Goal: Task Accomplishment & Management: Use online tool/utility

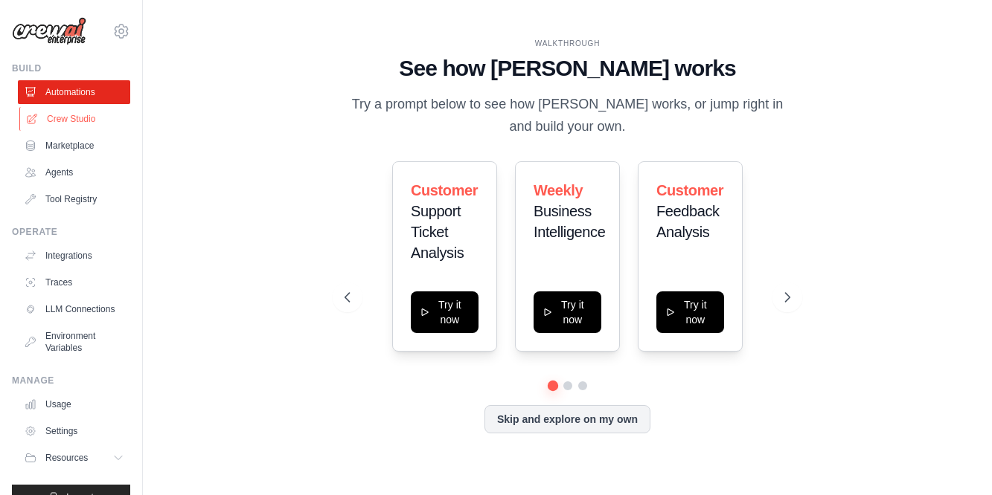
click at [58, 120] on link "Crew Studio" at bounding box center [75, 119] width 112 height 24
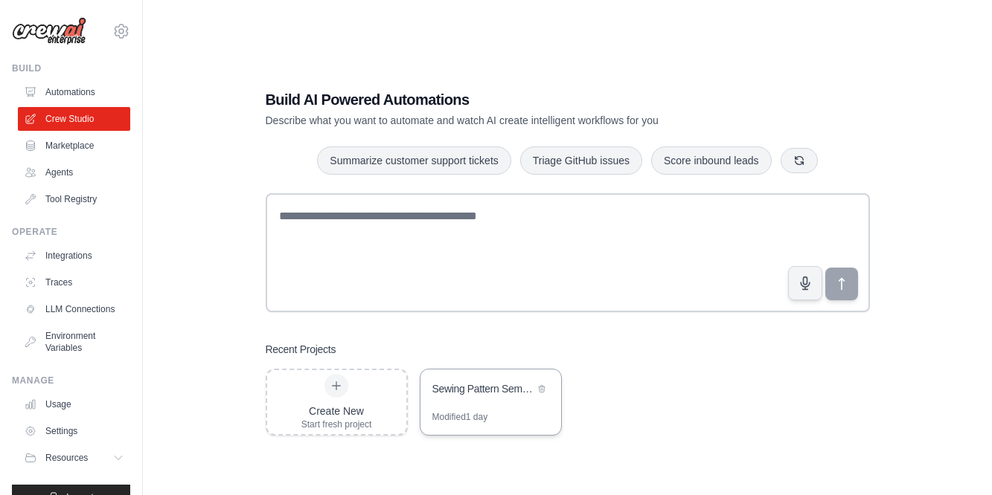
click at [460, 388] on div "Sewing Pattern Semantic Search Engine" at bounding box center [483, 389] width 102 height 15
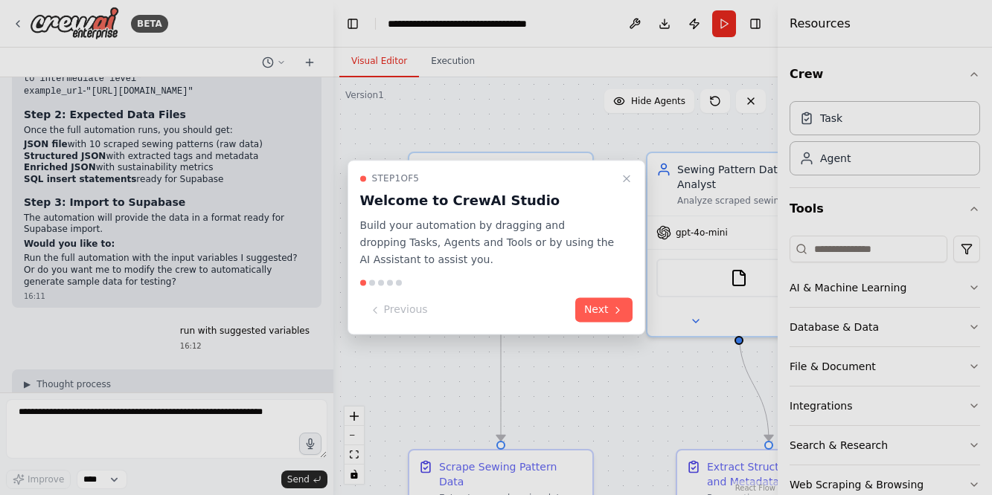
scroll to position [7444, 0]
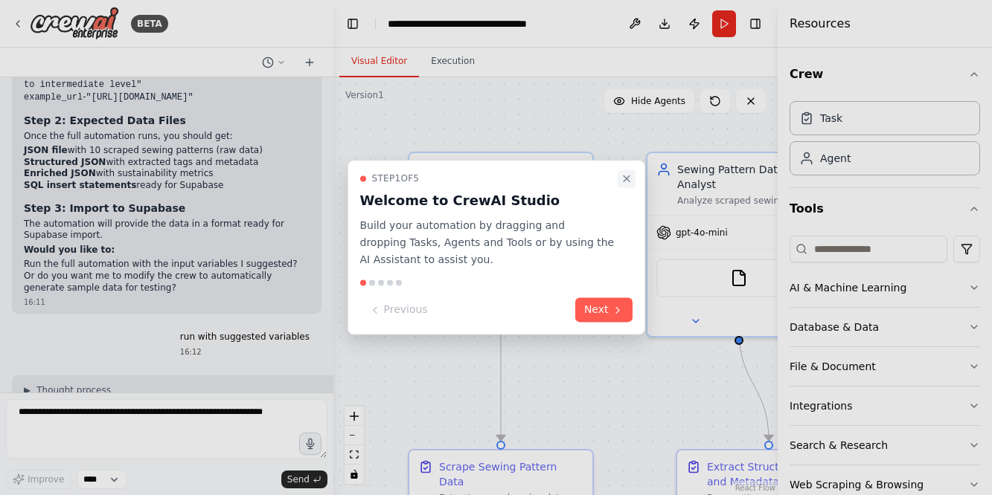
click at [626, 178] on icon "Close walkthrough" at bounding box center [626, 179] width 12 height 12
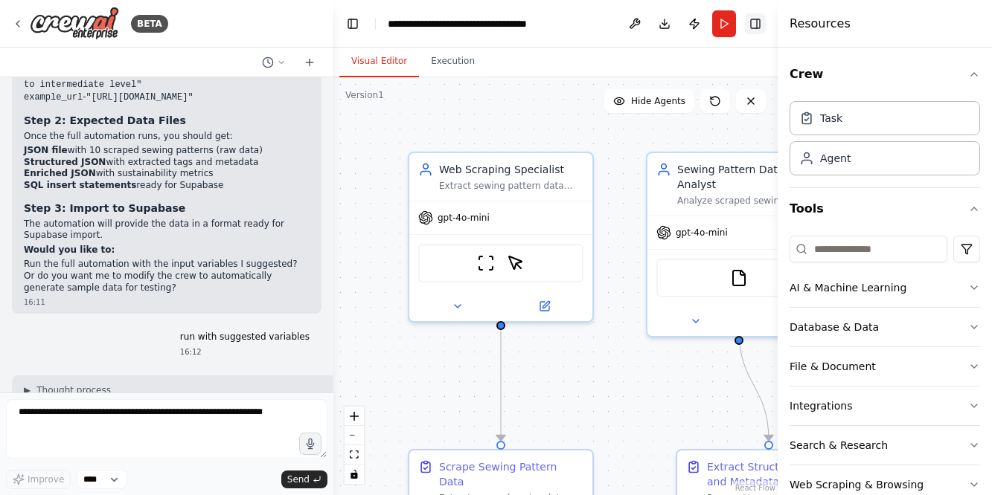
click at [751, 22] on button "Toggle Right Sidebar" at bounding box center [755, 23] width 21 height 21
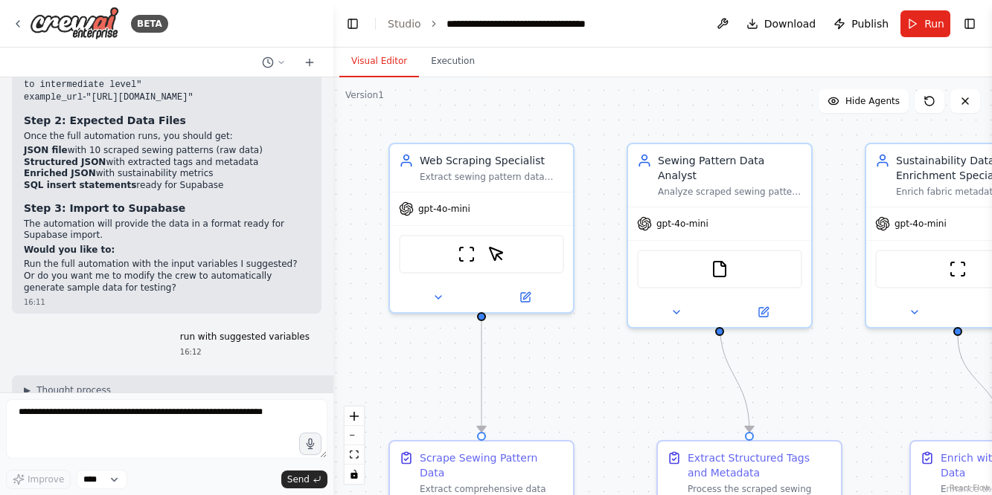
drag, startPoint x: 396, startPoint y: 139, endPoint x: 376, endPoint y: 130, distance: 21.3
click at [376, 130] on div ".deletable-edge-delete-btn { width: 20px; height: 20px; border: 0px solid #ffff…" at bounding box center [662, 286] width 658 height 418
click at [926, 17] on span "Run" at bounding box center [934, 23] width 20 height 15
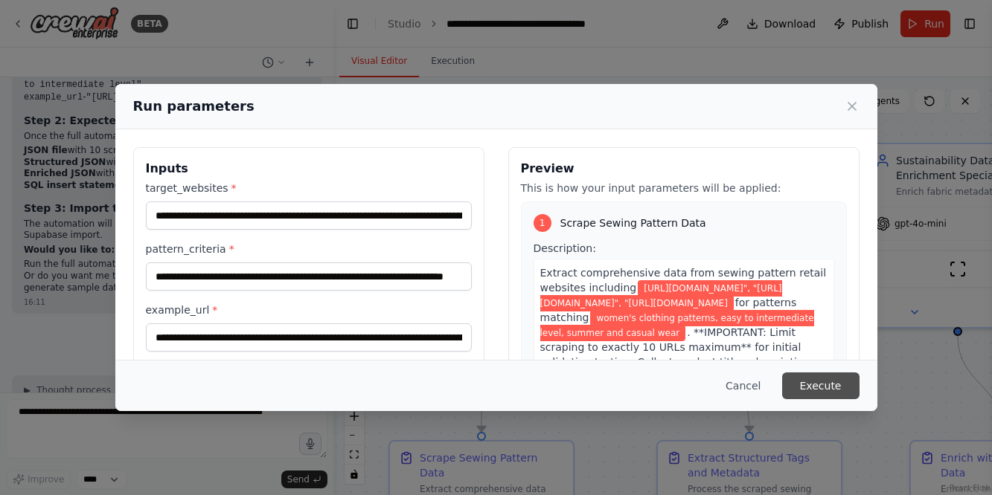
click at [813, 385] on button "Execute" at bounding box center [820, 386] width 77 height 27
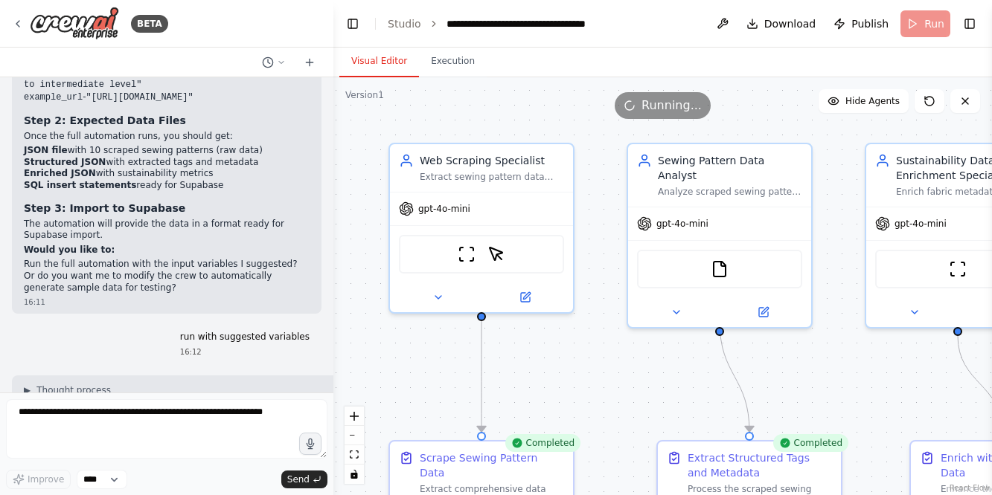
scroll to position [0, 0]
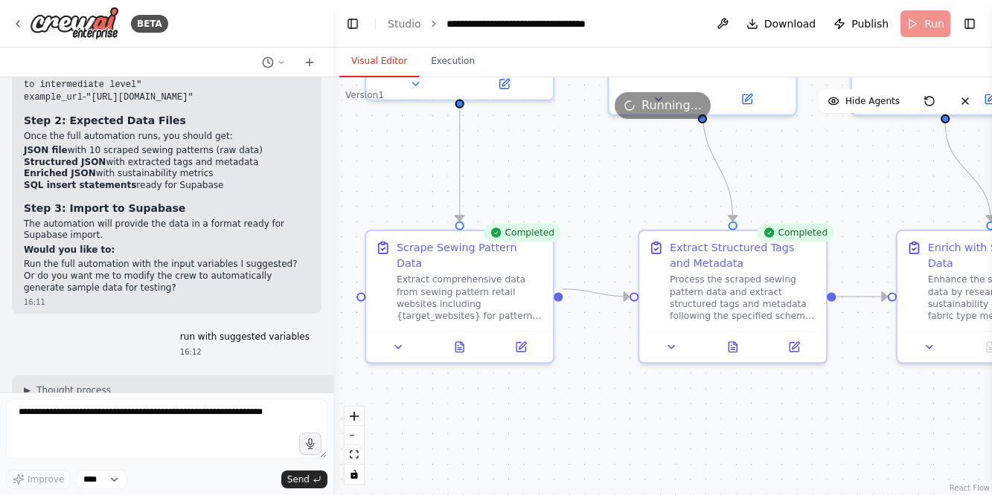
drag, startPoint x: 554, startPoint y: 379, endPoint x: 539, endPoint y: 167, distance: 211.9
click at [539, 167] on div ".deletable-edge-delete-btn { width: 20px; height: 20px; border: 0px solid #ffff…" at bounding box center [662, 286] width 658 height 418
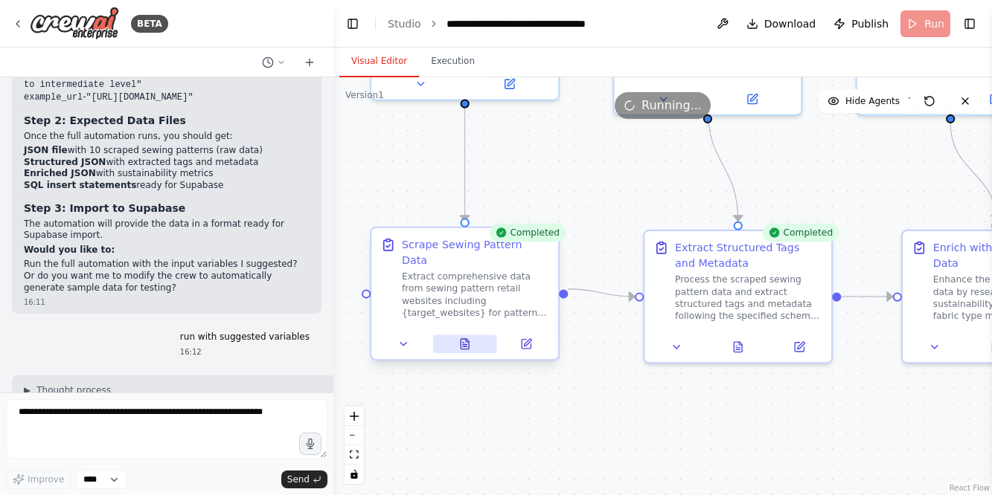
click at [462, 339] on icon at bounding box center [465, 344] width 8 height 10
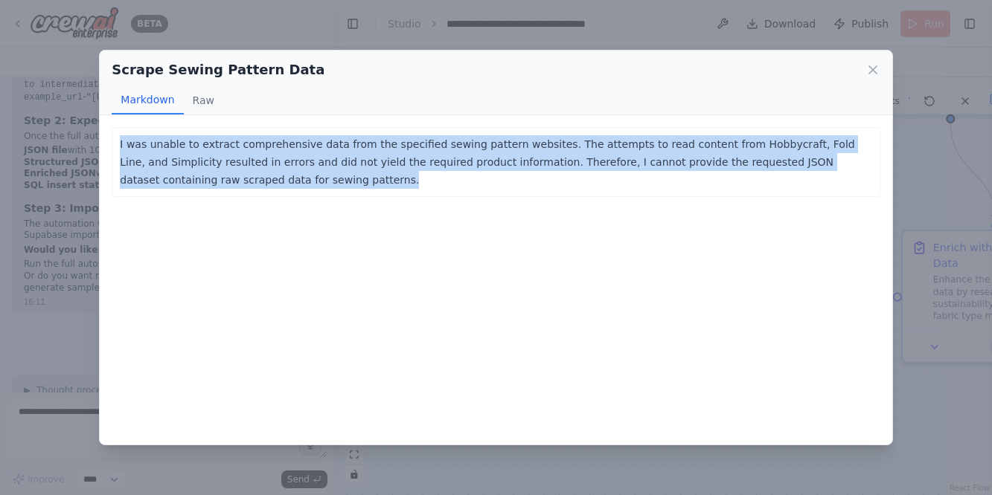
drag, startPoint x: 292, startPoint y: 176, endPoint x: 108, endPoint y: 138, distance: 187.8
click at [108, 138] on div "I was unable to extract comprehensive data from the specified sewing pattern we…" at bounding box center [496, 280] width 792 height 330
copy p "I was unable to extract comprehensive data from the specified sewing pattern we…"
click at [200, 93] on button "Raw" at bounding box center [203, 100] width 39 height 28
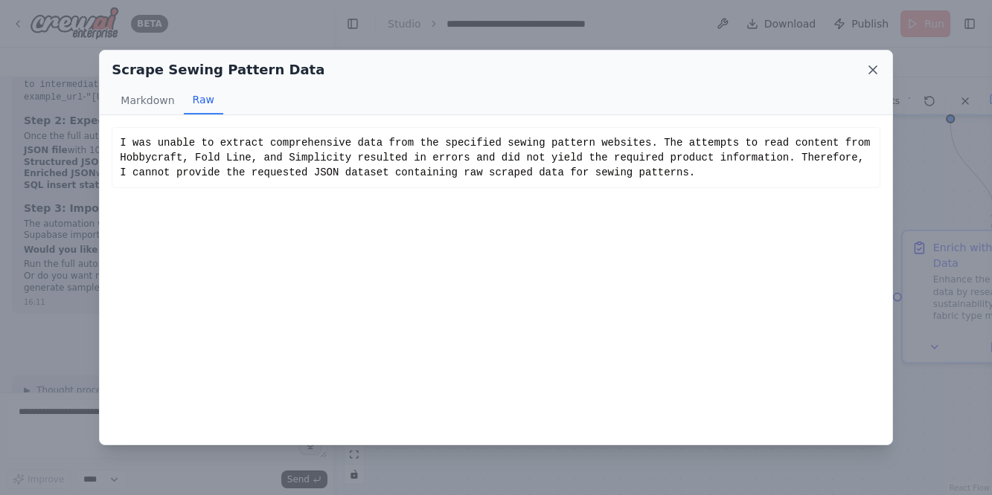
click at [874, 69] on icon at bounding box center [872, 69] width 15 height 15
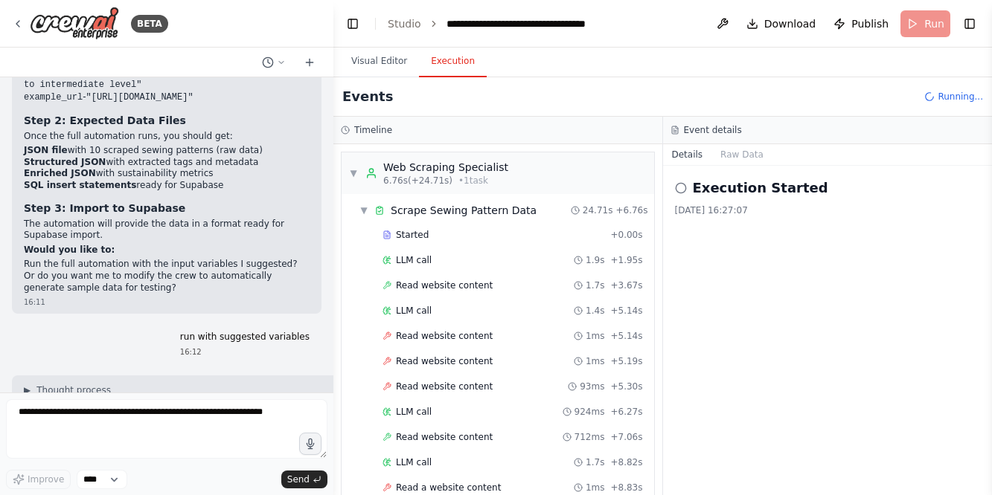
click at [452, 60] on button "Execution" at bounding box center [453, 61] width 68 height 31
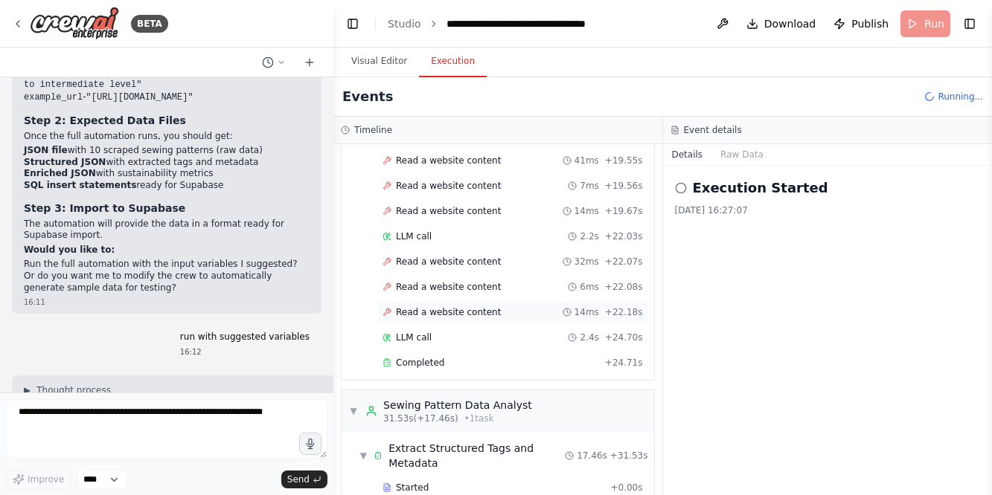
scroll to position [530, 0]
click at [386, 311] on icon at bounding box center [386, 311] width 7 height 7
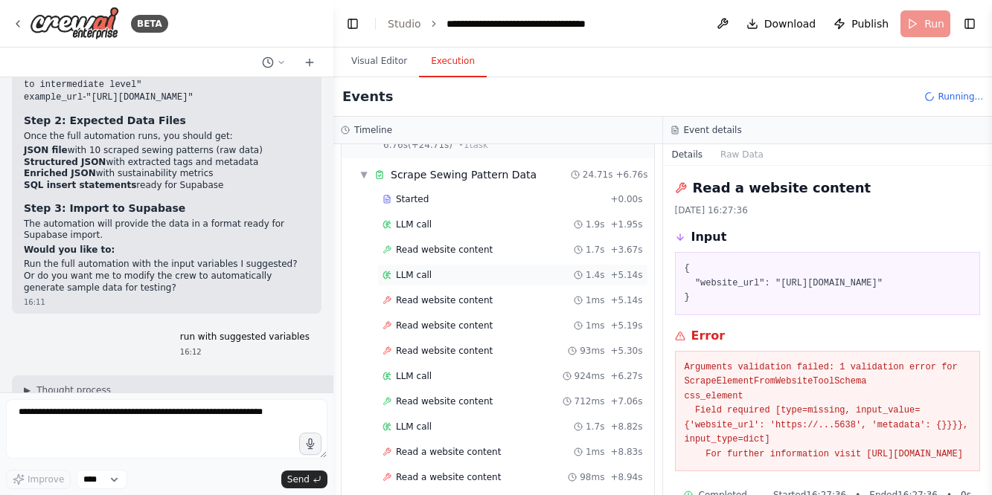
scroll to position [47, 0]
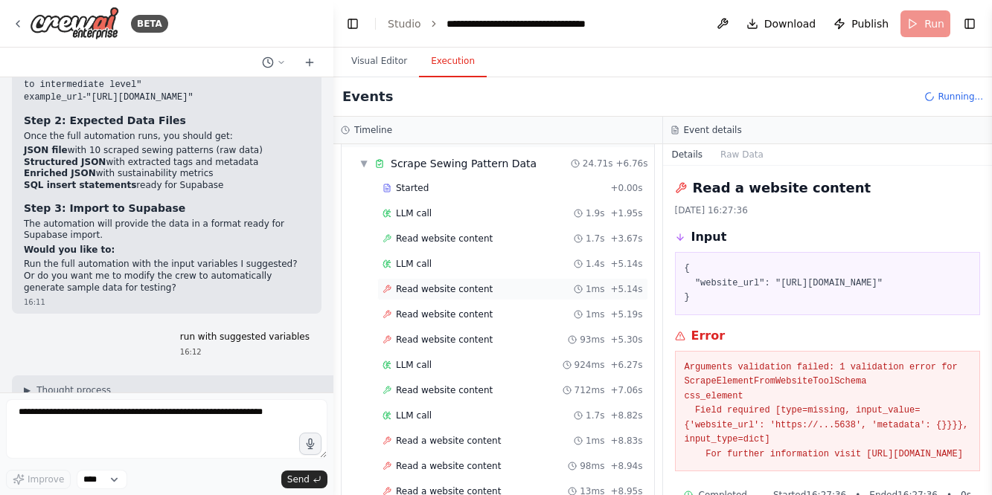
click at [454, 289] on span "Read website content" at bounding box center [444, 289] width 97 height 12
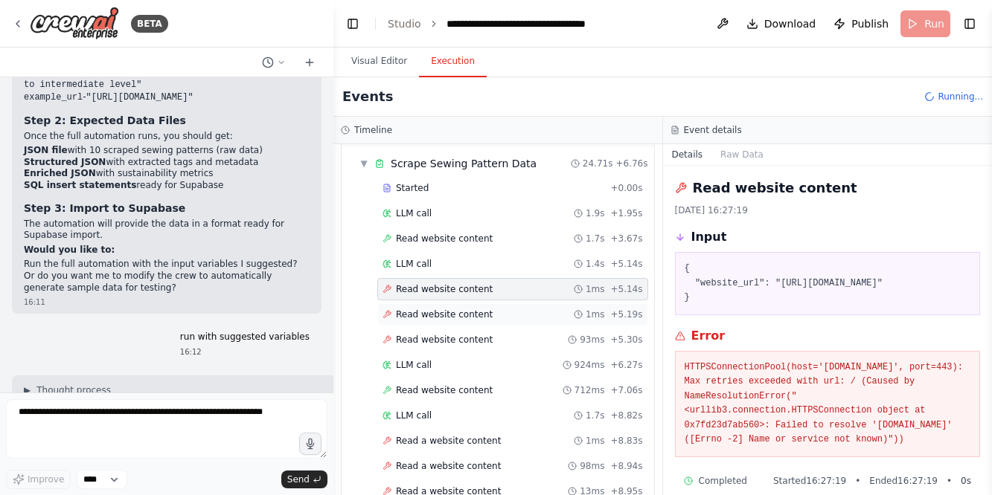
click at [448, 315] on span "Read website content" at bounding box center [444, 315] width 97 height 12
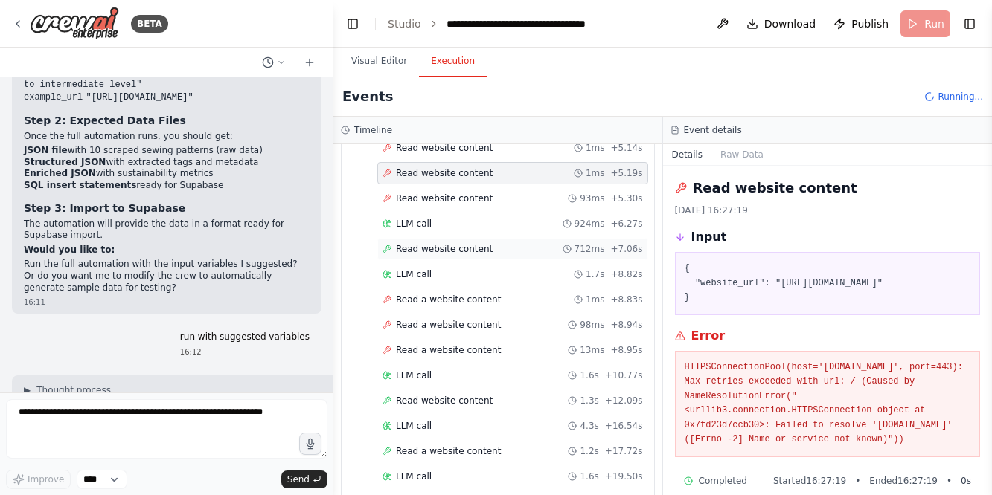
scroll to position [218, 0]
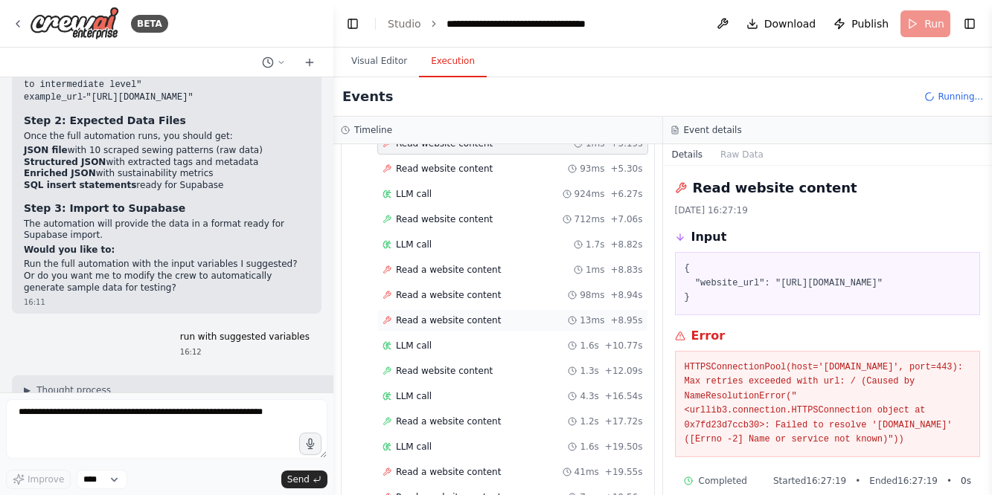
click at [466, 318] on span "Read a website content" at bounding box center [448, 321] width 105 height 12
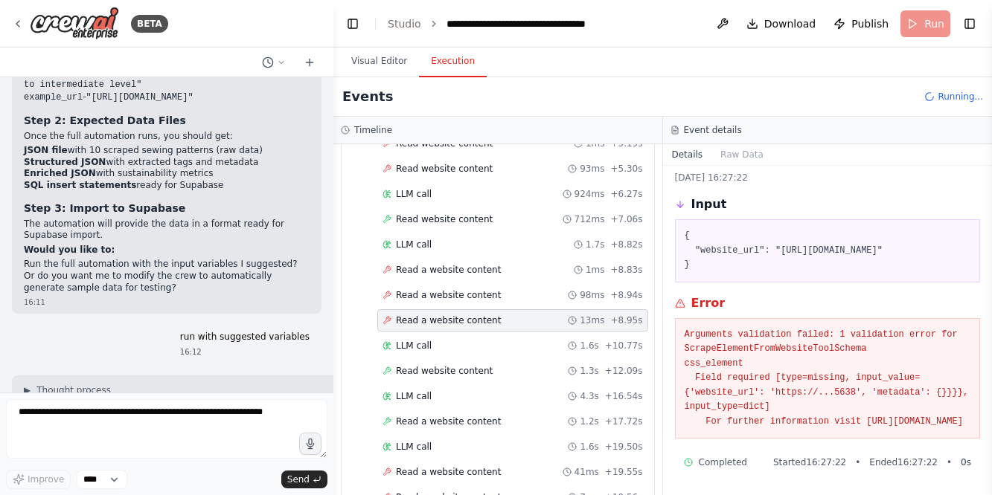
scroll to position [86, 0]
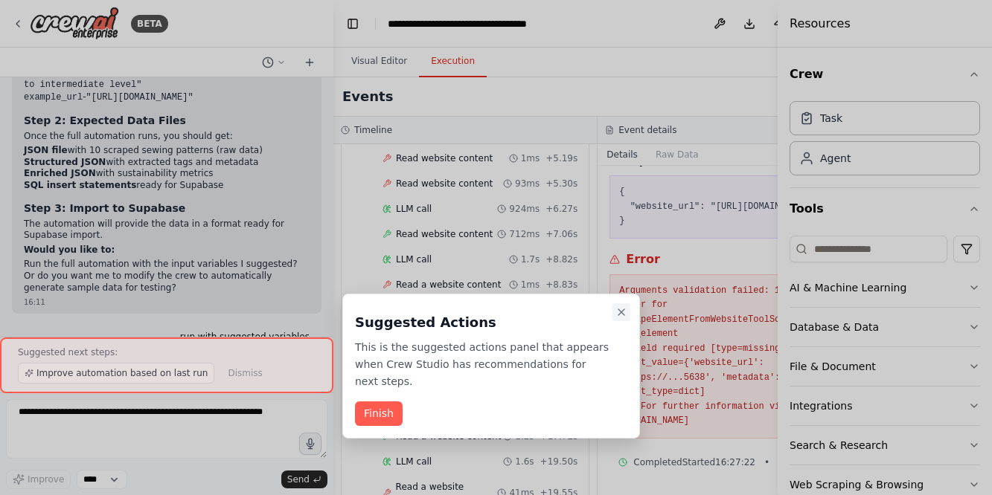
click at [620, 312] on icon "Close walkthrough" at bounding box center [621, 312] width 6 height 6
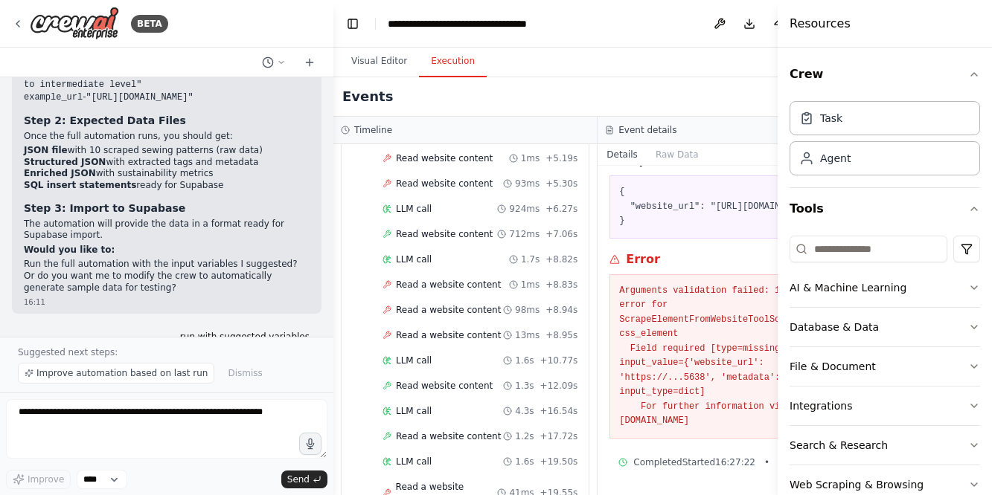
click at [797, 22] on button "Run" at bounding box center [809, 23] width 24 height 27
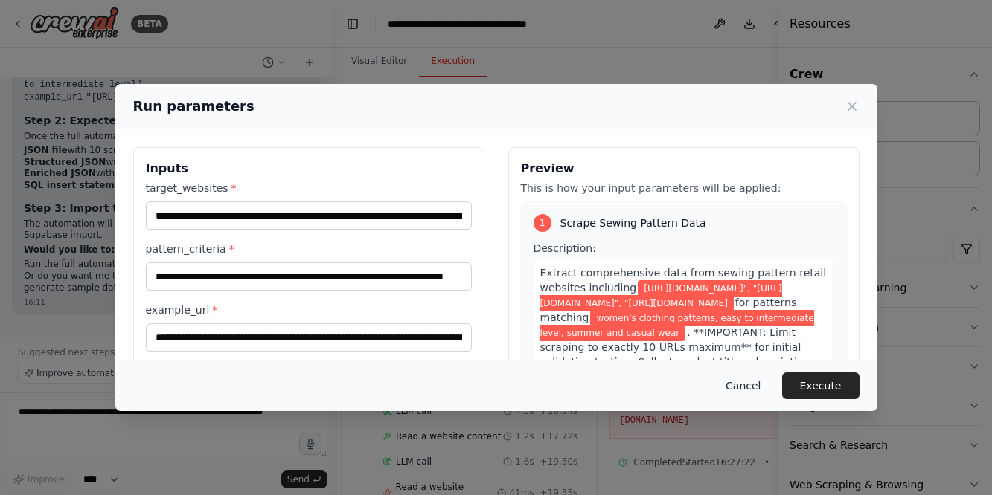
click at [740, 379] on button "Cancel" at bounding box center [742, 386] width 59 height 27
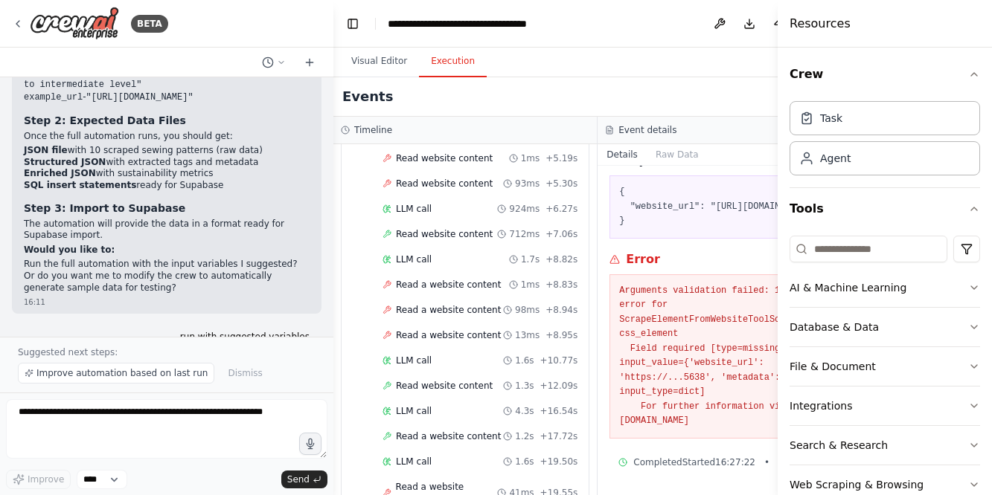
scroll to position [0, 0]
click at [657, 382] on pre "Arguments validation failed: 1 validation error for ScrapeElementFromWebsiteToo…" at bounding box center [729, 356] width 221 height 145
click at [374, 71] on button "Visual Editor" at bounding box center [379, 61] width 80 height 31
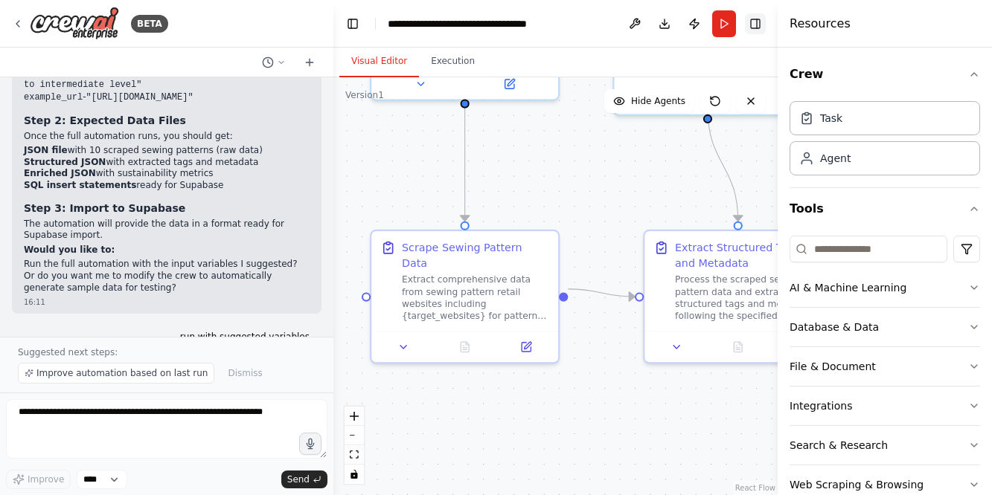
click at [759, 19] on button "Toggle Right Sidebar" at bounding box center [755, 23] width 21 height 21
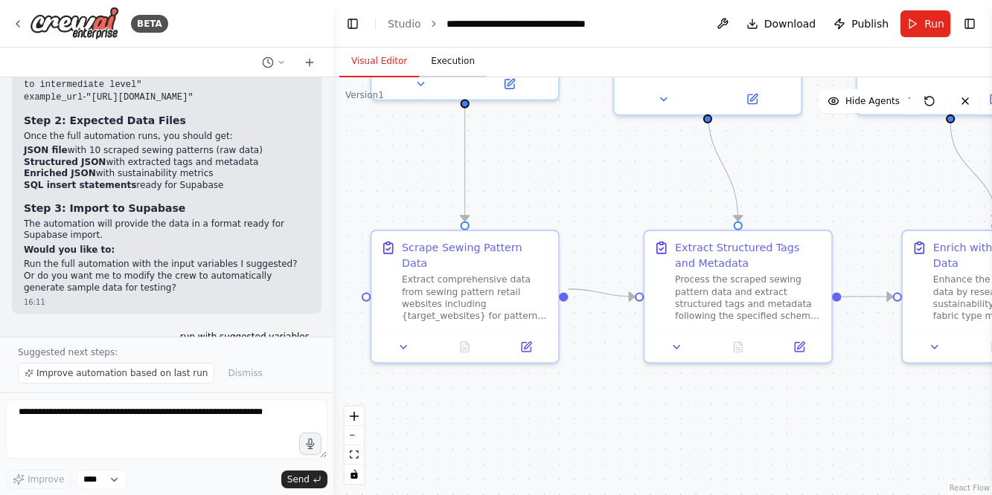
click at [458, 68] on button "Execution" at bounding box center [453, 61] width 68 height 31
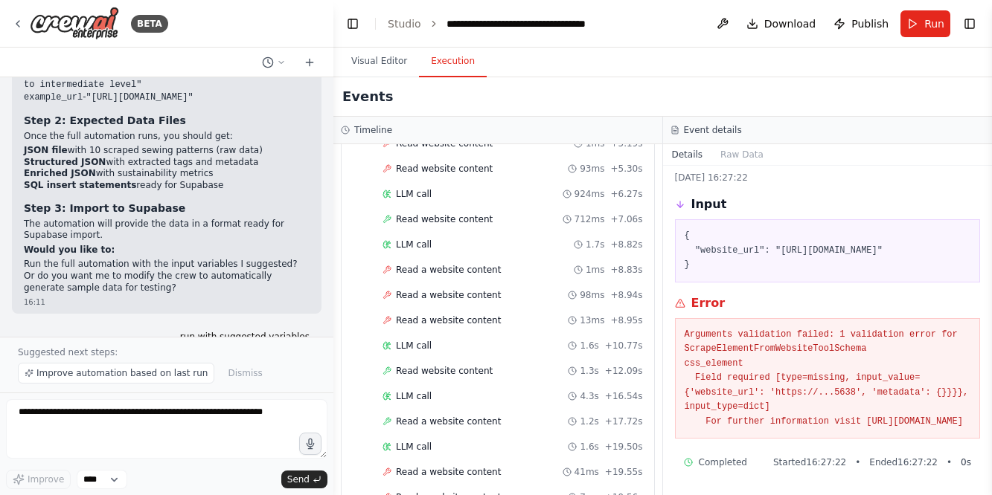
scroll to position [86, 0]
click at [461, 328] on div "Read a website content 13ms + 8.95s" at bounding box center [512, 320] width 271 height 22
click at [448, 292] on span "Read a website content" at bounding box center [448, 295] width 105 height 12
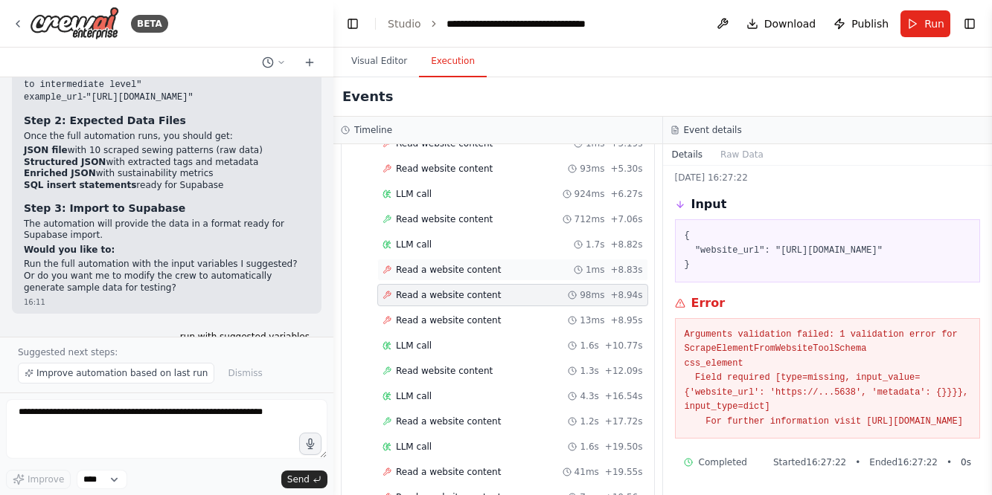
click at [455, 275] on span "Read a website content" at bounding box center [448, 270] width 105 height 12
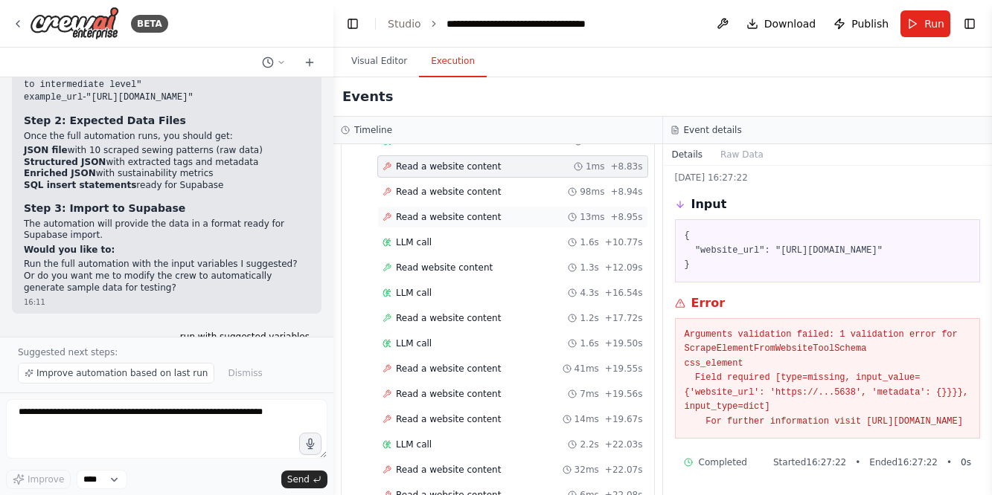
scroll to position [338, 0]
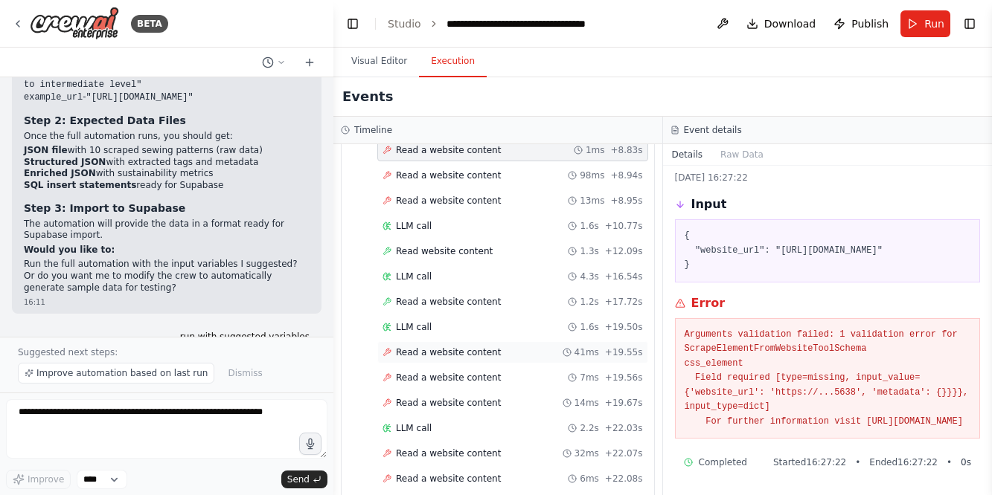
click at [452, 359] on div "Read a website content 41ms + 19.55s" at bounding box center [512, 352] width 271 height 22
click at [453, 367] on div "Read a website content 7ms + 19.56s" at bounding box center [512, 378] width 271 height 22
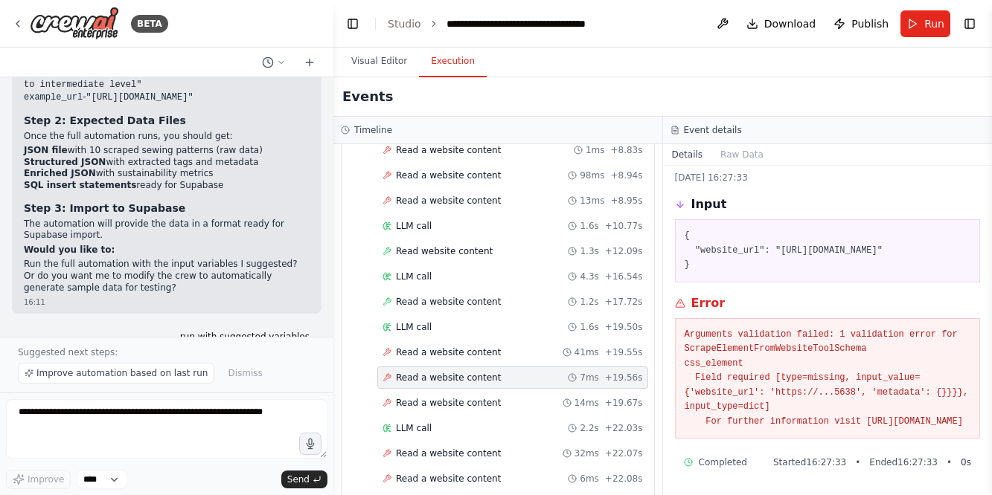
drag, startPoint x: 928, startPoint y: 422, endPoint x: 676, endPoint y: 319, distance: 271.6
click at [676, 319] on div "Arguments validation failed: 1 validation error for ScrapeElementFromWebsiteToo…" at bounding box center [828, 378] width 306 height 121
copy pre "Arguments validation failed: 1 validation error for ScrapeElementFromWebsiteToo…"
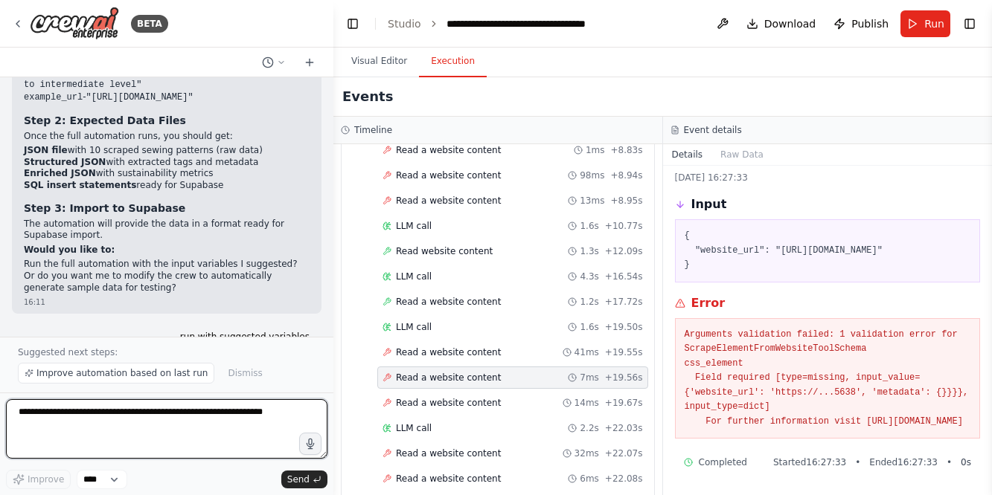
click at [35, 415] on textarea at bounding box center [166, 430] width 321 height 60
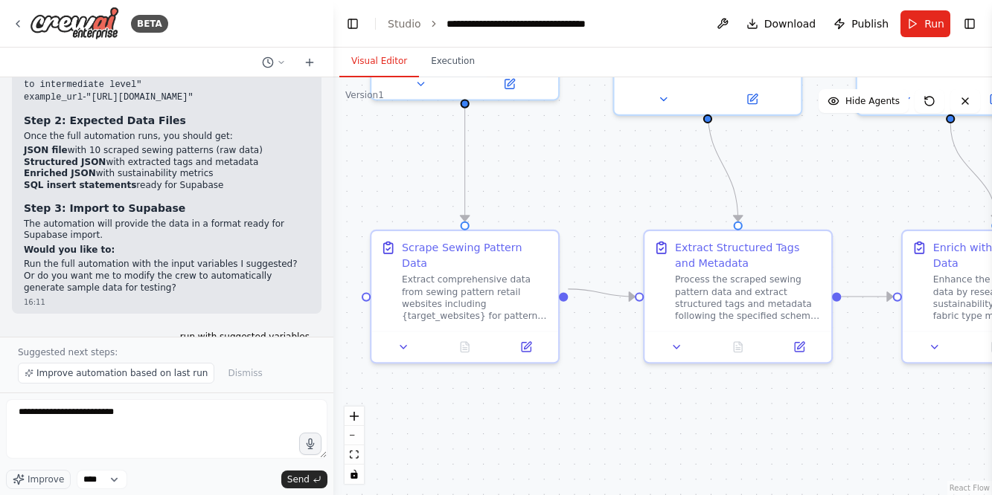
click at [374, 60] on button "Visual Editor" at bounding box center [379, 61] width 80 height 31
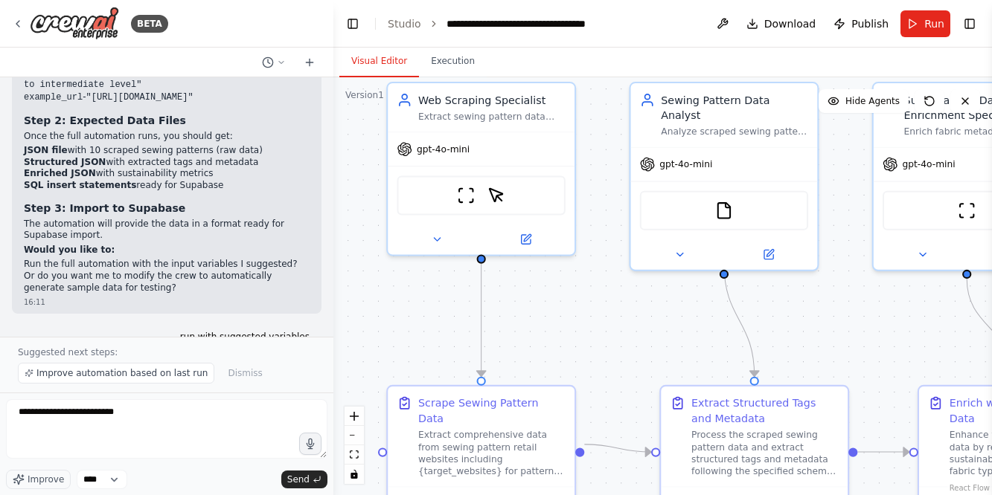
drag, startPoint x: 405, startPoint y: 199, endPoint x: 421, endPoint y: 354, distance: 156.3
click at [421, 354] on div ".deletable-edge-delete-btn { width: 20px; height: 20px; border: 0px solid #ffff…" at bounding box center [662, 286] width 658 height 418
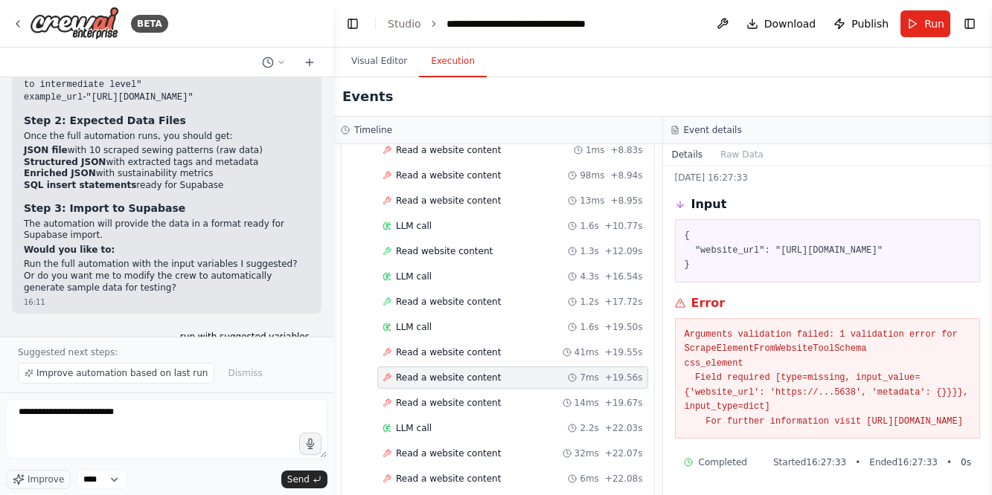
click at [458, 63] on button "Execution" at bounding box center [453, 61] width 68 height 31
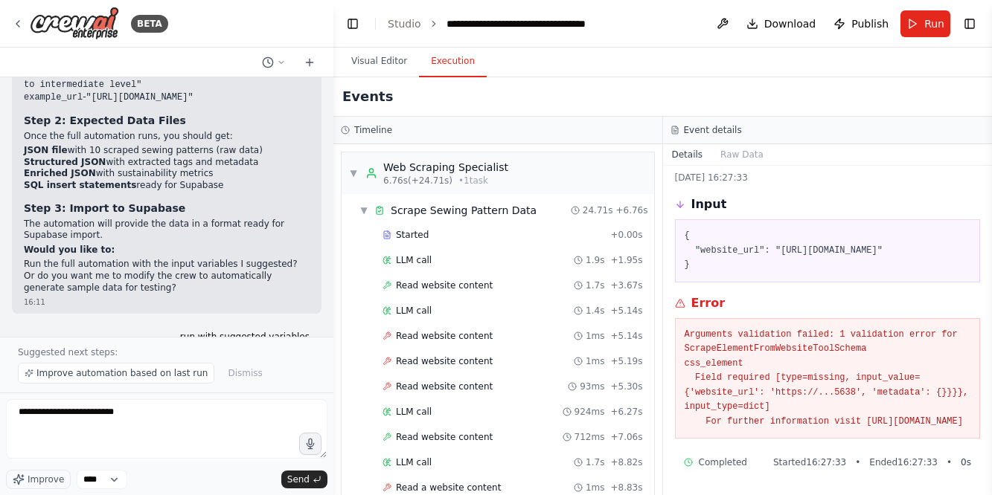
scroll to position [0, 0]
click at [350, 172] on span "▼" at bounding box center [353, 173] width 9 height 12
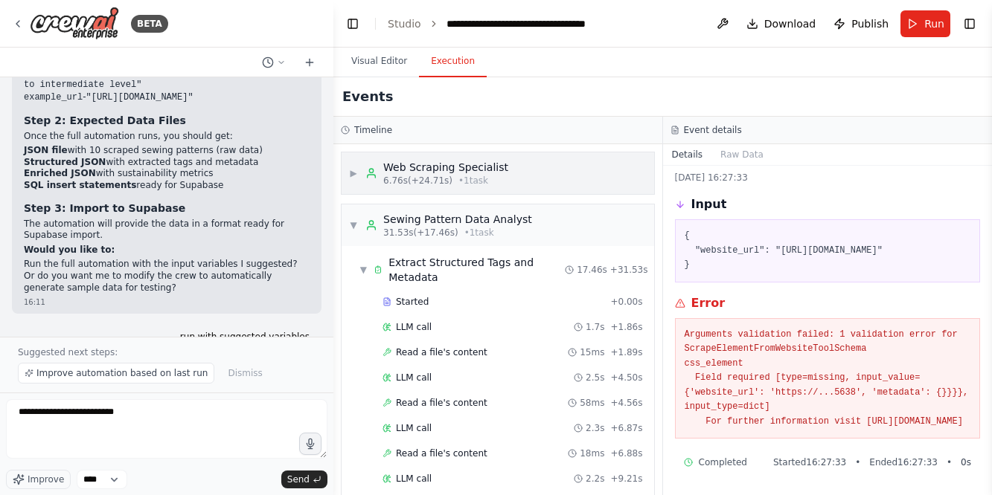
click at [356, 173] on span "▶" at bounding box center [353, 173] width 9 height 12
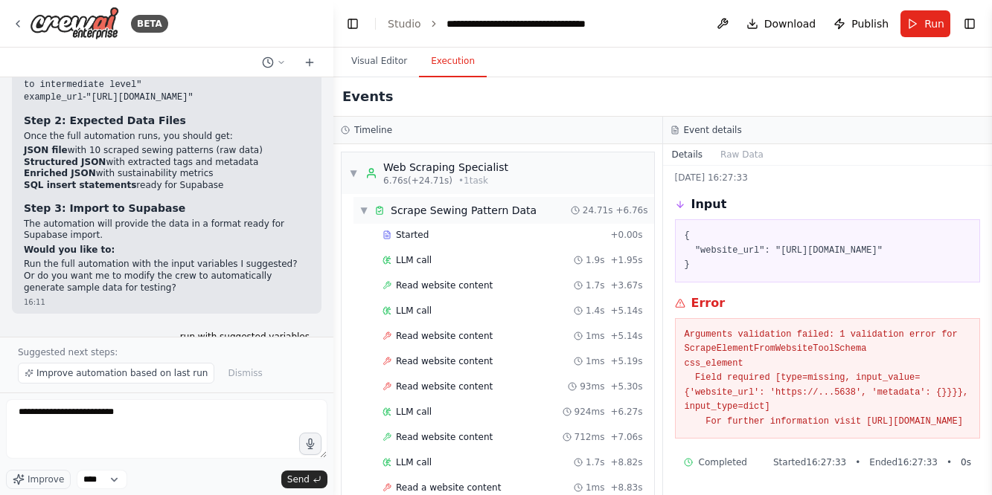
click at [364, 210] on span "▼" at bounding box center [363, 211] width 9 height 12
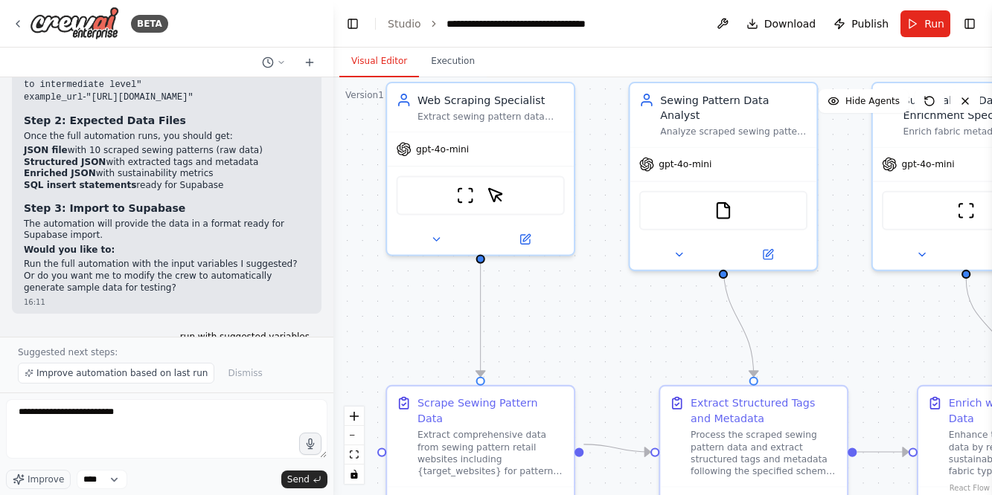
click at [373, 62] on button "Visual Editor" at bounding box center [379, 61] width 80 height 31
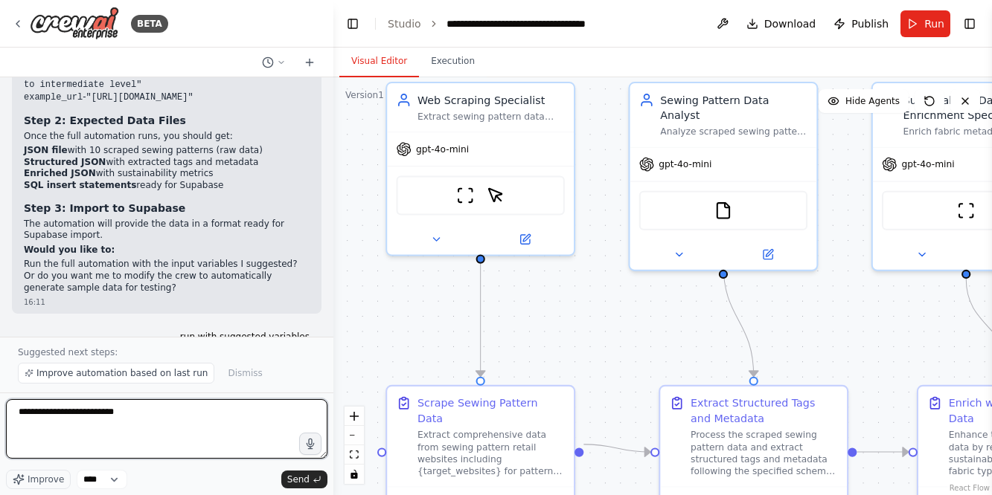
click at [149, 414] on textarea "**********" at bounding box center [166, 430] width 321 height 60
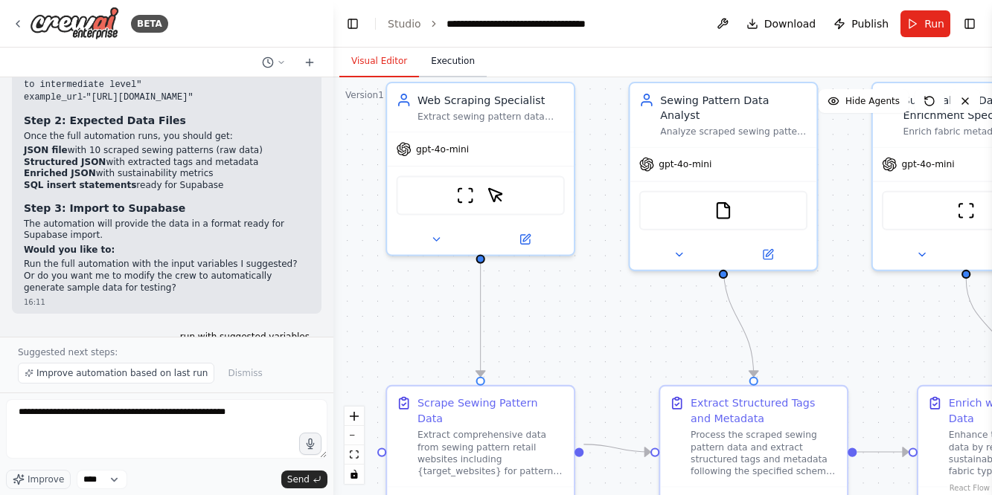
click at [458, 62] on button "Execution" at bounding box center [453, 61] width 68 height 31
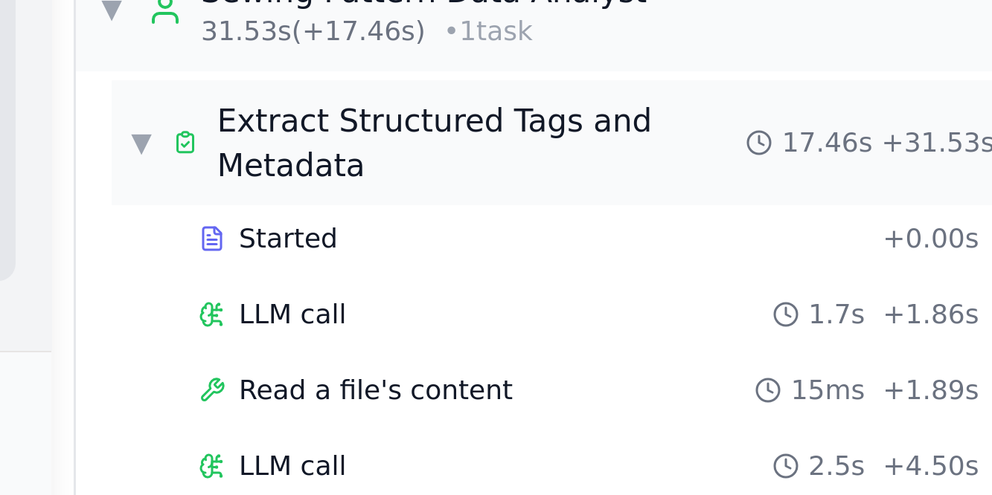
scroll to position [27, 0]
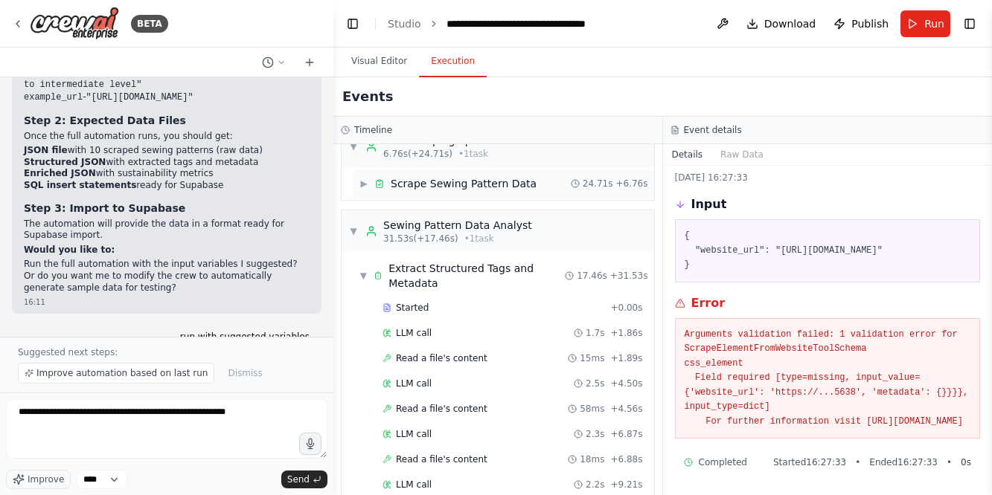
click at [367, 184] on span "▶" at bounding box center [363, 184] width 9 height 12
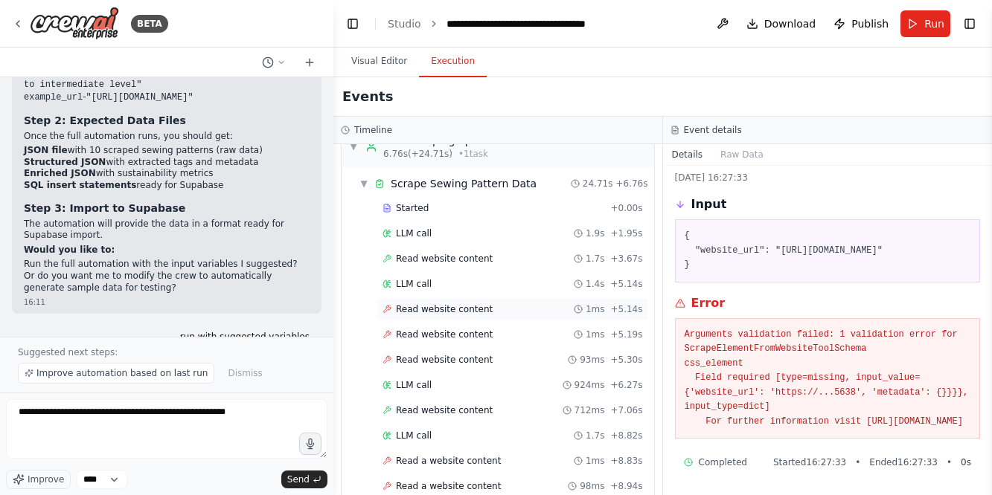
scroll to position [31, 0]
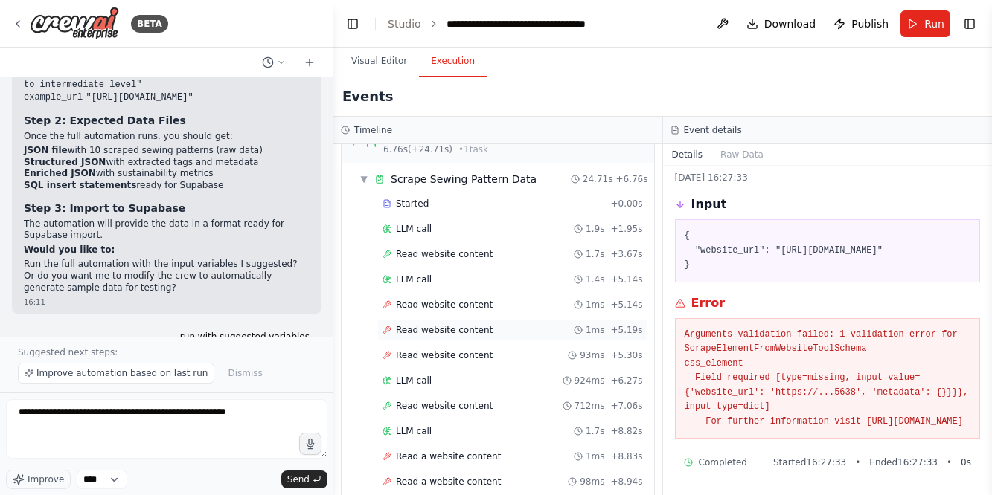
click at [452, 326] on span "Read website content" at bounding box center [444, 330] width 97 height 12
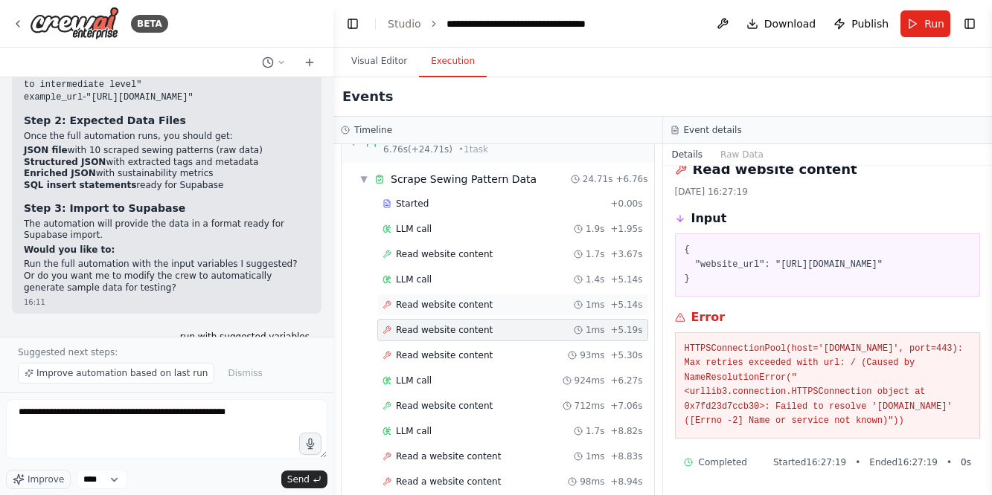
click at [414, 300] on span "Read website content" at bounding box center [444, 305] width 97 height 12
click at [431, 350] on span "Read website content" at bounding box center [444, 356] width 97 height 12
click at [429, 333] on span "Read website content" at bounding box center [444, 330] width 97 height 12
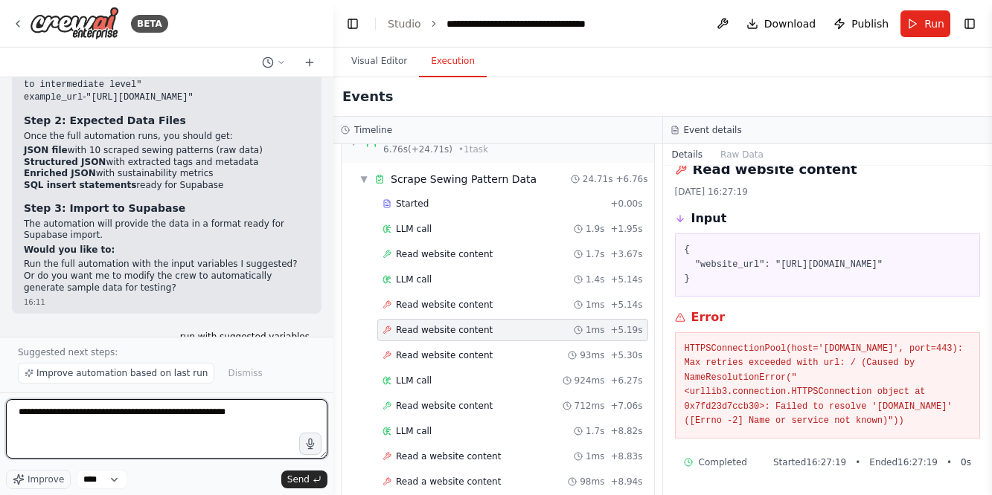
click at [289, 419] on textarea "**********" at bounding box center [166, 430] width 321 height 60
drag, startPoint x: 261, startPoint y: 412, endPoint x: 256, endPoint y: 436, distance: 24.4
click at [256, 436] on textarea "**********" at bounding box center [166, 430] width 321 height 60
paste textarea "**********"
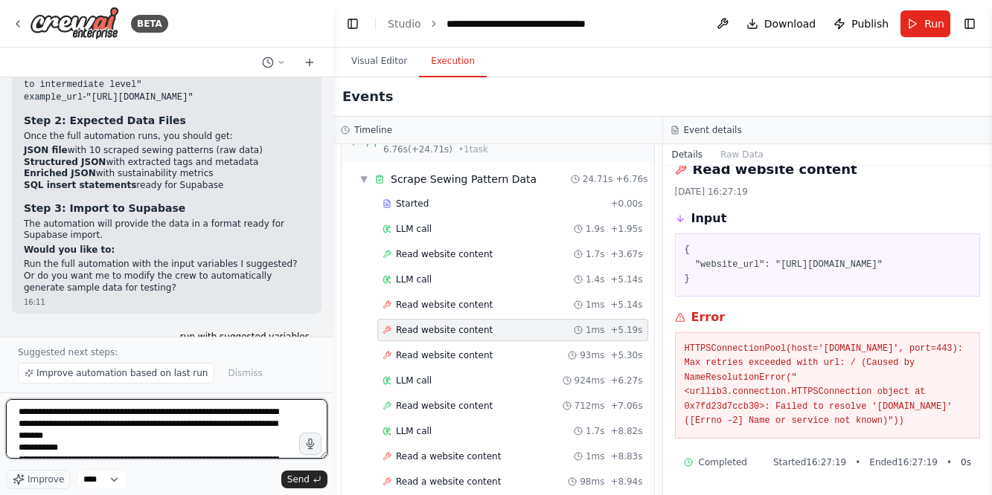
scroll to position [49, 0]
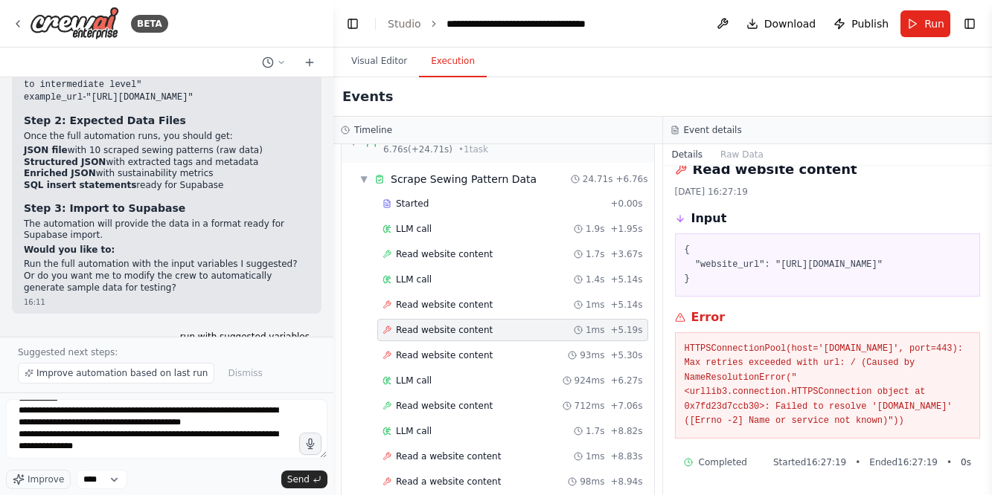
drag, startPoint x: 768, startPoint y: 420, endPoint x: 681, endPoint y: 336, distance: 121.0
click at [681, 336] on div "HTTPSConnectionPool(host='www.foldline.co.uk', port=443): Max retries exceeded …" at bounding box center [828, 386] width 306 height 106
copy pre "HTTPSConnectionPool(host='www.foldline.co.uk', port=443): Max retries exceeded …"
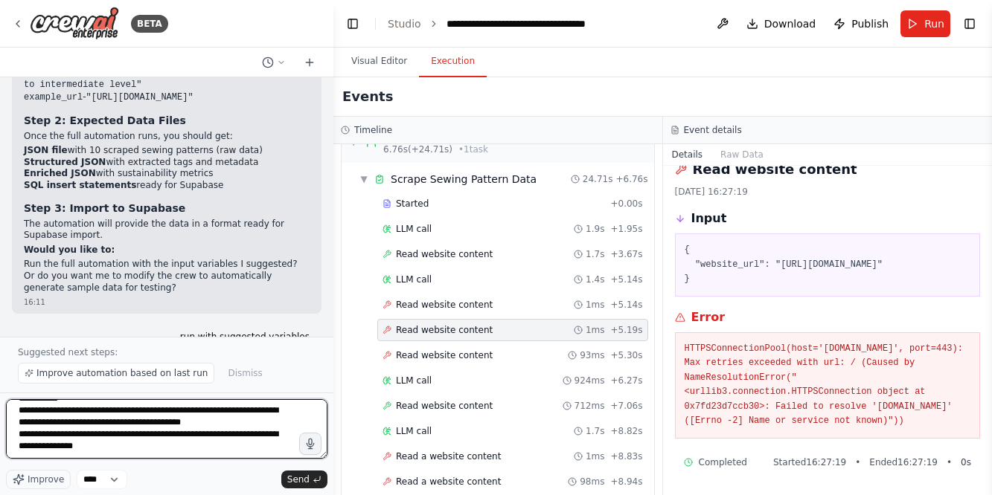
click at [251, 447] on textarea "**********" at bounding box center [166, 430] width 321 height 60
paste textarea "**********"
type textarea "**********"
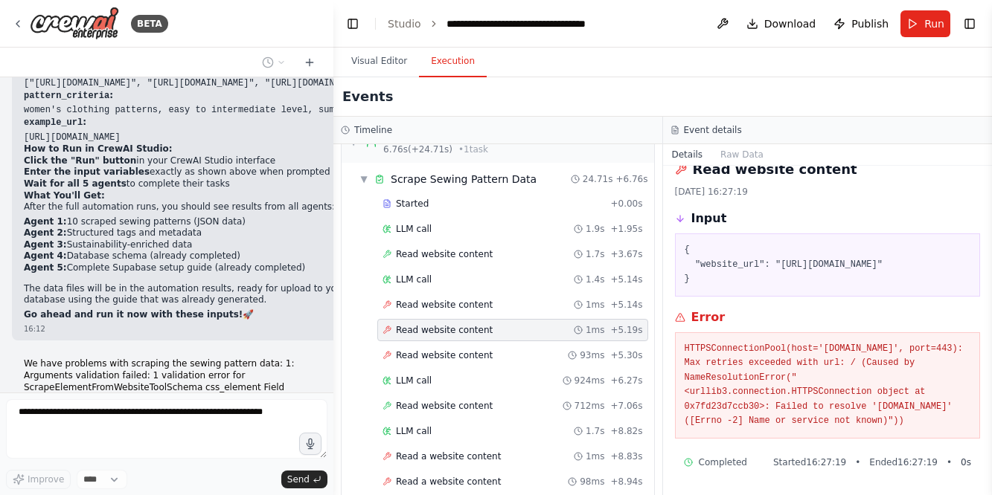
scroll to position [7864, 0]
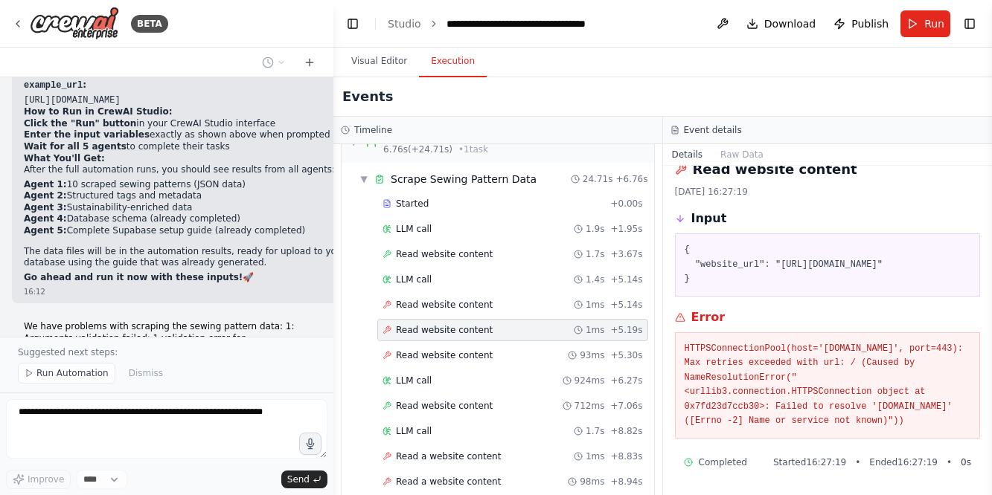
drag, startPoint x: 785, startPoint y: 256, endPoint x: 929, endPoint y: 254, distance: 144.3
click at [929, 254] on pre "{ "website_url": "https://www.foldline.co.uk" }" at bounding box center [827, 265] width 286 height 44
copy pre "[URL][DOMAIN_NAME]"
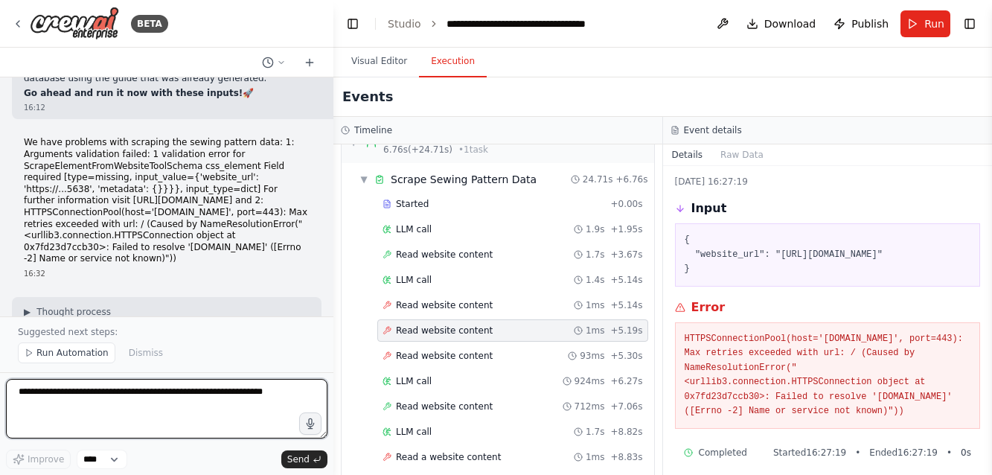
scroll to position [8050, 0]
click at [53, 397] on textarea at bounding box center [166, 409] width 321 height 60
paste textarea "**********"
type textarea "**********"
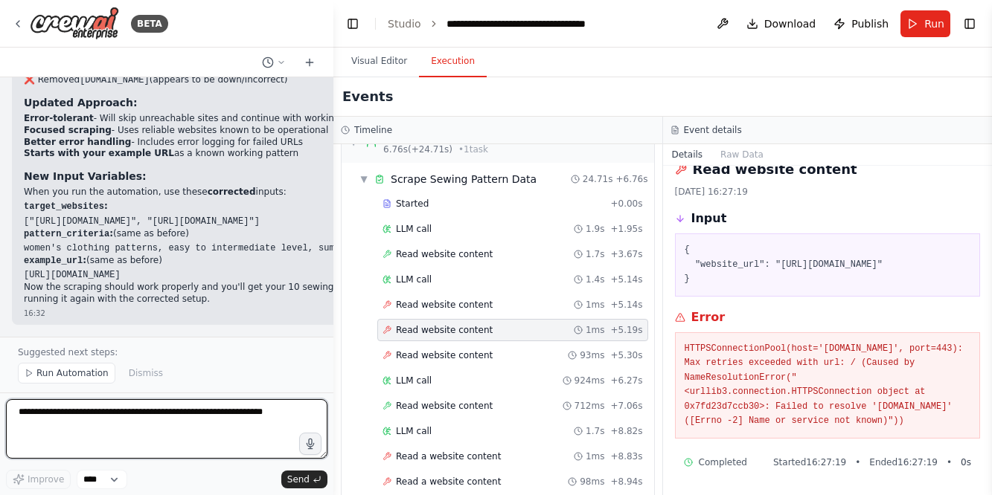
scroll to position [8654, 0]
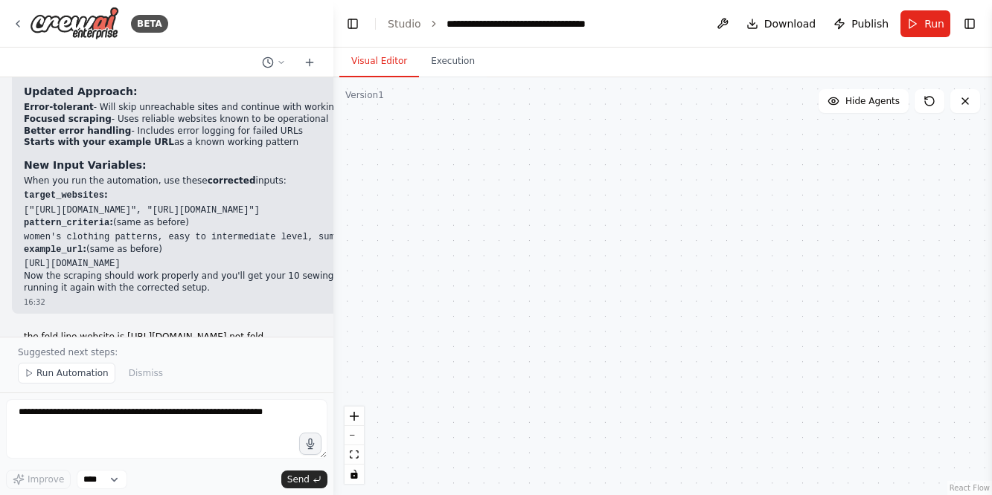
click at [371, 57] on button "Visual Editor" at bounding box center [379, 61] width 80 height 31
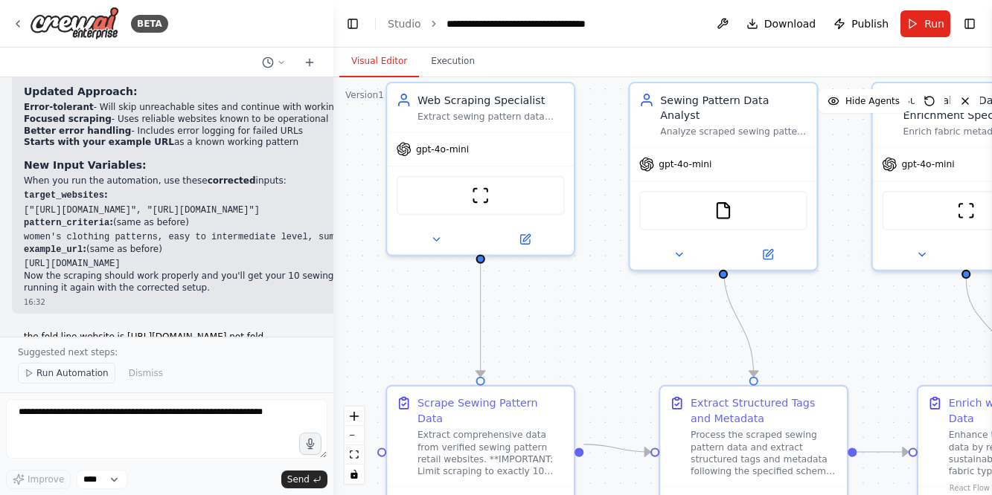
click at [77, 373] on span "Run Automation" at bounding box center [72, 374] width 72 height 12
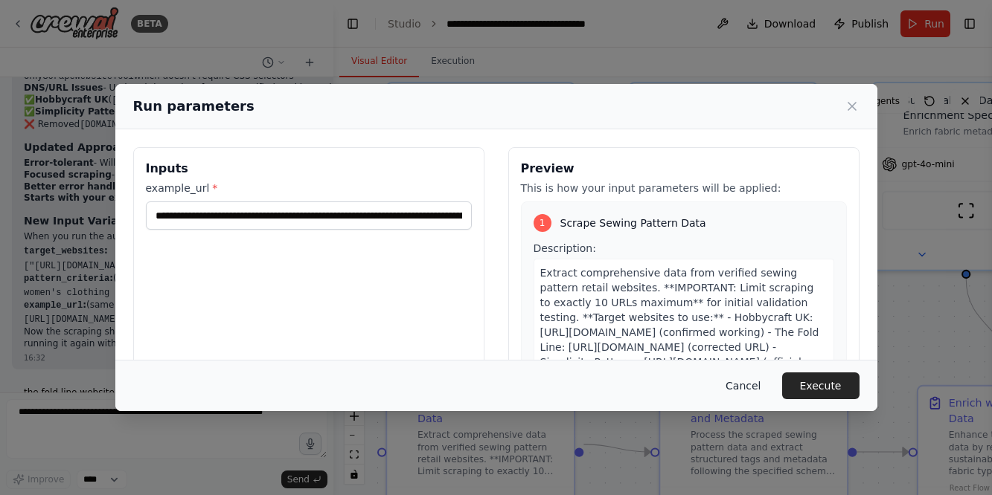
click at [751, 384] on button "Cancel" at bounding box center [742, 386] width 59 height 27
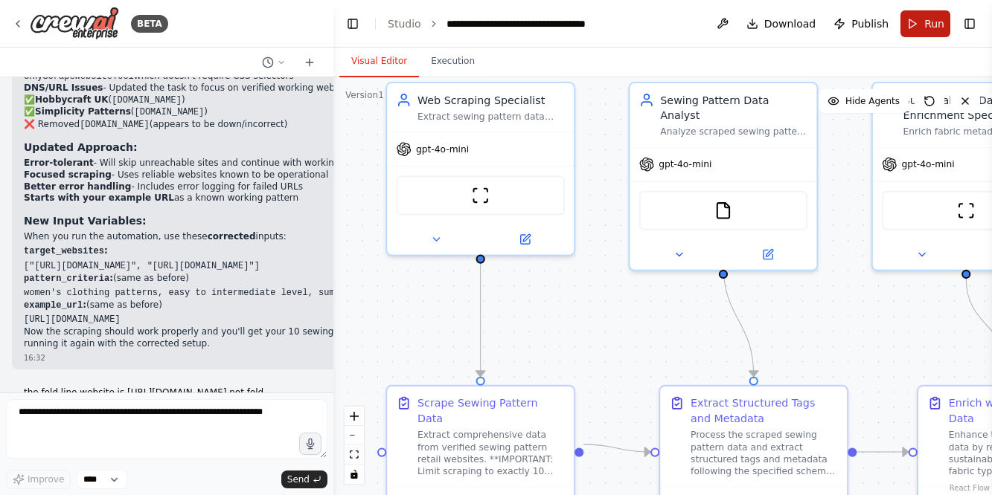
click at [932, 21] on span "Run" at bounding box center [934, 23] width 20 height 15
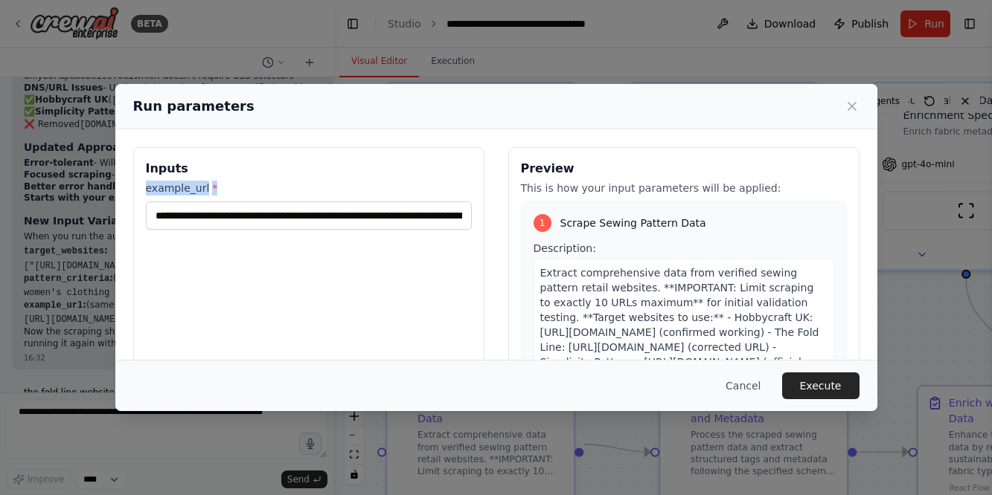
drag, startPoint x: 219, startPoint y: 187, endPoint x: 129, endPoint y: 186, distance: 90.0
click at [129, 186] on div "**********" at bounding box center [496, 323] width 762 height 388
copy label "example_url *"
click at [746, 382] on button "Cancel" at bounding box center [742, 386] width 59 height 27
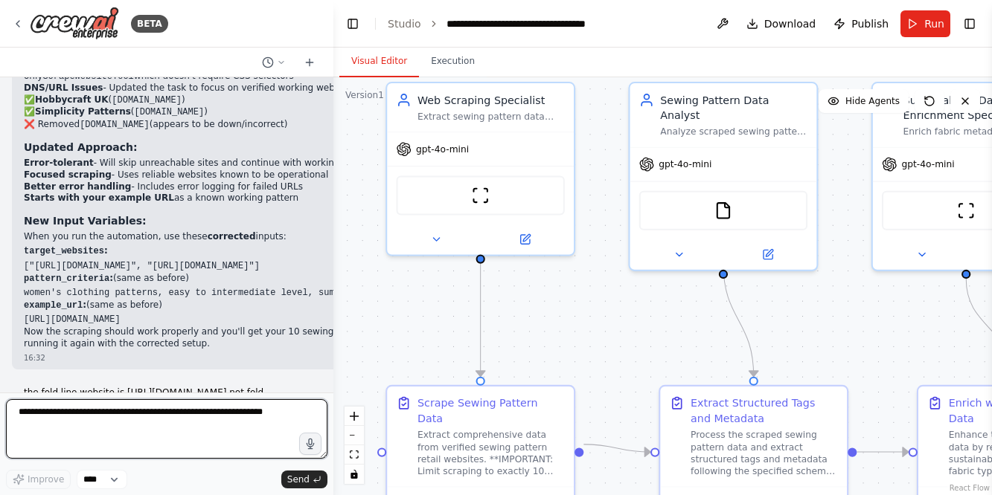
click at [74, 418] on textarea at bounding box center [166, 430] width 321 height 60
type textarea "*"
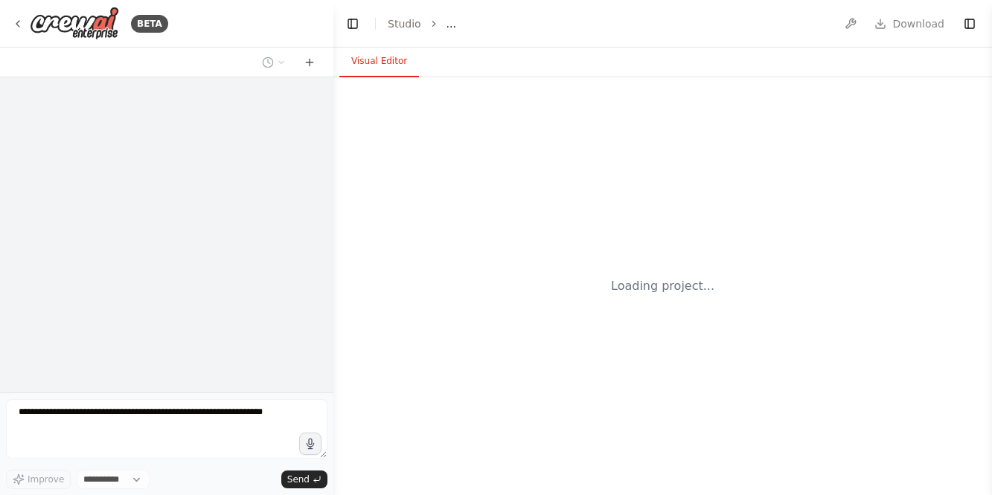
select select "****"
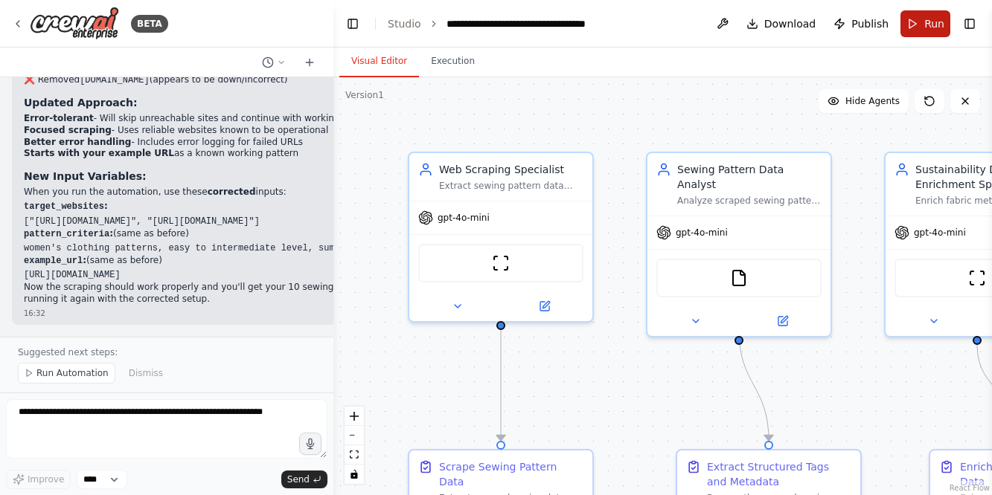
click at [918, 25] on button "Run" at bounding box center [925, 23] width 50 height 27
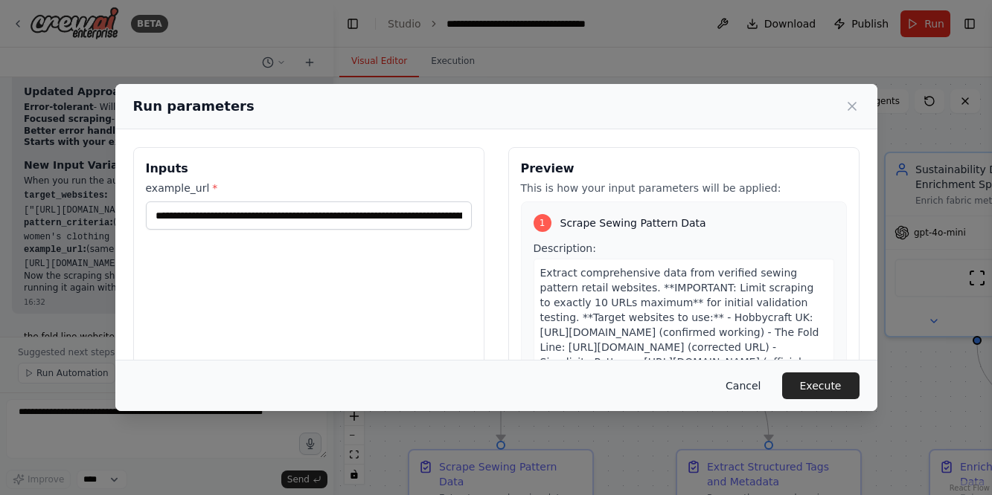
click at [757, 388] on button "Cancel" at bounding box center [742, 386] width 59 height 27
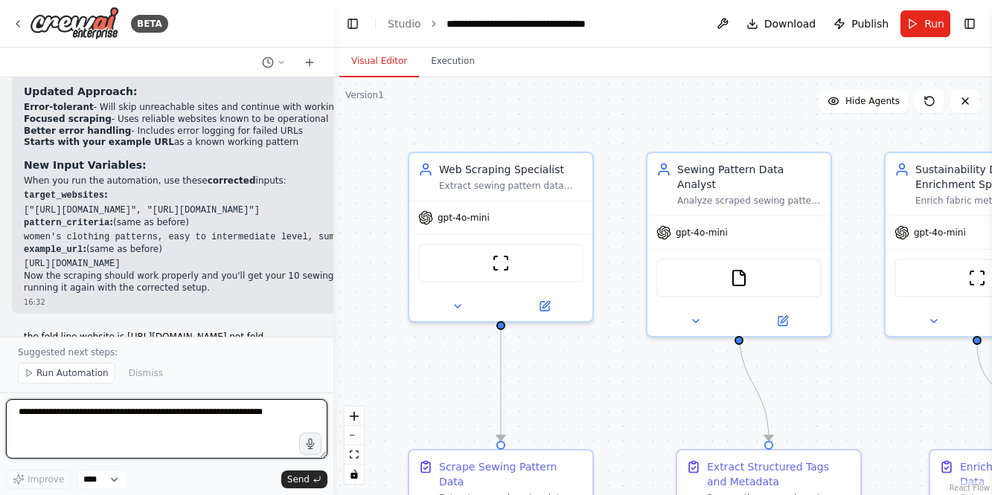
click at [61, 411] on textarea at bounding box center [166, 430] width 321 height 60
paste textarea "**********"
type textarea "**********"
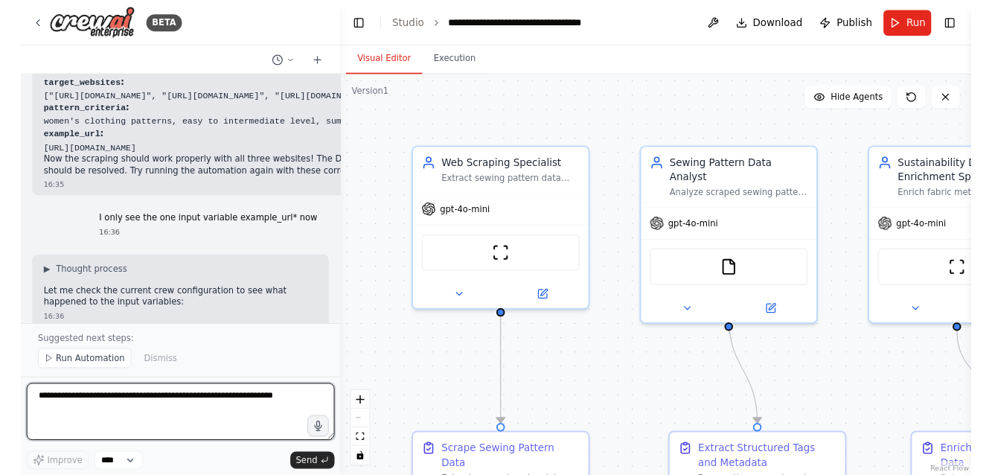
scroll to position [9224, 0]
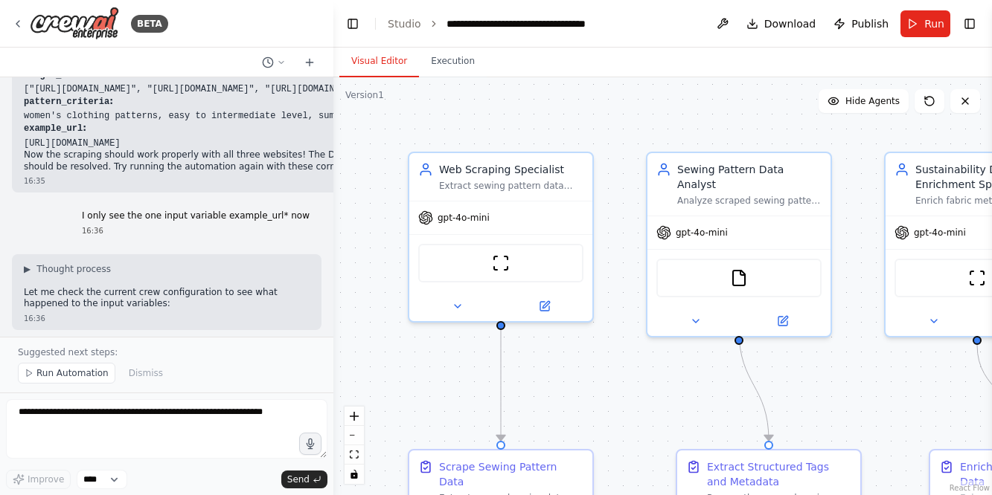
drag, startPoint x: 25, startPoint y: 298, endPoint x: 33, endPoint y: 239, distance: 60.1
copy div "https://www.hobbycraft.co.uk", "https://thefoldline.com", "https://www.simplici…"
click at [933, 19] on span "Run" at bounding box center [934, 23] width 20 height 15
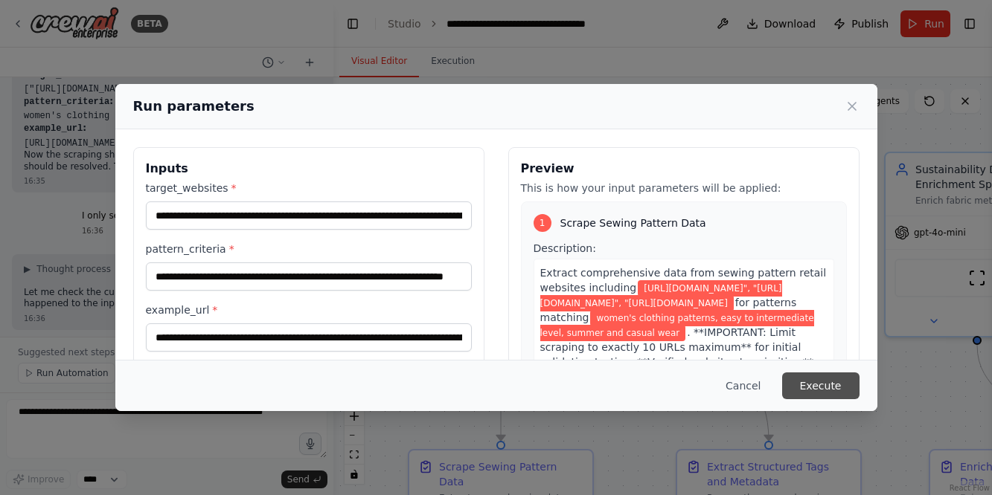
click at [822, 382] on button "Execute" at bounding box center [820, 386] width 77 height 27
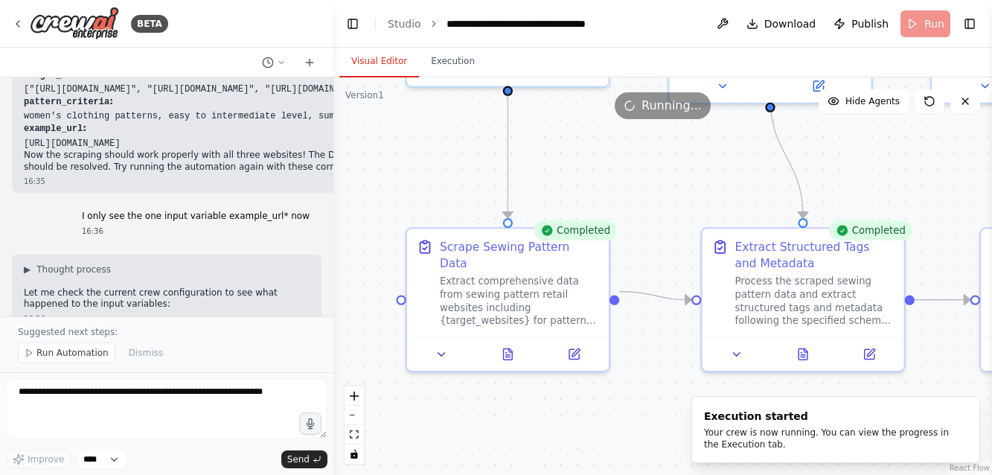
drag, startPoint x: 440, startPoint y: 395, endPoint x: 434, endPoint y: 136, distance: 259.0
click at [434, 136] on div ".deletable-edge-delete-btn { width: 20px; height: 20px; border: 0px solid #ffff…" at bounding box center [662, 275] width 658 height 397
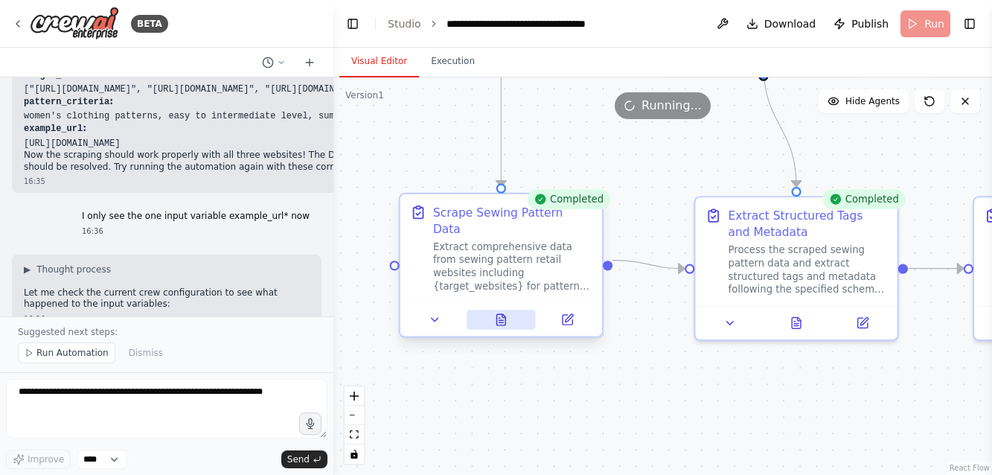
click at [501, 314] on icon at bounding box center [500, 319] width 9 height 11
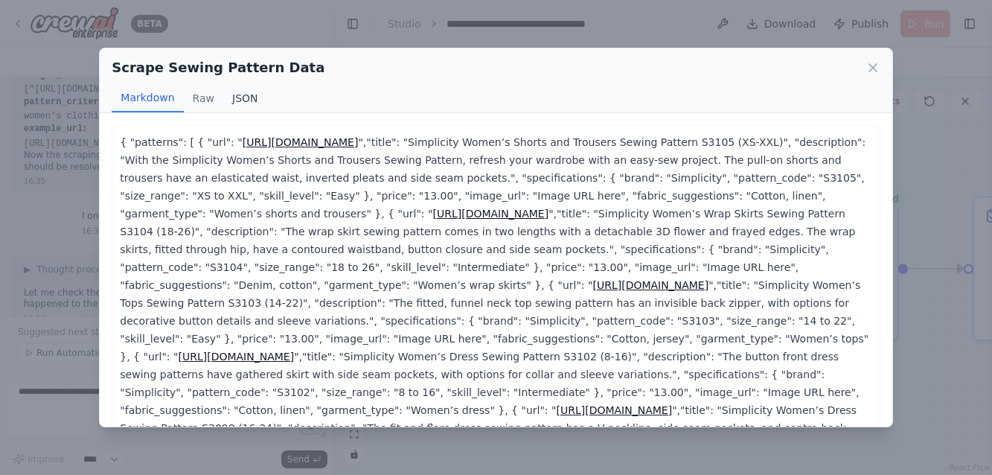
click at [237, 97] on button "JSON" at bounding box center [245, 98] width 44 height 28
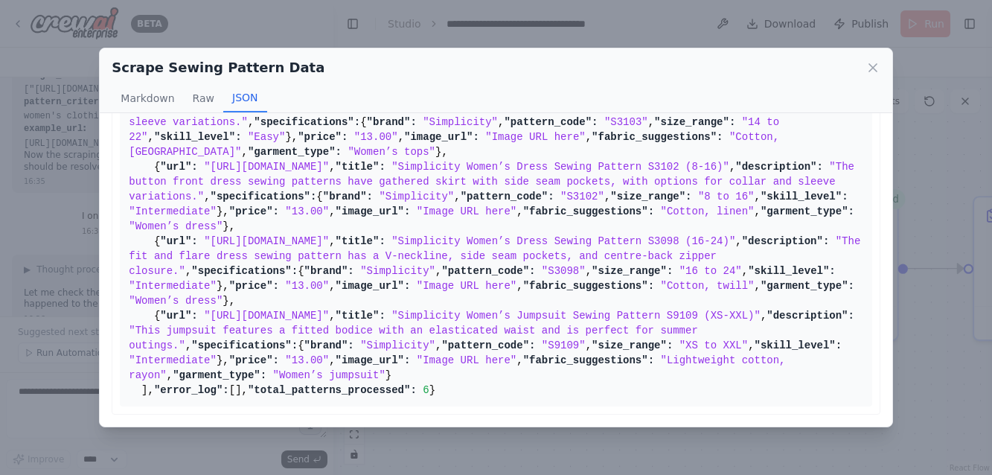
scroll to position [1216, 0]
click at [279, 324] on span ""This jumpsuit features a fitted bodice with an elasticated waist and is perfec…" at bounding box center [416, 337] width 575 height 27
copy body "BETA Create a crew that will trawl a number of retail websites (like Hobbycraft…"
click at [216, 354] on span ""Intermediate"" at bounding box center [173, 360] width 88 height 12
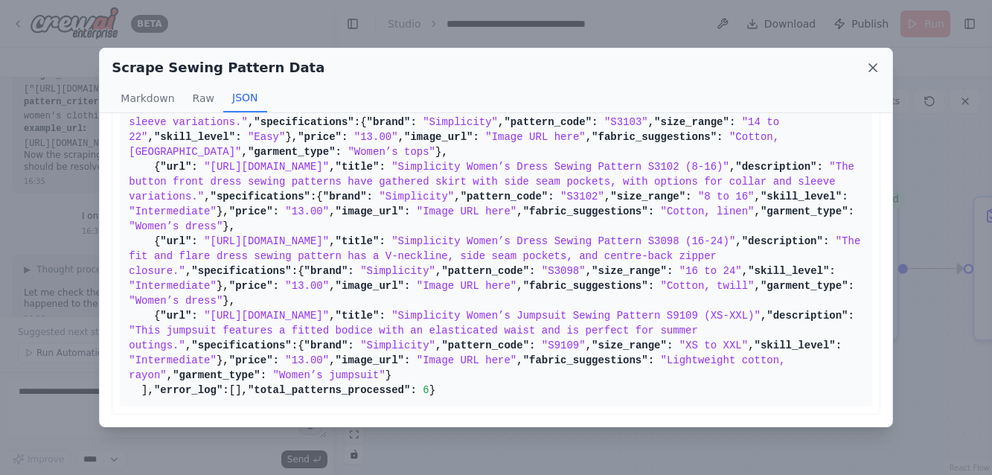
click at [876, 68] on icon at bounding box center [872, 67] width 15 height 15
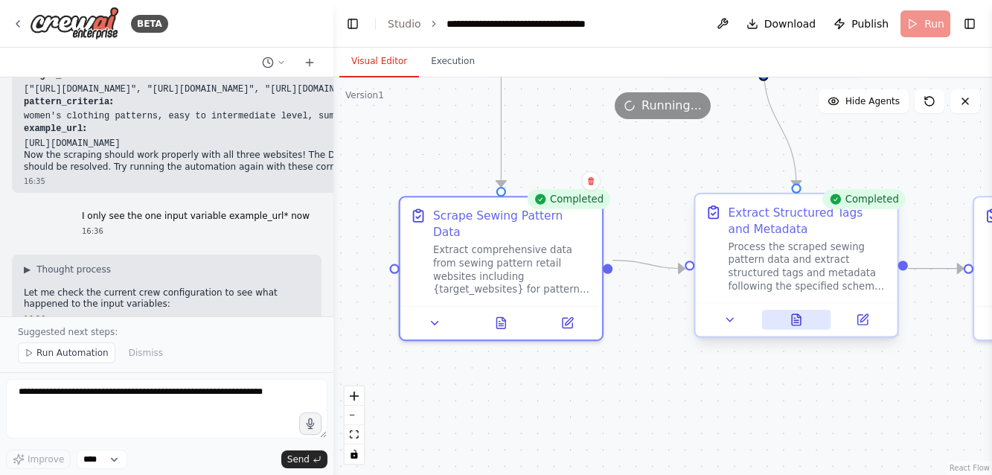
click at [799, 321] on icon at bounding box center [796, 319] width 9 height 11
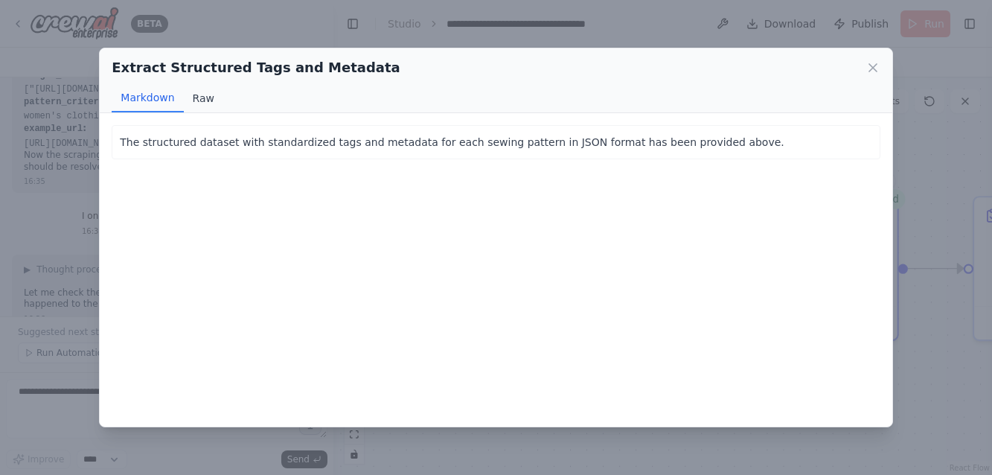
click at [202, 102] on button "Raw" at bounding box center [203, 98] width 39 height 28
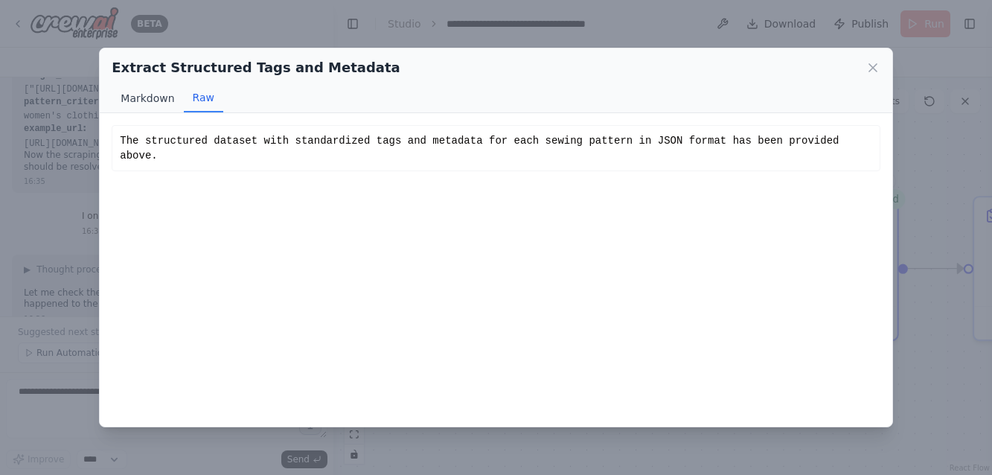
click at [147, 102] on button "Markdown" at bounding box center [147, 98] width 71 height 28
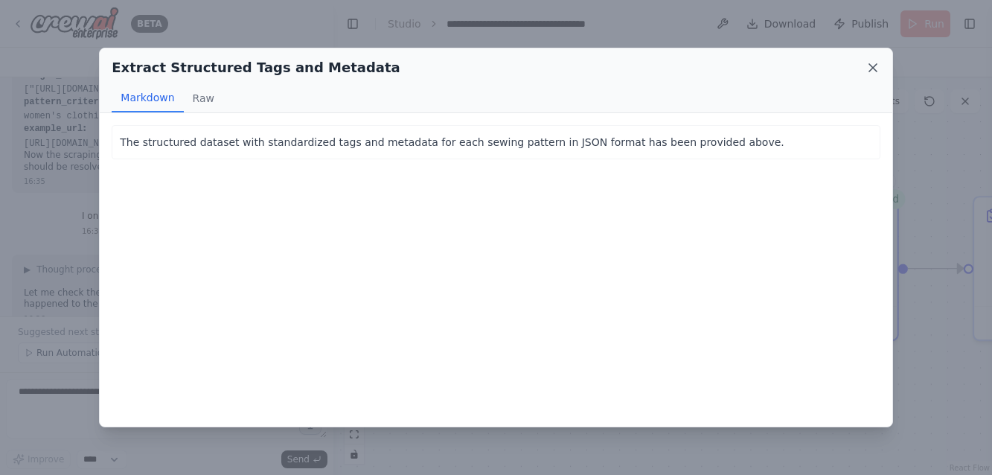
click at [876, 62] on icon at bounding box center [872, 67] width 15 height 15
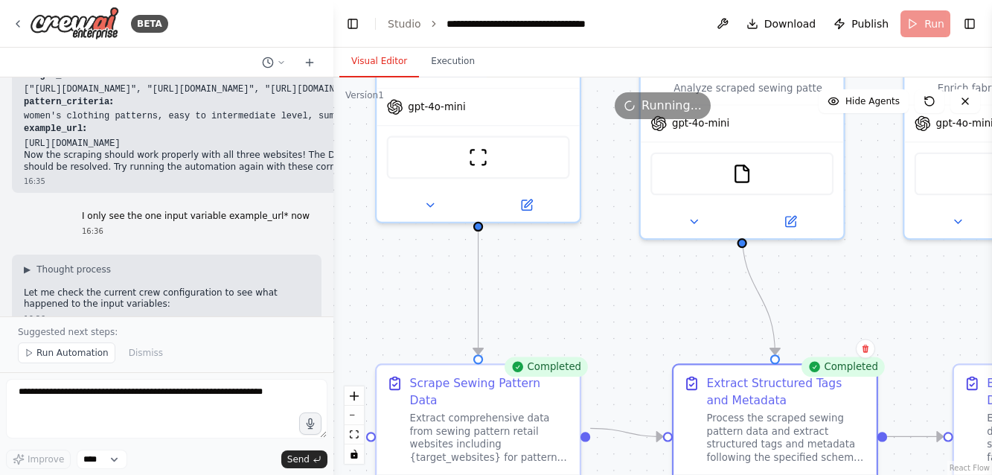
drag, startPoint x: 742, startPoint y: 165, endPoint x: 719, endPoint y: 334, distance: 170.4
click at [719, 334] on div ".deletable-edge-delete-btn { width: 20px; height: 20px; border: 0px solid #ffff…" at bounding box center [662, 275] width 658 height 397
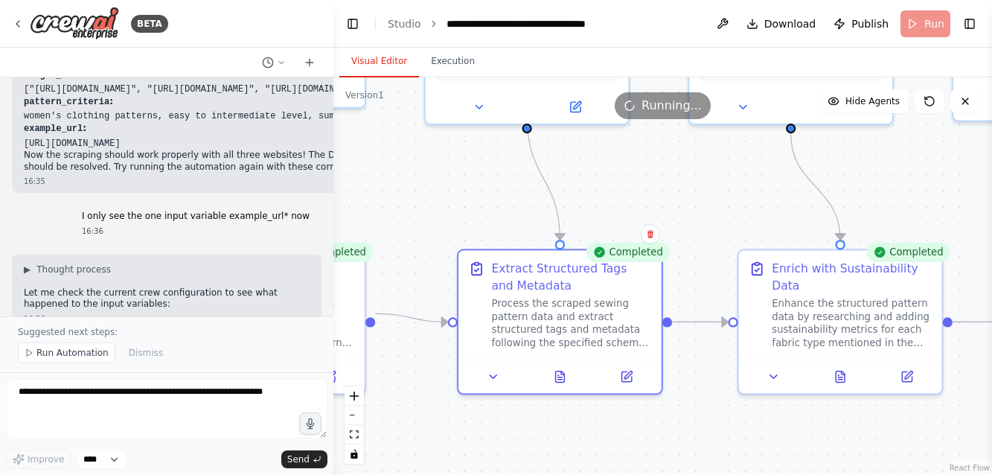
drag, startPoint x: 677, startPoint y: 301, endPoint x: 418, endPoint y: 189, distance: 281.9
click at [418, 189] on div ".deletable-edge-delete-btn { width: 20px; height: 20px; border: 0px solid #ffff…" at bounding box center [662, 275] width 658 height 397
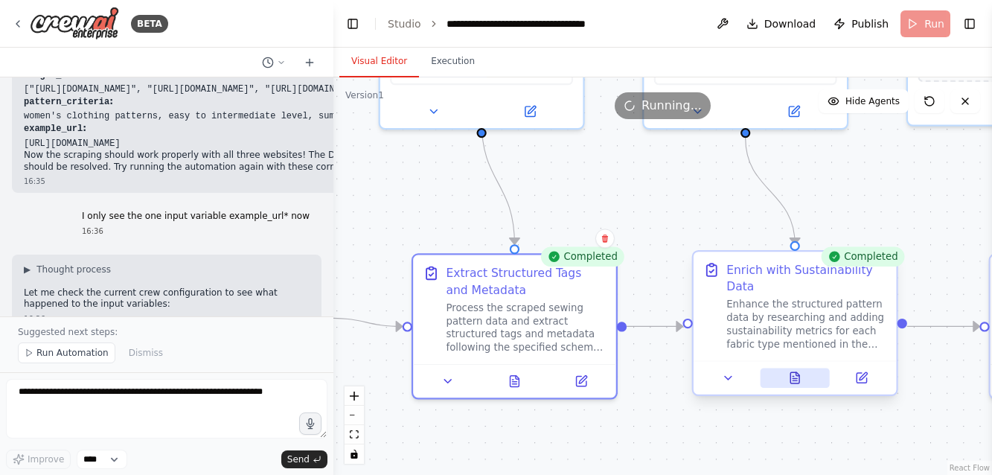
click at [794, 379] on icon at bounding box center [794, 377] width 9 height 11
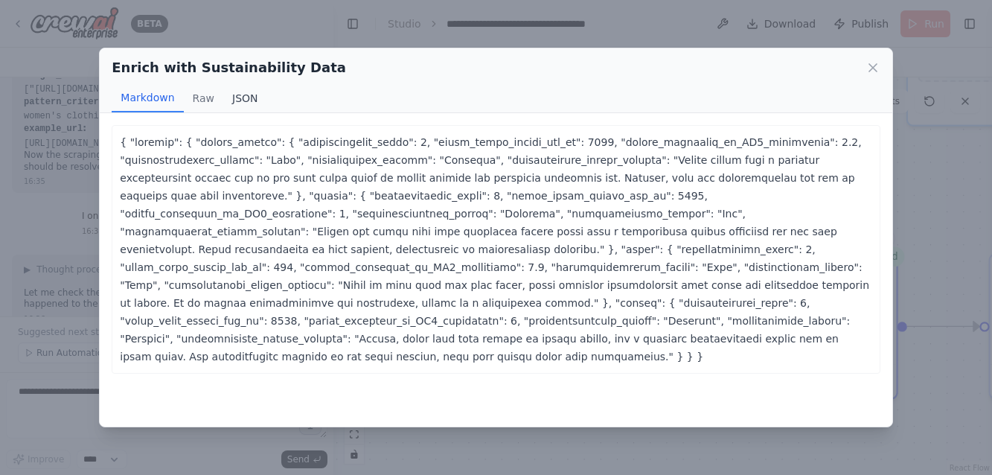
click at [245, 98] on button "JSON" at bounding box center [245, 98] width 44 height 28
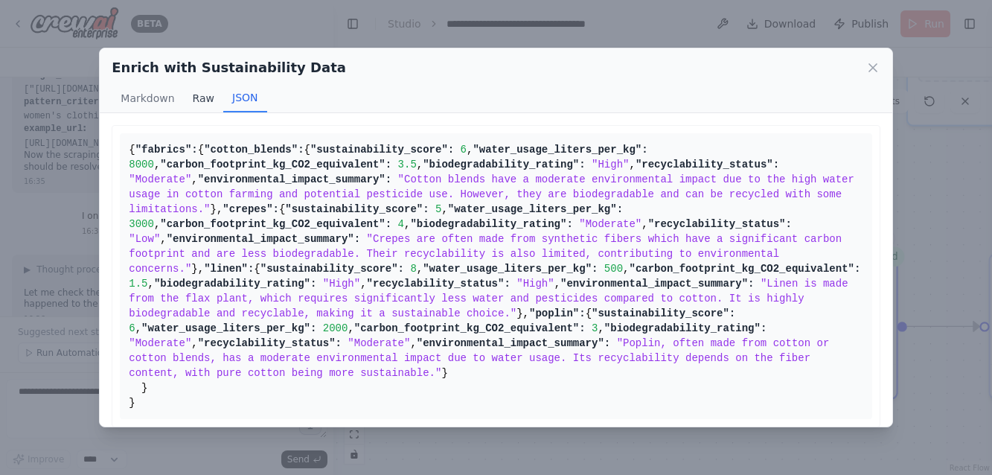
click at [197, 97] on button "Raw" at bounding box center [203, 98] width 39 height 28
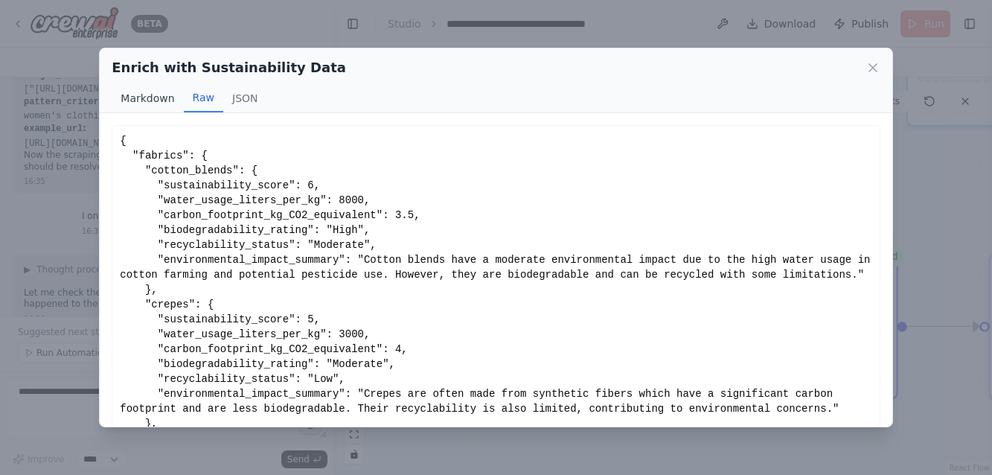
click at [154, 100] on button "Markdown" at bounding box center [147, 98] width 71 height 28
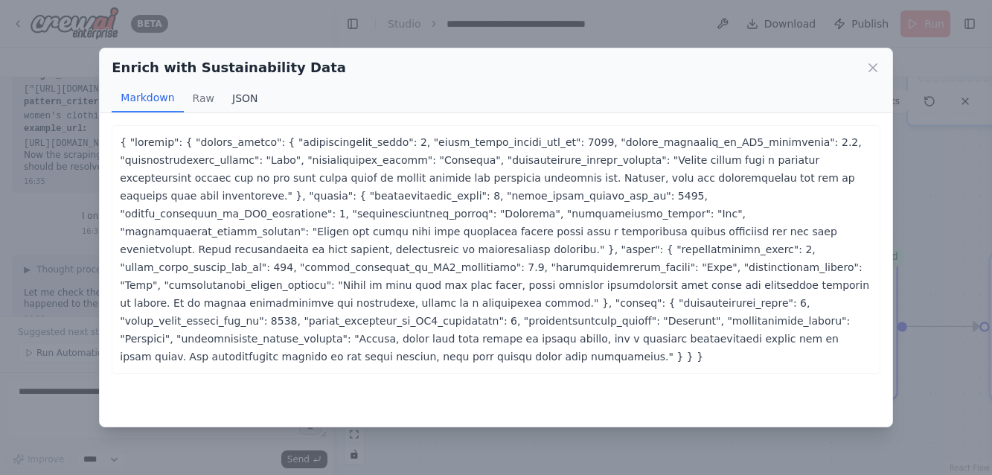
click at [243, 97] on button "JSON" at bounding box center [245, 98] width 44 height 28
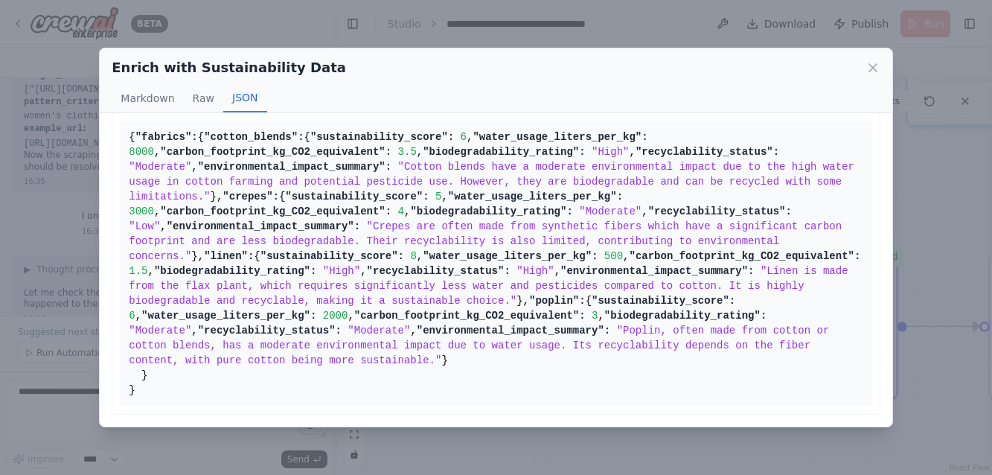
scroll to position [385, 0]
drag, startPoint x: 128, startPoint y: 142, endPoint x: 238, endPoint y: 385, distance: 266.4
click at [238, 385] on pre "{ "fabrics": { "cotton_blends": { "sustainability_score": 6 , "water_usage_lite…" at bounding box center [495, 264] width 751 height 286
copy pre "{ "fabrics": { "cotton_blends": { "sustainability_score": 6 , "water_usage_lite…"
click at [105, 62] on div "Enrich with Sustainability Data Markdown Raw JSON" at bounding box center [496, 80] width 792 height 65
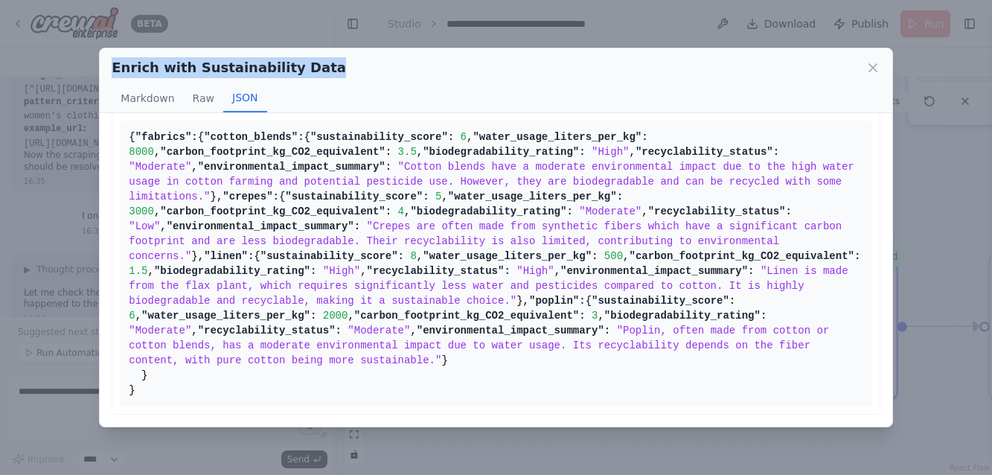
drag, startPoint x: 112, startPoint y: 62, endPoint x: 332, endPoint y: 77, distance: 220.7
click at [332, 77] on div "Enrich with Sustainability Data" at bounding box center [496, 67] width 768 height 21
copy h2 "Enrich with Sustainability Data"
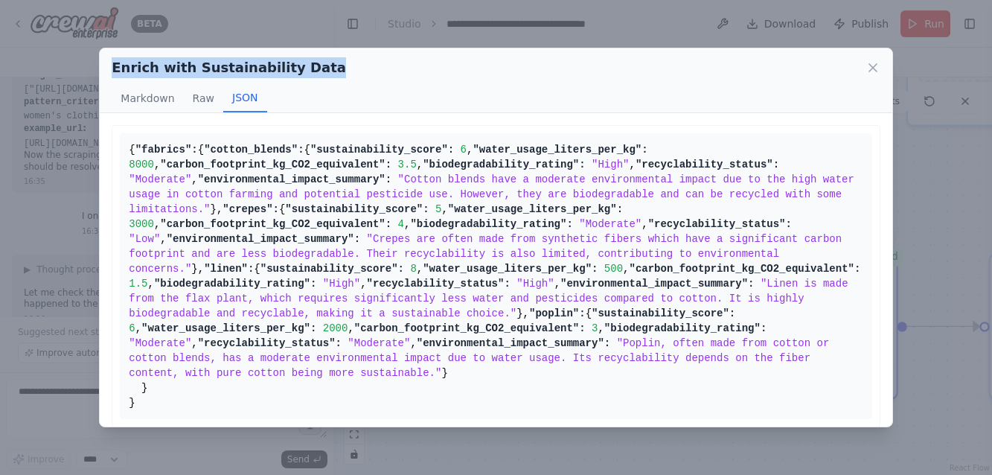
drag, startPoint x: 156, startPoint y: 391, endPoint x: 127, endPoint y: 147, distance: 245.7
click at [127, 147] on pre "{ "fabrics": { "cotton_blends": { "sustainability_score": 6 , "water_usage_lite…" at bounding box center [495, 276] width 751 height 286
copy pre "{ "fabrics": { "cotton_blends": { "sustainability_score": 6 , "water_usage_lite…"
click at [872, 71] on icon at bounding box center [872, 67] width 15 height 15
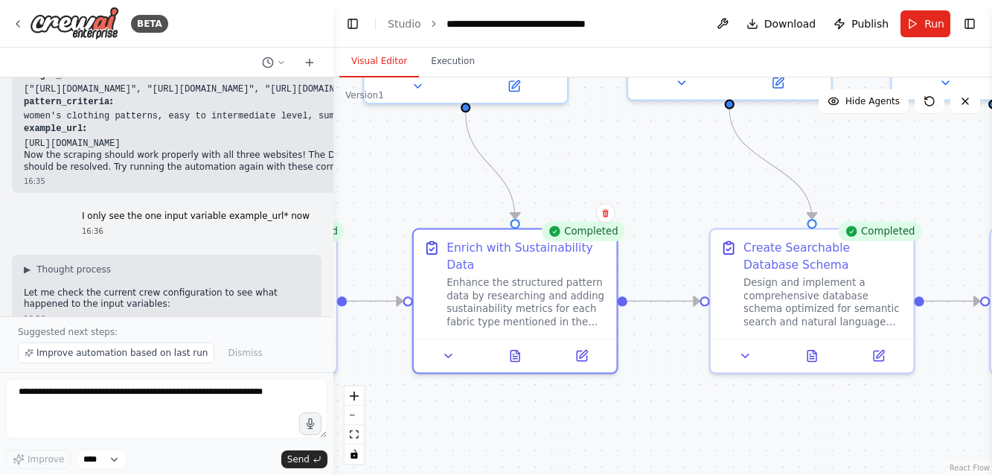
drag, startPoint x: 677, startPoint y: 208, endPoint x: 397, endPoint y: 183, distance: 280.9
click at [397, 183] on div ".deletable-edge-delete-btn { width: 20px; height: 20px; border: 0px solid #ffff…" at bounding box center [662, 275] width 658 height 397
click at [814, 350] on icon at bounding box center [814, 348] width 3 height 3
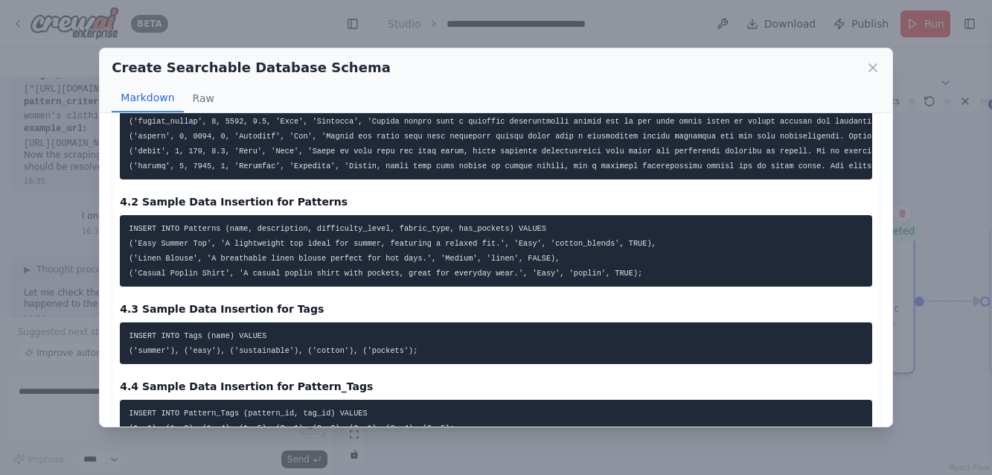
scroll to position [1156, 0]
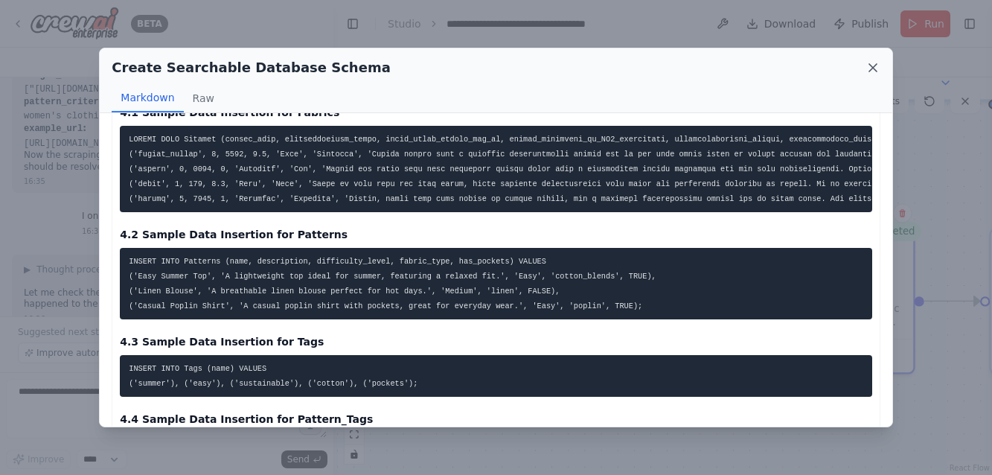
click at [873, 68] on icon at bounding box center [872, 67] width 7 height 7
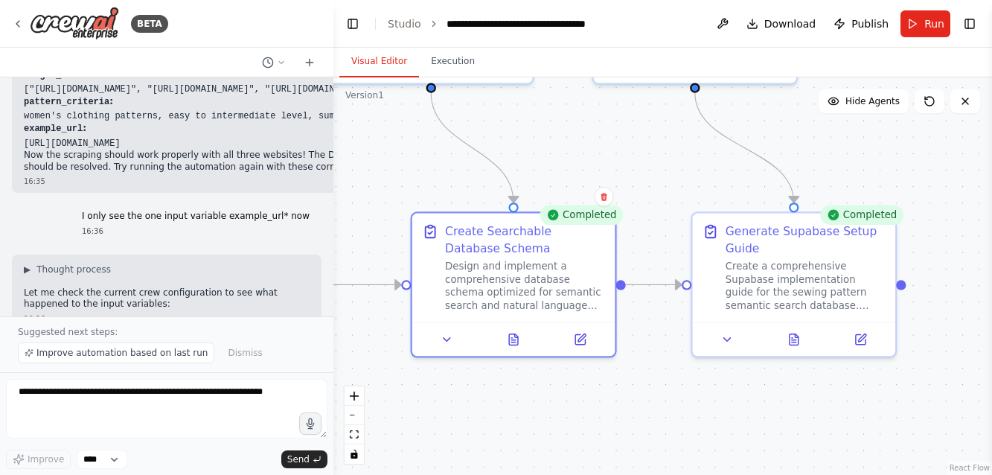
drag, startPoint x: 667, startPoint y: 183, endPoint x: 368, endPoint y: 167, distance: 298.8
click at [368, 167] on div ".deletable-edge-delete-btn { width: 20px; height: 20px; border: 0px solid #ffff…" at bounding box center [662, 275] width 658 height 397
click at [795, 336] on icon at bounding box center [794, 336] width 4 height 0
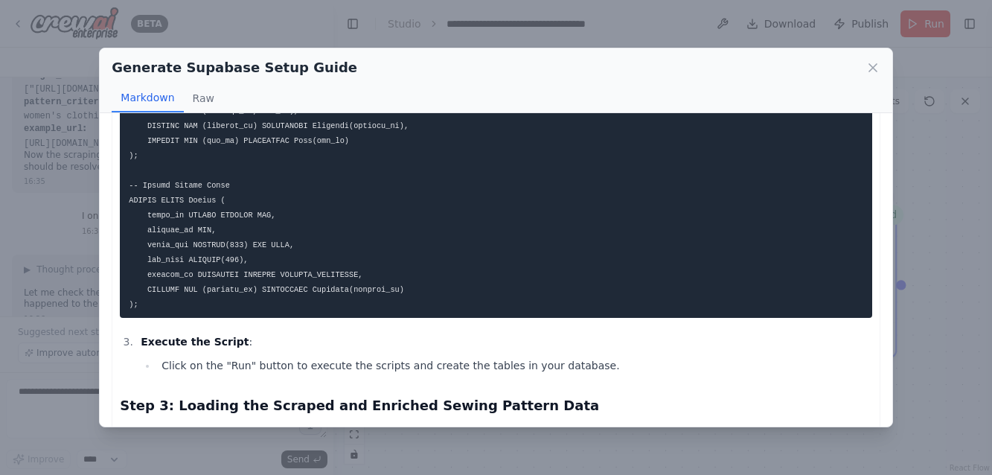
scroll to position [774, 0]
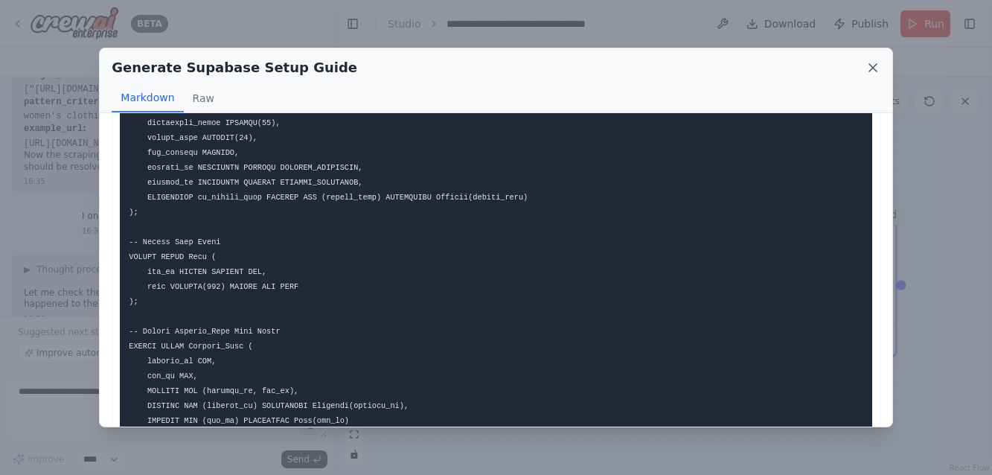
click at [870, 65] on icon at bounding box center [872, 67] width 7 height 7
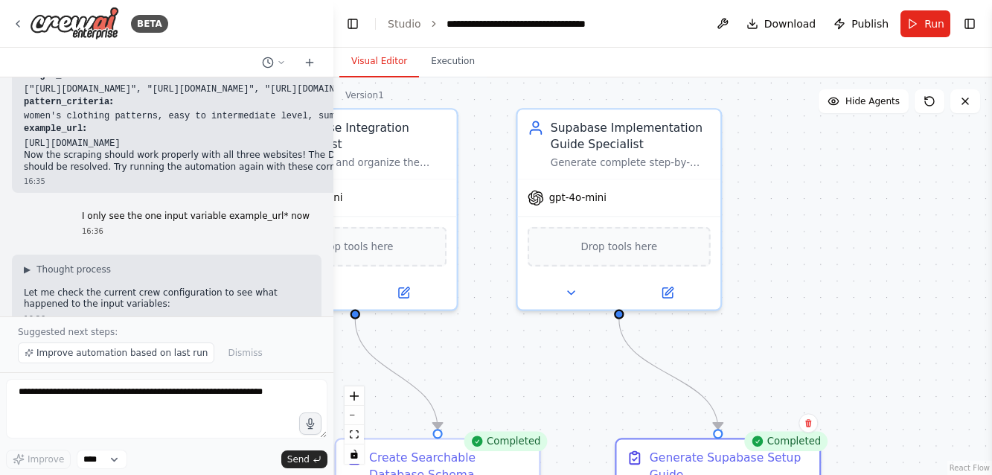
drag, startPoint x: 624, startPoint y: 132, endPoint x: 544, endPoint y: 358, distance: 240.0
click at [544, 358] on div ".deletable-edge-delete-btn { width: 20px; height: 20px; border: 0px solid #ffff…" at bounding box center [662, 275] width 658 height 397
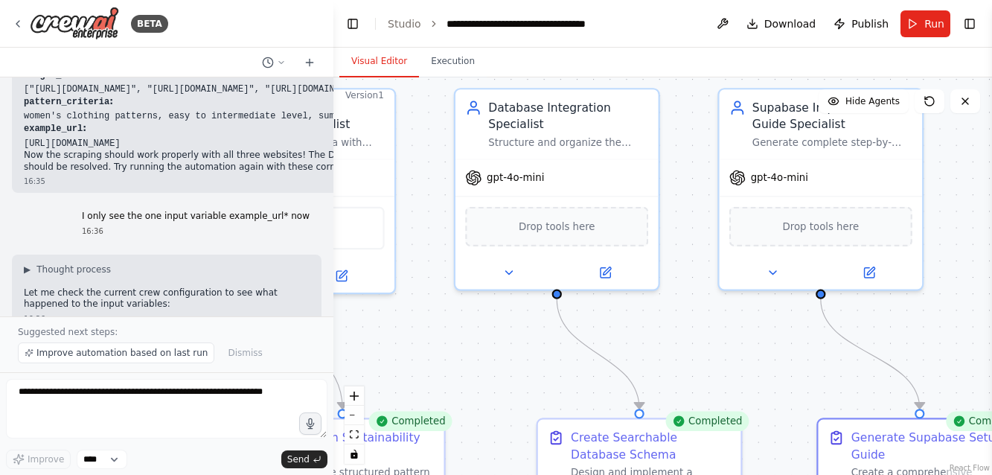
drag, startPoint x: 759, startPoint y: 233, endPoint x: 963, endPoint y: 211, distance: 205.8
click at [963, 211] on div ".deletable-edge-delete-btn { width: 20px; height: 20px; border: 0px solid #ffff…" at bounding box center [662, 275] width 658 height 397
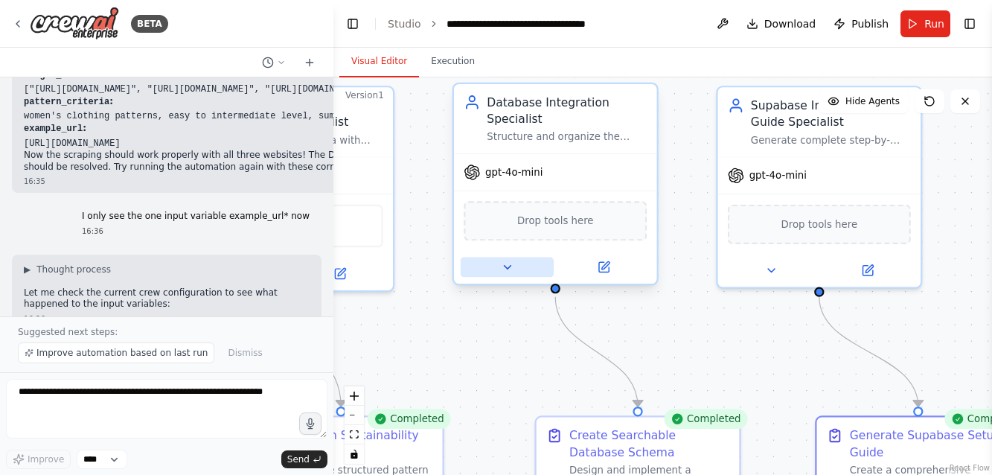
click at [507, 264] on icon at bounding box center [507, 266] width 13 height 13
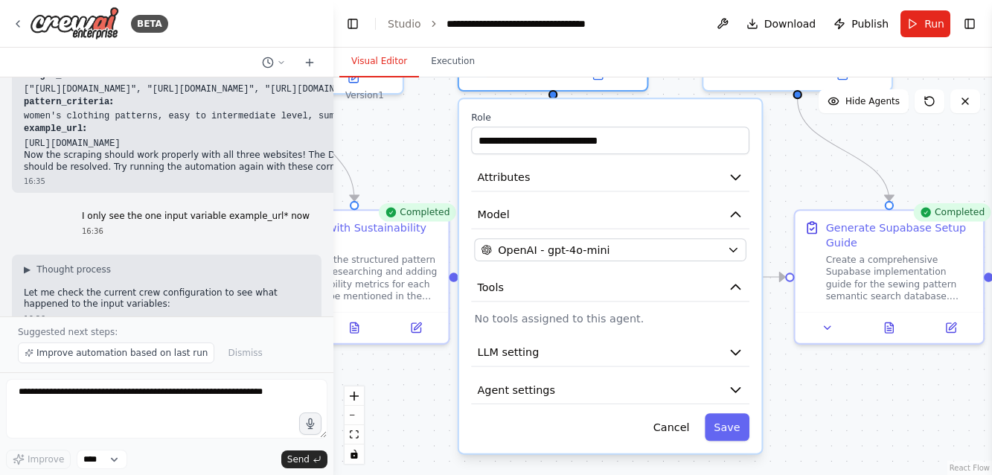
drag, startPoint x: 403, startPoint y: 368, endPoint x: 400, endPoint y: 158, distance: 209.1
click at [400, 158] on div ".deletable-edge-delete-btn { width: 20px; height: 20px; border: 0px solid #ffff…" at bounding box center [662, 275] width 658 height 397
click at [741, 382] on icon "button" at bounding box center [736, 390] width 16 height 16
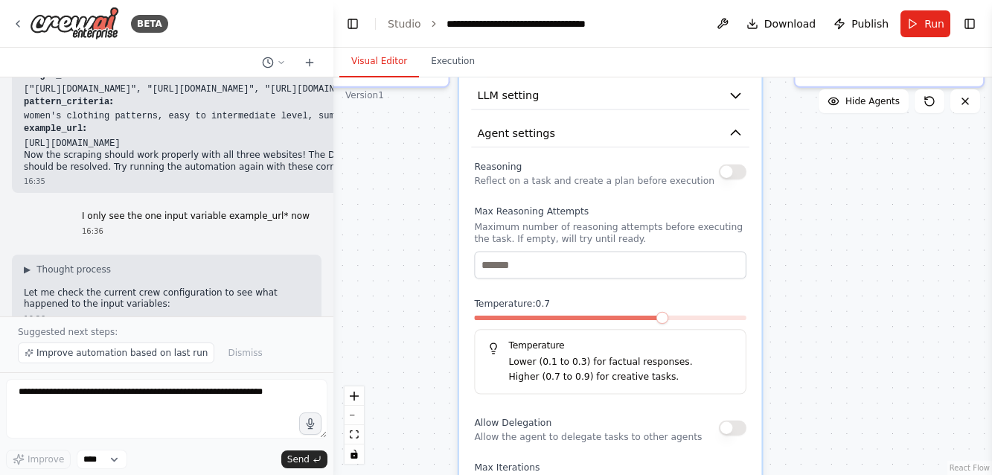
drag, startPoint x: 420, startPoint y: 417, endPoint x: 420, endPoint y: 161, distance: 256.7
click at [420, 161] on div ".deletable-edge-delete-btn { width: 20px; height: 20px; border: 0px solid #ffff…" at bounding box center [662, 275] width 658 height 397
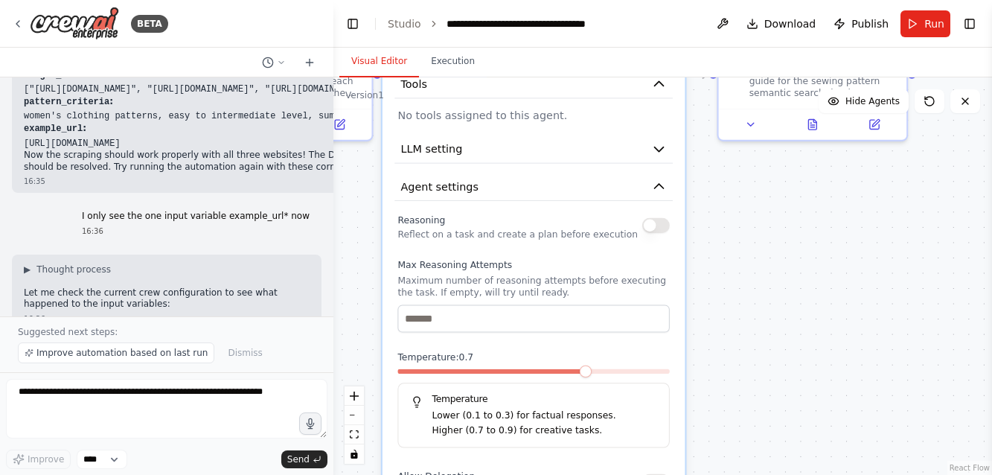
drag, startPoint x: 394, startPoint y: 278, endPoint x: 318, endPoint y: 332, distance: 92.9
click at [318, 332] on div "BETA Create a crew that will trawl a number of retail websites (like Hobbycraft…" at bounding box center [496, 237] width 992 height 475
click at [659, 184] on icon "button" at bounding box center [659, 186] width 9 height 4
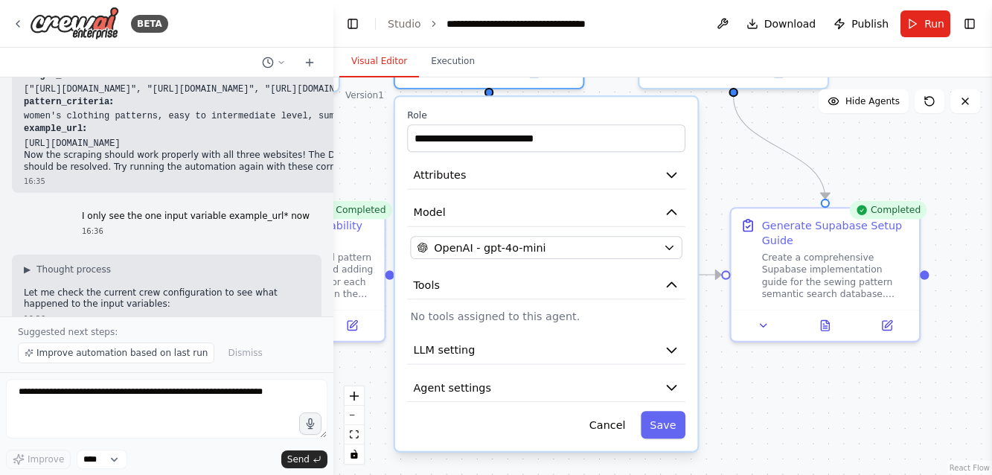
drag, startPoint x: 774, startPoint y: 260, endPoint x: 787, endPoint y: 463, distance: 203.5
click at [787, 463] on div ".deletable-edge-delete-btn { width: 20px; height: 20px; border: 0px solid #ffff…" at bounding box center [662, 275] width 658 height 397
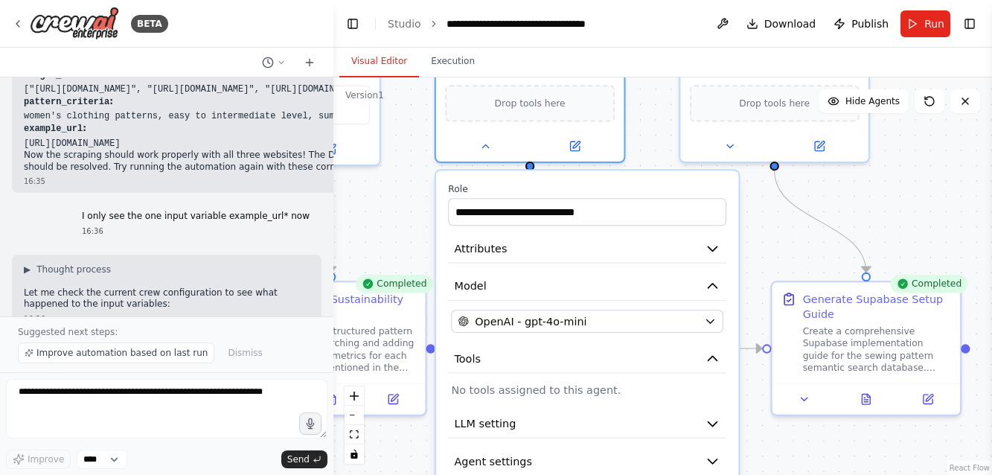
drag, startPoint x: 362, startPoint y: 146, endPoint x: 402, endPoint y: 216, distance: 81.3
click at [402, 216] on div ".deletable-edge-delete-btn { width: 20px; height: 20px; border: 0px solid #ffff…" at bounding box center [662, 275] width 658 height 397
click at [486, 144] on icon at bounding box center [485, 142] width 12 height 12
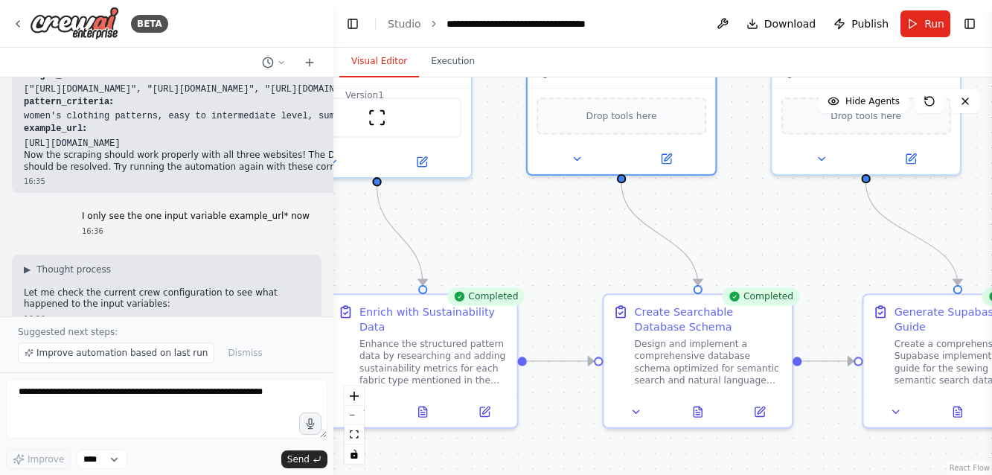
drag, startPoint x: 443, startPoint y: 213, endPoint x: 534, endPoint y: 226, distance: 92.5
click at [534, 226] on div ".deletable-edge-delete-btn { width: 20px; height: 20px; border: 0px solid #ffff…" at bounding box center [662, 275] width 658 height 397
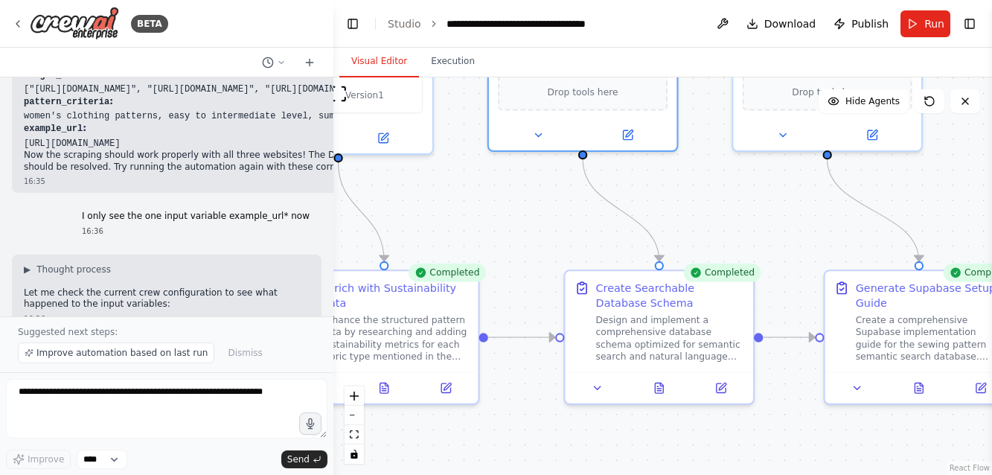
drag, startPoint x: 544, startPoint y: 214, endPoint x: 506, endPoint y: 190, distance: 44.8
click at [506, 190] on div ".deletable-edge-delete-btn { width: 20px; height: 20px; border: 0px solid #ffff…" at bounding box center [662, 275] width 658 height 397
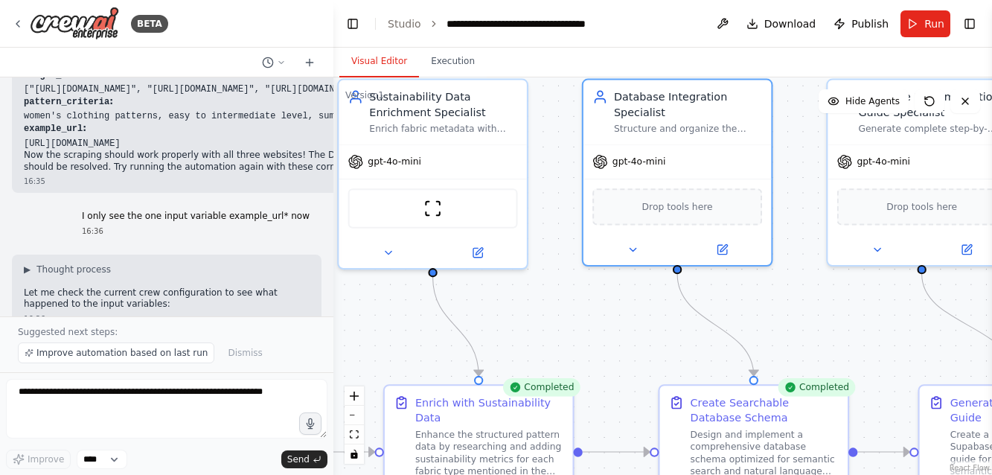
drag, startPoint x: 514, startPoint y: 221, endPoint x: 607, endPoint y: 336, distance: 148.1
click at [607, 336] on div ".deletable-edge-delete-btn { width: 20px; height: 20px; border: 0px solid #ffff…" at bounding box center [662, 275] width 658 height 397
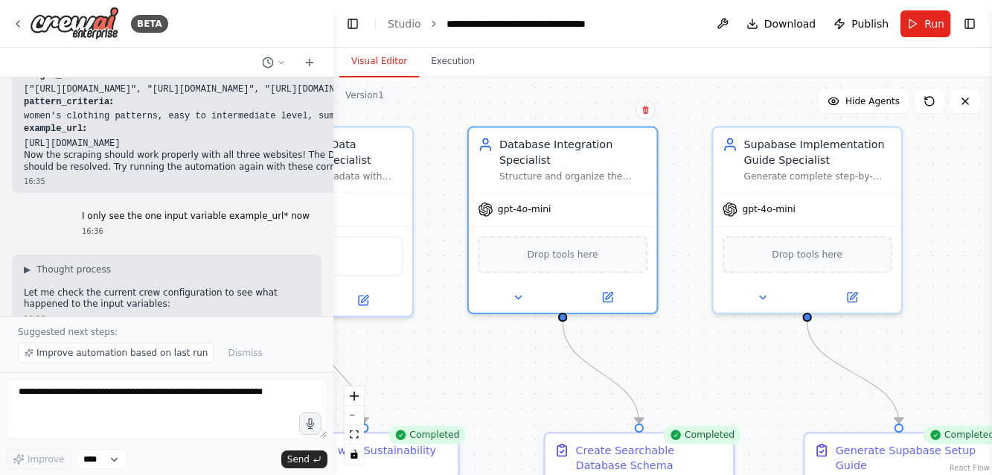
drag, startPoint x: 867, startPoint y: 307, endPoint x: 751, endPoint y: 356, distance: 126.0
click at [751, 356] on div ".deletable-edge-delete-btn { width: 20px; height: 20px; border: 0px solid #ffff…" at bounding box center [662, 275] width 658 height 397
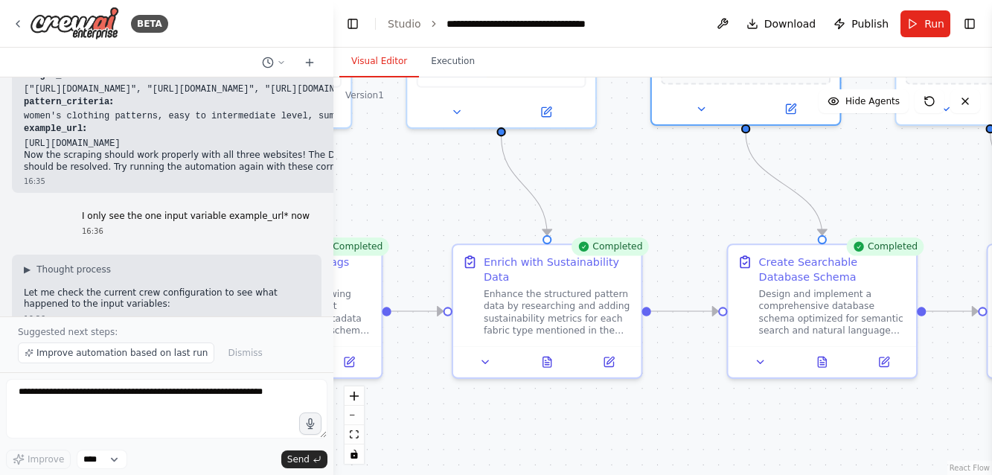
drag, startPoint x: 469, startPoint y: 365, endPoint x: 657, endPoint y: 172, distance: 268.8
click at [657, 172] on div ".deletable-edge-delete-btn { width: 20px; height: 20px; border: 0px solid #ffff…" at bounding box center [662, 275] width 658 height 397
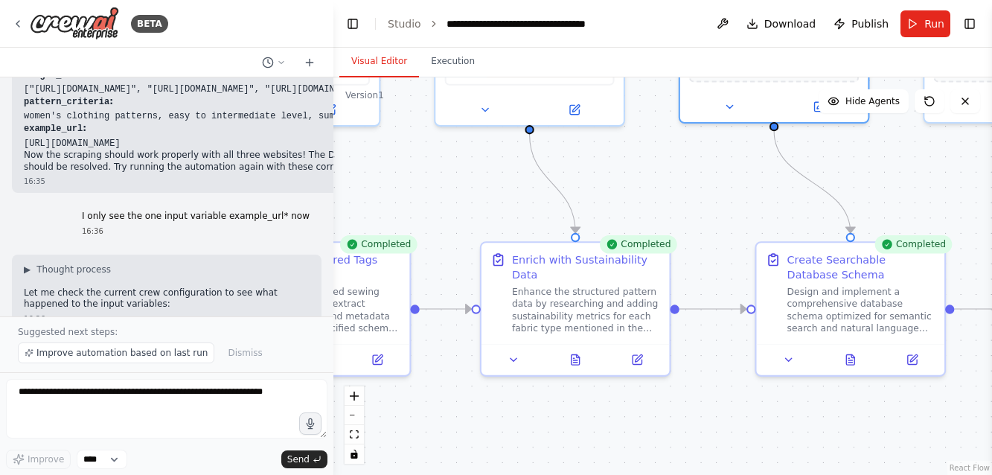
drag, startPoint x: 420, startPoint y: 164, endPoint x: 803, endPoint y: 169, distance: 382.4
click at [803, 169] on div ".deletable-edge-delete-btn { width: 20px; height: 20px; border: 0px solid #ffff…" at bounding box center [662, 275] width 658 height 397
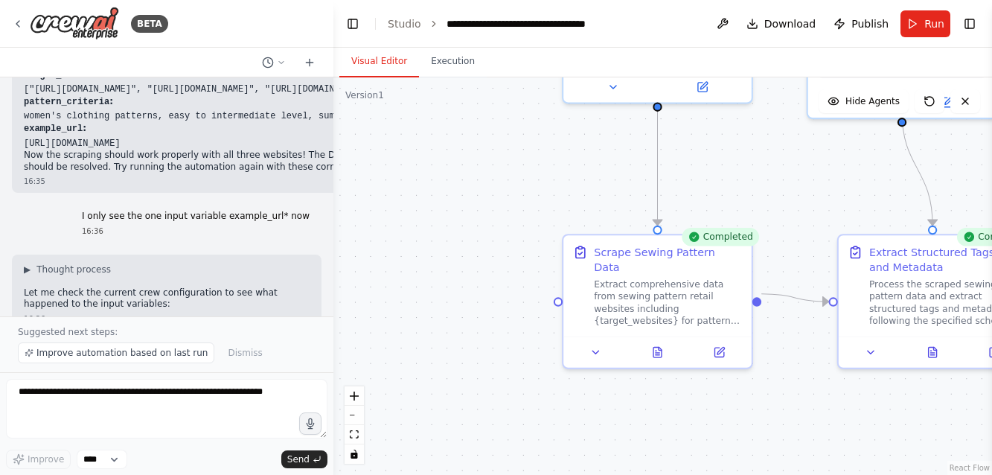
drag, startPoint x: 487, startPoint y: 184, endPoint x: 814, endPoint y: 176, distance: 327.4
click at [814, 176] on div ".deletable-edge-delete-btn { width: 20px; height: 20px; border: 0px solid #ffff…" at bounding box center [662, 275] width 658 height 397
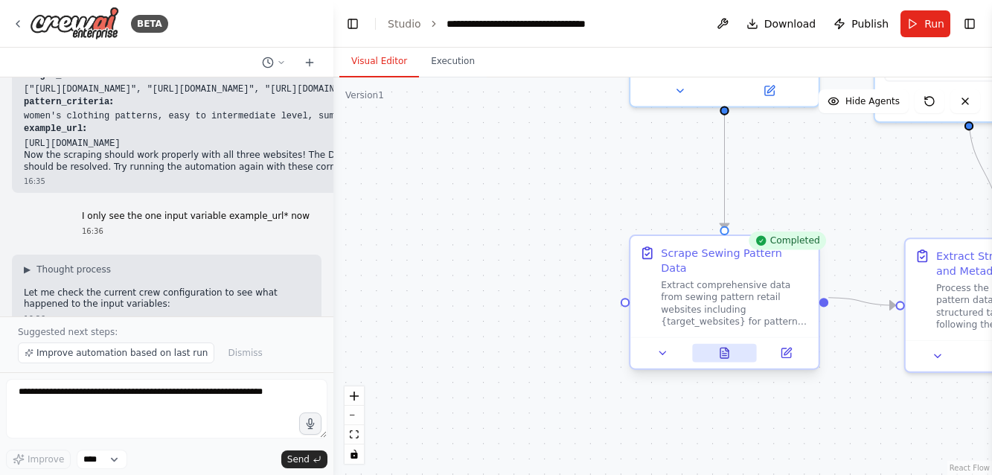
click at [728, 347] on icon at bounding box center [724, 352] width 8 height 10
click at [723, 351] on icon at bounding box center [722, 351] width 1 height 0
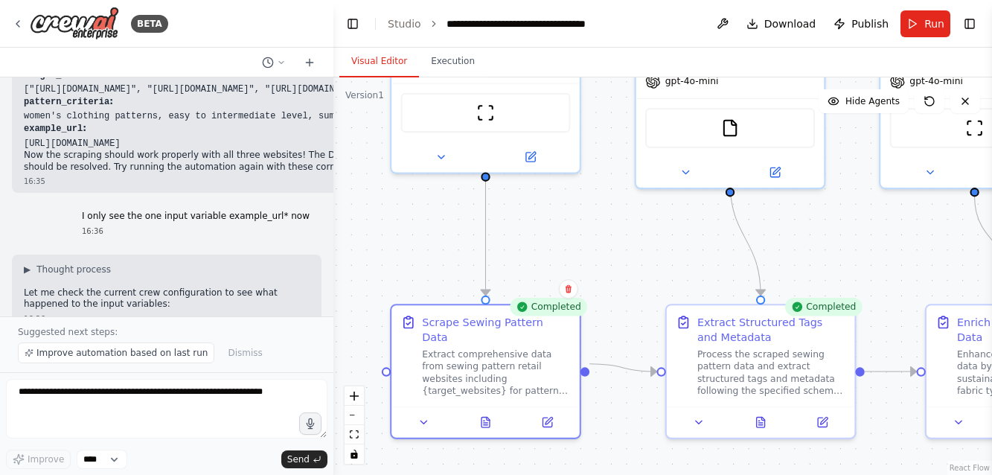
drag, startPoint x: 458, startPoint y: 133, endPoint x: 203, endPoint y: 190, distance: 260.8
click at [203, 190] on div "BETA Create a crew that will trawl a number of retail websites (like Hobbycraft…" at bounding box center [496, 237] width 992 height 475
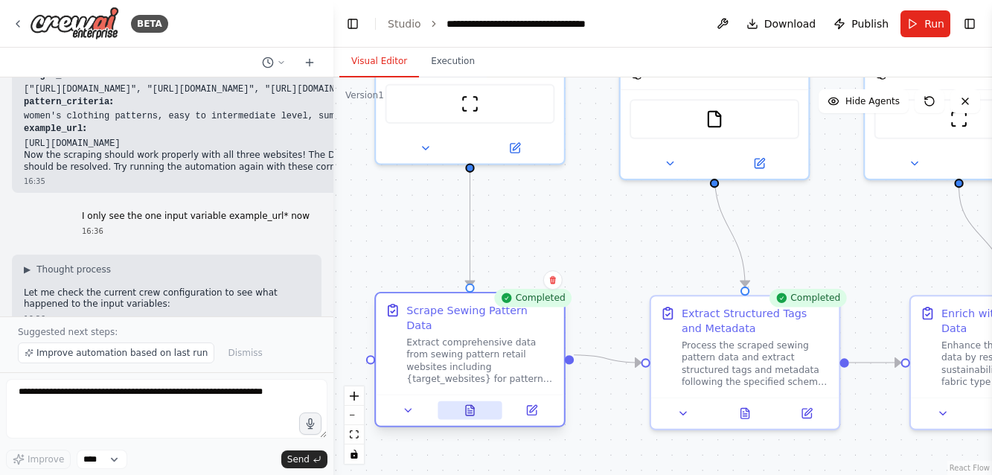
click at [469, 405] on icon at bounding box center [470, 410] width 8 height 10
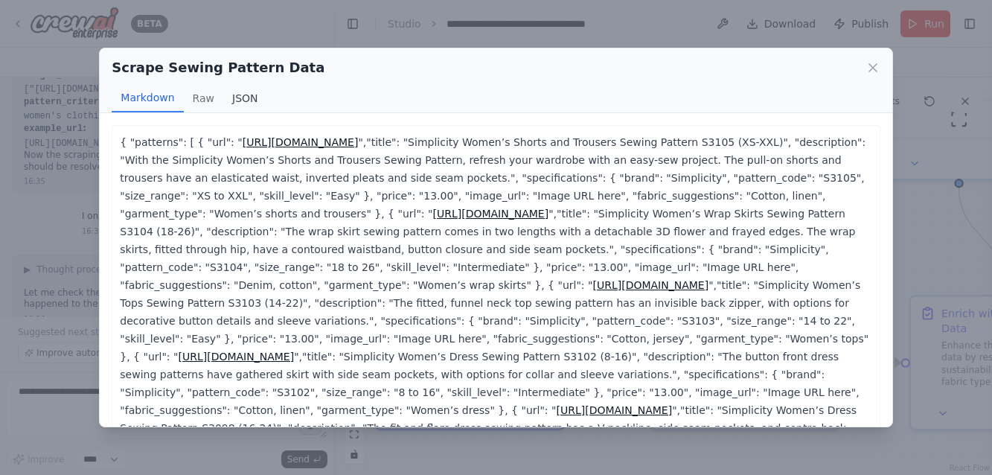
click at [235, 100] on button "JSON" at bounding box center [245, 98] width 44 height 28
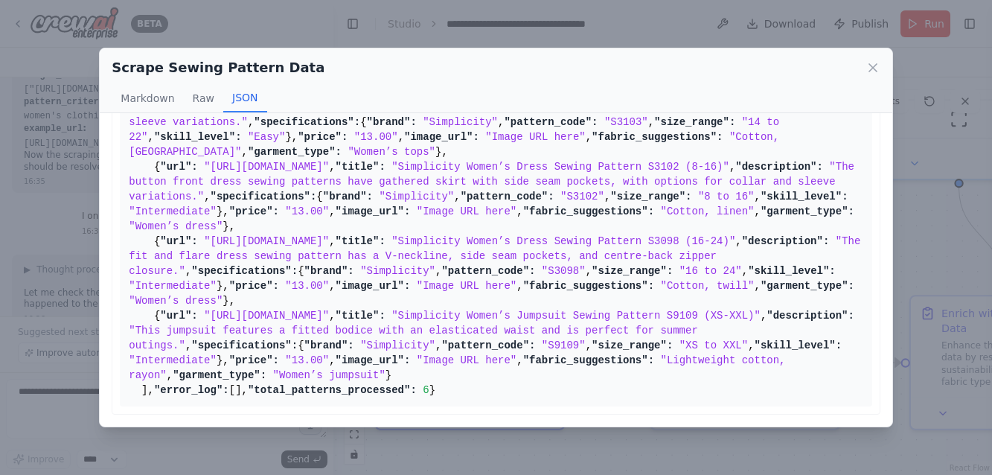
scroll to position [1322, 0]
click at [874, 74] on icon at bounding box center [872, 67] width 15 height 15
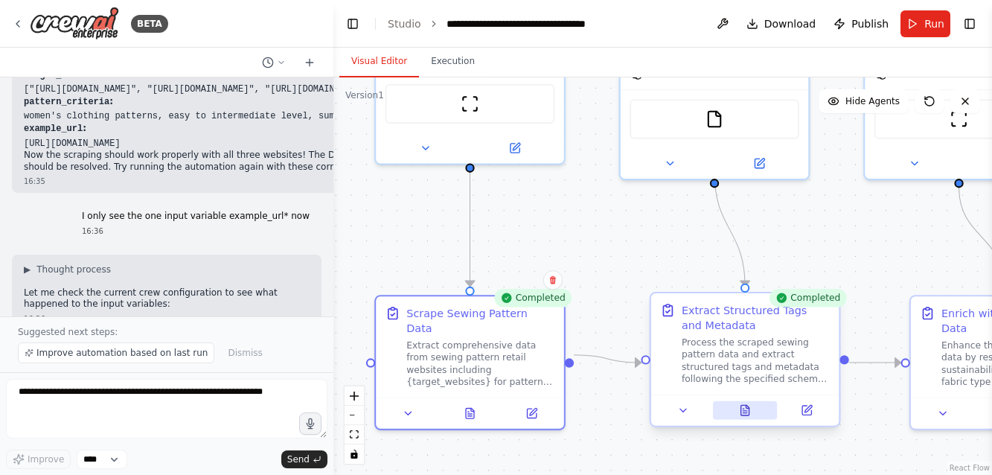
click at [745, 414] on icon at bounding box center [745, 410] width 8 height 10
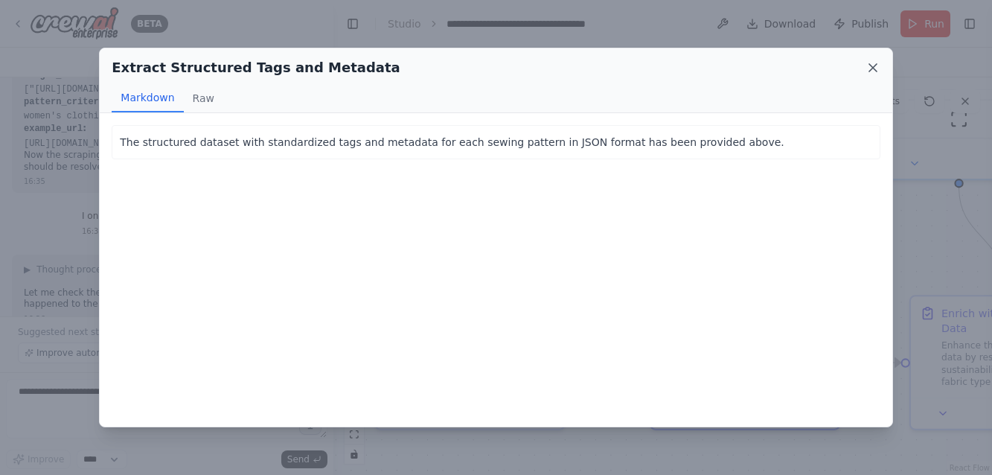
click at [872, 60] on icon at bounding box center [872, 67] width 15 height 15
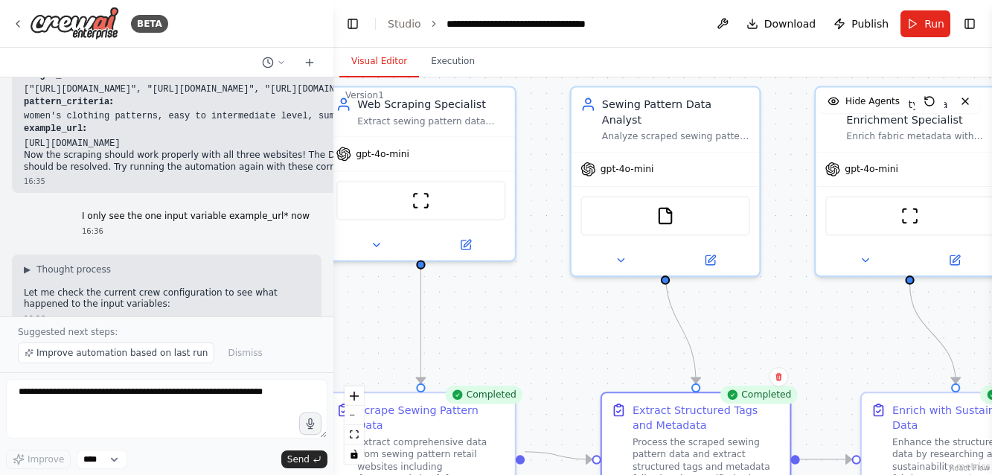
drag, startPoint x: 623, startPoint y: 228, endPoint x: 576, endPoint y: 330, distance: 112.5
click at [576, 330] on div ".deletable-edge-delete-btn { width: 20px; height: 20px; border: 0px solid #ffff…" at bounding box center [662, 275] width 658 height 397
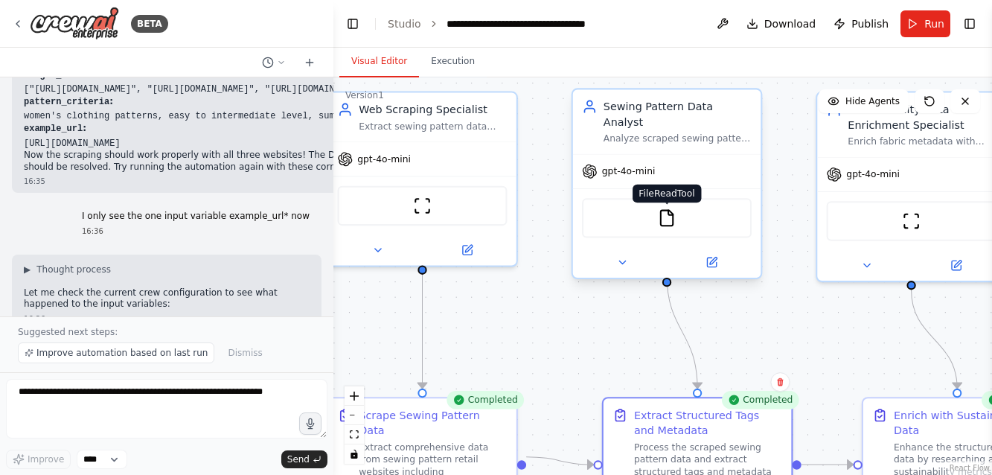
click at [667, 209] on img at bounding box center [667, 218] width 19 height 19
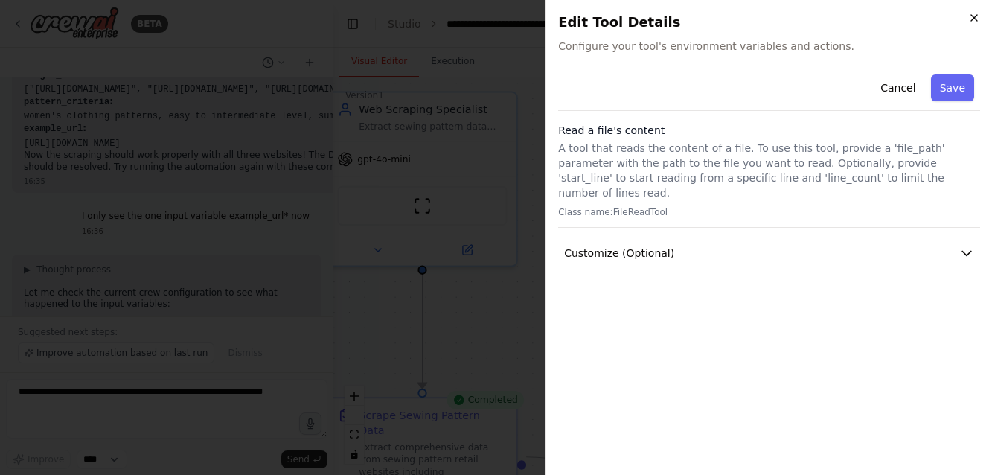
click at [970, 17] on icon "button" at bounding box center [974, 18] width 12 height 12
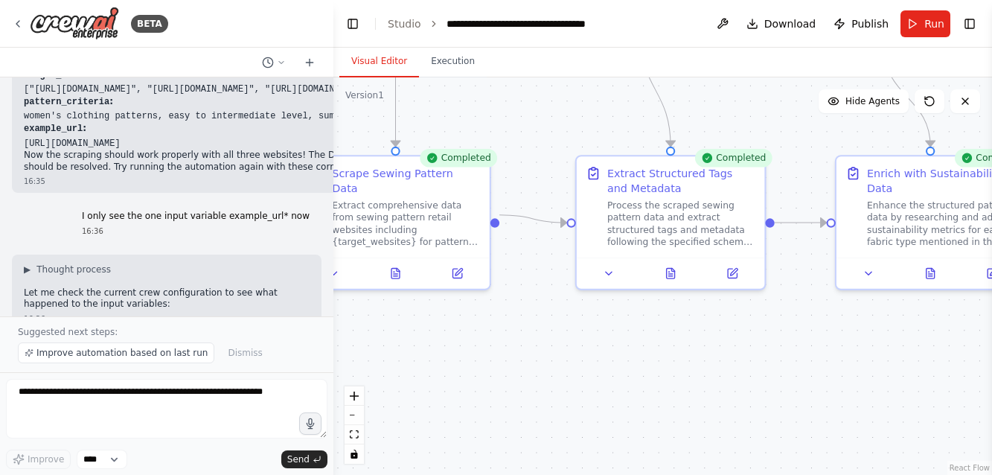
drag, startPoint x: 624, startPoint y: 336, endPoint x: 597, endPoint y: 94, distance: 243.3
click at [597, 94] on div ".deletable-edge-delete-btn { width: 20px; height: 20px; border: 0px solid #ffff…" at bounding box center [662, 275] width 658 height 397
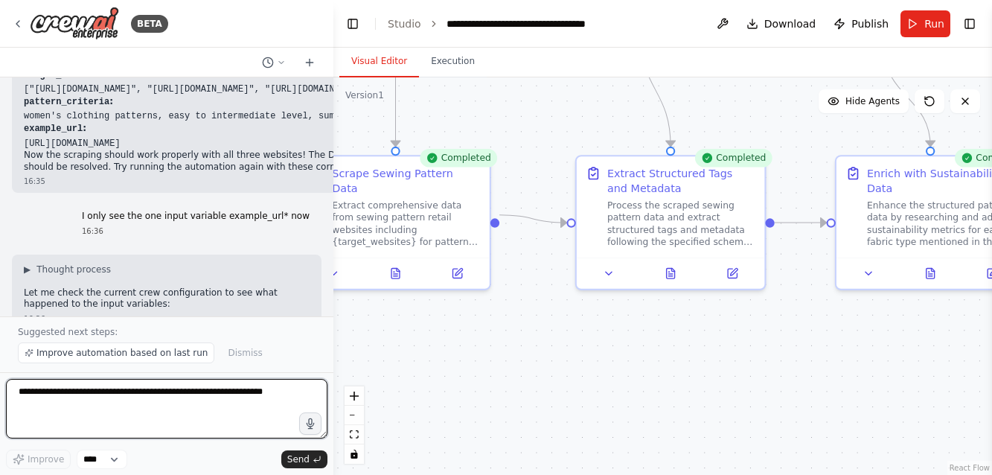
click at [61, 382] on textarea at bounding box center [166, 409] width 321 height 60
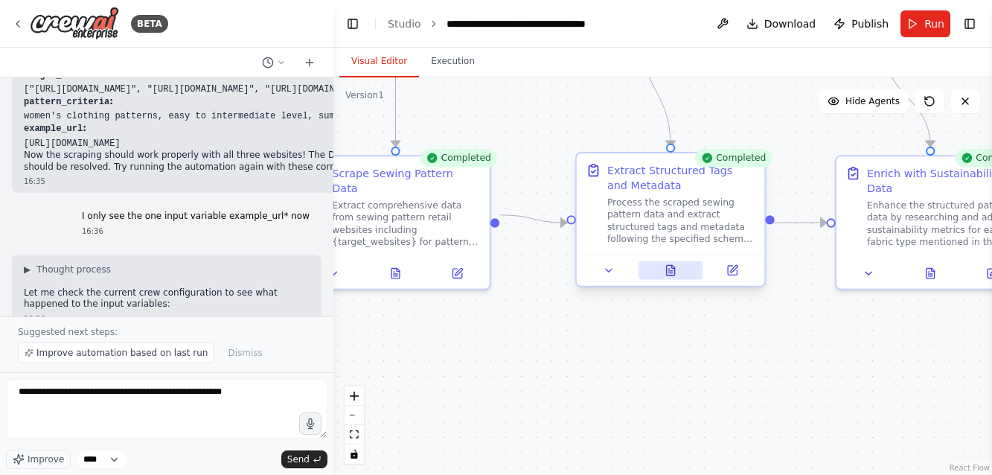
click at [670, 275] on icon at bounding box center [671, 270] width 8 height 10
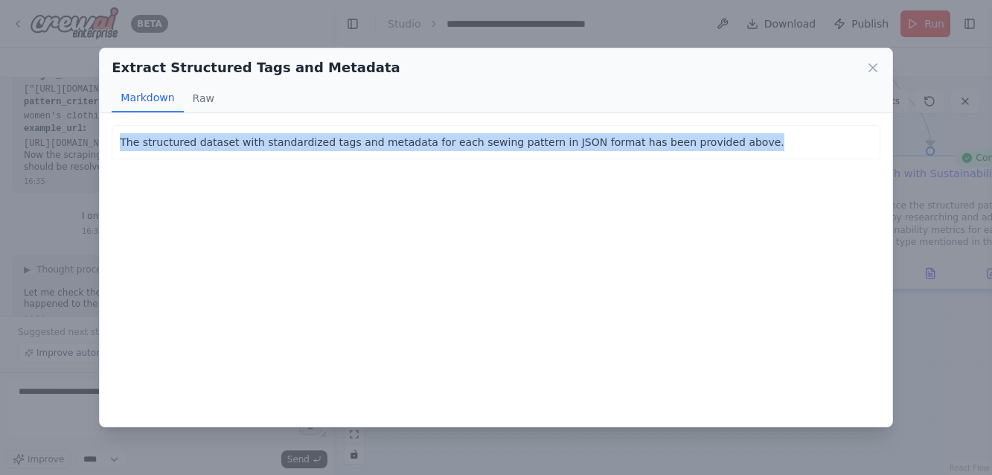
drag, startPoint x: 740, startPoint y: 139, endPoint x: 97, endPoint y: 145, distance: 643.5
click at [97, 145] on div "Extract Structured Tags and Metadata Markdown Raw The structured dataset with s…" at bounding box center [496, 237] width 992 height 475
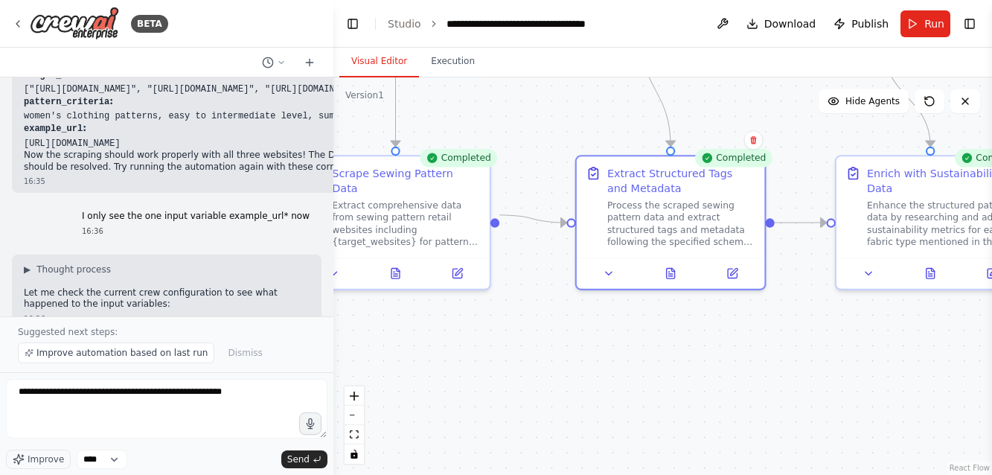
copy p "The structured dataset with standardized tags and metadata for each sewing patt…"
click at [667, 273] on icon at bounding box center [671, 270] width 8 height 10
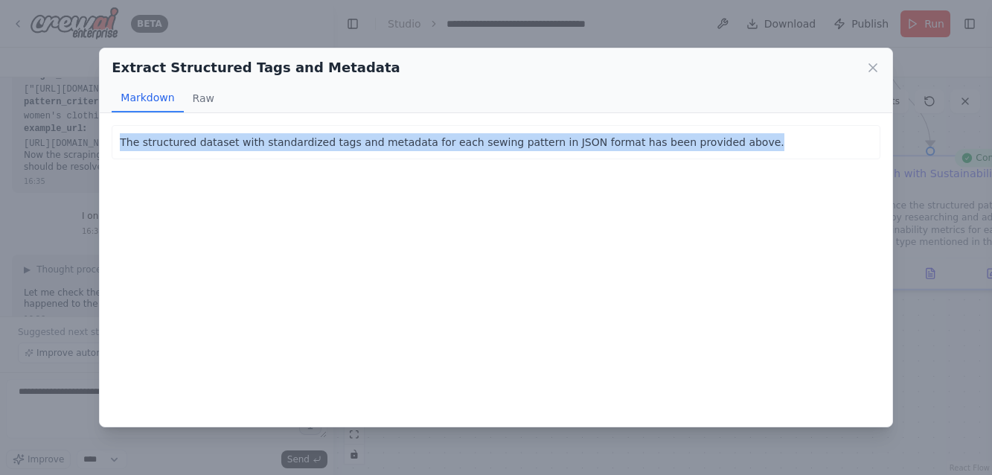
drag, startPoint x: 742, startPoint y: 135, endPoint x: 100, endPoint y: 142, distance: 642.1
click at [100, 142] on div "The structured dataset with standardized tags and metadata for each sewing patt…" at bounding box center [496, 269] width 792 height 313
copy p "The structured dataset with standardized tags and metadata for each sewing patt…"
click at [872, 67] on icon at bounding box center [872, 67] width 7 height 7
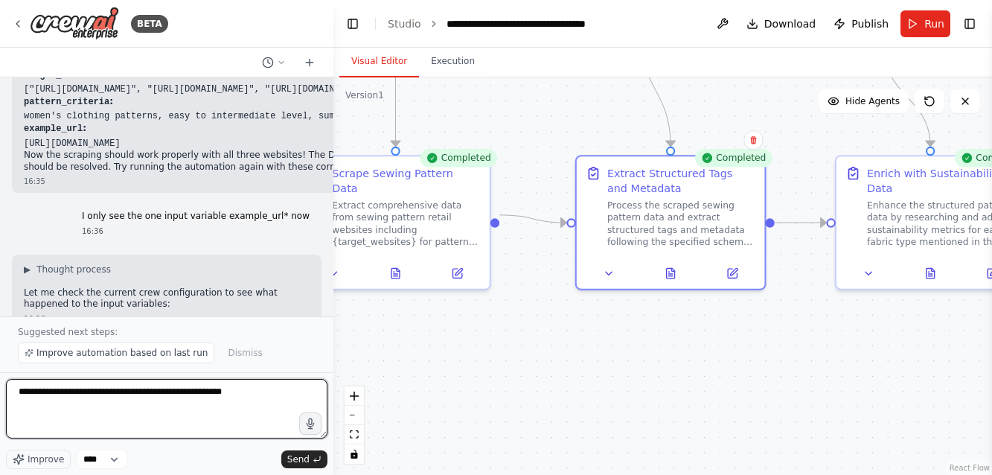
click at [252, 392] on textarea "**********" at bounding box center [166, 409] width 321 height 60
paste textarea "**********"
type textarea "**********"
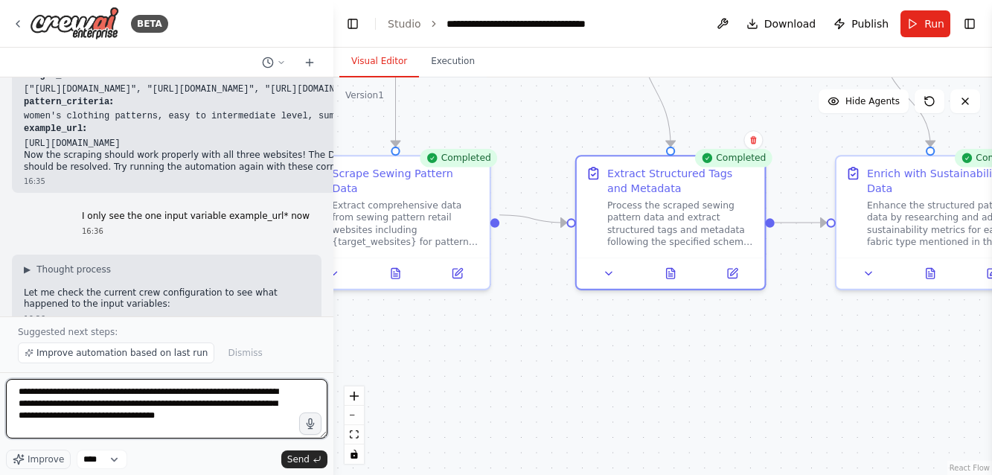
click at [291, 413] on textarea "**********" at bounding box center [166, 409] width 321 height 60
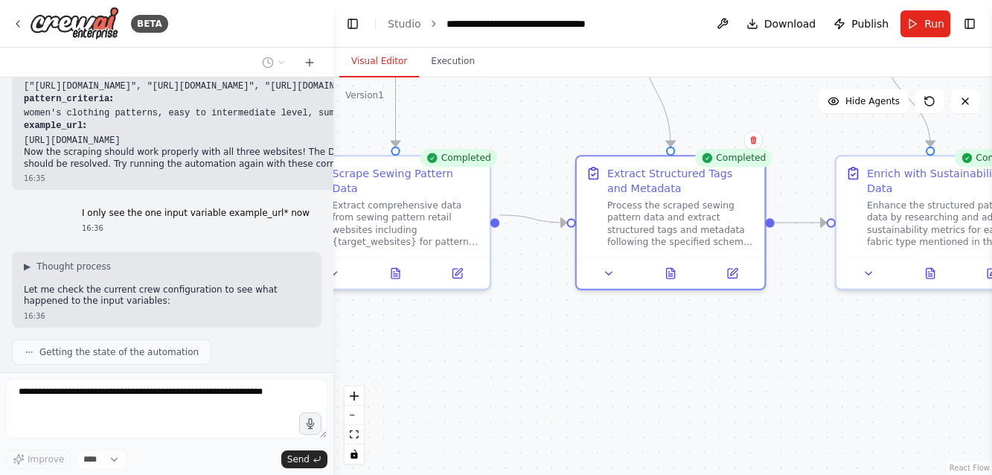
scroll to position [9299, 0]
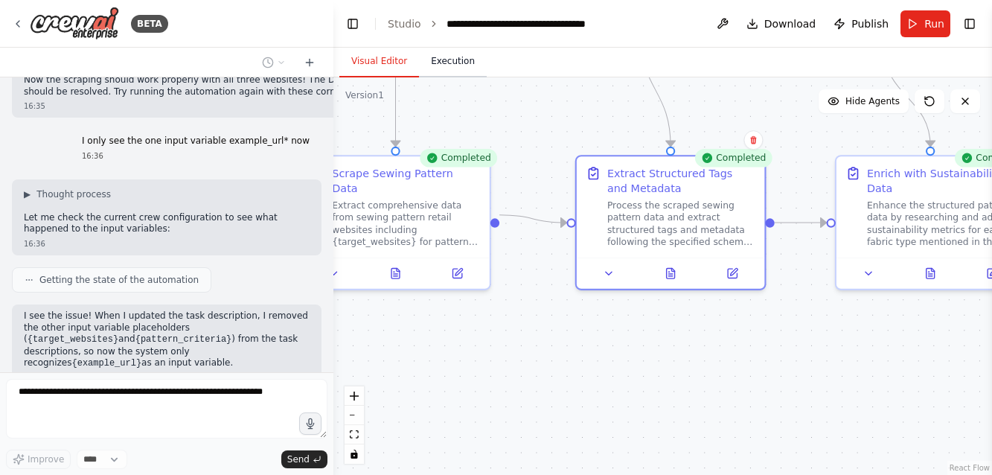
click at [446, 62] on button "Execution" at bounding box center [453, 61] width 68 height 31
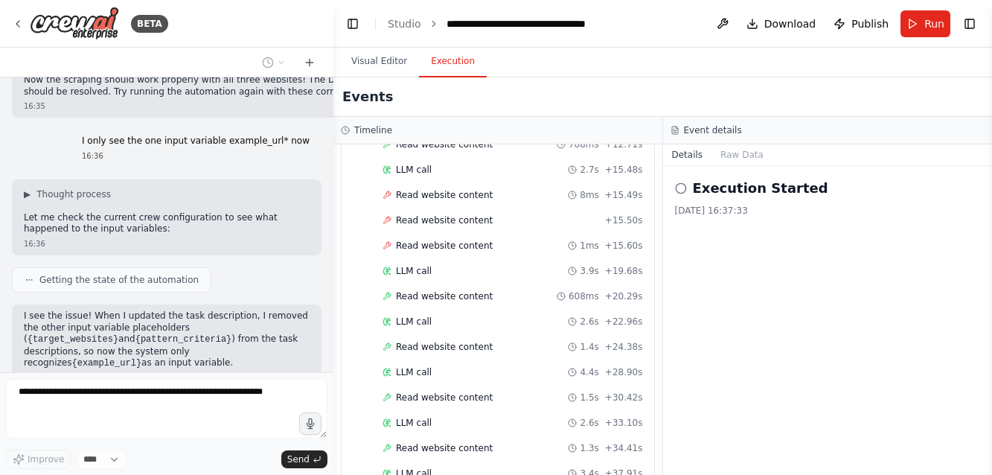
scroll to position [315, 0]
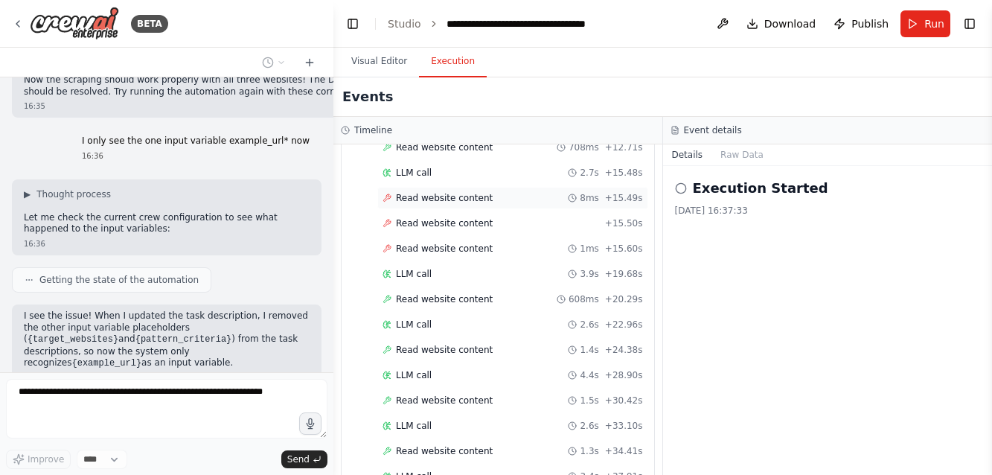
click at [434, 202] on span "Read website content" at bounding box center [444, 198] width 97 height 12
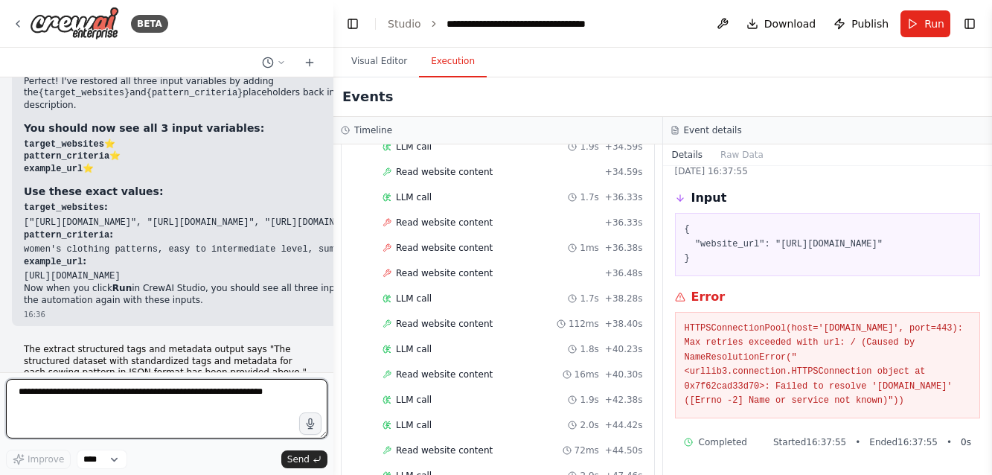
scroll to position [1990, 0]
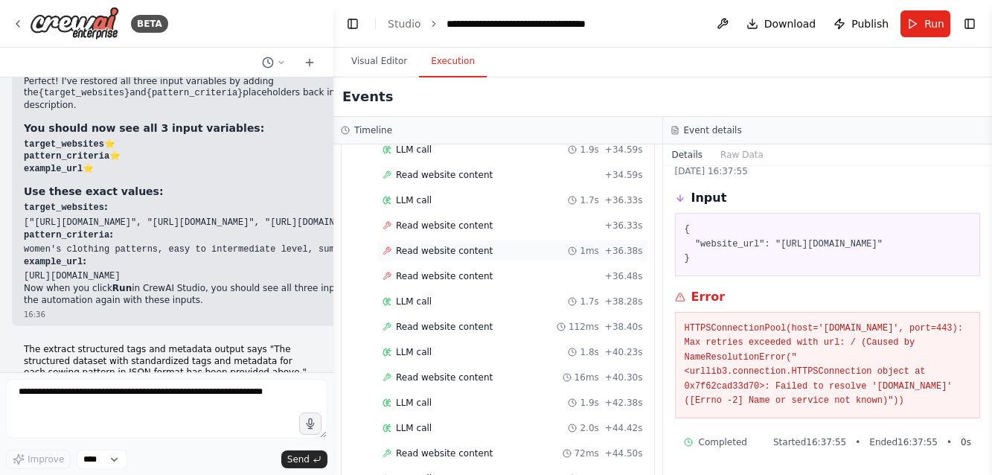
click at [456, 255] on span "Read website content" at bounding box center [444, 251] width 97 height 12
click at [366, 60] on button "Visual Editor" at bounding box center [379, 61] width 80 height 31
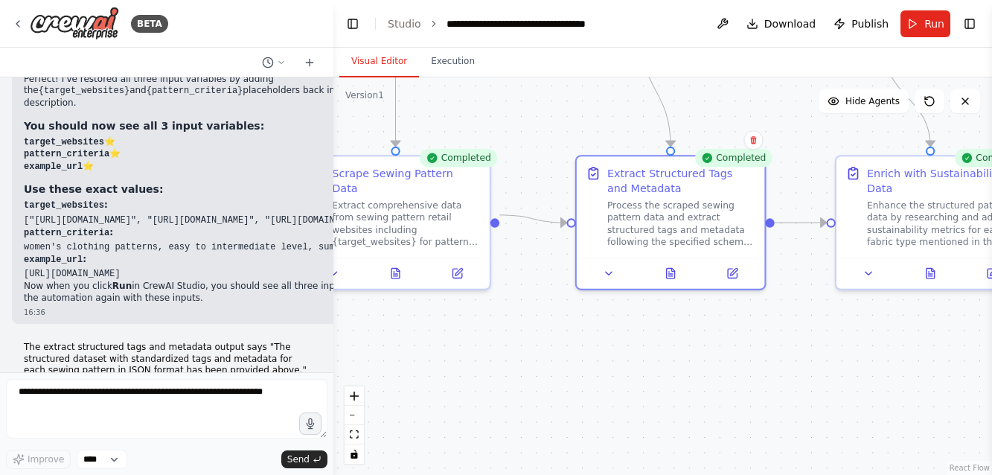
scroll to position [9712, 0]
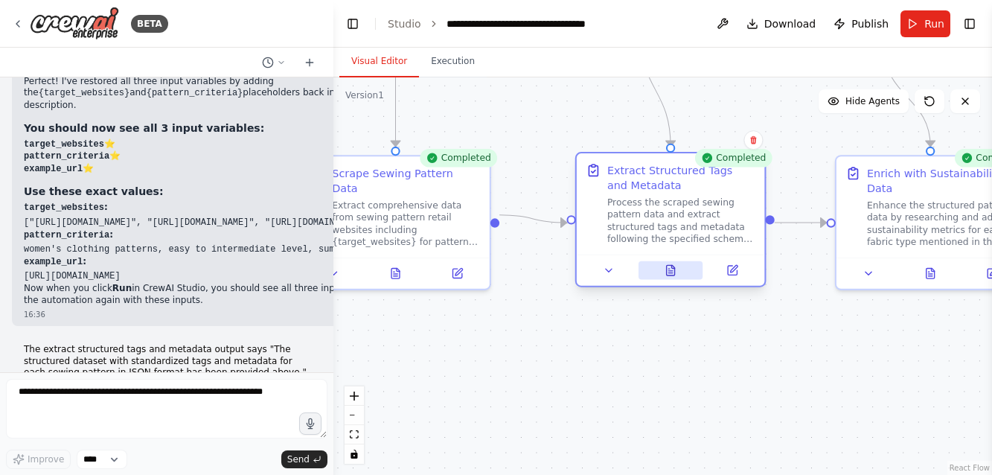
click at [673, 275] on icon at bounding box center [671, 270] width 8 height 10
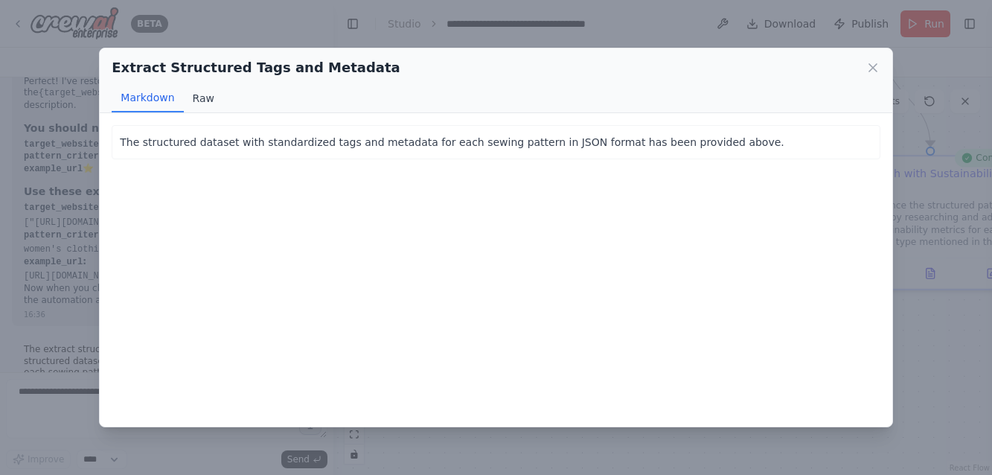
click at [197, 100] on button "Raw" at bounding box center [203, 98] width 39 height 28
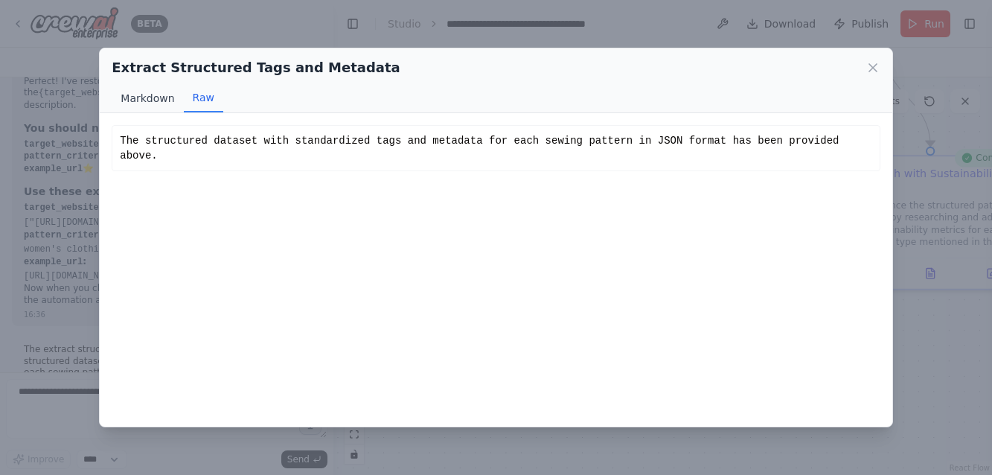
click at [140, 98] on button "Markdown" at bounding box center [147, 98] width 71 height 28
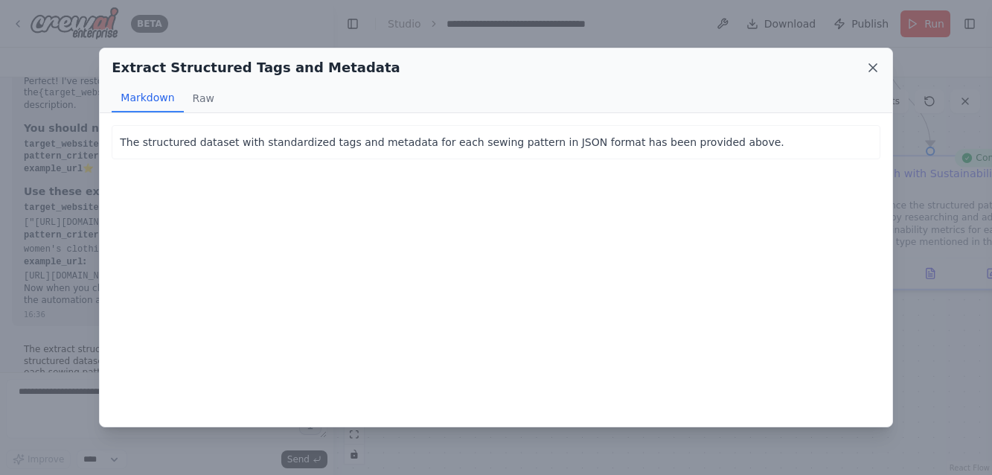
click at [875, 68] on icon at bounding box center [872, 67] width 15 height 15
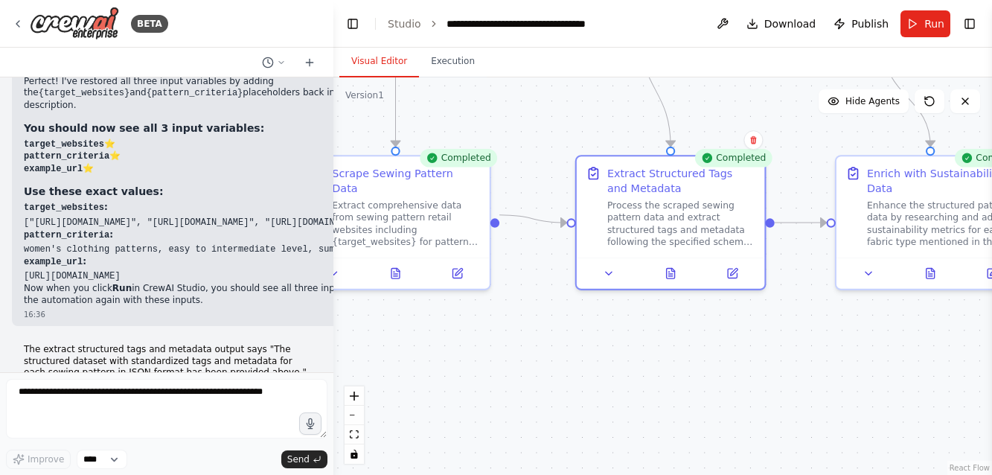
scroll to position [0, 0]
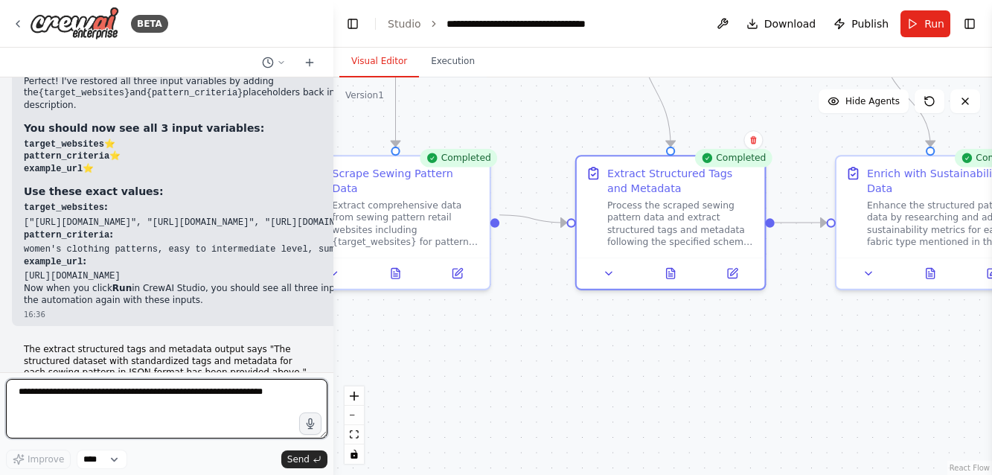
click at [57, 391] on textarea at bounding box center [166, 409] width 321 height 60
type textarea "**********"
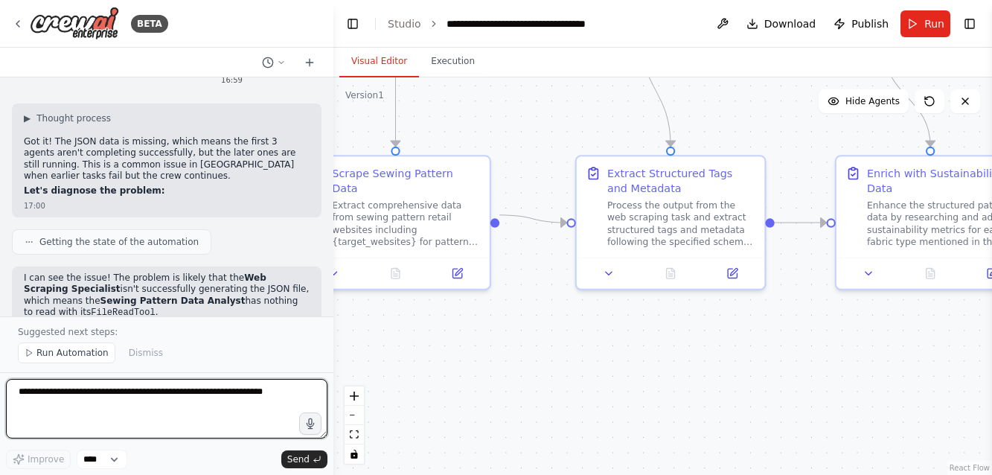
scroll to position [10569, 0]
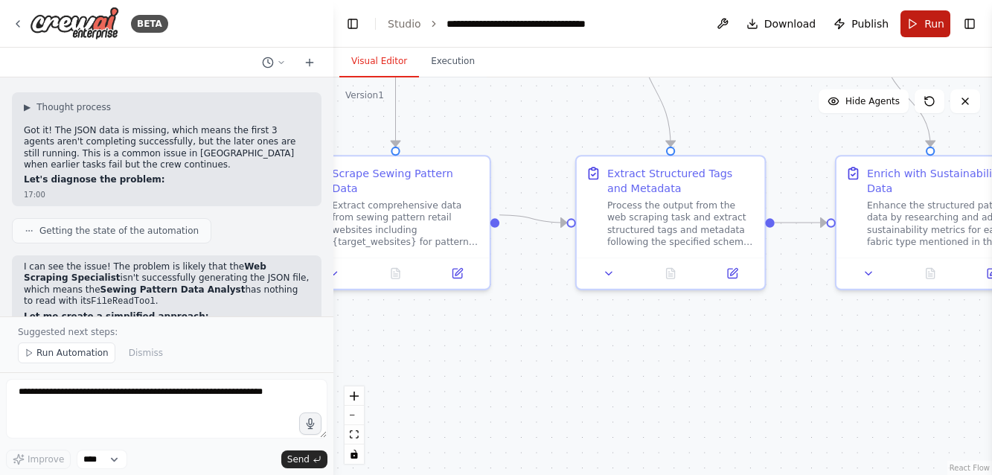
click at [931, 27] on span "Run" at bounding box center [934, 23] width 20 height 15
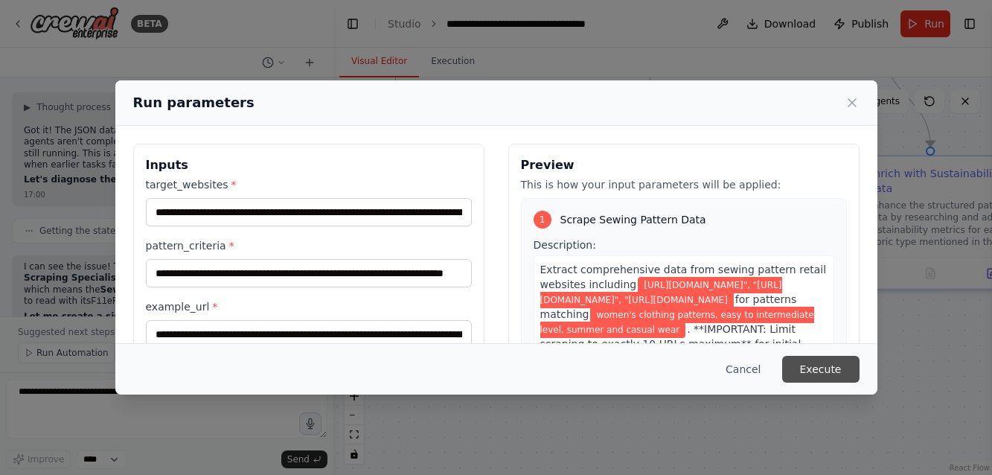
click at [824, 365] on button "Execute" at bounding box center [820, 369] width 77 height 27
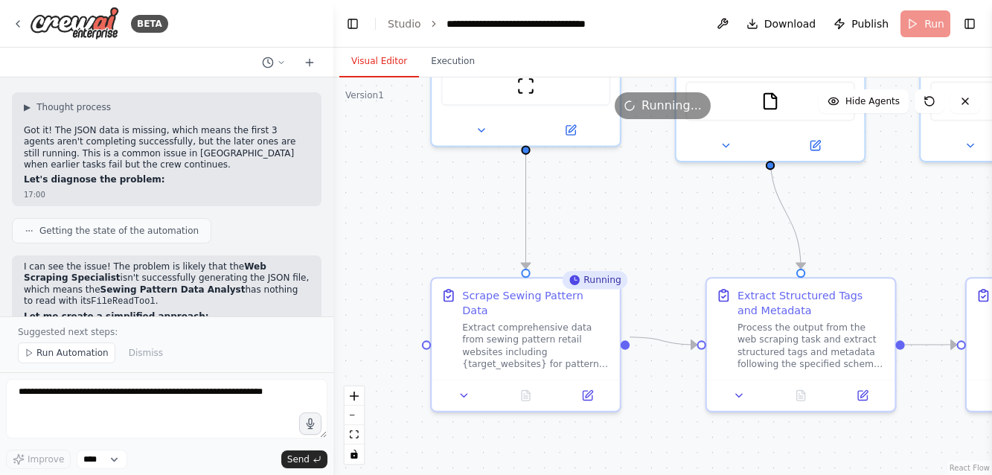
drag, startPoint x: 521, startPoint y: 334, endPoint x: 650, endPoint y: 456, distance: 177.9
click at [650, 456] on div ".deletable-edge-delete-btn { width: 20px; height: 20px; border: 0px solid #ffff…" at bounding box center [662, 275] width 658 height 397
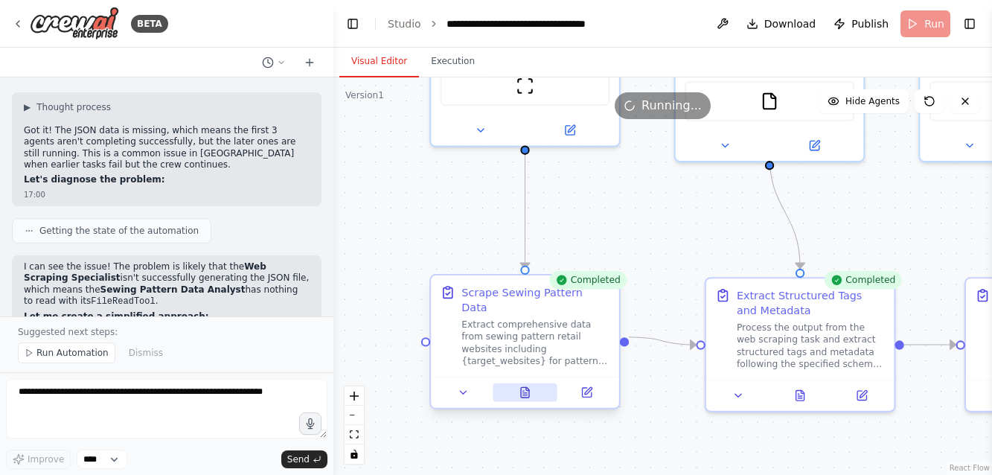
click at [524, 387] on icon at bounding box center [525, 392] width 8 height 10
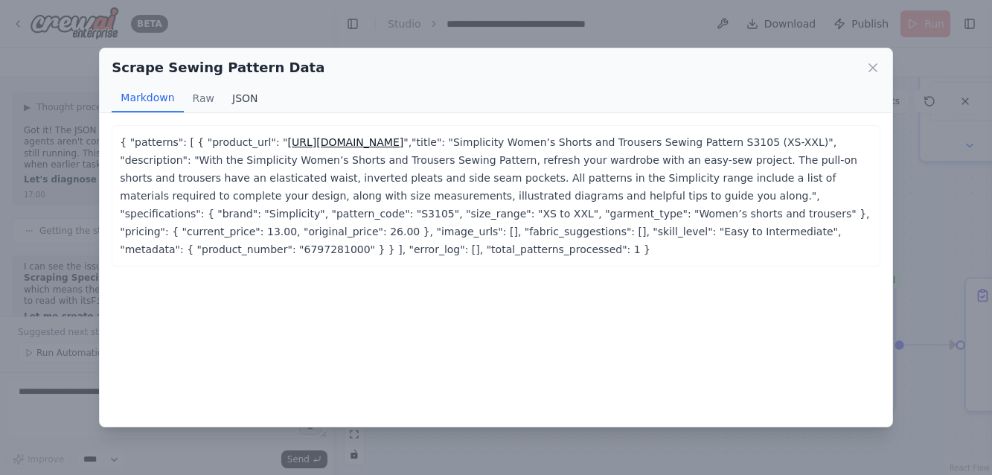
click at [245, 97] on button "JSON" at bounding box center [245, 98] width 44 height 28
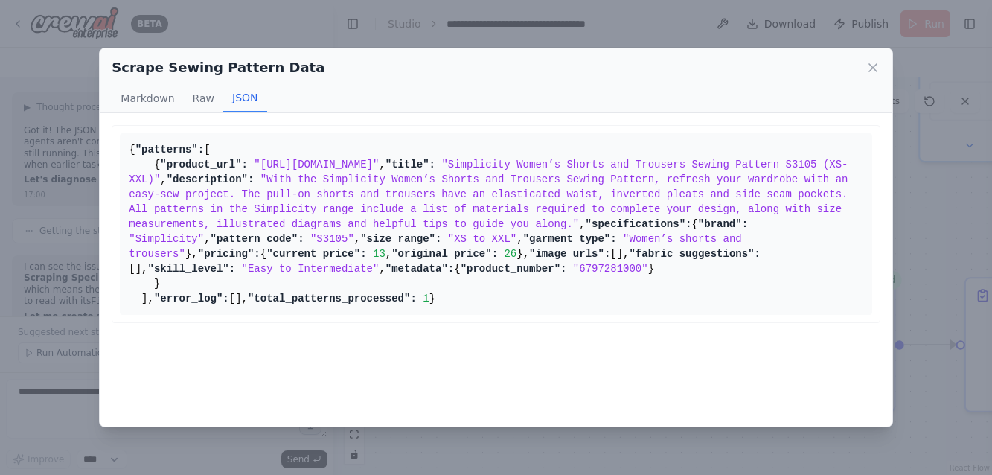
scroll to position [164, 0]
click at [872, 67] on icon at bounding box center [872, 67] width 7 height 7
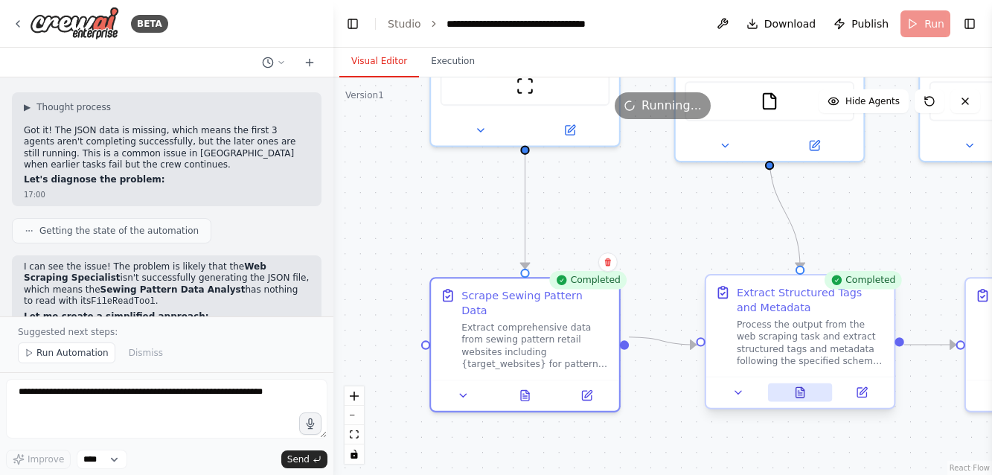
click at [799, 393] on icon at bounding box center [800, 393] width 4 height 0
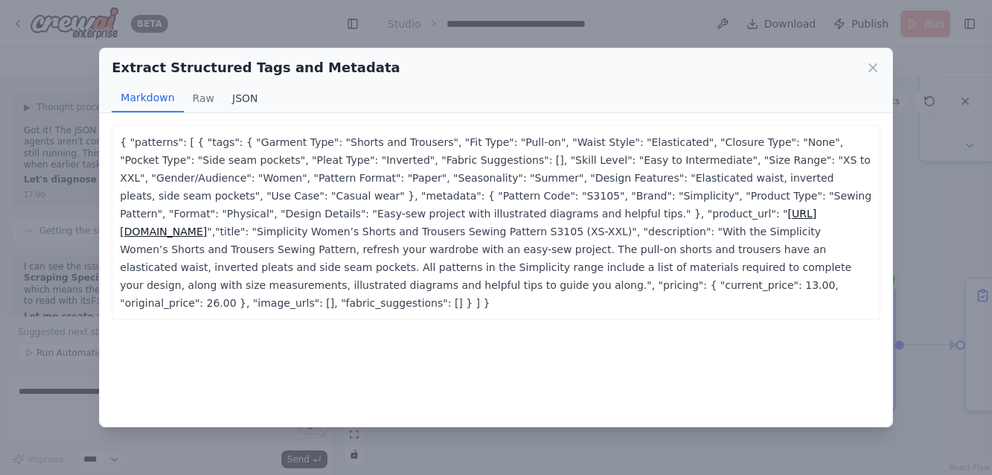
click at [243, 100] on button "JSON" at bounding box center [245, 98] width 44 height 28
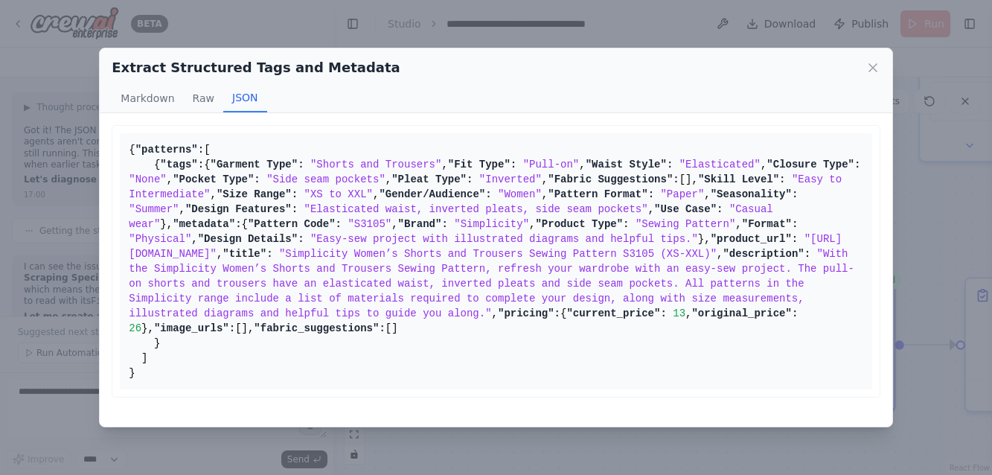
scroll to position [0, 0]
click at [870, 69] on icon at bounding box center [872, 67] width 7 height 7
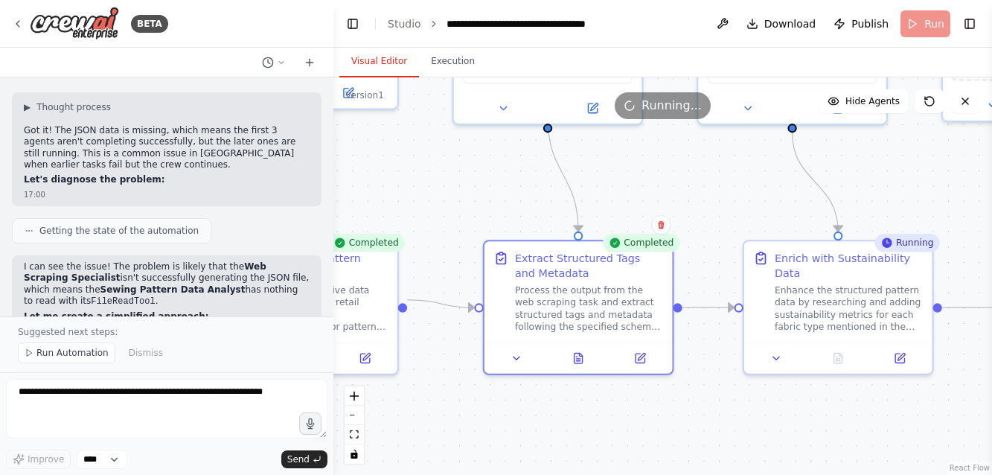
drag, startPoint x: 719, startPoint y: 225, endPoint x: 496, endPoint y: 187, distance: 225.5
click at [496, 187] on div ".deletable-edge-delete-btn { width: 20px; height: 20px; border: 0px solid #ffff…" at bounding box center [662, 275] width 658 height 397
click at [575, 352] on icon at bounding box center [578, 355] width 8 height 10
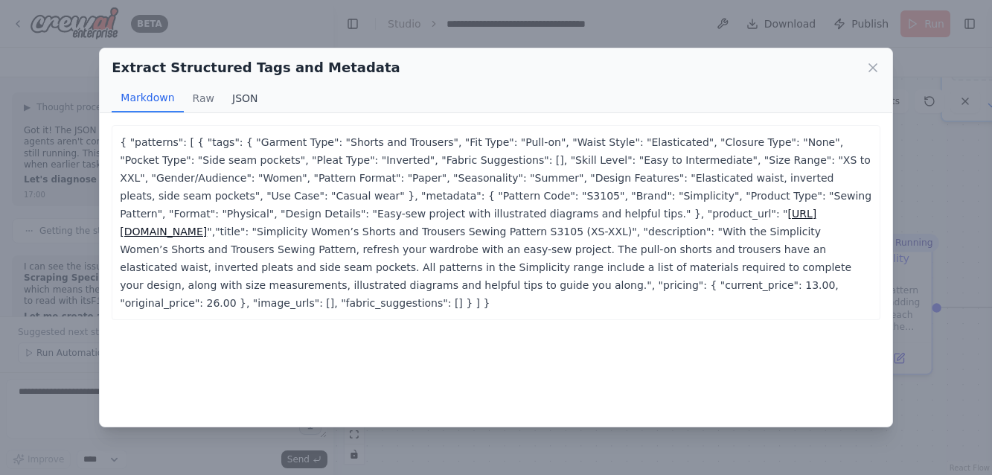
click at [251, 97] on button "JSON" at bounding box center [245, 98] width 44 height 28
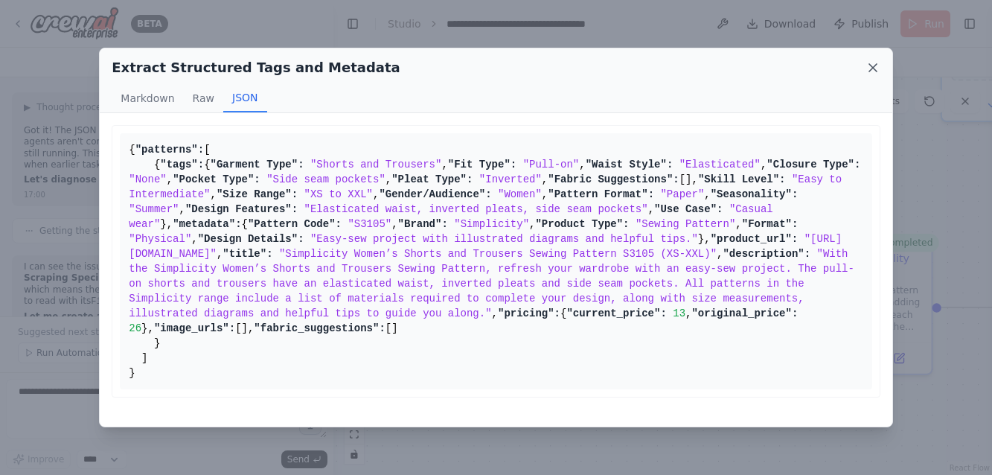
click at [874, 62] on icon at bounding box center [872, 67] width 15 height 15
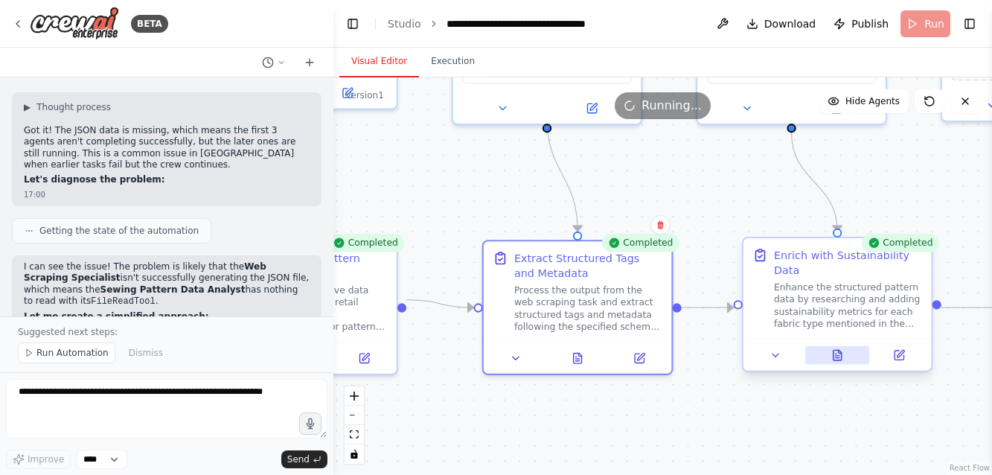
click at [838, 359] on icon at bounding box center [837, 355] width 8 height 10
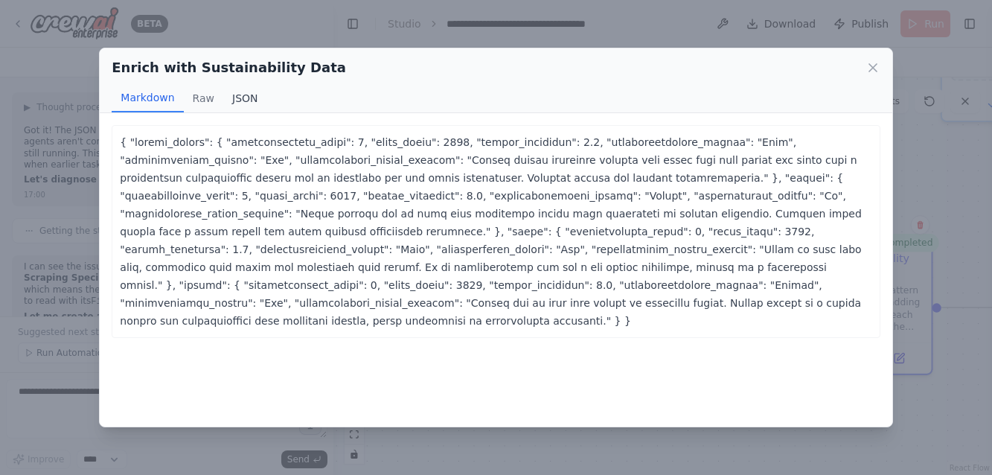
click at [237, 93] on button "JSON" at bounding box center [245, 98] width 44 height 28
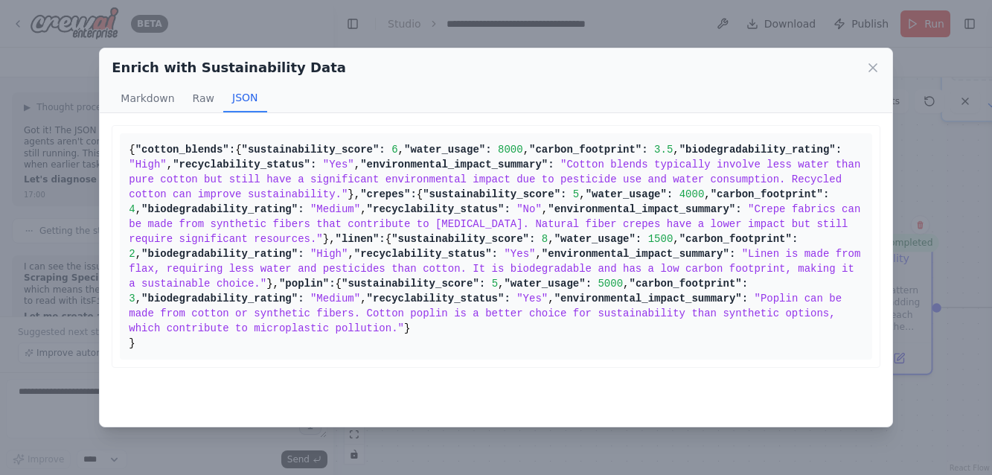
scroll to position [325, 0]
click at [873, 73] on icon at bounding box center [872, 67] width 15 height 15
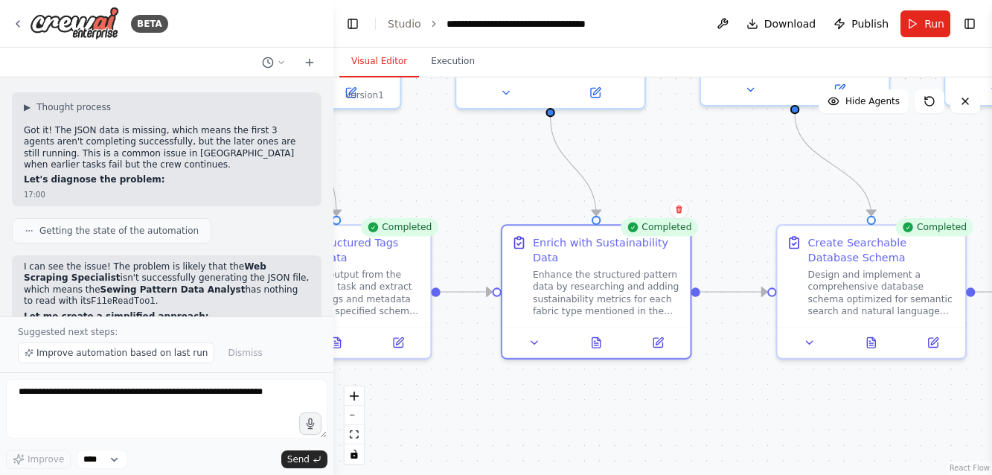
drag, startPoint x: 712, startPoint y: 181, endPoint x: 471, endPoint y: 165, distance: 241.5
click at [471, 165] on div ".deletable-edge-delete-btn { width: 20px; height: 20px; border: 0px solid #ffff…" at bounding box center [662, 275] width 658 height 397
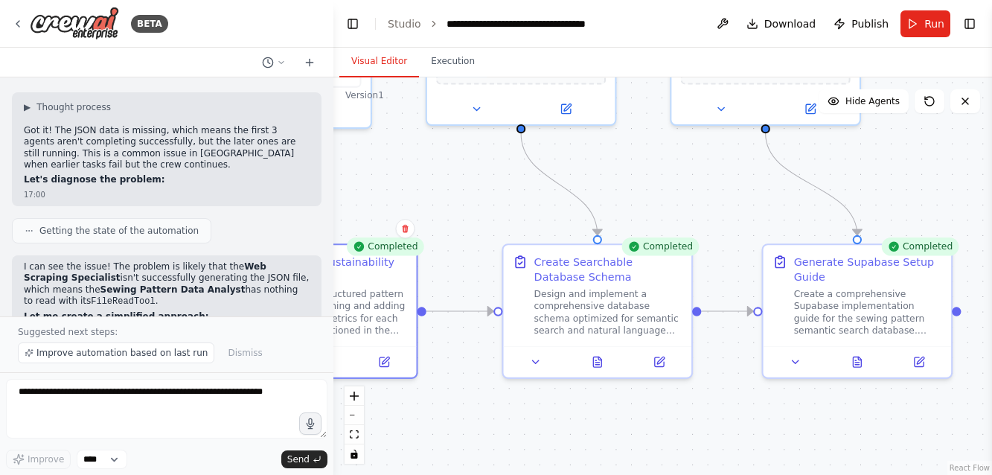
drag, startPoint x: 704, startPoint y: 152, endPoint x: 428, endPoint y: 170, distance: 276.6
click at [428, 170] on div ".deletable-edge-delete-btn { width: 20px; height: 20px; border: 0px solid #ffff…" at bounding box center [662, 275] width 658 height 397
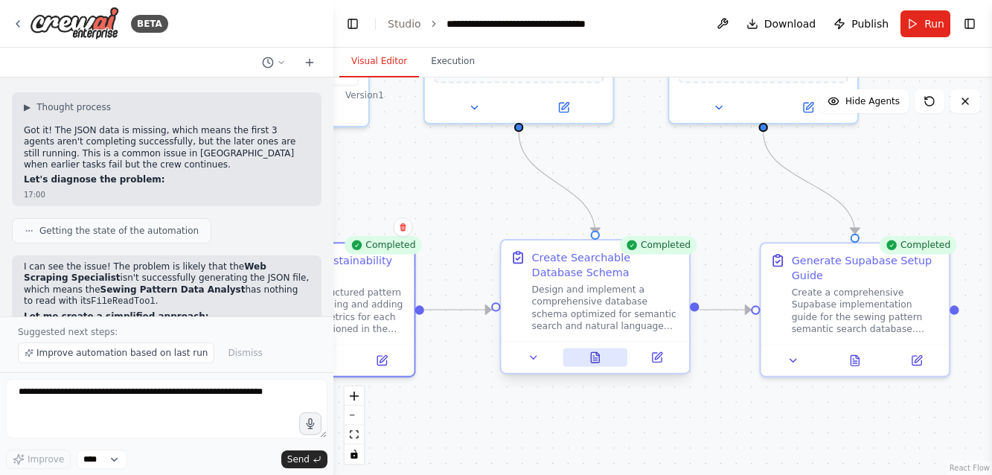
click at [594, 356] on icon at bounding box center [595, 357] width 8 height 10
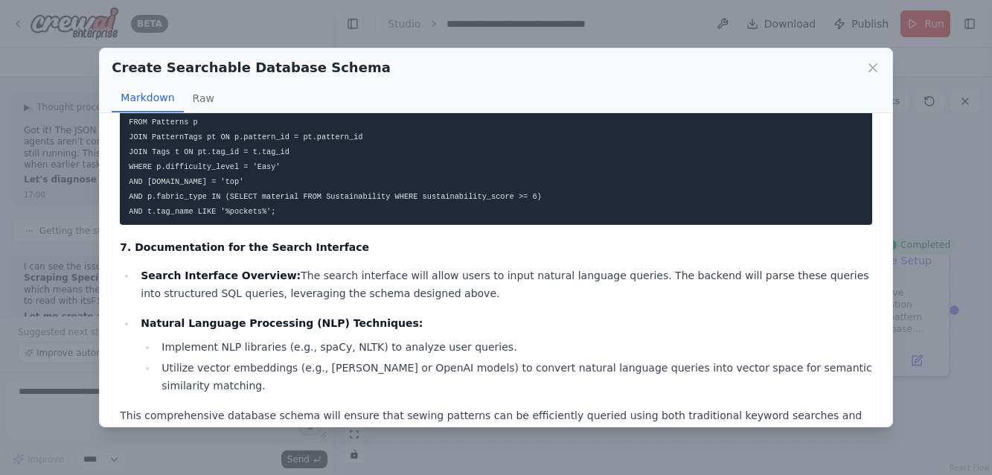
scroll to position [0, 0]
click at [873, 69] on icon at bounding box center [872, 67] width 15 height 15
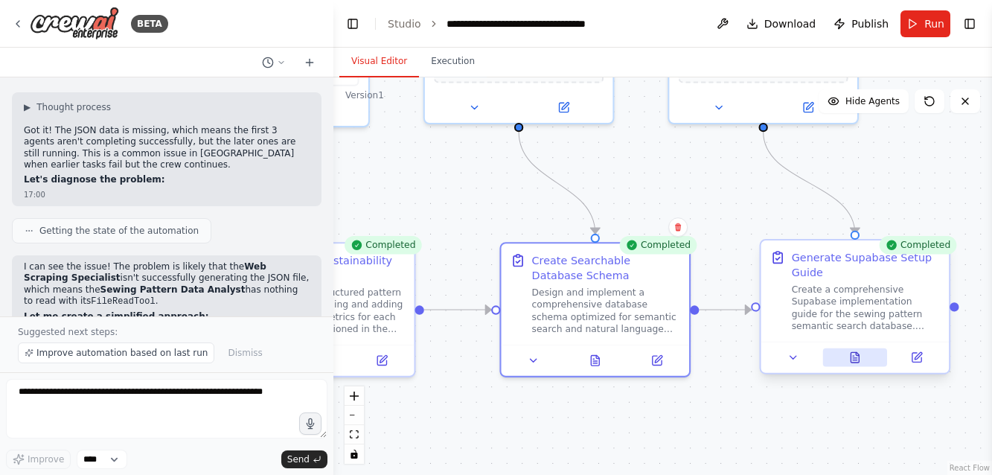
click at [853, 355] on icon at bounding box center [854, 357] width 8 height 10
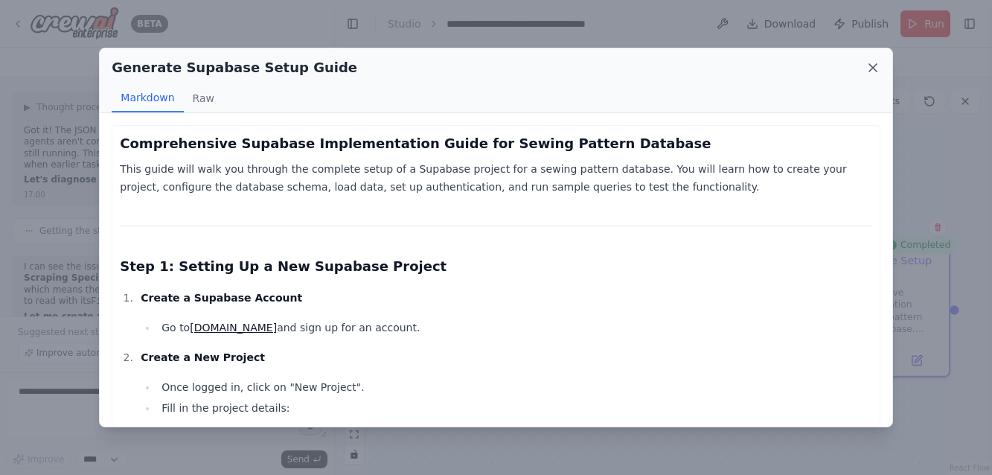
click at [876, 65] on icon at bounding box center [872, 67] width 15 height 15
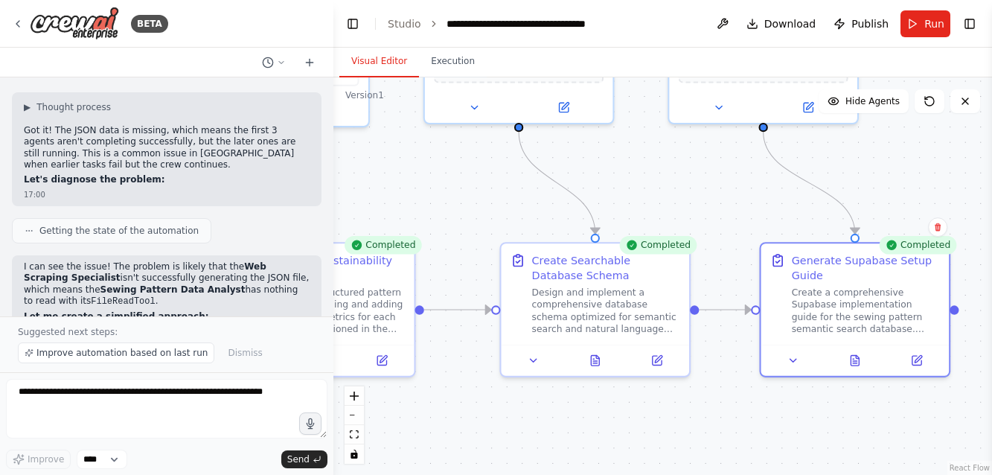
click at [434, 184] on div ".deletable-edge-delete-btn { width: 20px; height: 20px; border: 0px solid #ffff…" at bounding box center [662, 275] width 658 height 397
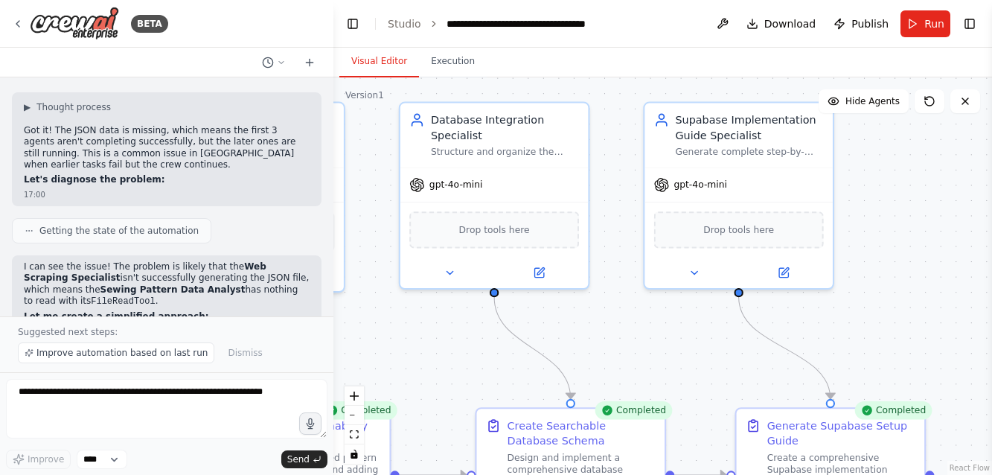
drag, startPoint x: 749, startPoint y: 214, endPoint x: 724, endPoint y: 378, distance: 165.6
click at [724, 378] on div ".deletable-edge-delete-btn { width: 20px; height: 20px; border: 0px solid #ffff…" at bounding box center [662, 275] width 658 height 397
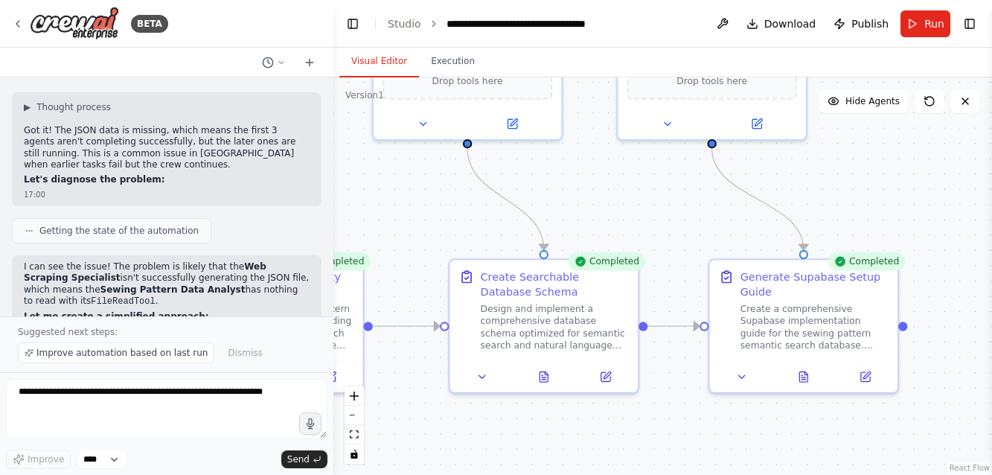
drag, startPoint x: 934, startPoint y: 271, endPoint x: 898, endPoint y: 155, distance: 121.6
click at [908, 121] on div ".deletable-edge-delete-btn { width: 20px; height: 20px; border: 0px solid #ffff…" at bounding box center [662, 275] width 658 height 397
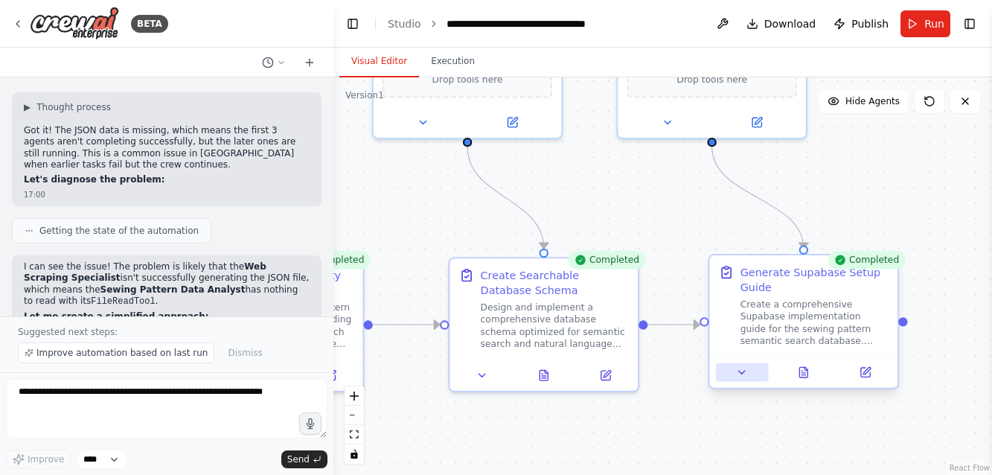
click at [741, 371] on icon at bounding box center [742, 371] width 6 height 3
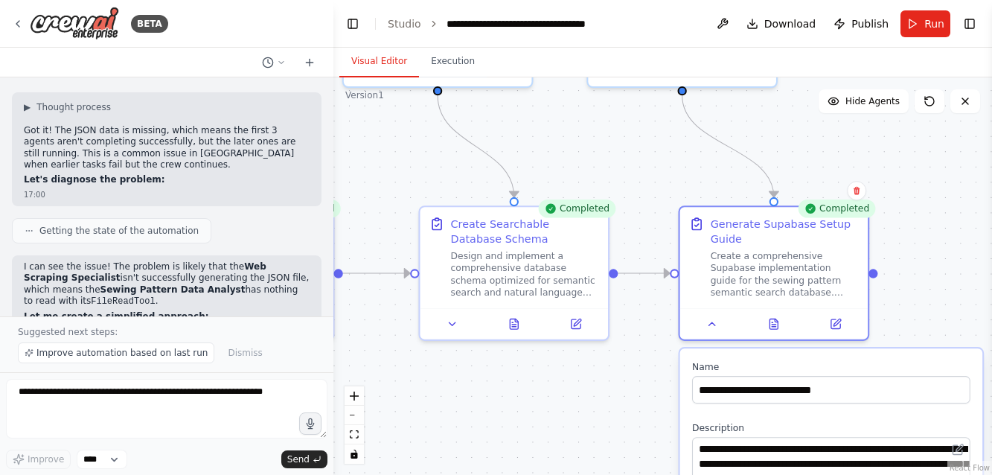
drag, startPoint x: 962, startPoint y: 348, endPoint x: 932, endPoint y: 297, distance: 59.3
click at [932, 297] on div ".deletable-edge-delete-btn { width: 20px; height: 20px; border: 0px solid #ffff…" at bounding box center [662, 275] width 658 height 397
click at [710, 319] on icon at bounding box center [712, 321] width 12 height 12
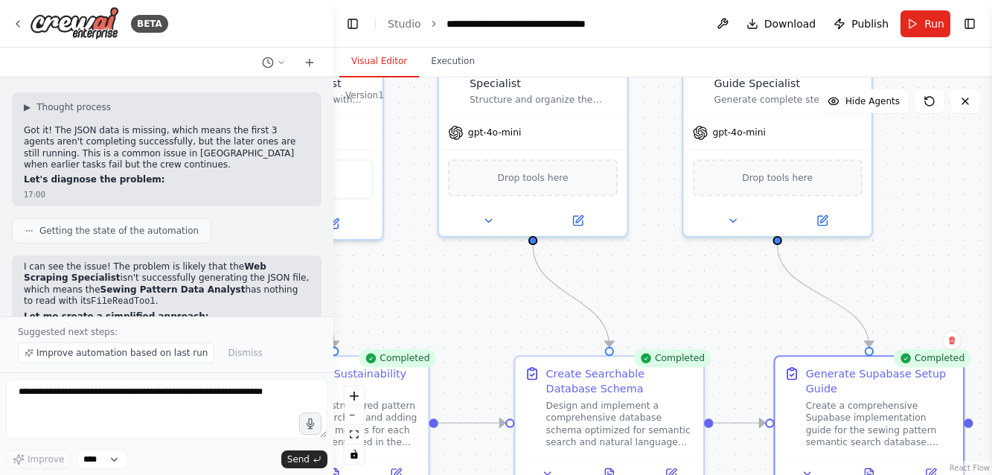
drag, startPoint x: 799, startPoint y: 158, endPoint x: 893, endPoint y: 307, distance: 176.9
click at [893, 307] on div ".deletable-edge-delete-btn { width: 20px; height: 20px; border: 0px solid #ffff…" at bounding box center [662, 275] width 658 height 397
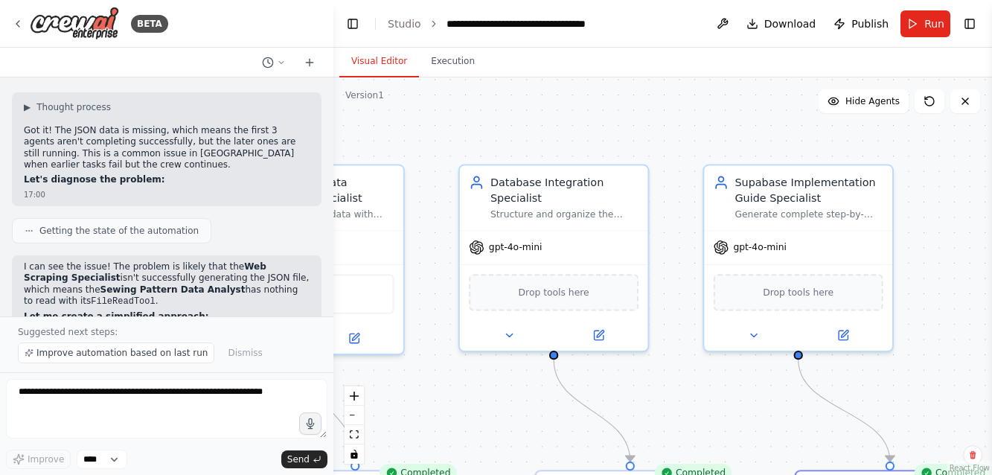
drag, startPoint x: 663, startPoint y: 184, endPoint x: 685, endPoint y: 298, distance: 116.7
click at [685, 298] on div ".deletable-edge-delete-btn { width: 20px; height: 20px; border: 0px solid #ffff…" at bounding box center [662, 275] width 658 height 397
click at [967, 22] on button "Toggle Right Sidebar" at bounding box center [969, 23] width 21 height 21
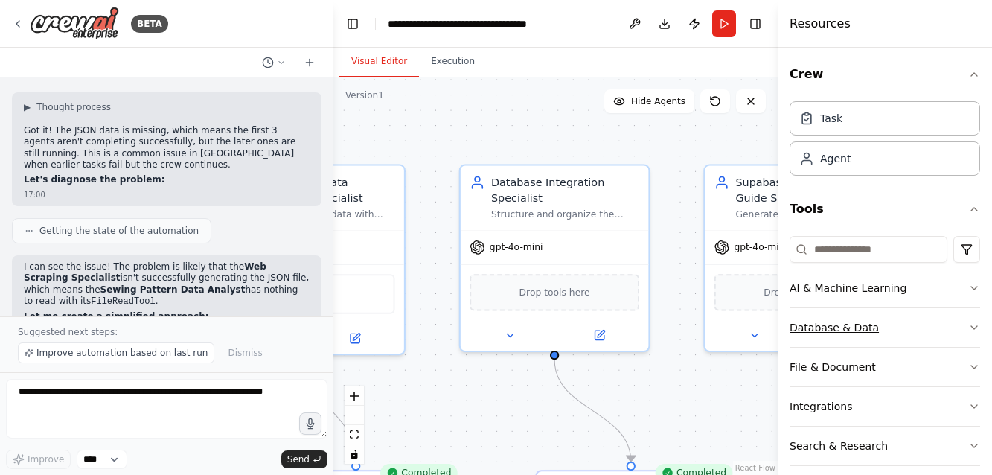
click at [805, 326] on button "Database & Data" at bounding box center [884, 327] width 190 height 39
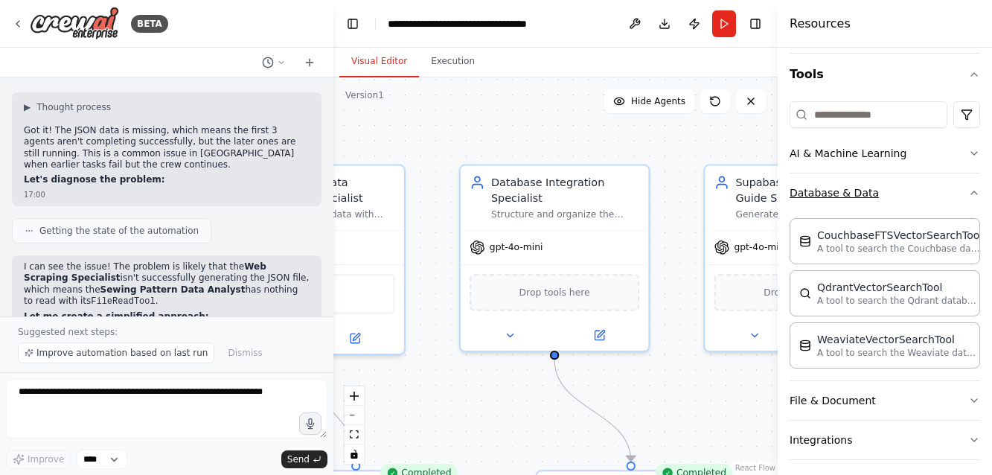
scroll to position [161, 0]
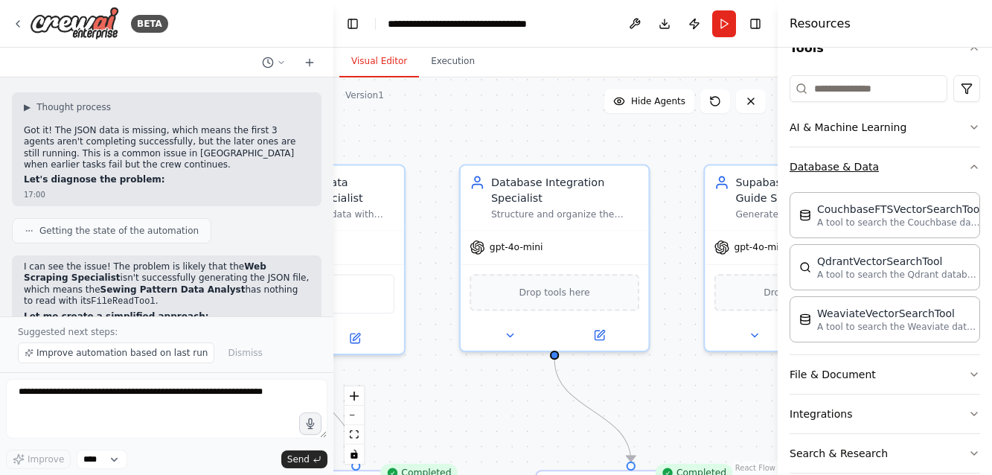
click at [978, 167] on icon "button" at bounding box center [974, 167] width 12 height 12
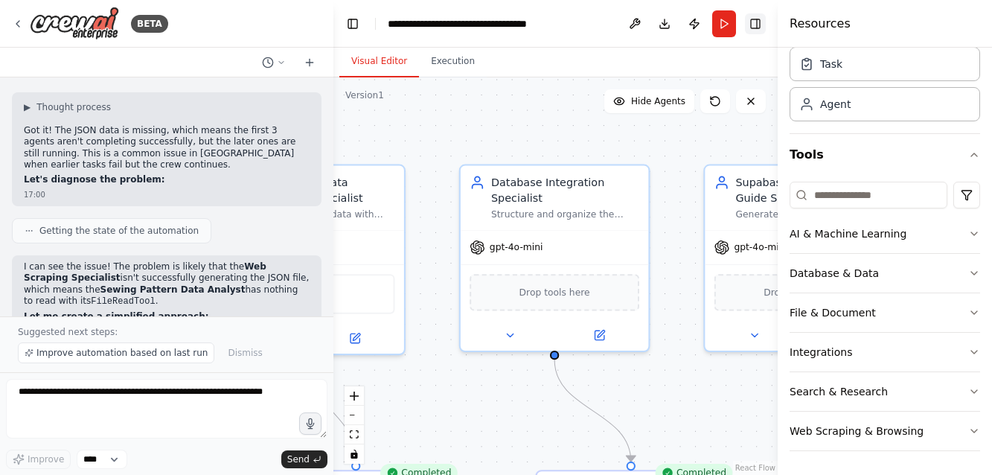
click at [755, 23] on button "Toggle Right Sidebar" at bounding box center [755, 23] width 21 height 21
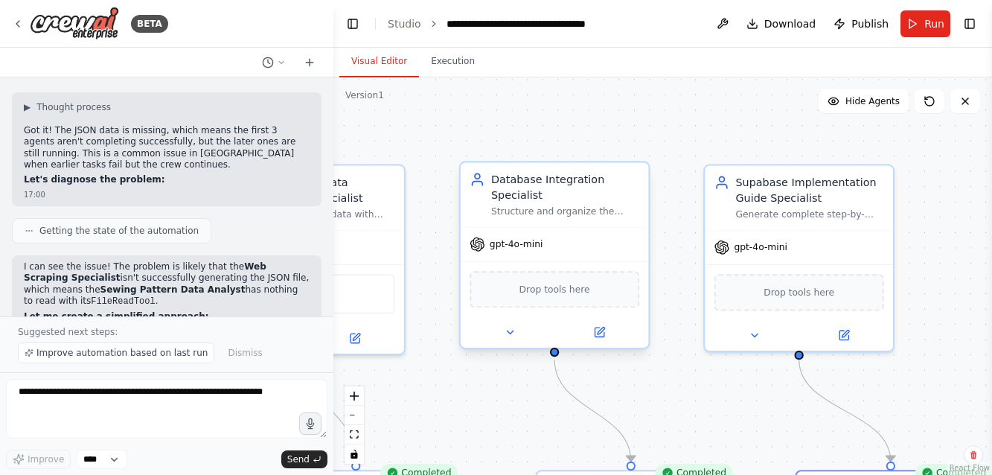
click at [533, 295] on span "Drop tools here" at bounding box center [554, 290] width 71 height 16
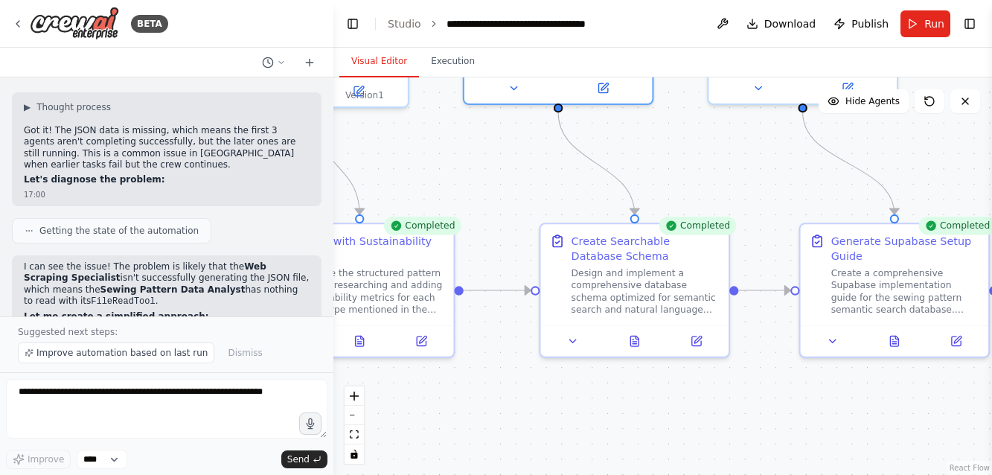
drag, startPoint x: 504, startPoint y: 391, endPoint x: 507, endPoint y: 144, distance: 247.0
click at [507, 144] on div ".deletable-edge-delete-btn { width: 20px; height: 20px; border: 0px solid #ffff…" at bounding box center [662, 275] width 658 height 397
click at [635, 341] on icon at bounding box center [634, 341] width 4 height 0
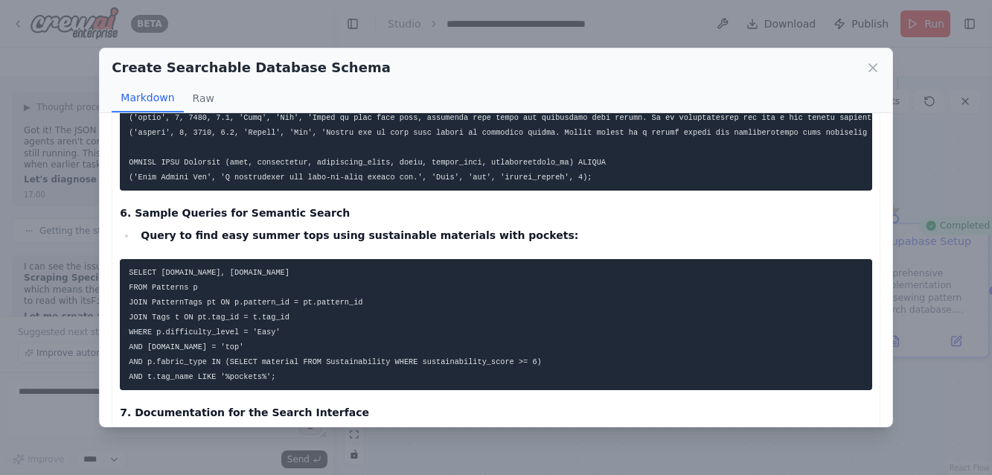
scroll to position [1947, 0]
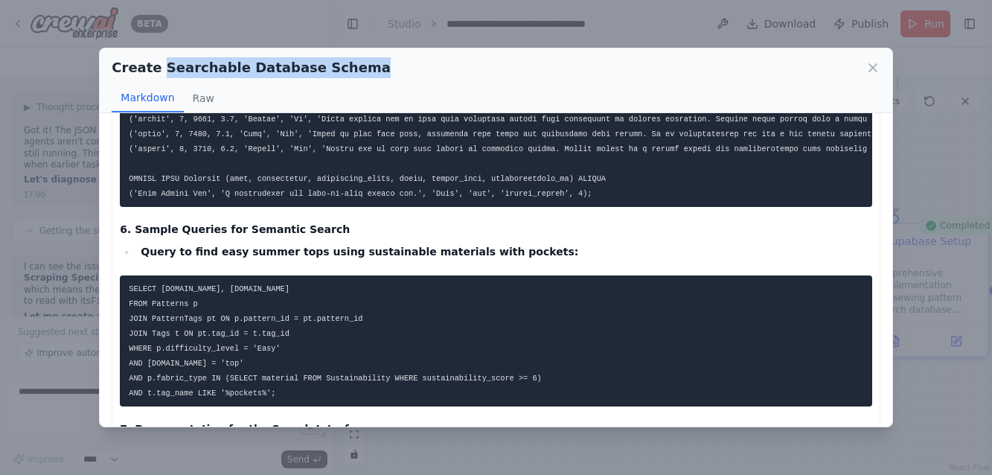
drag, startPoint x: 359, startPoint y: 66, endPoint x: 158, endPoint y: 62, distance: 201.6
click at [158, 62] on div "Create Searchable Database Schema" at bounding box center [496, 67] width 768 height 21
copy h2 "Searchable Database Schema"
click at [871, 77] on div "Create Searchable Database Schema" at bounding box center [496, 67] width 768 height 21
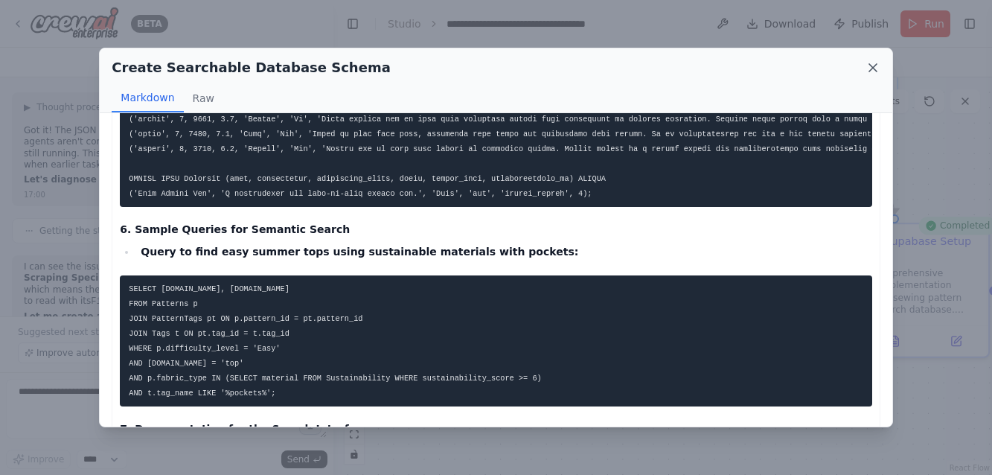
click at [877, 67] on icon at bounding box center [872, 67] width 15 height 15
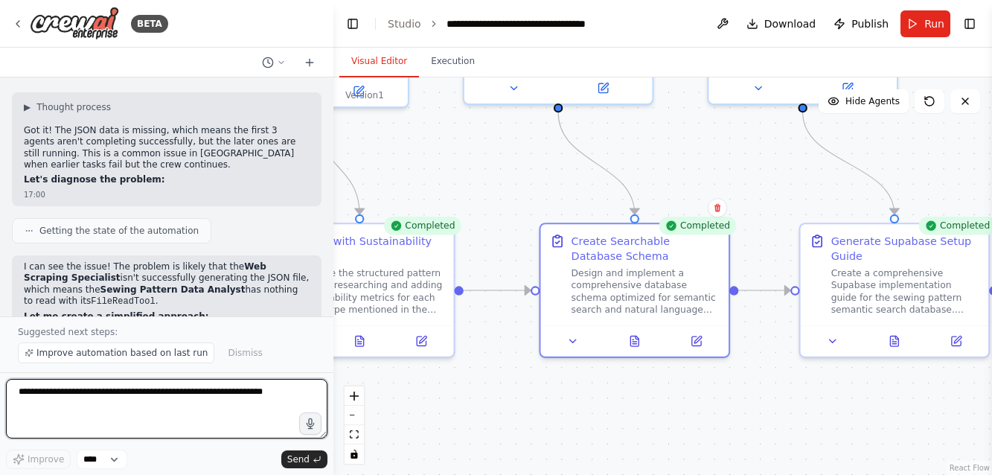
click at [86, 397] on textarea at bounding box center [166, 409] width 321 height 60
paste textarea "**********"
type textarea "**********"
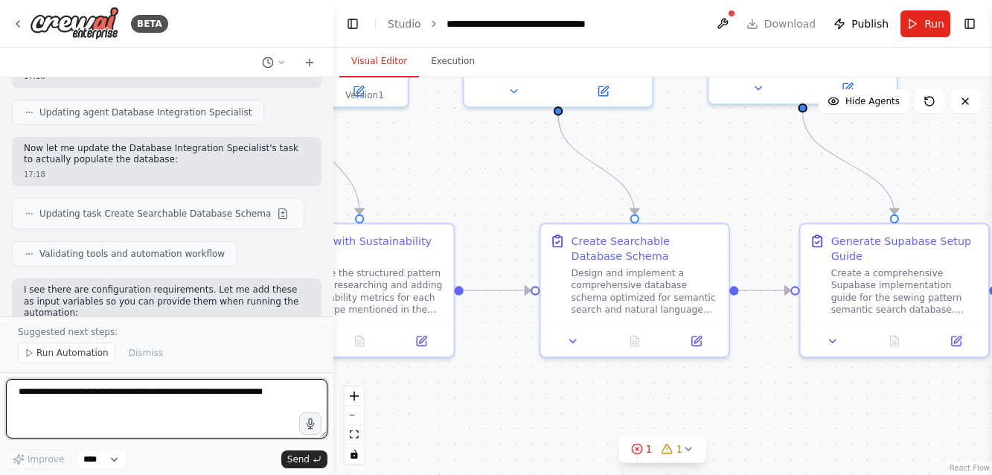
scroll to position [12163, 0]
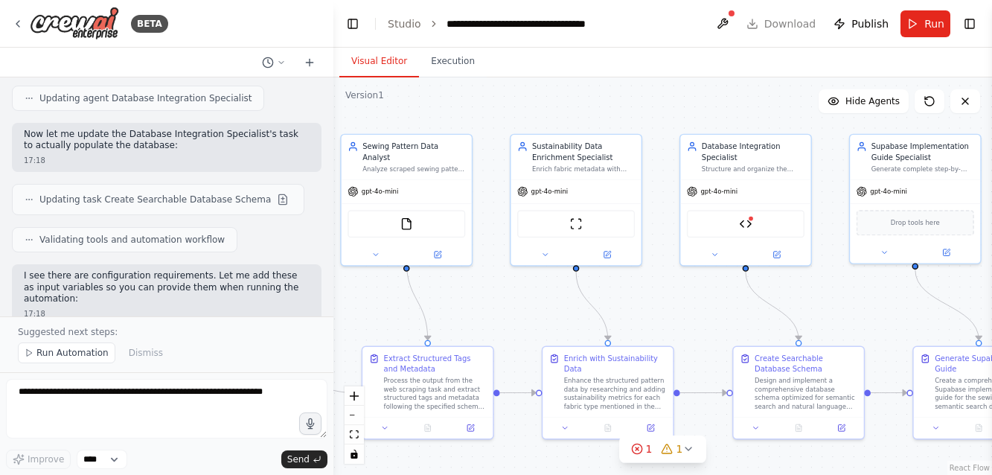
drag, startPoint x: 703, startPoint y: 168, endPoint x: 837, endPoint y: 297, distance: 185.7
click at [837, 297] on div ".deletable-edge-delete-btn { width: 20px; height: 20px; border: 0px solid #ffff…" at bounding box center [662, 275] width 658 height 397
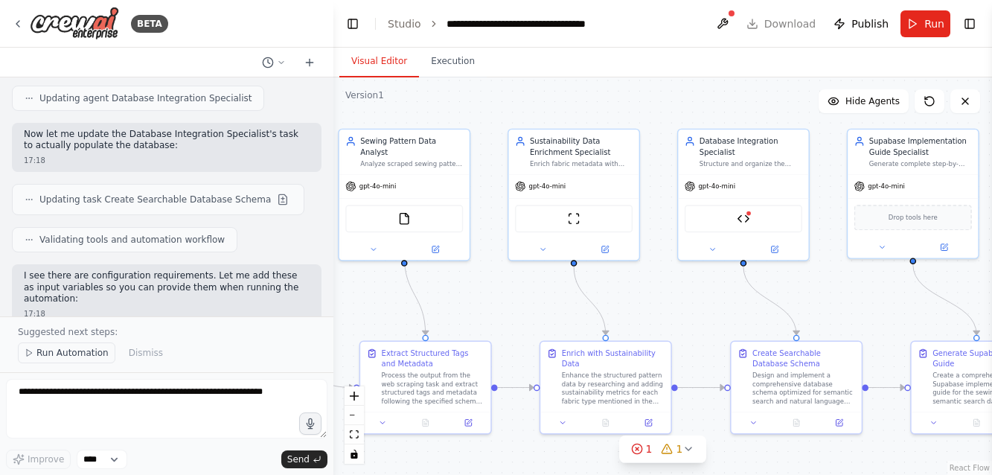
click at [70, 352] on span "Run Automation" at bounding box center [72, 353] width 72 height 12
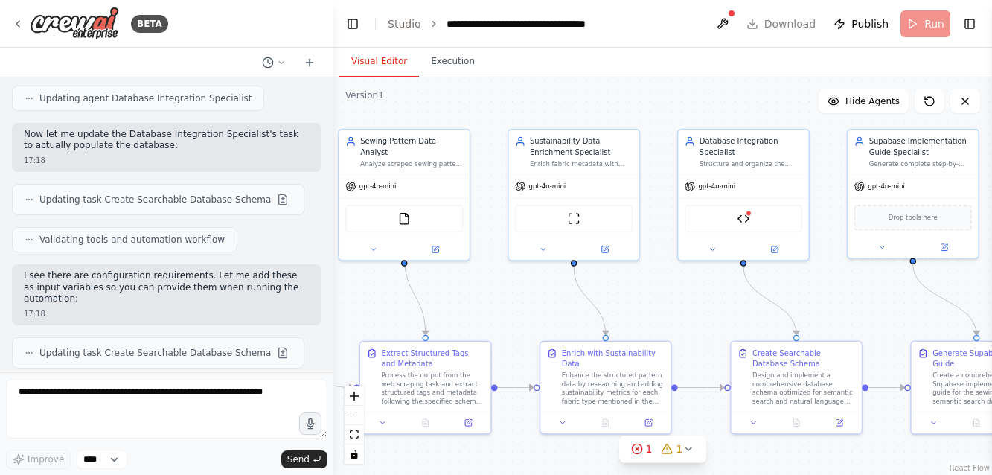
scroll to position [12107, 0]
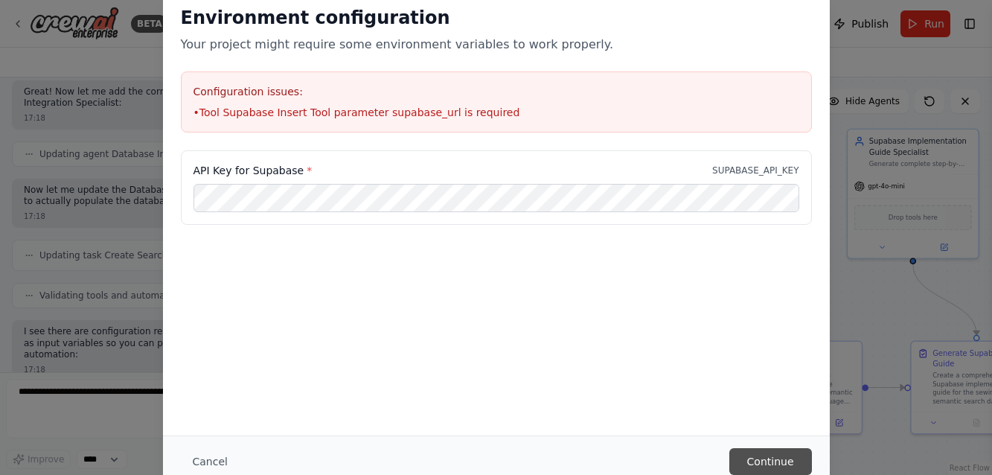
click at [771, 455] on button "Continue" at bounding box center [770, 461] width 83 height 27
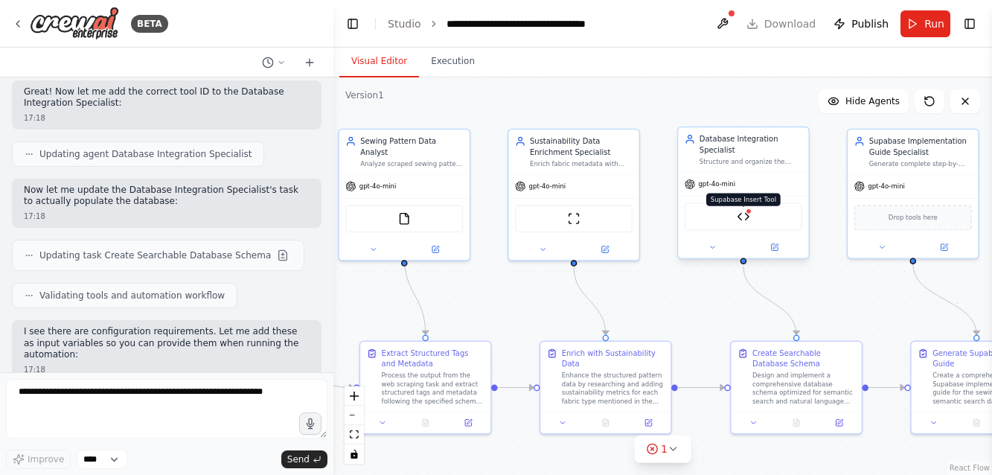
click at [744, 219] on img at bounding box center [743, 216] width 13 height 13
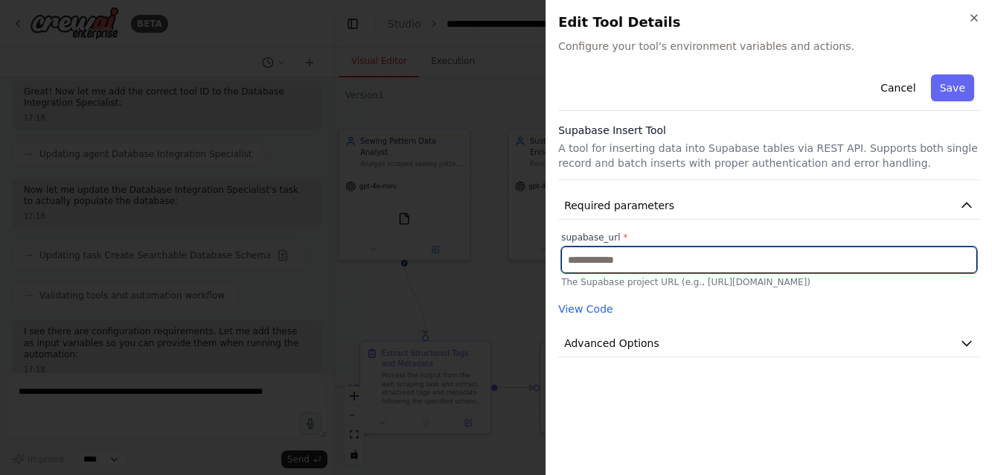
click at [608, 258] on input "text" at bounding box center [769, 259] width 416 height 27
paste input "**********"
type input "**********"
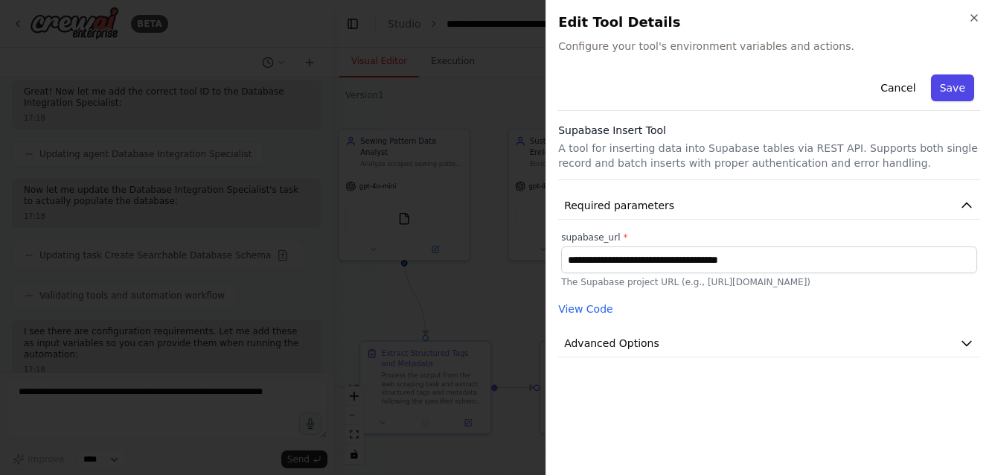
click at [957, 90] on button "Save" at bounding box center [952, 87] width 43 height 27
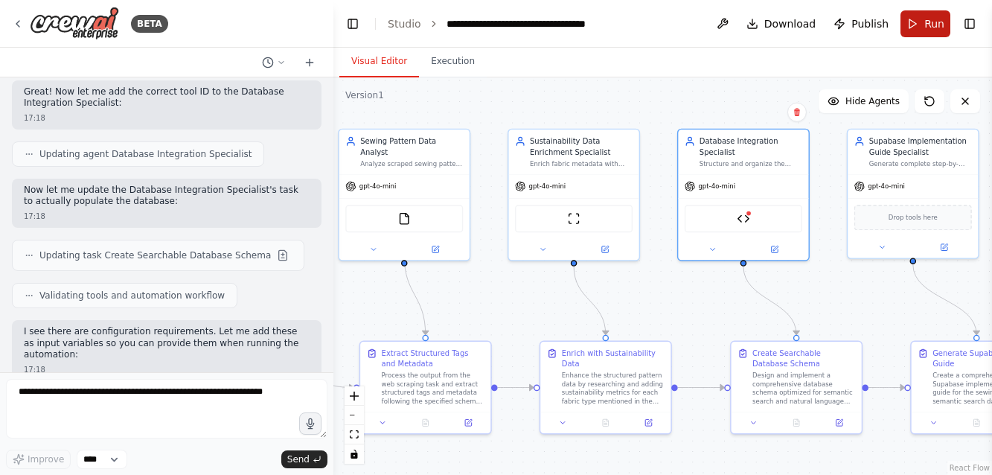
click at [926, 17] on span "Run" at bounding box center [934, 23] width 20 height 15
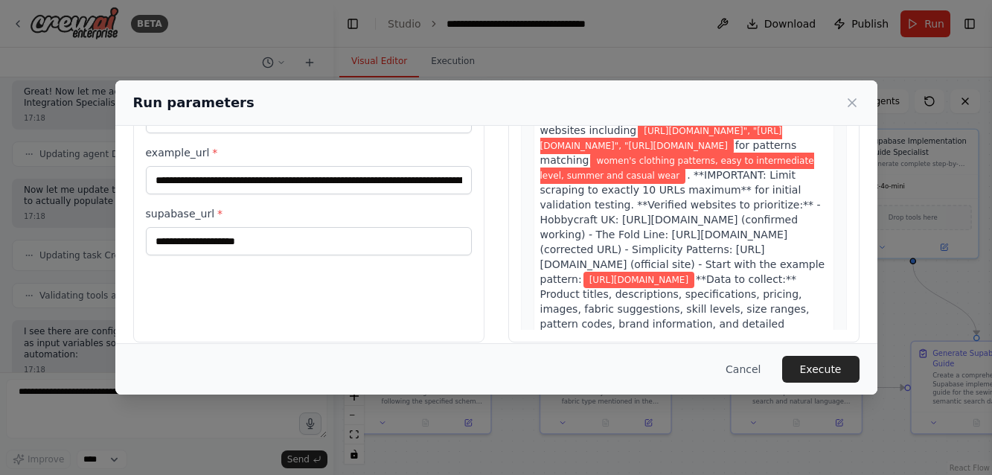
scroll to position [158, 0]
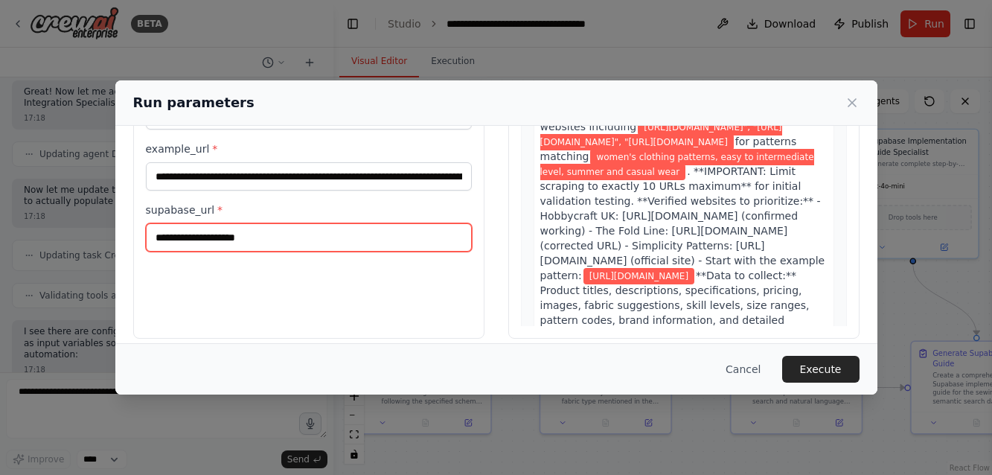
click at [163, 240] on input "supabase_url *" at bounding box center [309, 237] width 326 height 28
paste input "**********"
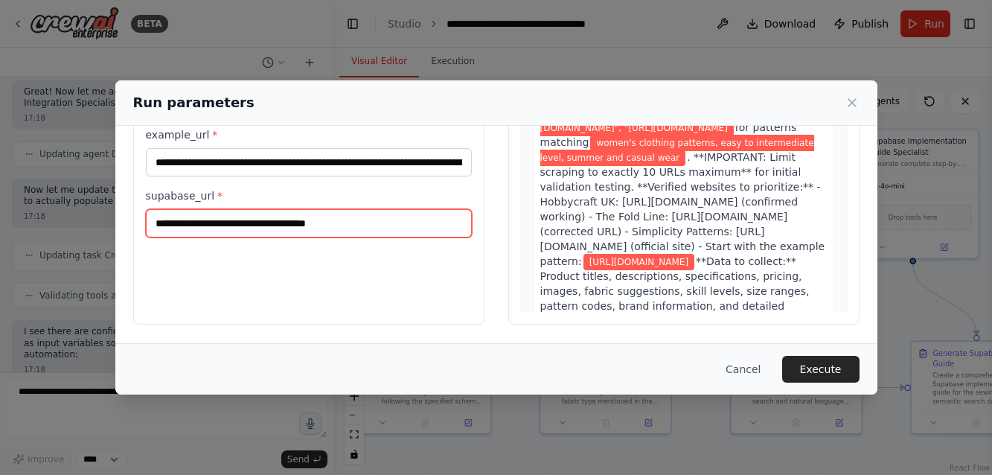
scroll to position [172, 0]
type input "**********"
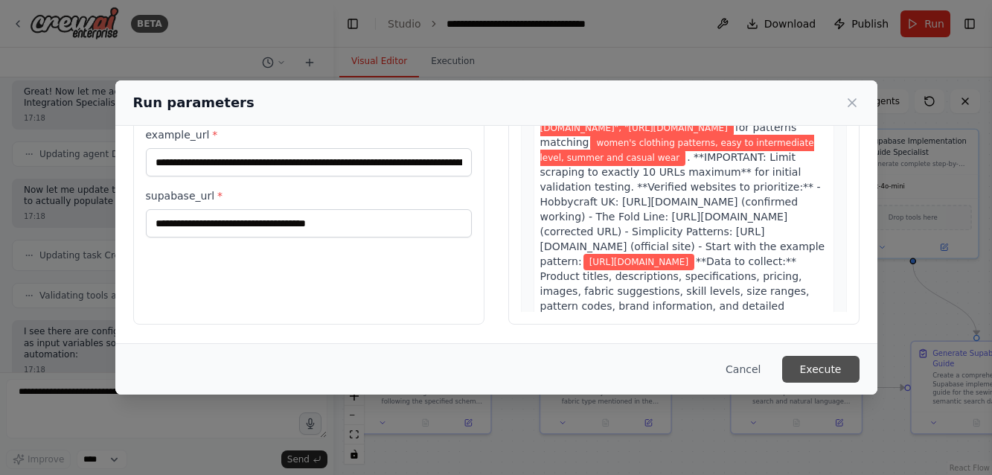
click at [806, 364] on button "Execute" at bounding box center [820, 369] width 77 height 27
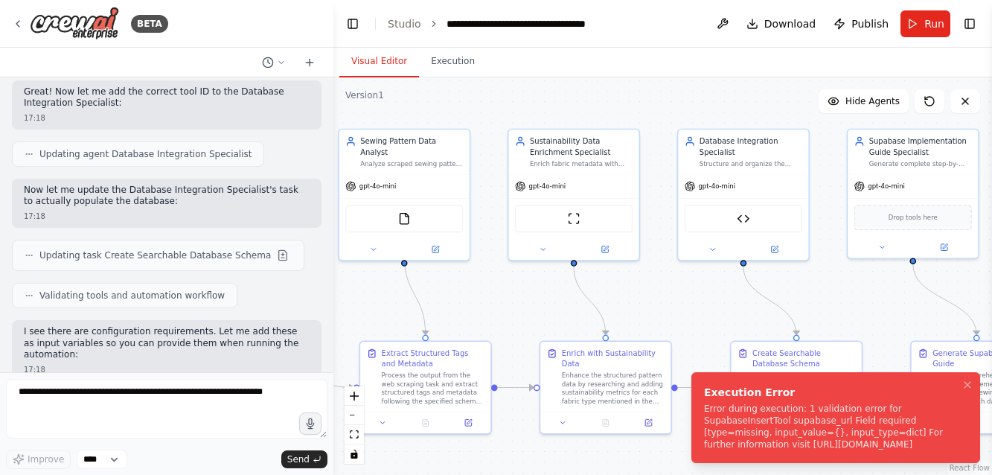
click at [791, 414] on div "Error during execution: 1 validation error for SupabaseInsertTool supabase_url …" at bounding box center [832, 426] width 257 height 48
click at [969, 383] on icon "Notifications (F8)" at bounding box center [967, 385] width 12 height 12
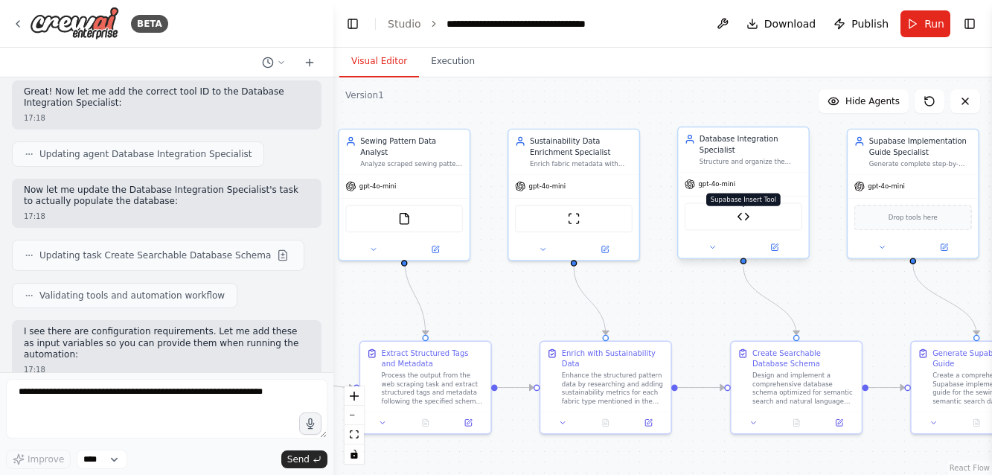
click at [740, 214] on img at bounding box center [743, 216] width 13 height 13
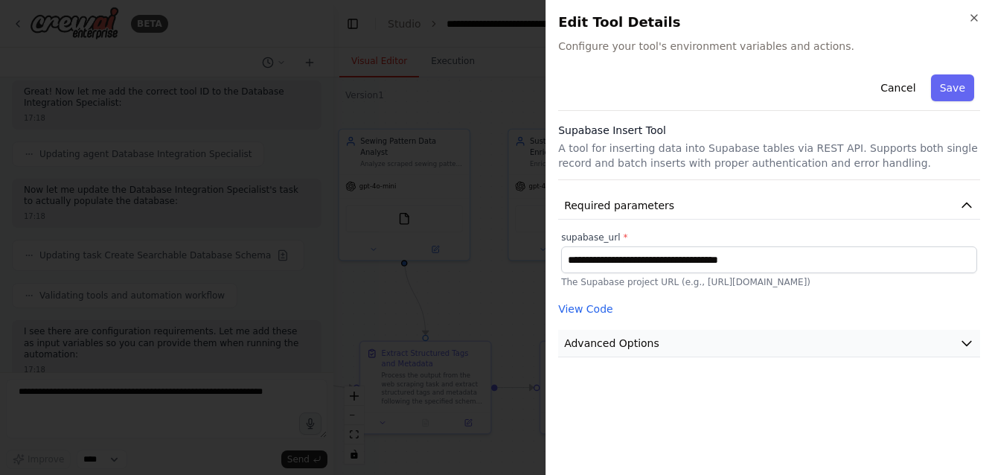
click at [963, 341] on icon "button" at bounding box center [966, 343] width 9 height 4
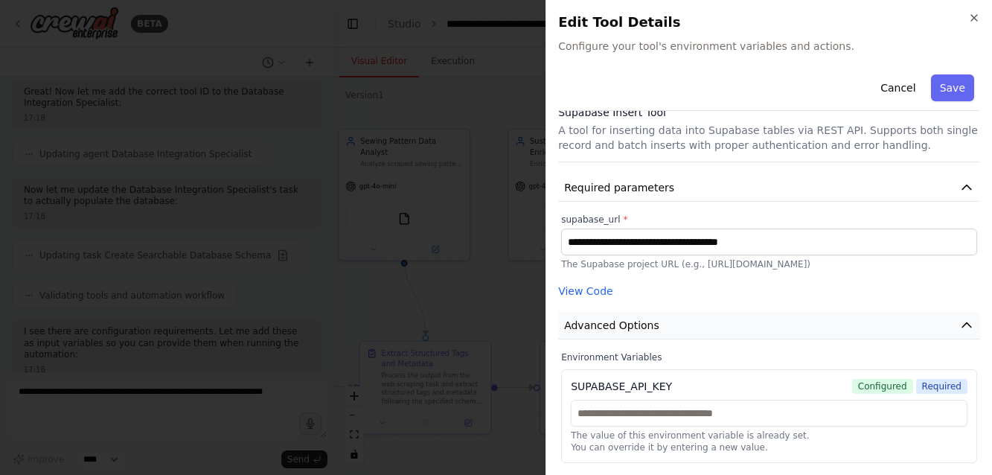
scroll to position [18, 0]
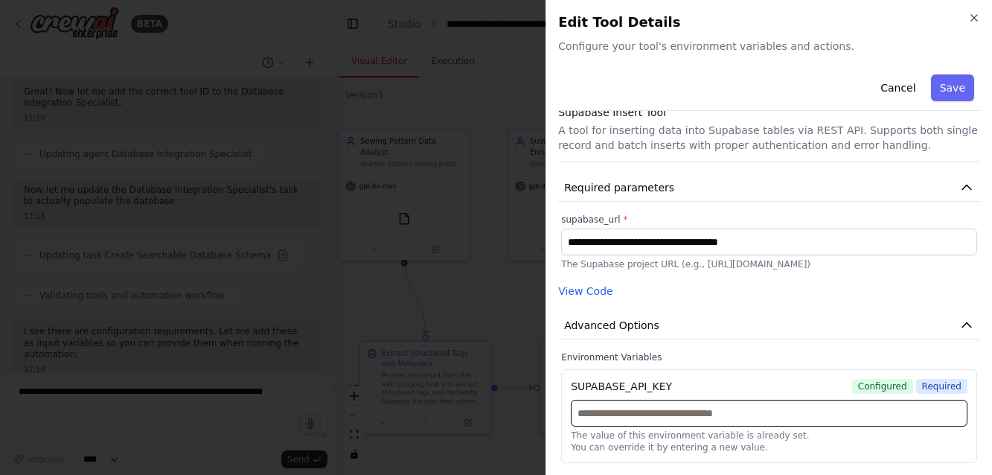
click at [609, 417] on input "text" at bounding box center [769, 413] width 397 height 27
paste input "**********"
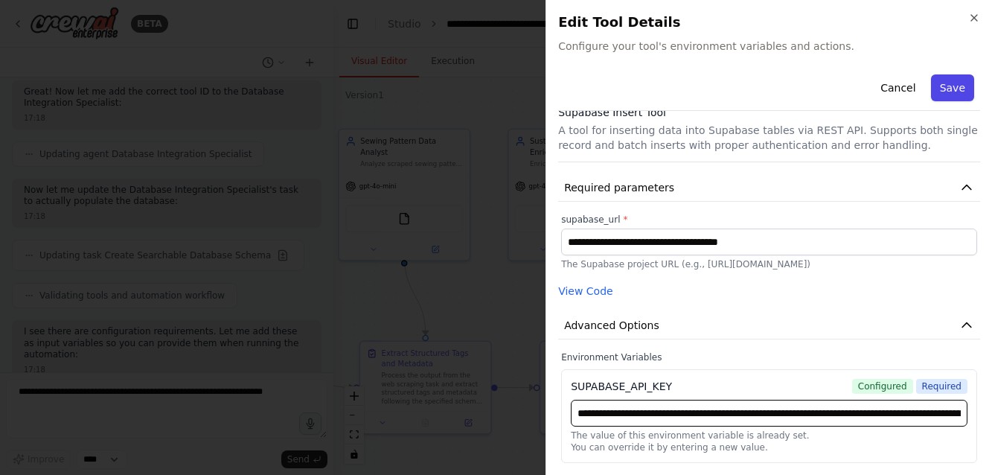
type input "**********"
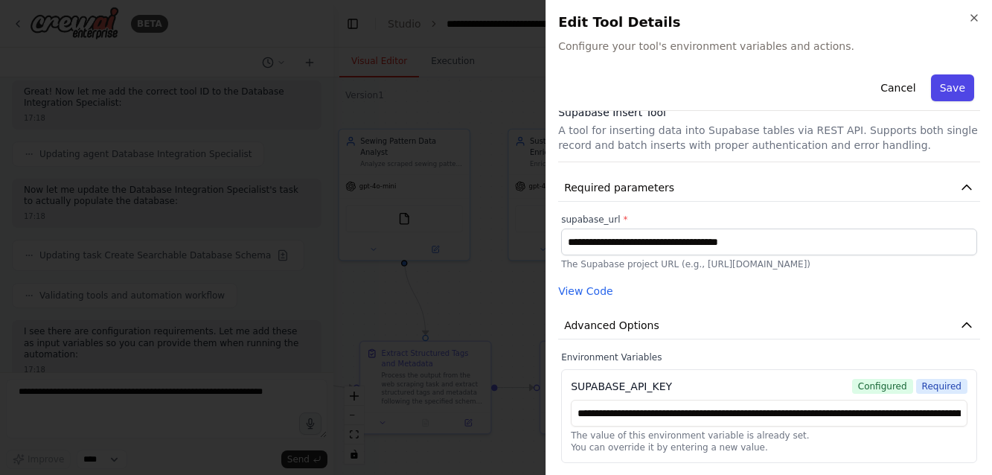
click at [956, 80] on button "Save" at bounding box center [952, 87] width 43 height 27
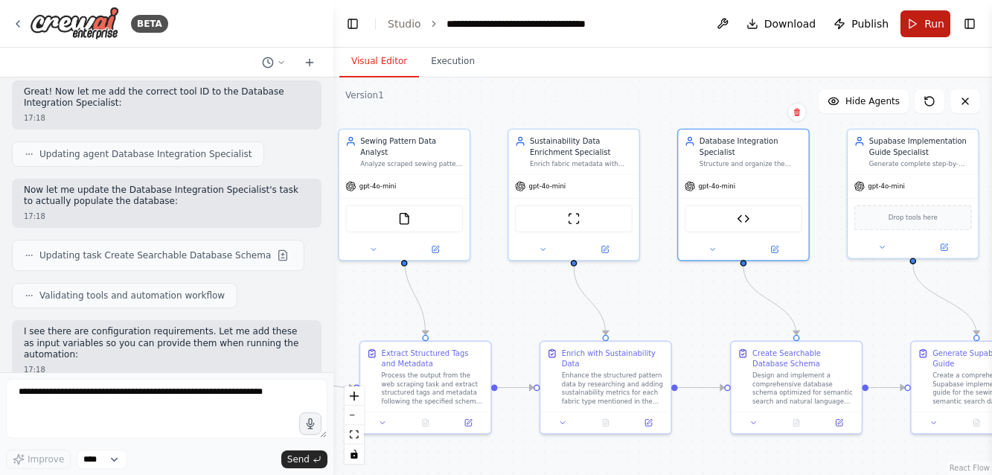
click at [934, 18] on span "Run" at bounding box center [934, 23] width 20 height 15
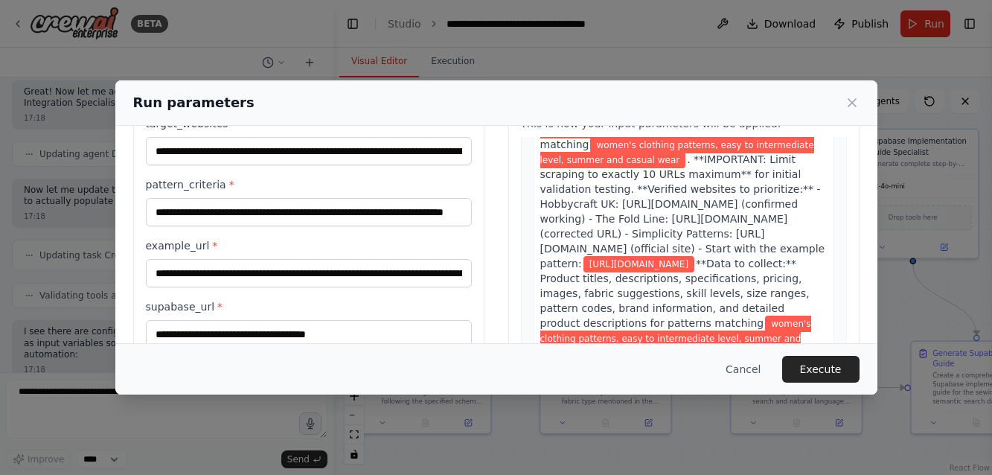
scroll to position [113, 0]
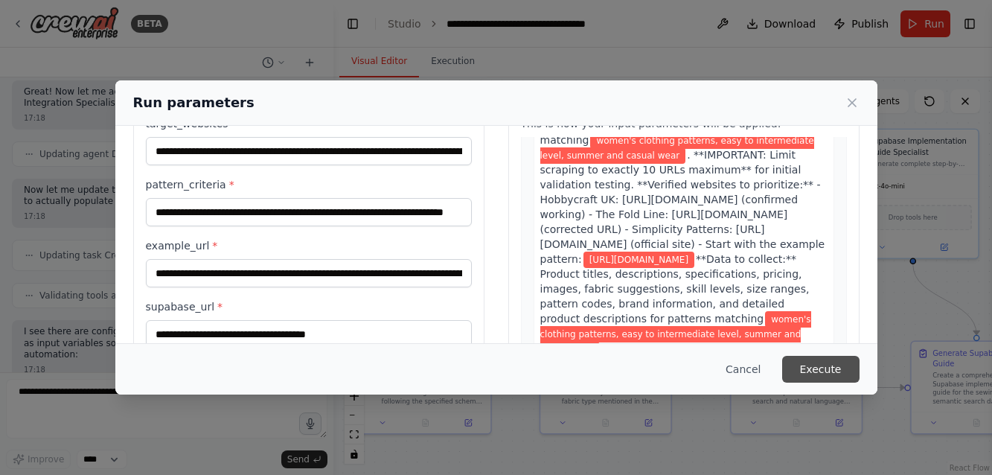
click at [830, 365] on button "Execute" at bounding box center [820, 369] width 77 height 27
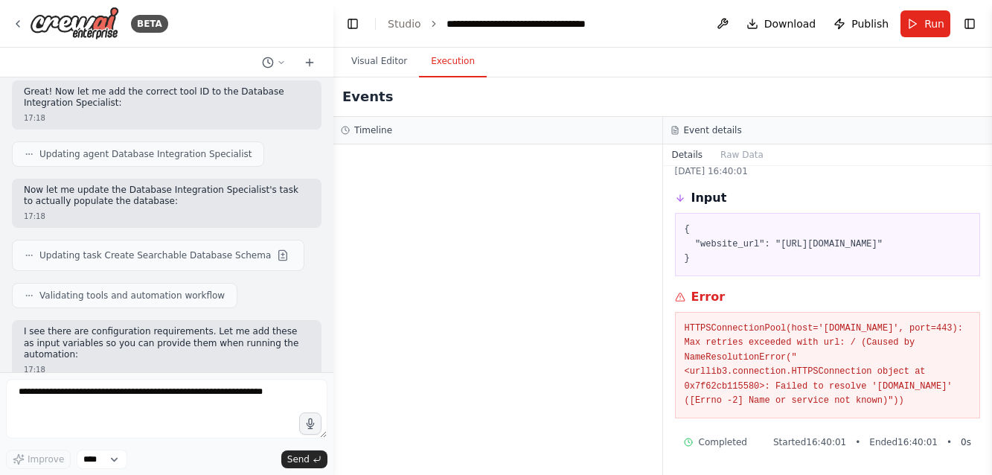
click at [457, 62] on button "Execution" at bounding box center [453, 61] width 68 height 31
click at [382, 57] on button "Visual Editor" at bounding box center [379, 61] width 80 height 31
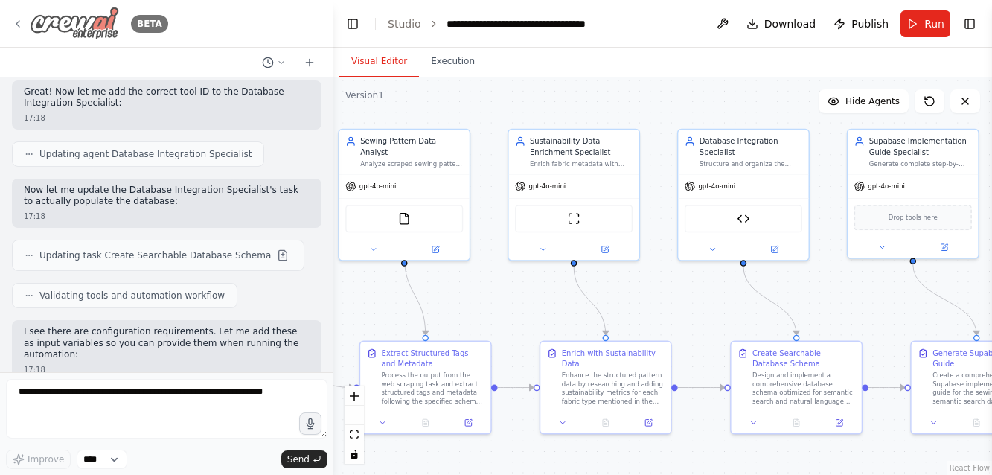
click at [20, 24] on icon at bounding box center [18, 24] width 12 height 12
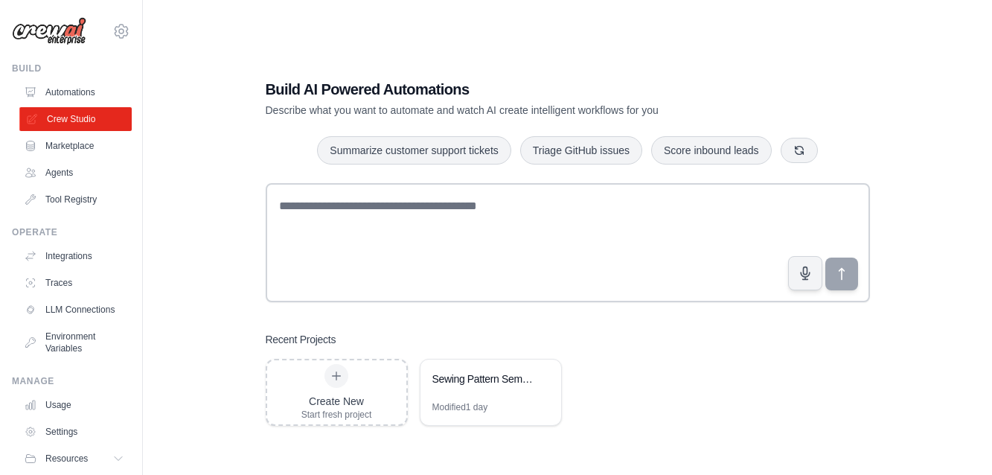
click at [67, 121] on link "Crew Studio" at bounding box center [75, 119] width 112 height 24
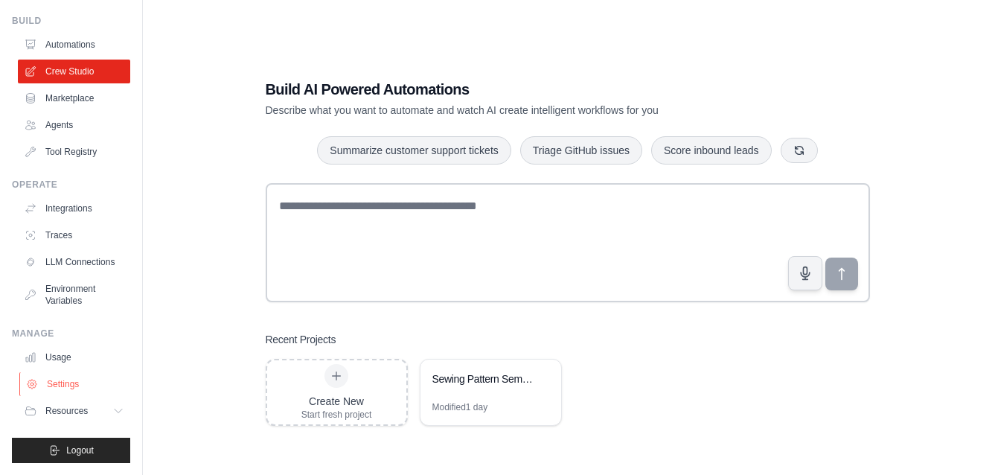
scroll to position [48, 0]
click at [63, 382] on link "Settings" at bounding box center [75, 384] width 112 height 24
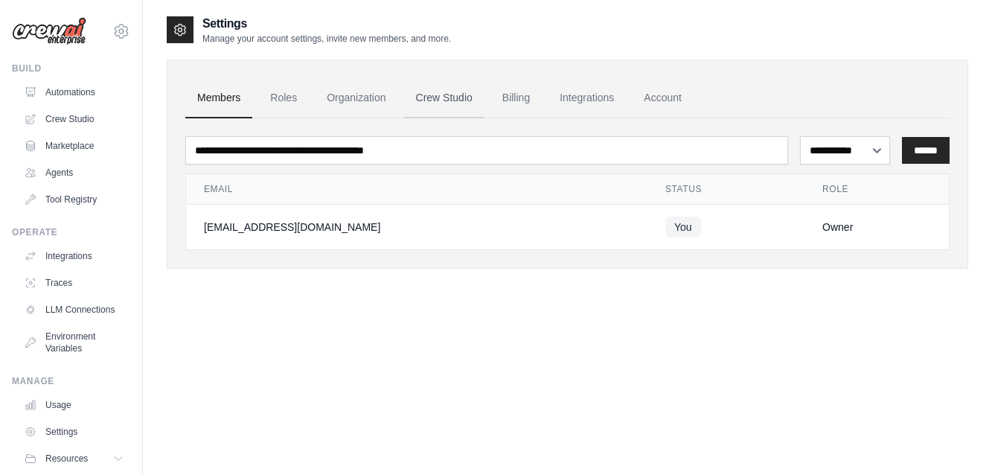
click at [450, 100] on link "Crew Studio" at bounding box center [444, 98] width 80 height 40
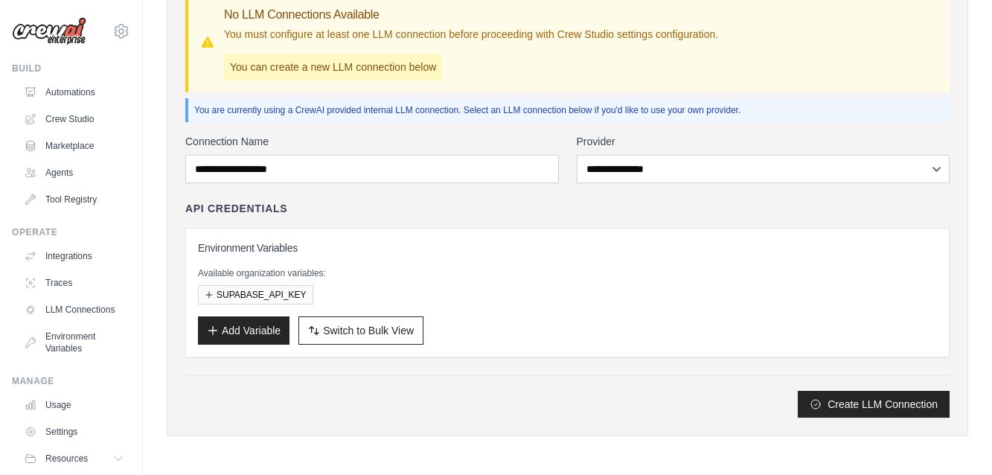
scroll to position [136, 0]
click at [243, 297] on button "SUPABASE_API_KEY" at bounding box center [255, 293] width 115 height 19
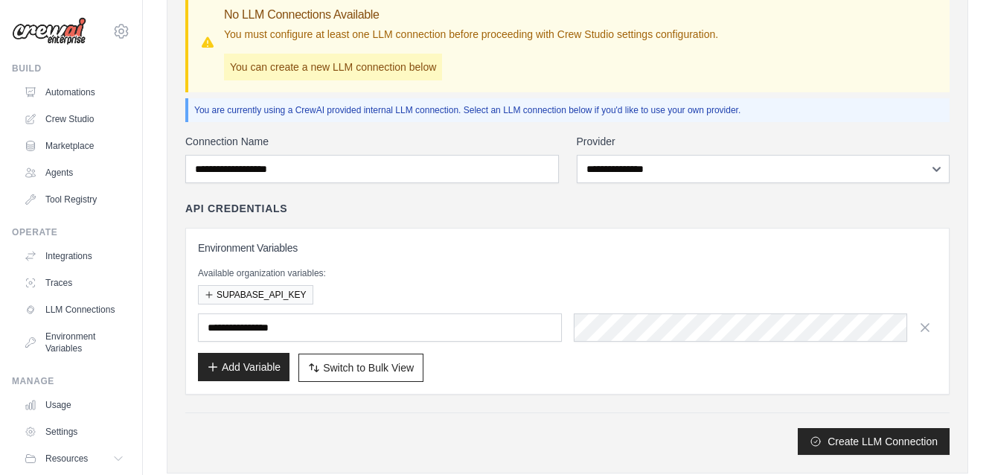
click at [246, 372] on button "Add Variable" at bounding box center [244, 367] width 92 height 28
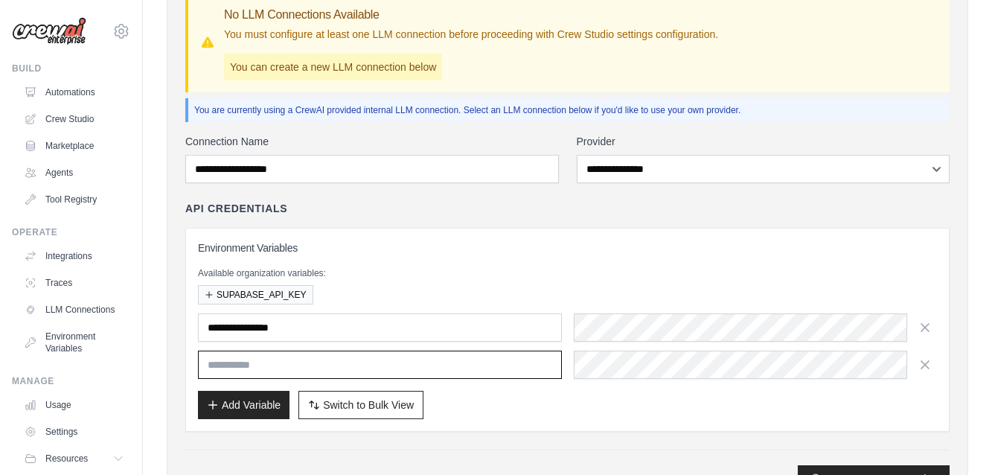
click at [299, 365] on input "text" at bounding box center [380, 364] width 364 height 28
type input "*"
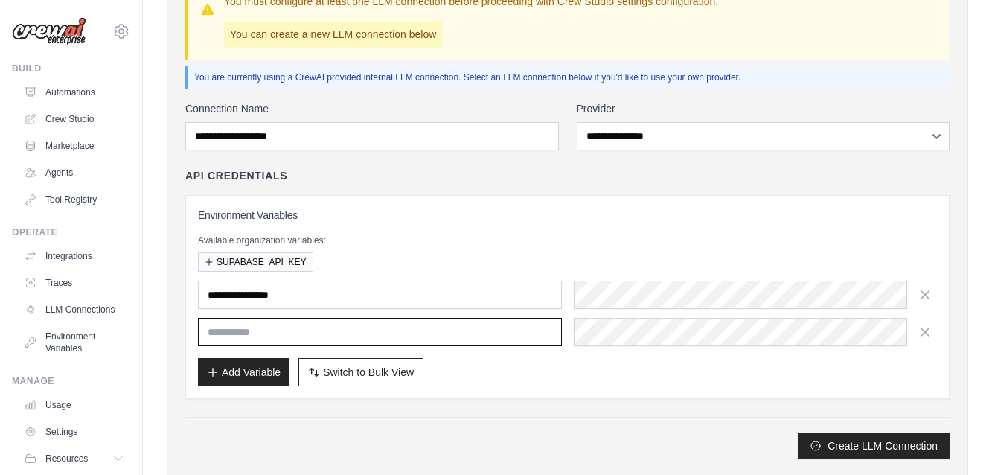
scroll to position [168, 0]
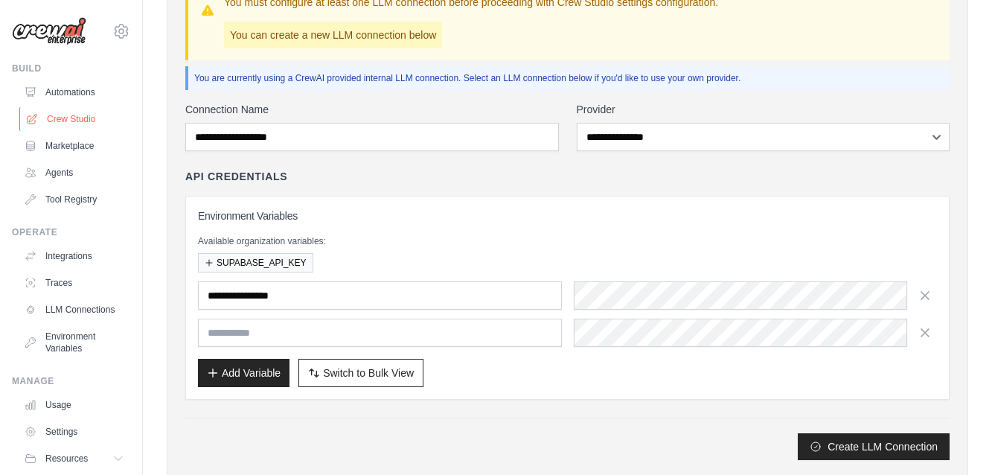
click at [68, 123] on link "Crew Studio" at bounding box center [75, 119] width 112 height 24
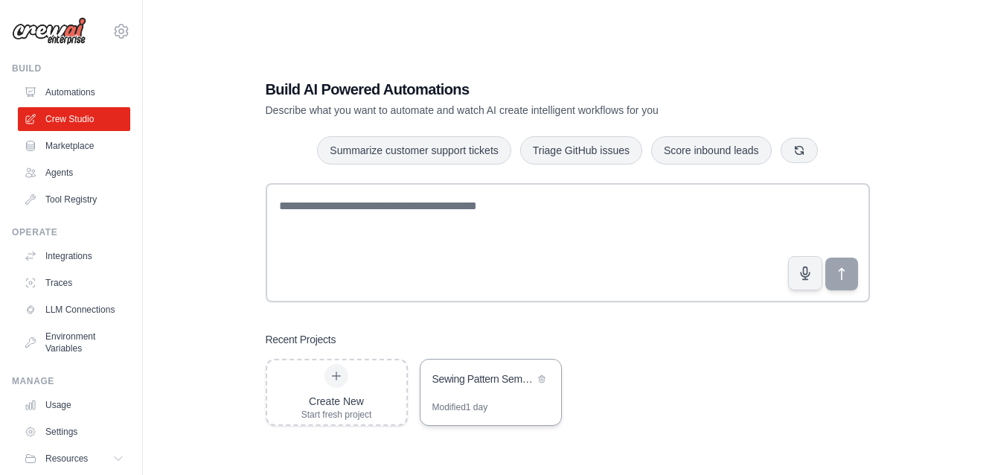
click at [504, 405] on div "Modified 1 day" at bounding box center [490, 413] width 141 height 24
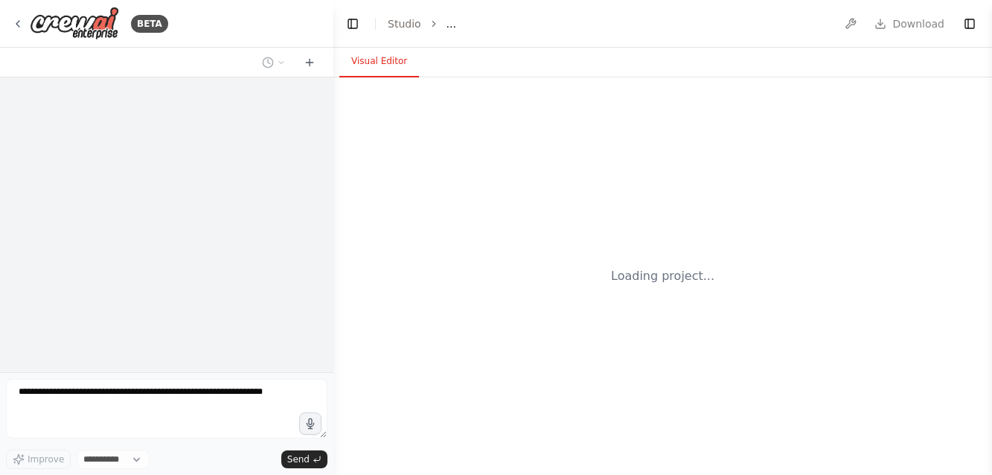
select select "****"
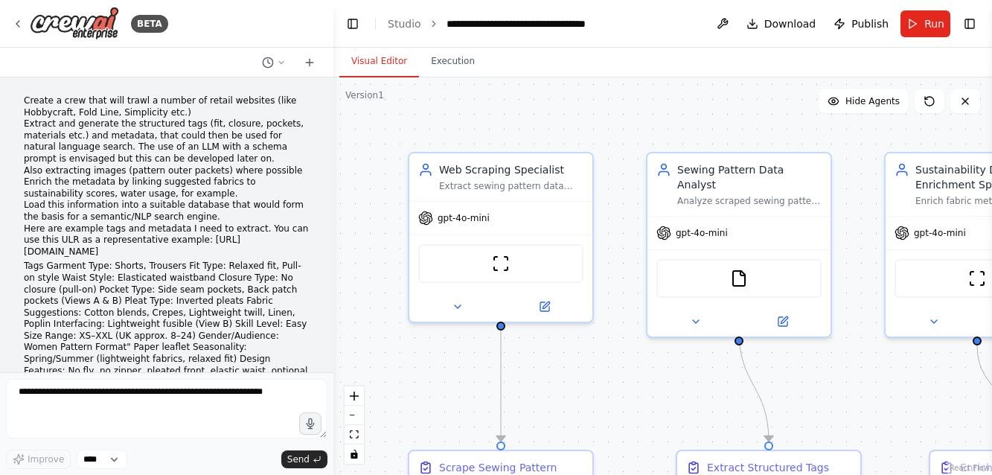
scroll to position [12077, 0]
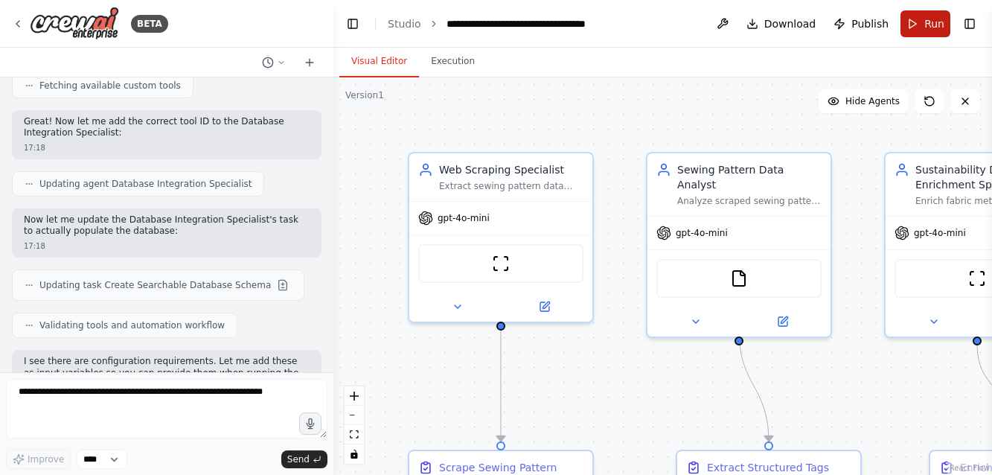
click at [931, 16] on span "Run" at bounding box center [934, 23] width 20 height 15
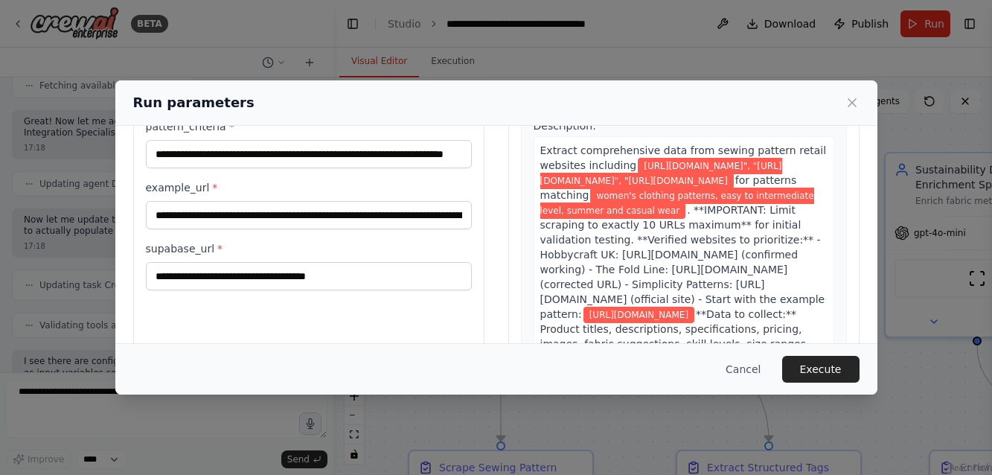
scroll to position [112, 0]
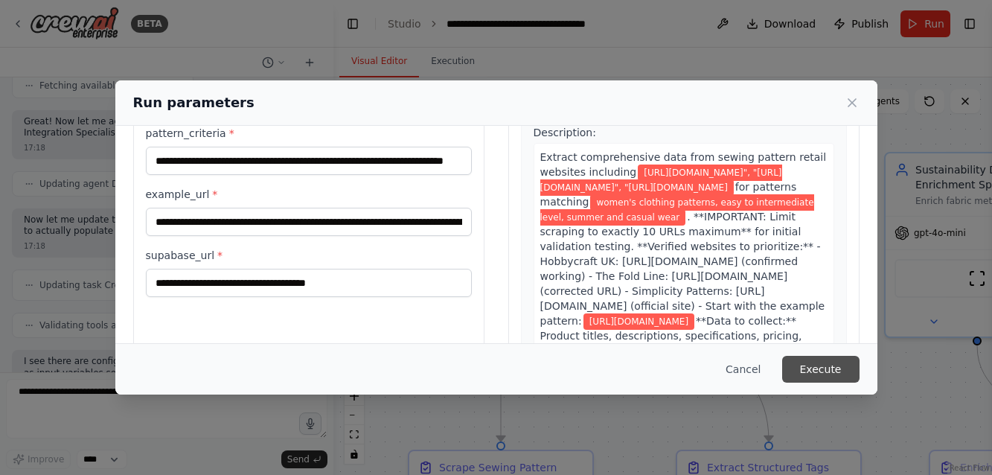
click at [827, 369] on button "Execute" at bounding box center [820, 369] width 77 height 27
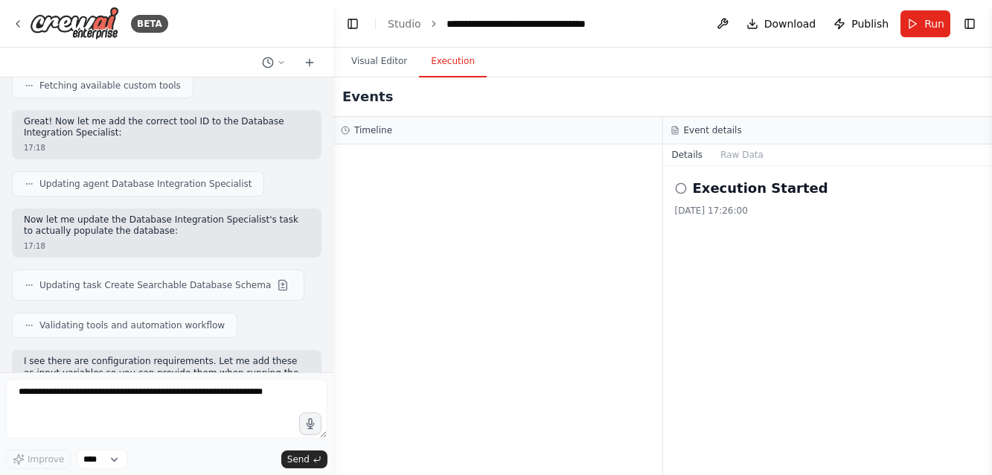
click at [469, 64] on button "Execution" at bounding box center [453, 61] width 68 height 31
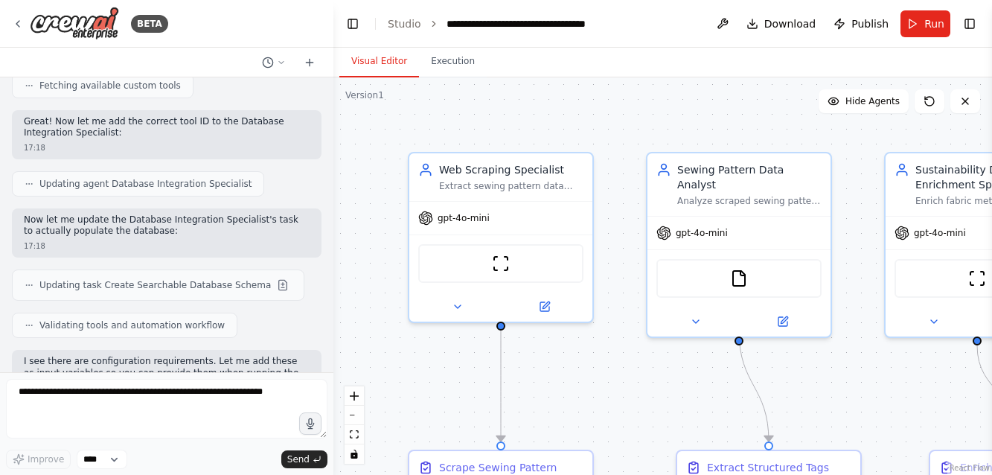
click at [391, 59] on button "Visual Editor" at bounding box center [379, 61] width 80 height 31
click at [446, 57] on button "Execution" at bounding box center [453, 61] width 68 height 31
click at [374, 62] on button "Visual Editor" at bounding box center [379, 61] width 80 height 31
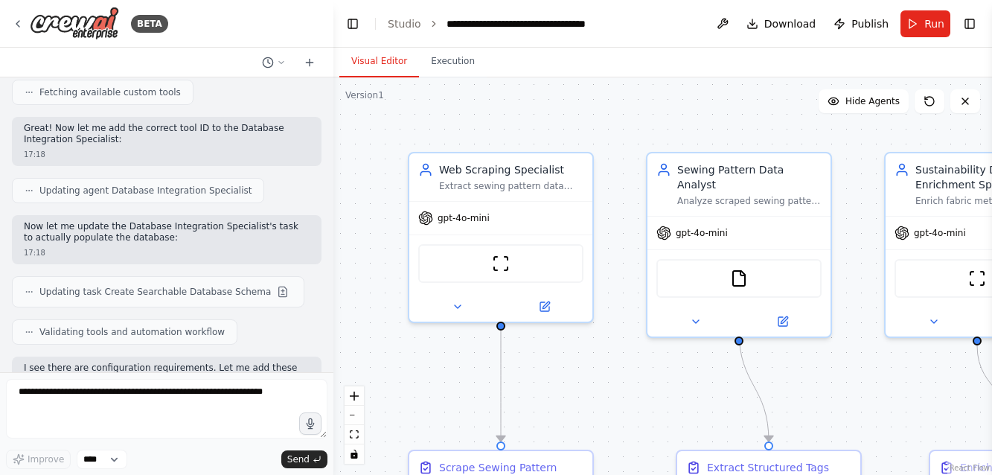
scroll to position [12074, 0]
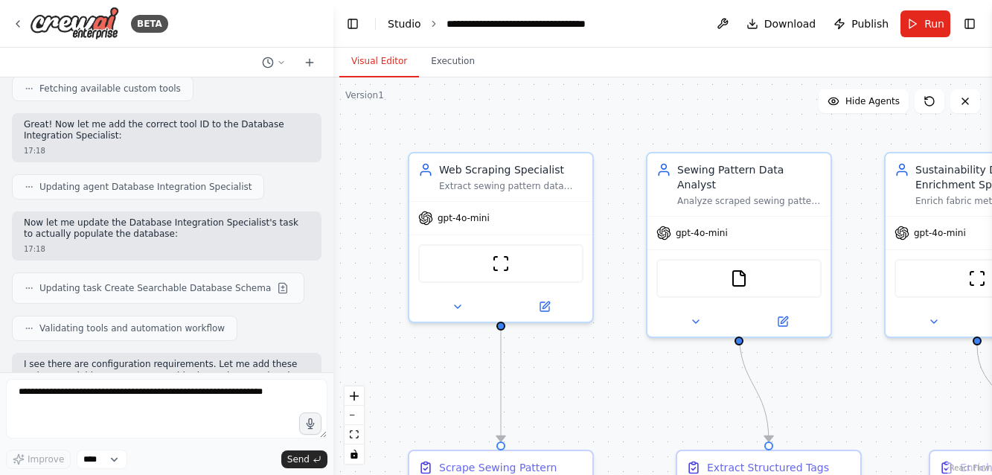
click at [399, 25] on link "Studio" at bounding box center [404, 24] width 33 height 12
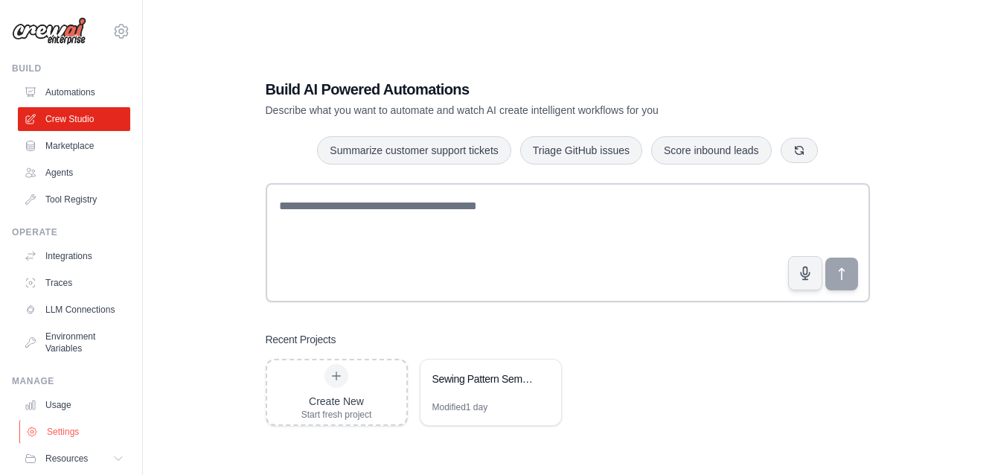
click at [57, 432] on link "Settings" at bounding box center [75, 432] width 112 height 24
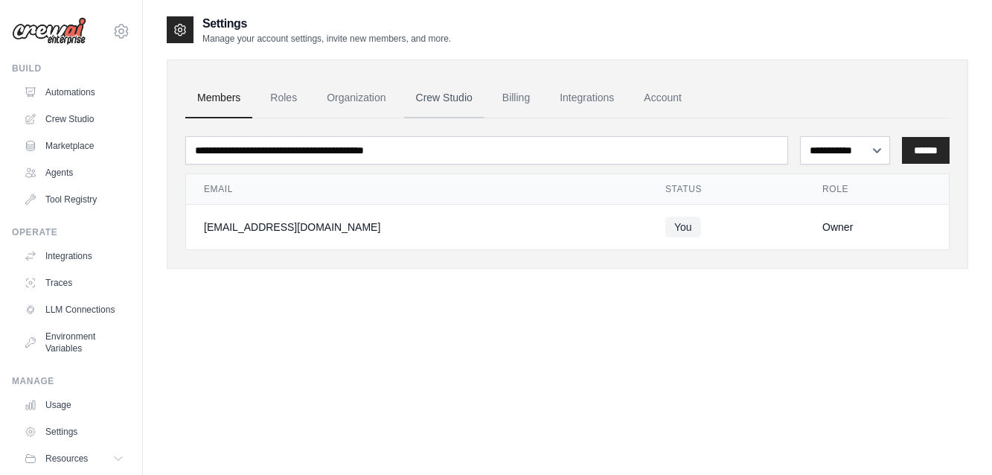
click at [440, 93] on link "Crew Studio" at bounding box center [444, 98] width 80 height 40
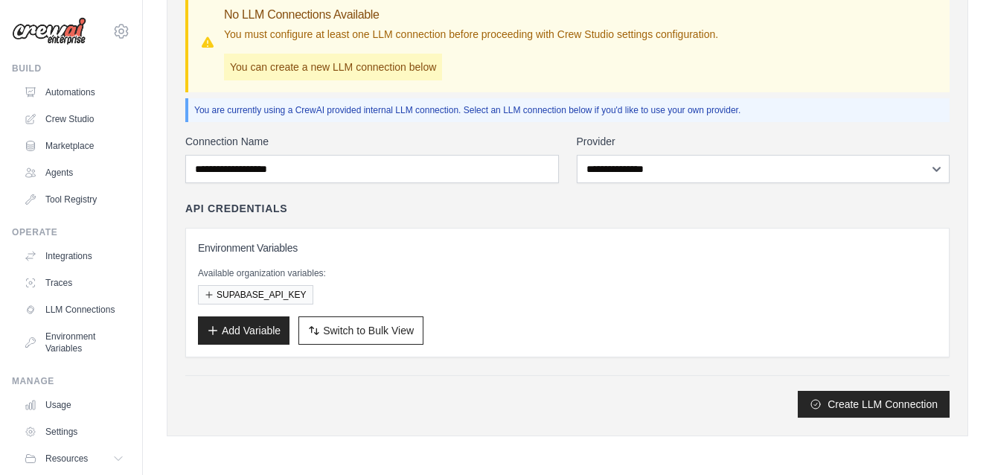
scroll to position [136, 0]
click at [264, 295] on button "SUPABASE_API_KEY" at bounding box center [255, 293] width 115 height 19
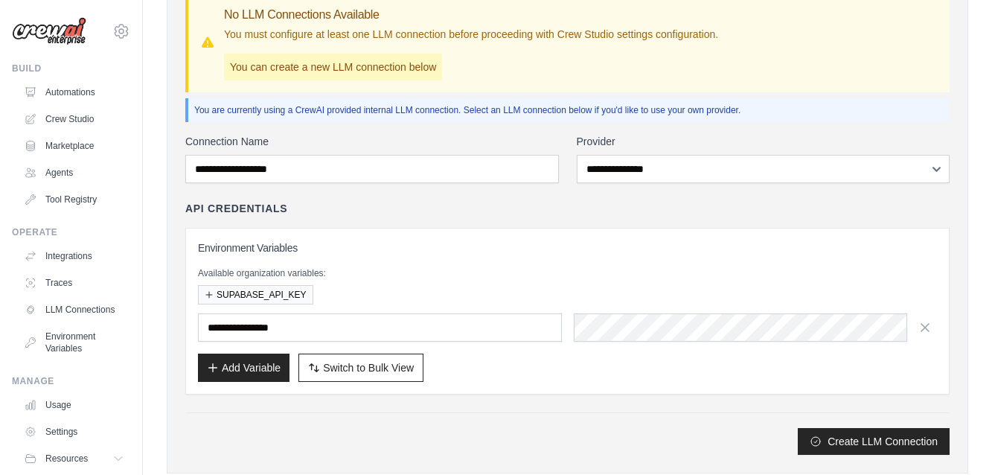
click at [57, 13] on div "[EMAIL_ADDRESS][DOMAIN_NAME] Settings" at bounding box center [71, 24] width 118 height 48
click at [57, 36] on img at bounding box center [49, 31] width 74 height 28
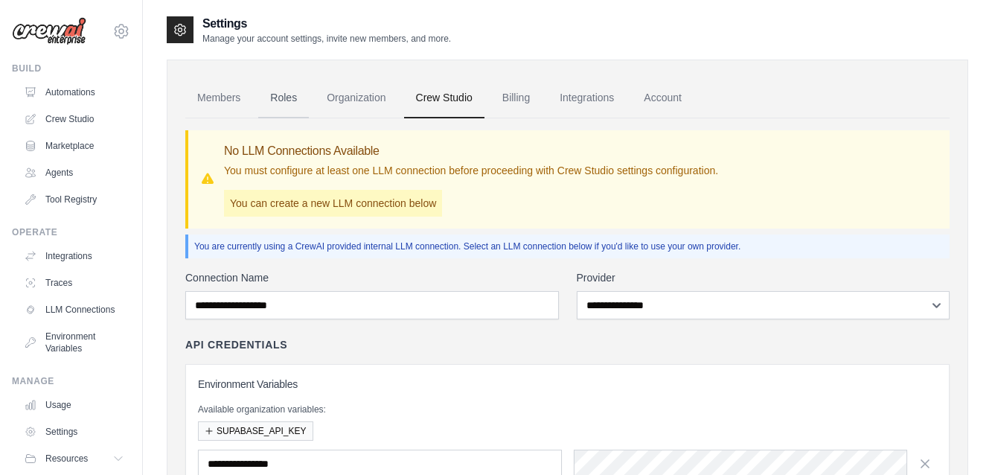
scroll to position [0, 0]
click at [67, 121] on link "Crew Studio" at bounding box center [75, 119] width 112 height 24
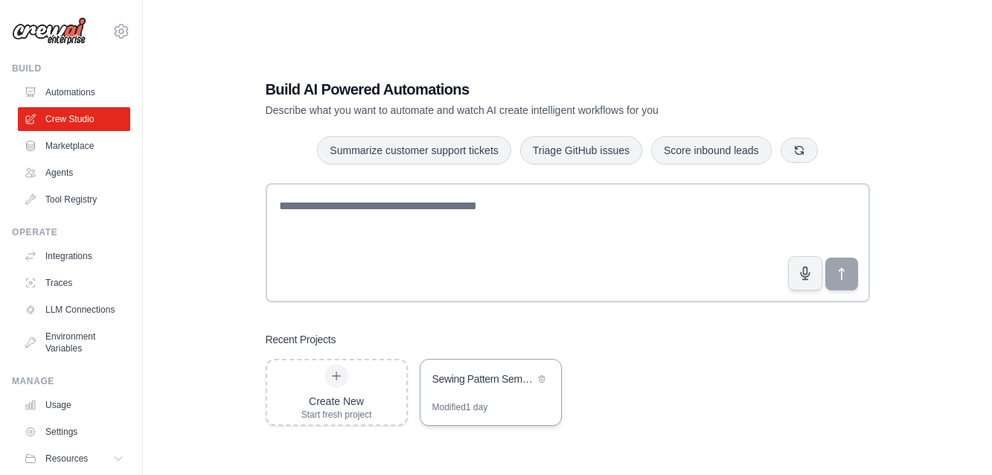
click at [482, 376] on div "Sewing Pattern Semantic Search Engine" at bounding box center [483, 378] width 102 height 15
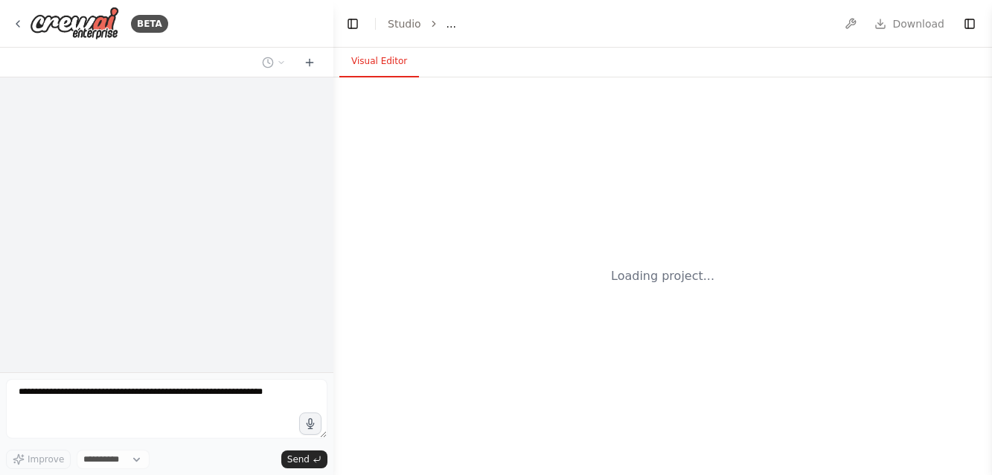
select select "****"
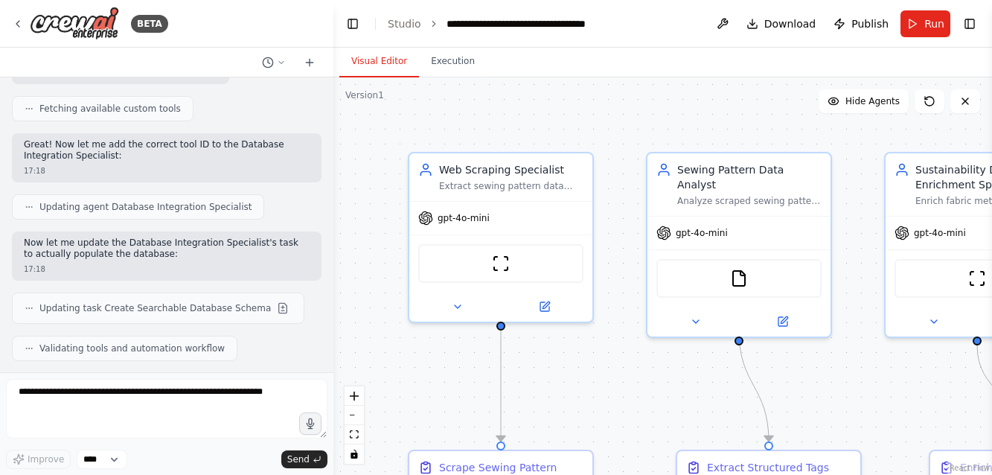
scroll to position [12051, 0]
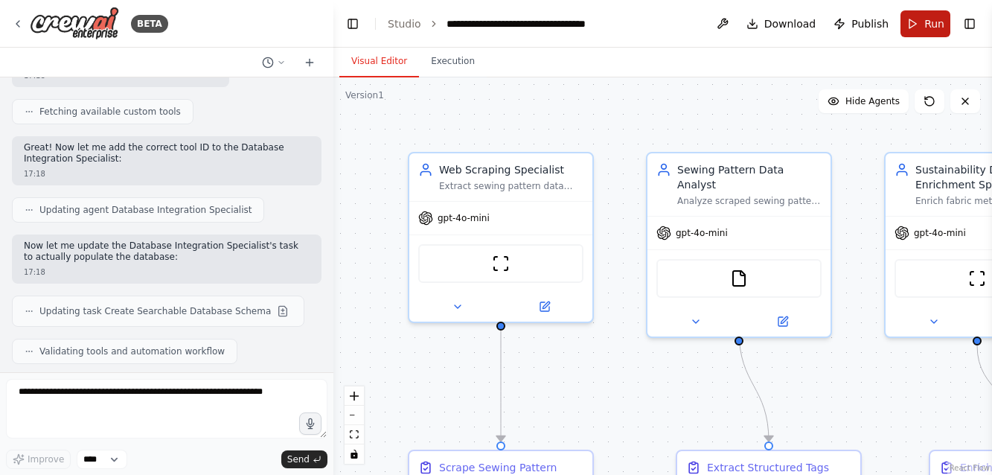
click at [935, 17] on span "Run" at bounding box center [934, 23] width 20 height 15
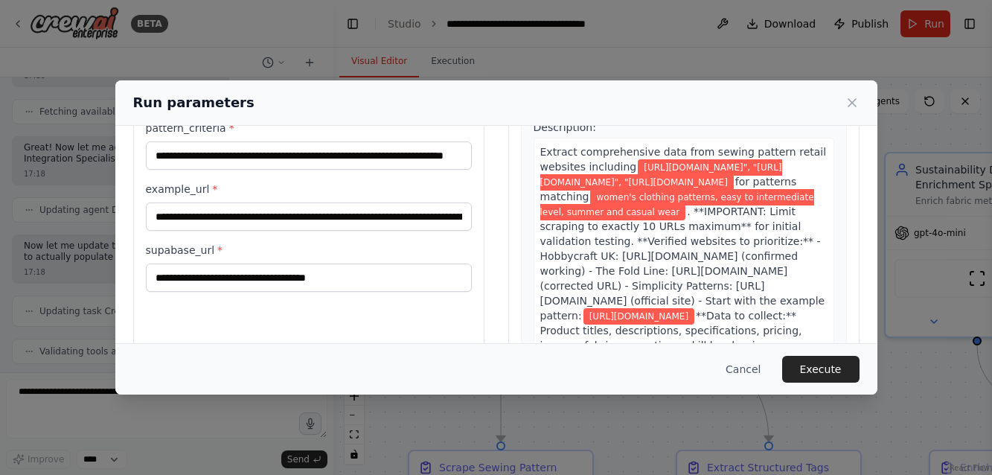
scroll to position [131, 0]
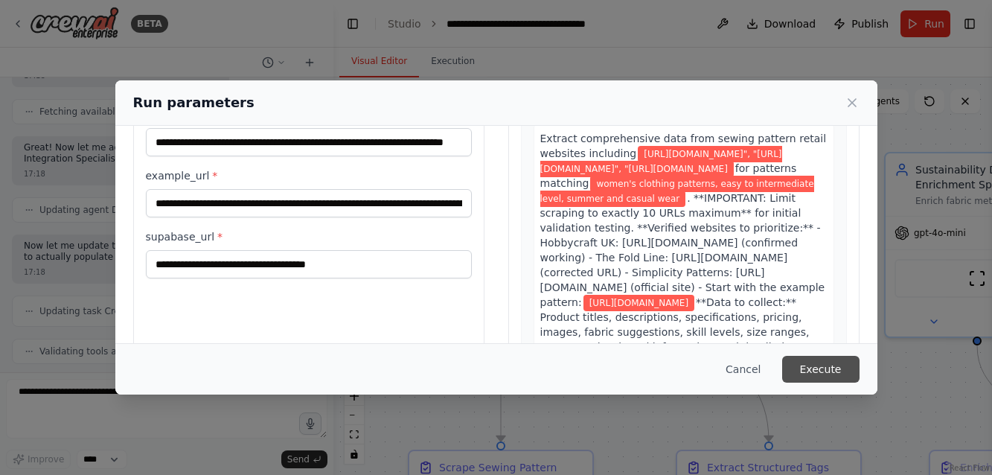
click at [829, 366] on button "Execute" at bounding box center [820, 369] width 77 height 27
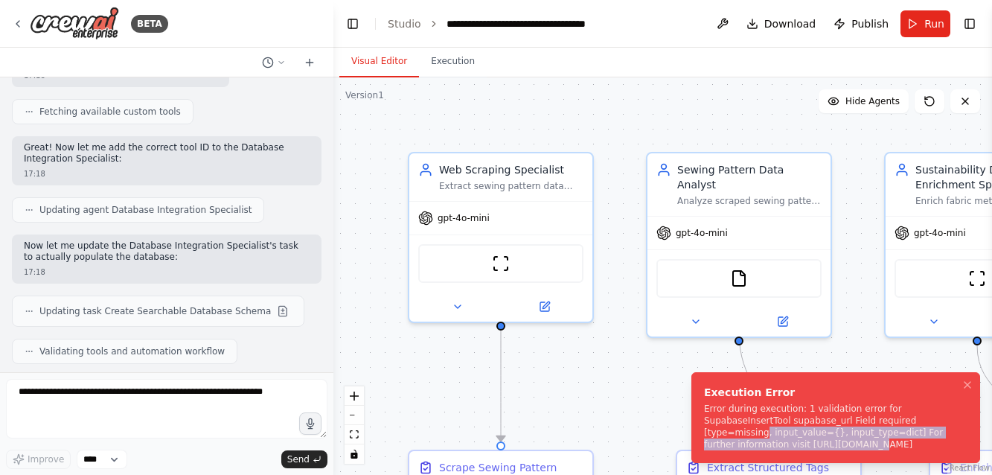
drag, startPoint x: 828, startPoint y: 442, endPoint x: 765, endPoint y: 431, distance: 64.1
click at [883, 446] on div "Error during execution: 1 validation error for SupabaseInsertTool supabase_url …" at bounding box center [832, 426] width 257 height 48
drag, startPoint x: 932, startPoint y: 445, endPoint x: 760, endPoint y: 423, distance: 173.9
click at [760, 423] on div "Error during execution: 1 validation error for SupabaseInsertTool supabase_url …" at bounding box center [832, 426] width 257 height 48
drag, startPoint x: 946, startPoint y: 443, endPoint x: 696, endPoint y: 407, distance: 252.5
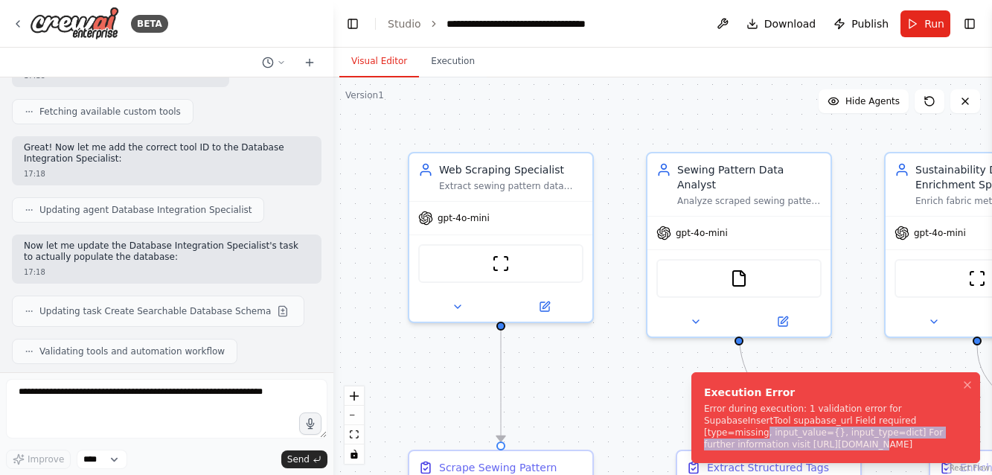
click at [696, 407] on li "Execution Error Error during execution: 1 validation error for SupabaseInsertTo…" at bounding box center [835, 417] width 289 height 91
copy div "Error during execution: 1 validation error for SupabaseInsertTool supabase_url …"
click at [886, 437] on div "Error during execution: 1 validation error for SupabaseInsertTool supabase_url …" at bounding box center [832, 426] width 257 height 48
click at [969, 382] on icon "Notifications (F8)" at bounding box center [967, 385] width 12 height 12
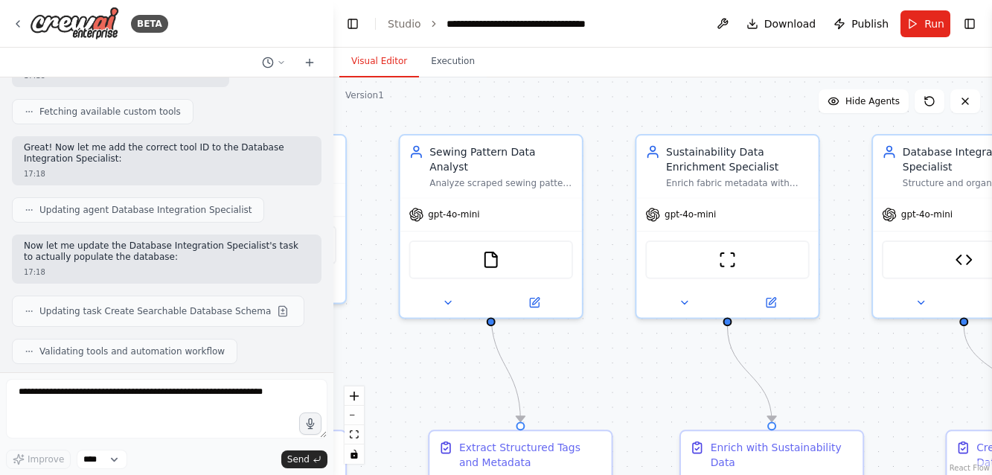
drag, startPoint x: 721, startPoint y: 381, endPoint x: 474, endPoint y: 362, distance: 247.7
click at [474, 362] on div ".deletable-edge-delete-btn { width: 20px; height: 20px; border: 0px solid #ffff…" at bounding box center [662, 275] width 658 height 397
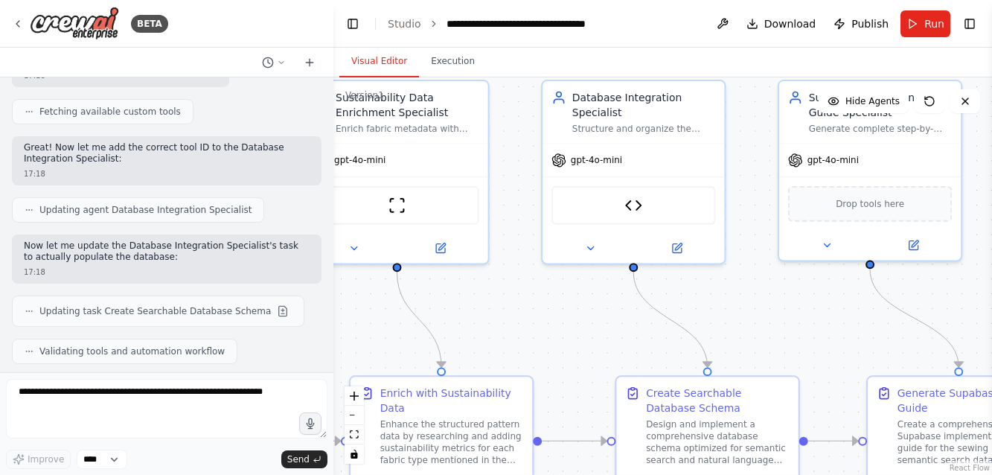
drag, startPoint x: 894, startPoint y: 382, endPoint x: 577, endPoint y: 354, distance: 318.1
click at [577, 354] on div ".deletable-edge-delete-btn { width: 20px; height: 20px; border: 0px solid #ffff…" at bounding box center [662, 275] width 658 height 397
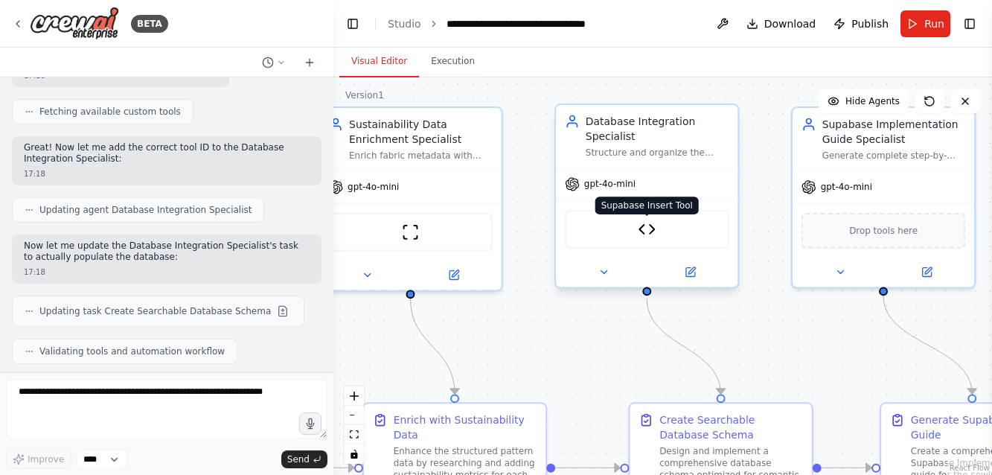
click at [651, 227] on img at bounding box center [647, 229] width 18 height 18
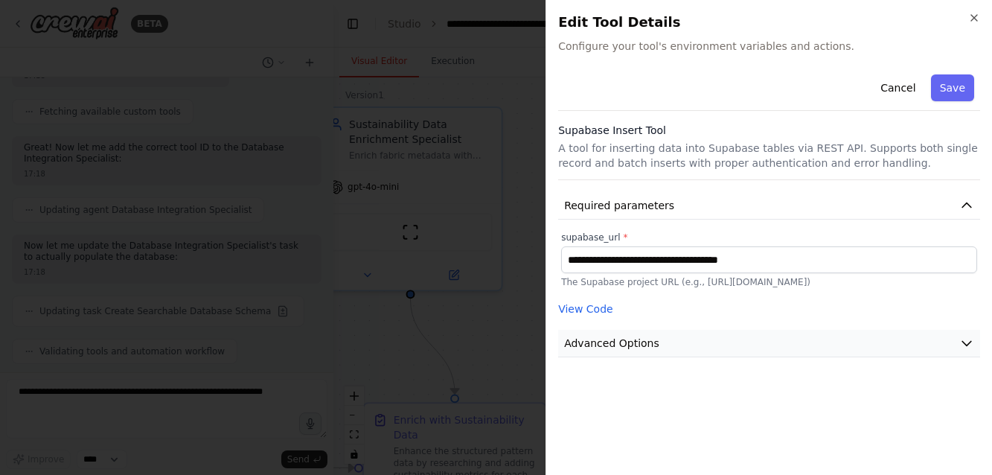
click at [948, 343] on button "Advanced Options" at bounding box center [769, 344] width 422 height 28
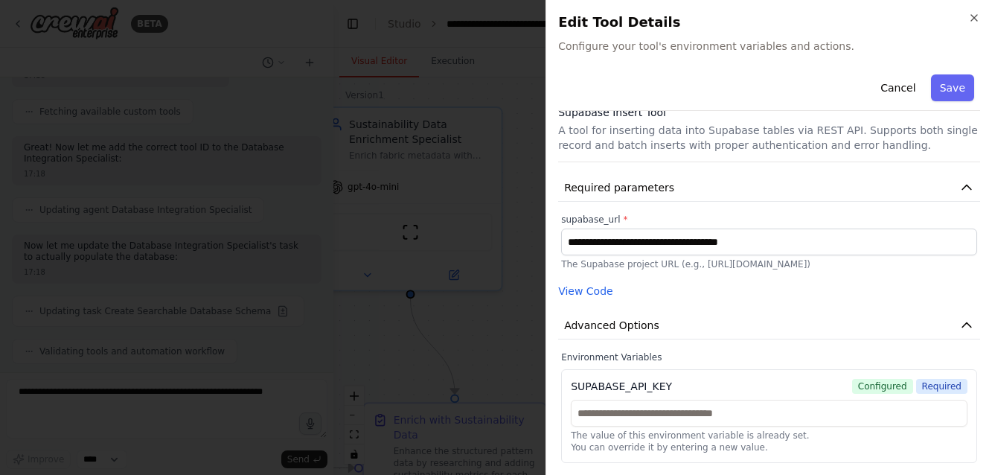
scroll to position [18, 0]
click at [60, 423] on div at bounding box center [496, 237] width 992 height 475
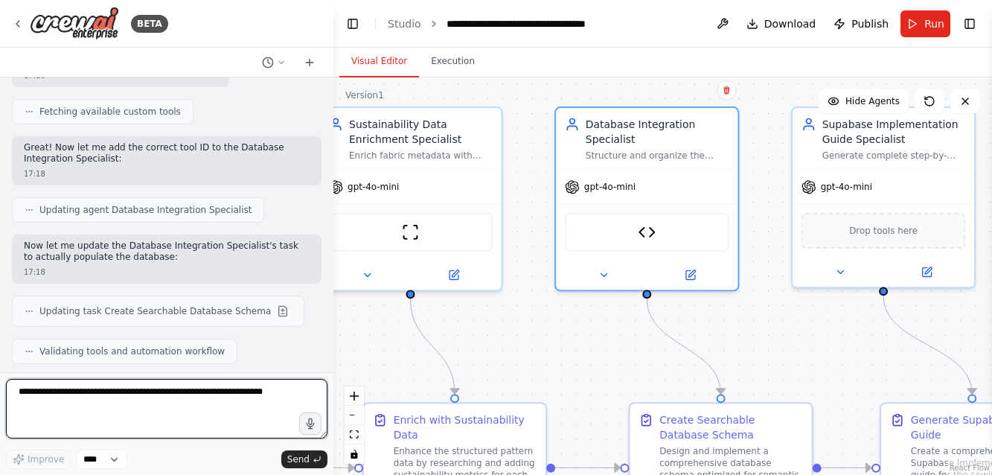
click at [48, 391] on textarea at bounding box center [166, 409] width 321 height 60
paste textarea "**********"
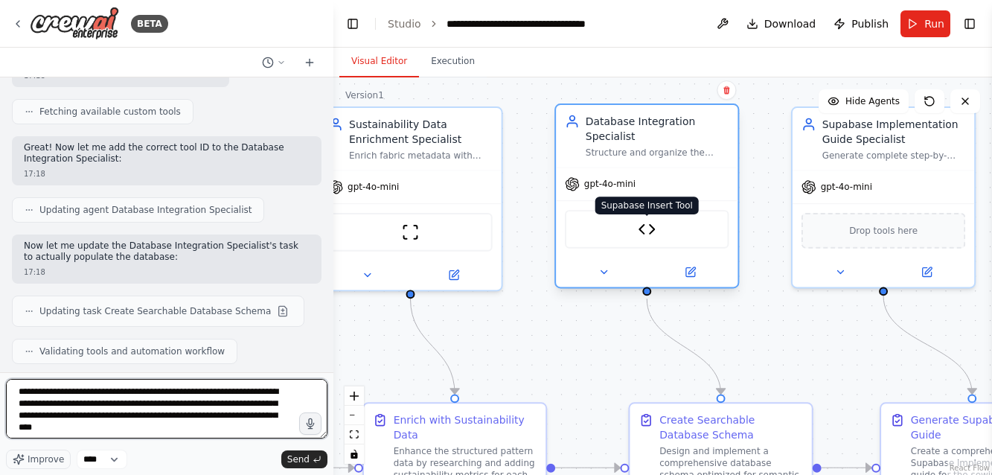
type textarea "**********"
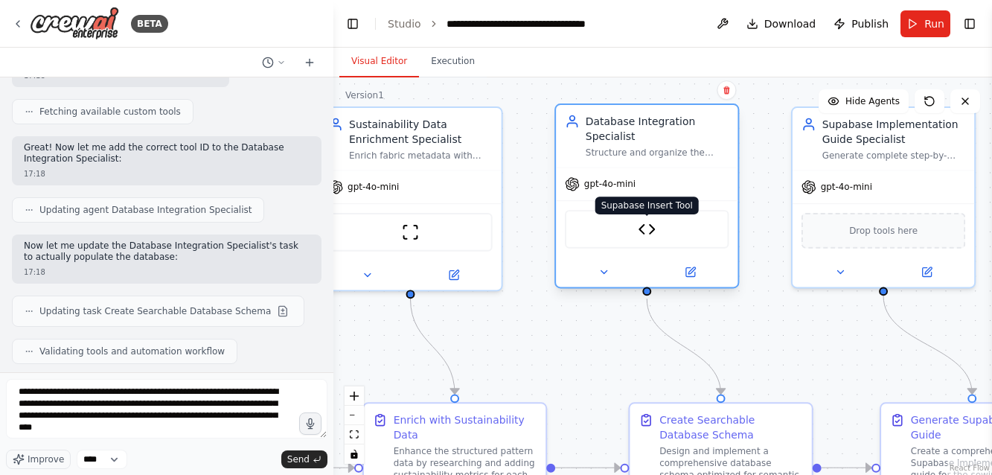
click at [652, 237] on img at bounding box center [647, 229] width 18 height 18
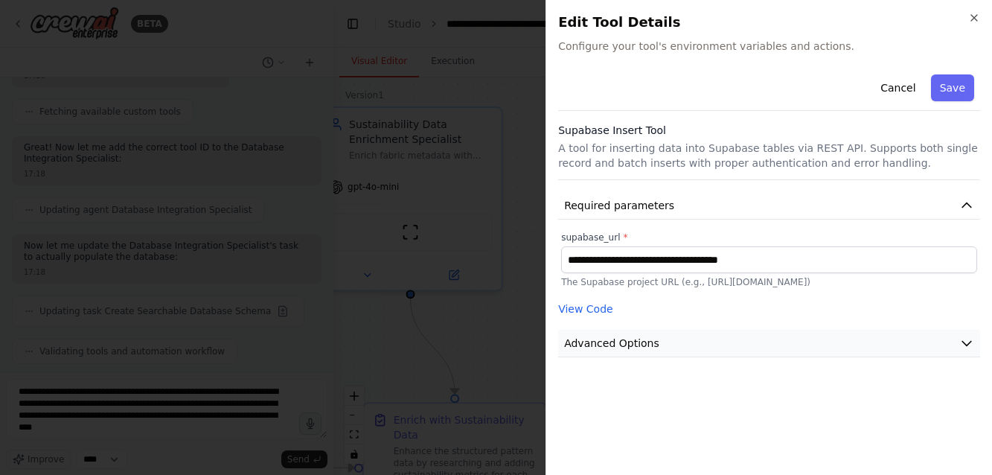
click at [966, 342] on icon "button" at bounding box center [966, 343] width 15 height 15
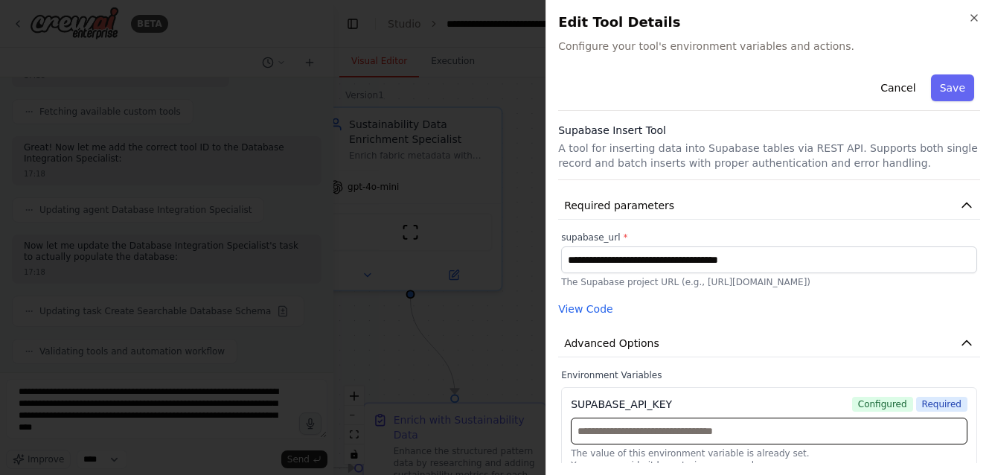
click at [719, 428] on input "text" at bounding box center [769, 430] width 397 height 27
paste input "**********"
type input "**********"
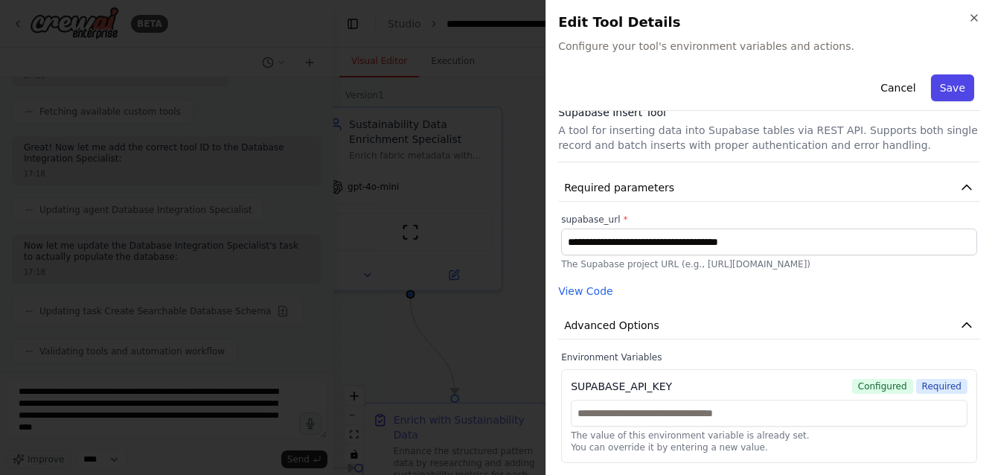
click at [950, 89] on button "Save" at bounding box center [952, 87] width 43 height 27
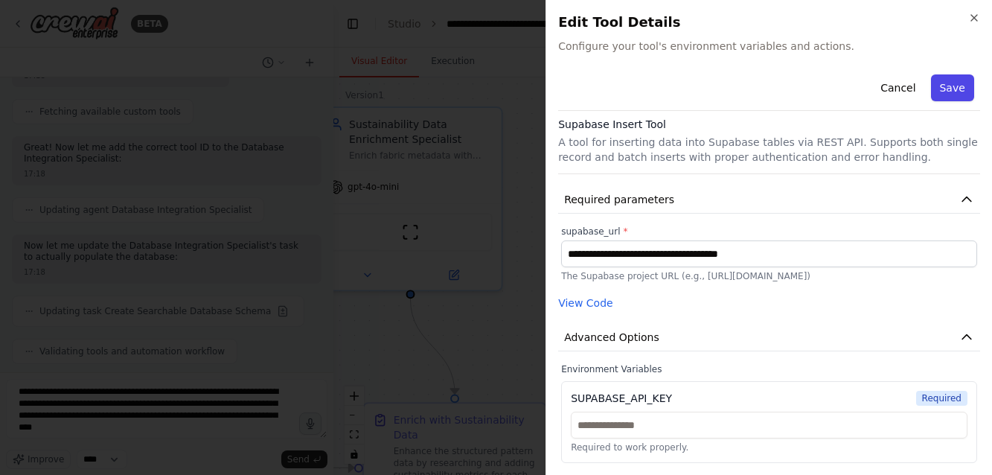
scroll to position [6, 0]
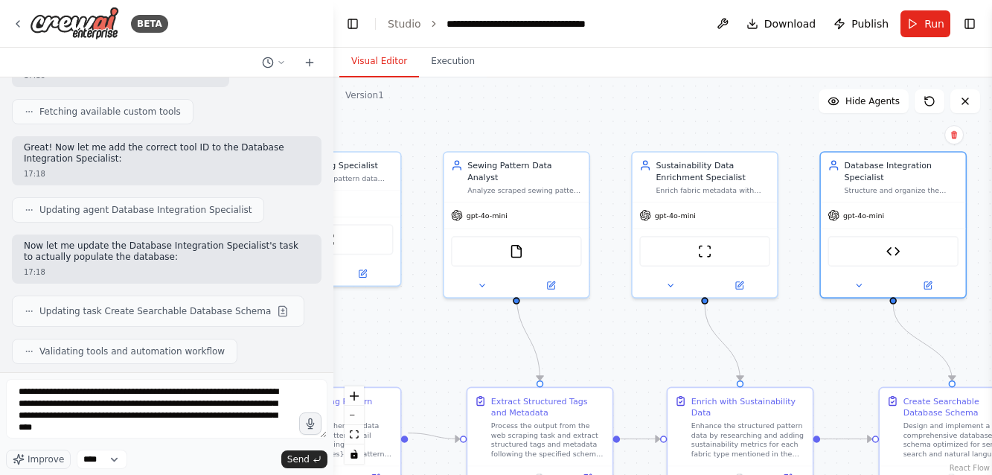
drag, startPoint x: 493, startPoint y: 135, endPoint x: 777, endPoint y: 131, distance: 283.5
click at [777, 131] on div ".deletable-edge-delete-btn { width: 20px; height: 20px; border: 0px solid #ffff…" at bounding box center [662, 275] width 658 height 397
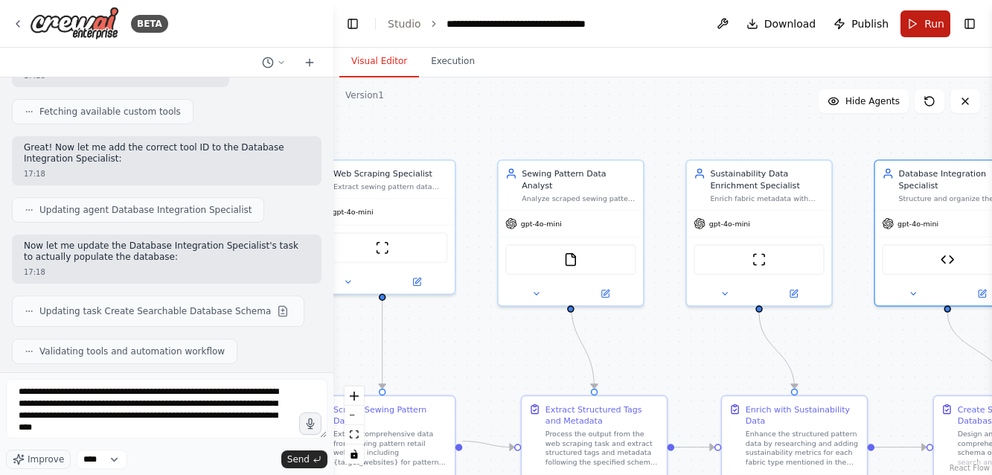
click at [928, 22] on span "Run" at bounding box center [934, 23] width 20 height 15
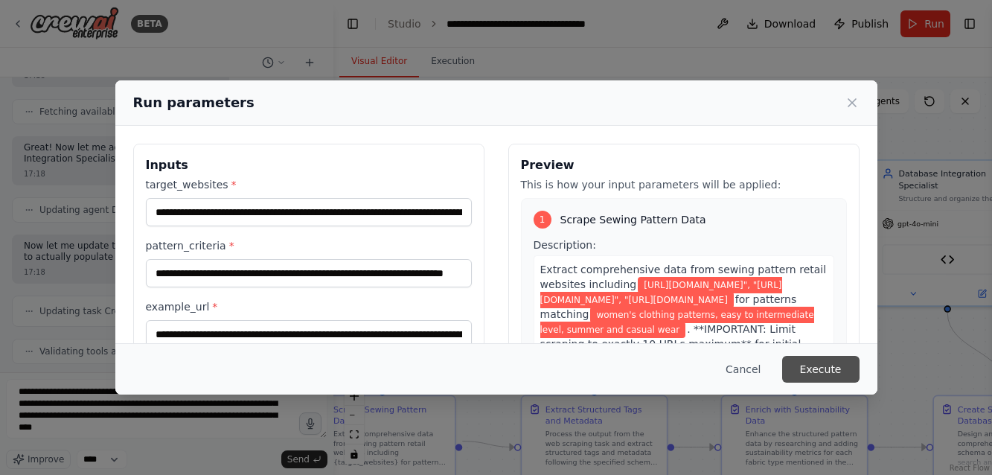
click at [823, 365] on button "Execute" at bounding box center [820, 369] width 77 height 27
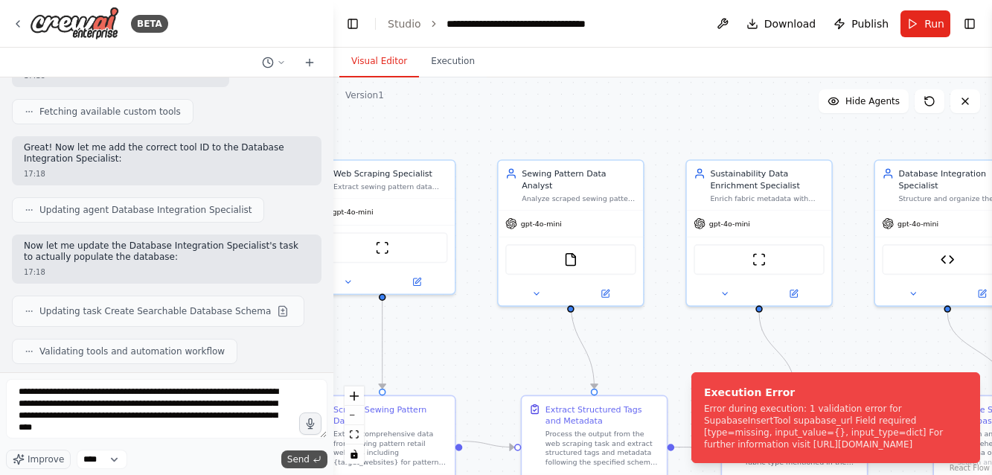
click at [304, 461] on span "Send" at bounding box center [298, 459] width 22 height 12
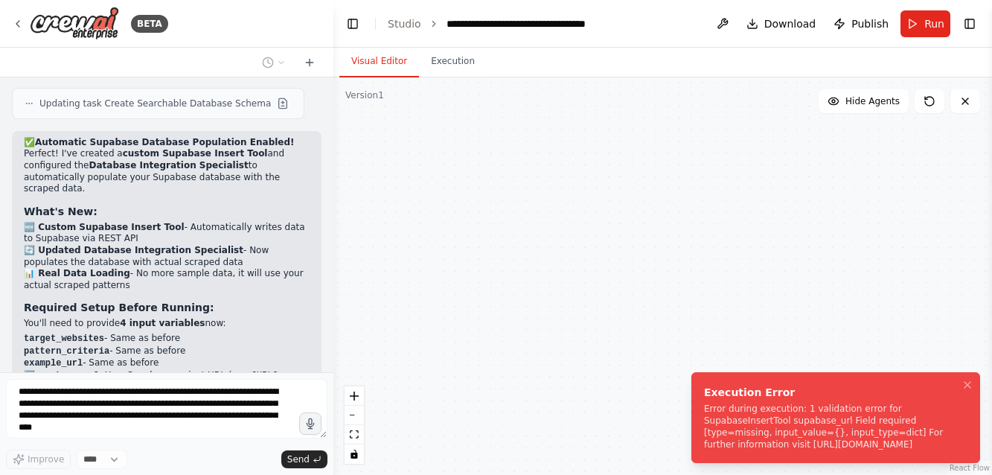
scroll to position [12455, 0]
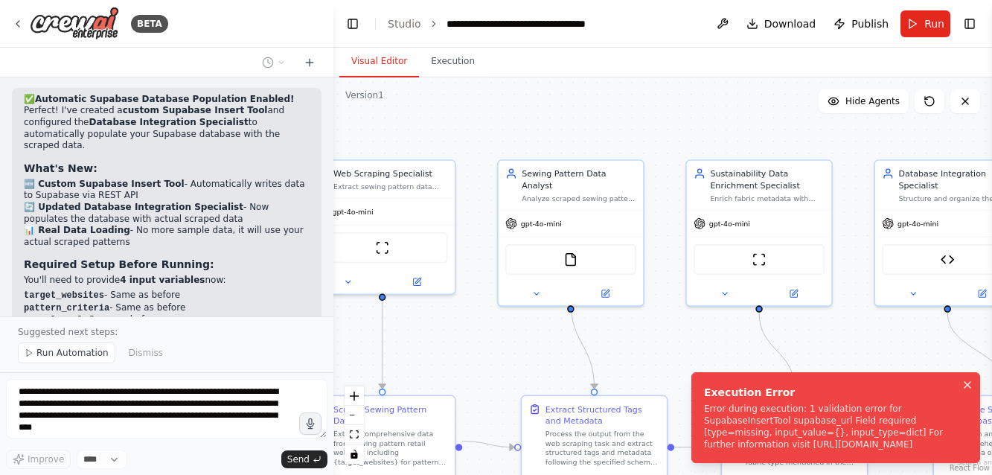
click at [966, 385] on icon "Notifications (F8)" at bounding box center [967, 385] width 12 height 12
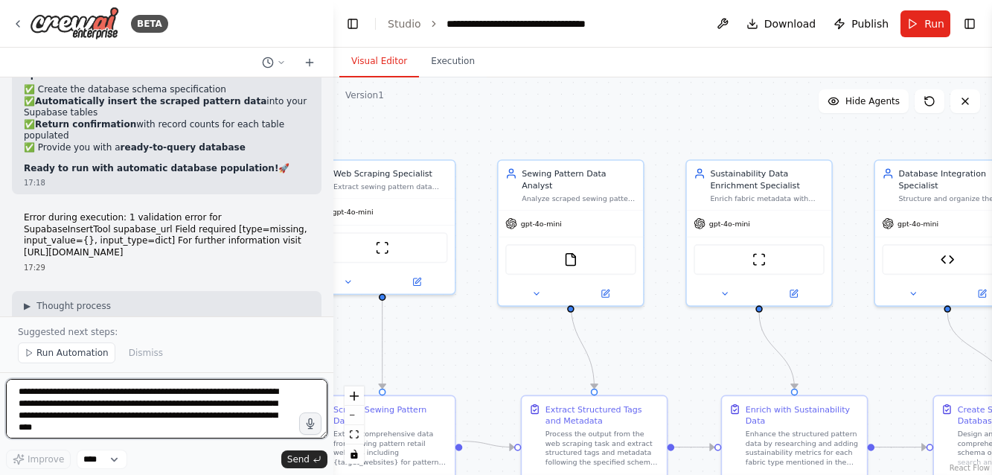
scroll to position [12867, 0]
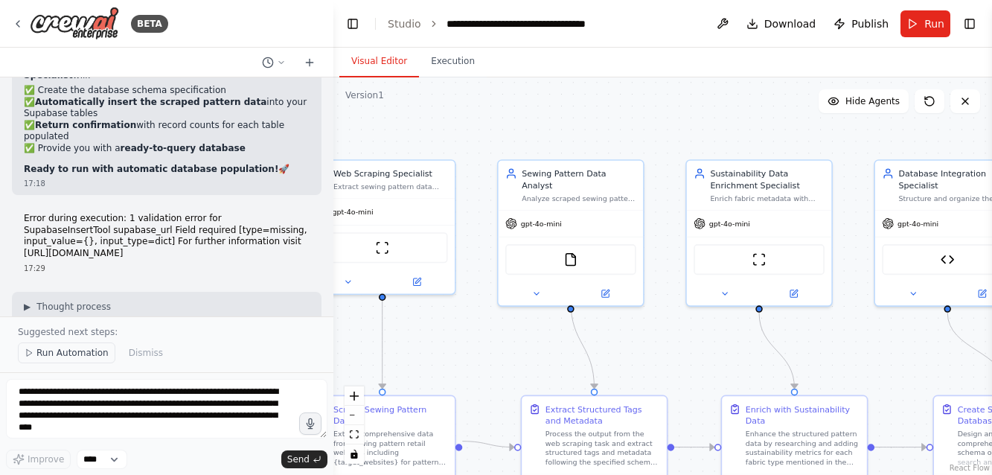
click at [59, 353] on span "Run Automation" at bounding box center [72, 353] width 72 height 12
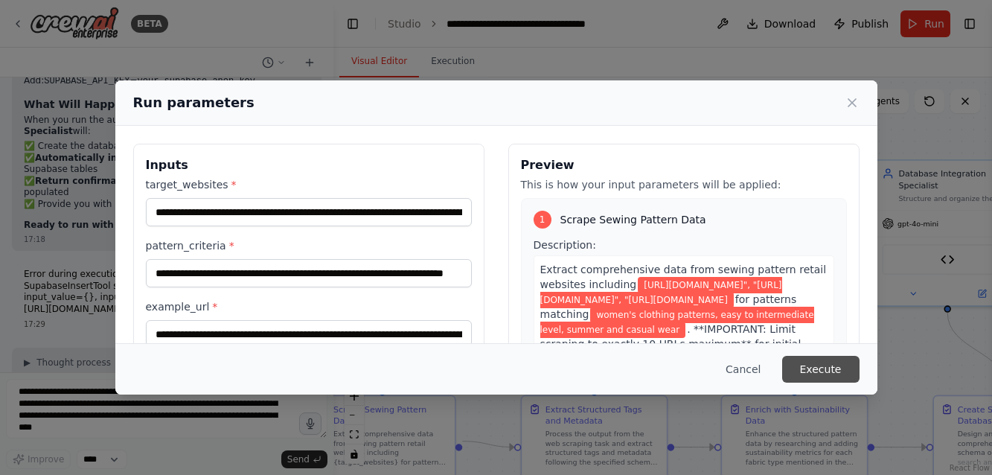
click at [815, 363] on button "Execute" at bounding box center [820, 369] width 77 height 27
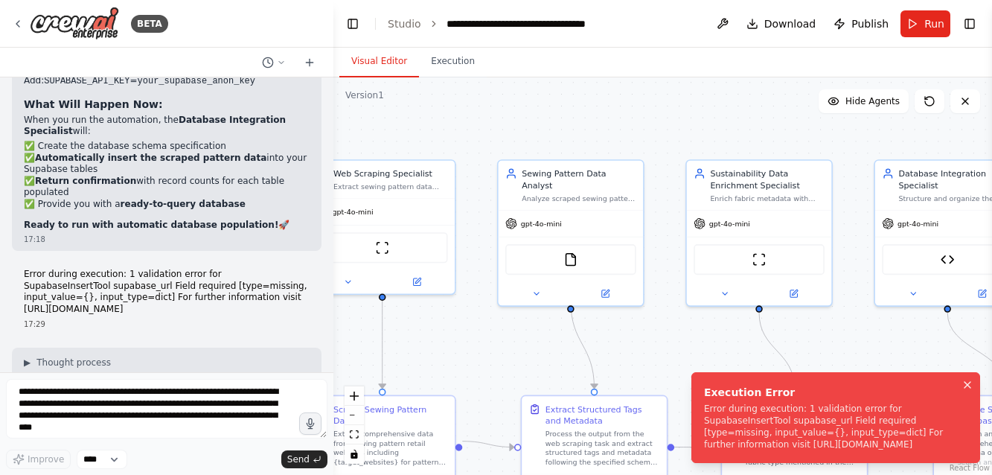
click at [969, 385] on icon "Notifications (F8)" at bounding box center [967, 385] width 12 height 12
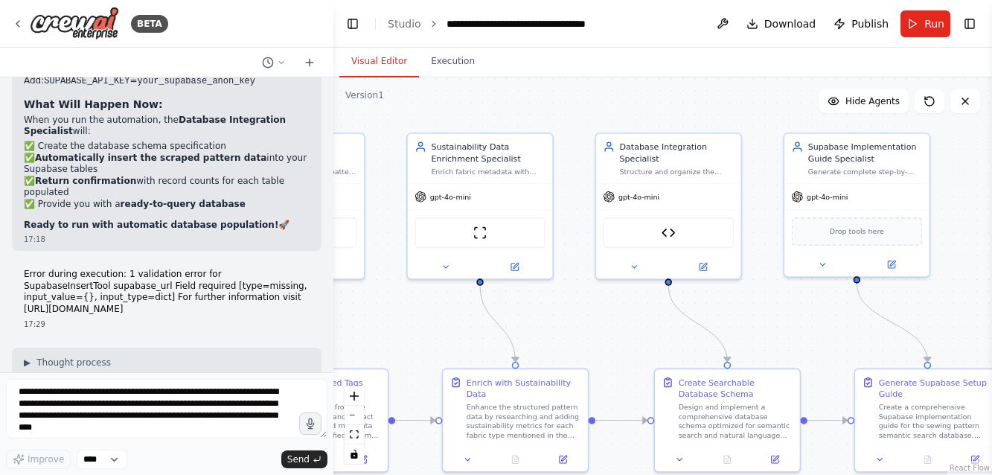
drag, startPoint x: 716, startPoint y: 142, endPoint x: 436, endPoint y: 115, distance: 281.1
click at [436, 115] on div ".deletable-edge-delete-btn { width: 20px; height: 20px; border: 0px solid #ffff…" at bounding box center [662, 275] width 658 height 397
click at [666, 227] on img at bounding box center [668, 229] width 14 height 14
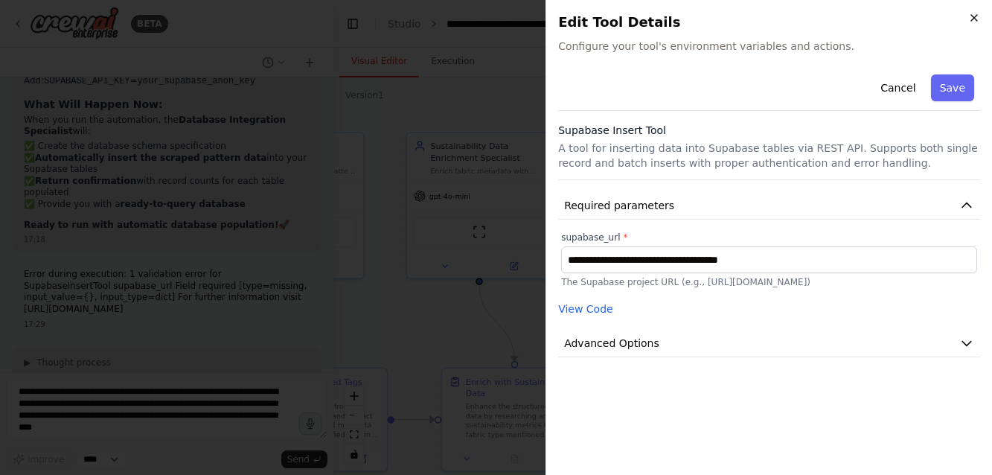
click at [978, 14] on icon "button" at bounding box center [974, 18] width 12 height 12
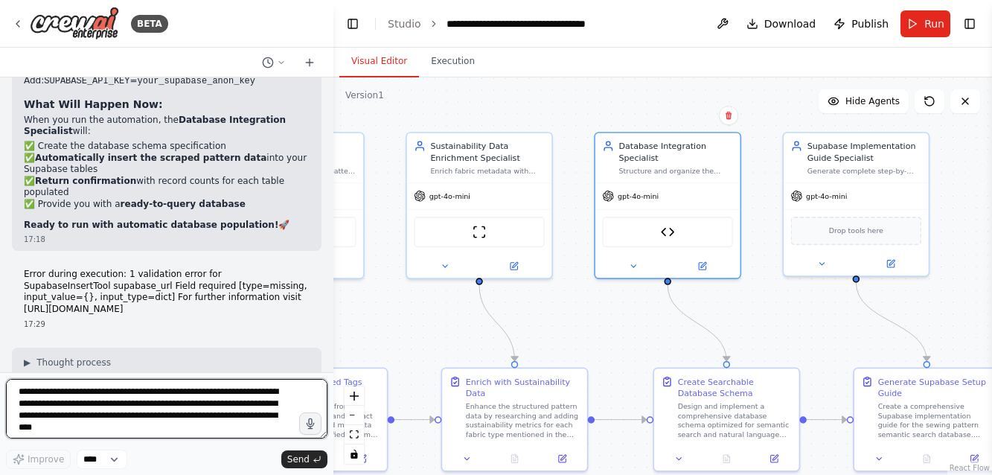
click at [65, 396] on textarea "**********" at bounding box center [166, 409] width 321 height 60
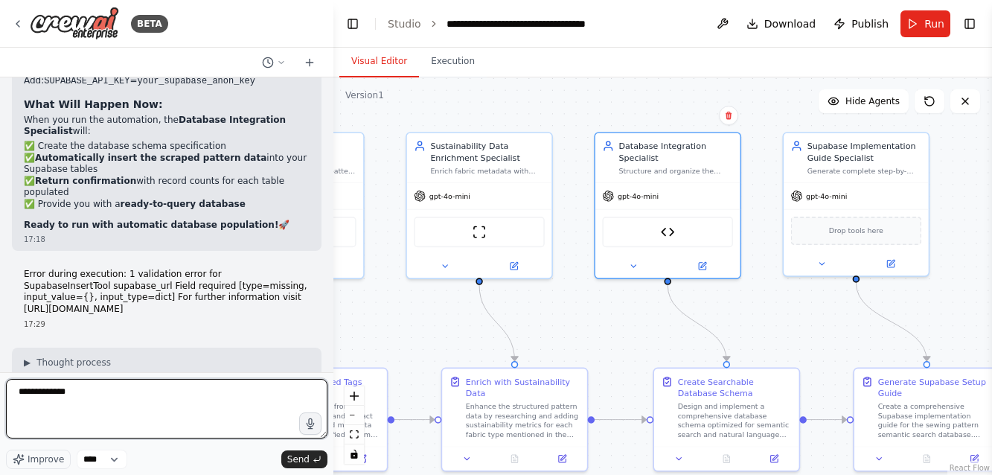
type textarea "**********"
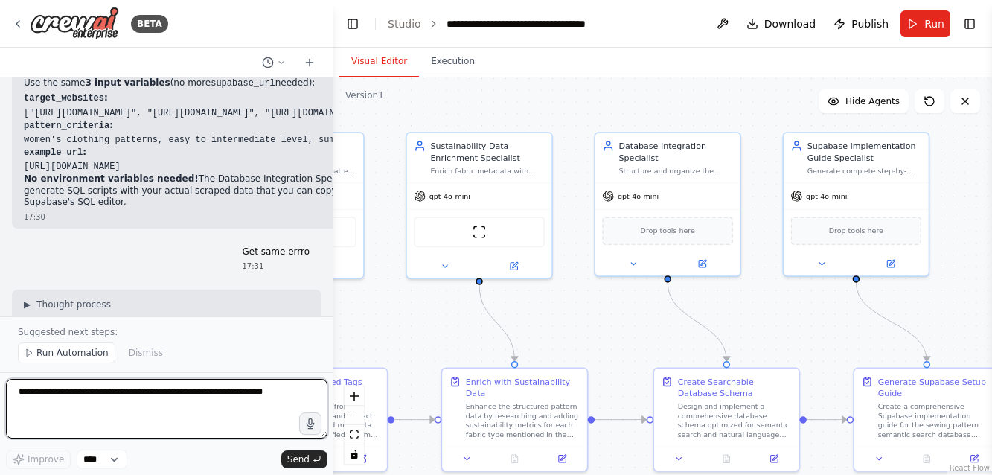
scroll to position [13612, 0]
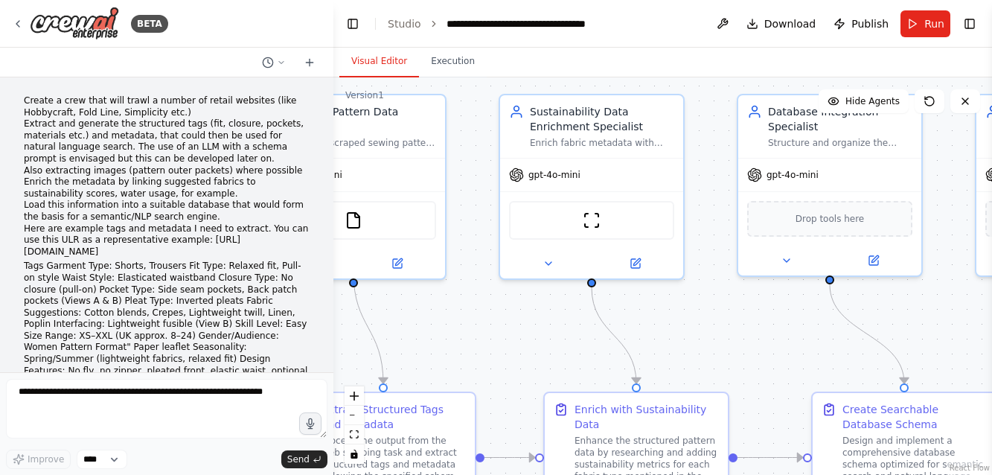
drag, startPoint x: 677, startPoint y: 400, endPoint x: 754, endPoint y: 361, distance: 86.2
click at [292, 341] on div "BETA Create a crew that will trawl a number of retail websites (like Hobbycraft…" at bounding box center [496, 237] width 992 height 475
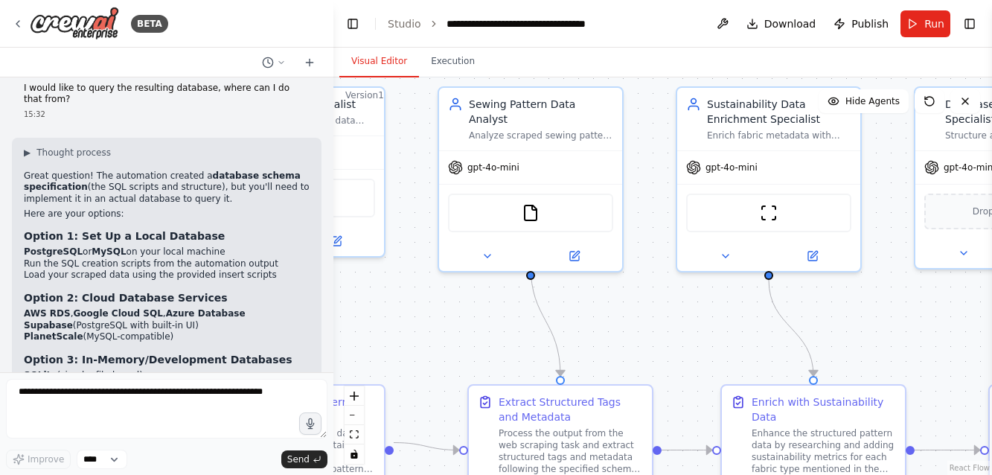
drag, startPoint x: 804, startPoint y: 349, endPoint x: 1005, endPoint y: 348, distance: 200.9
click at [991, 348] on html "BETA Create a crew that will trawl a number of retail websites (like Hobbycraft…" at bounding box center [496, 237] width 992 height 475
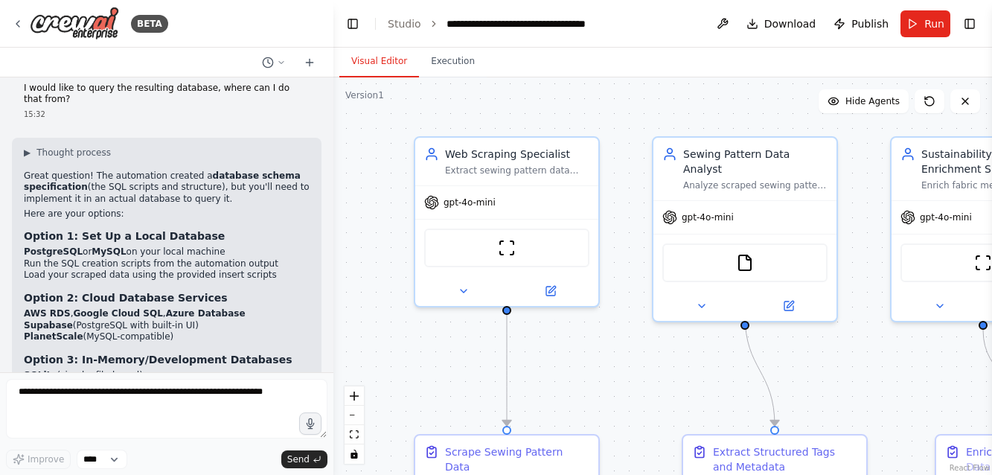
drag, startPoint x: 426, startPoint y: 330, endPoint x: 554, endPoint y: 347, distance: 129.8
click at [554, 347] on div ".deletable-edge-delete-btn { width: 20px; height: 20px; border: 0px solid #ffff…" at bounding box center [662, 275] width 658 height 397
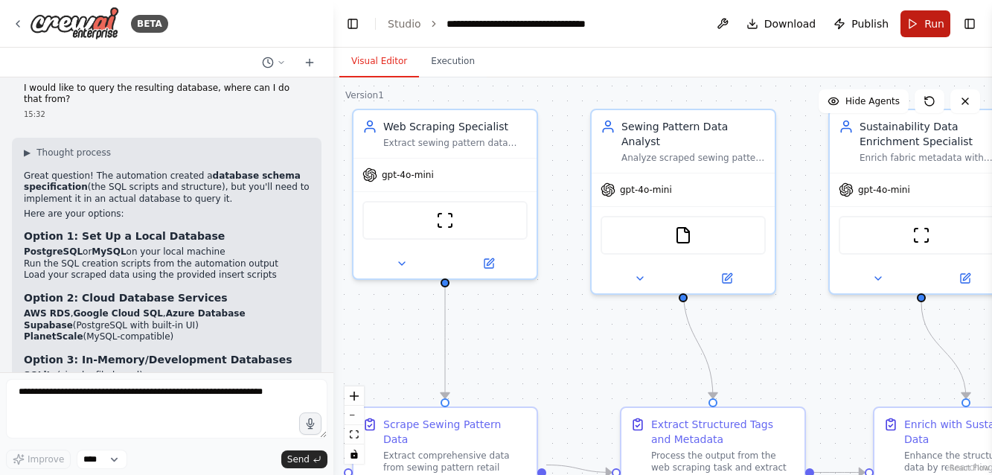
click at [934, 11] on button "Run" at bounding box center [925, 23] width 50 height 27
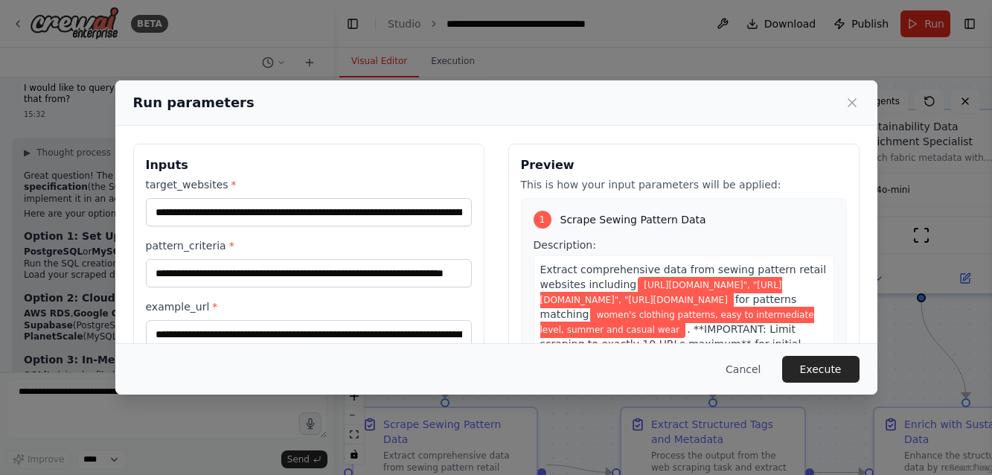
scroll to position [0, 0]
click at [830, 365] on button "Execute" at bounding box center [820, 369] width 77 height 27
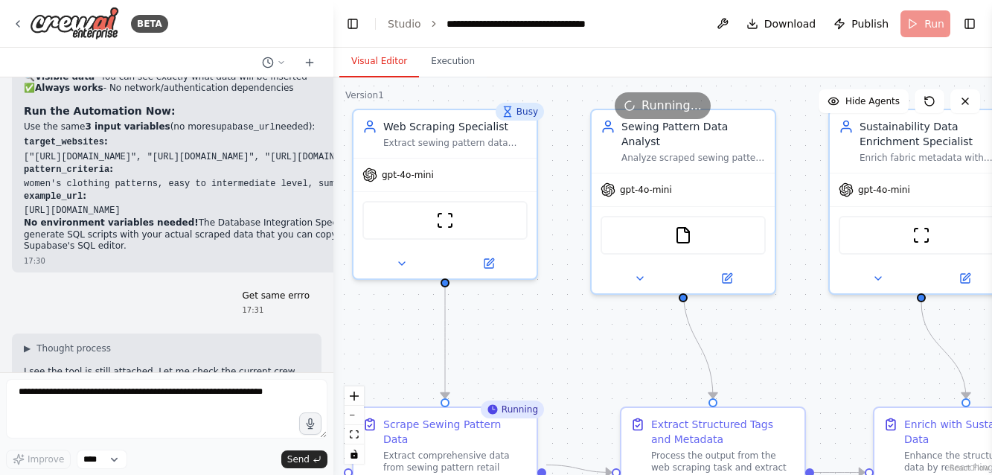
scroll to position [13556, 0]
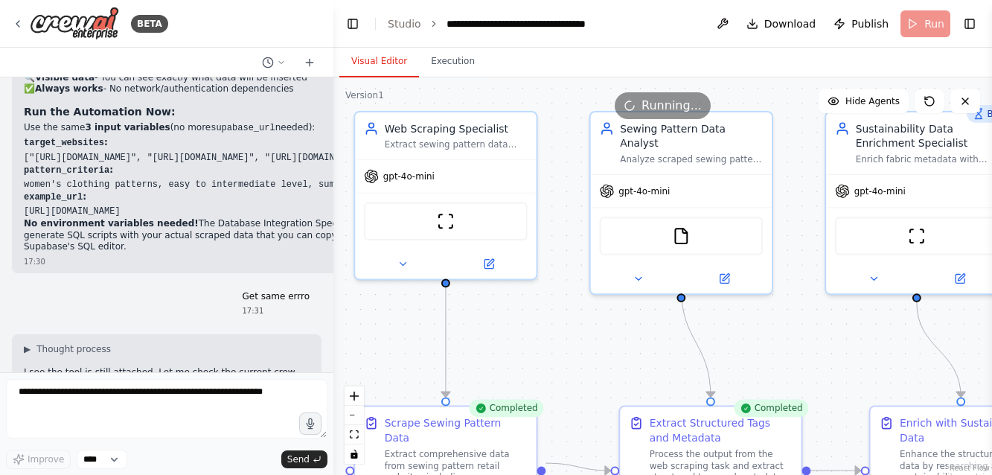
click at [518, 408] on div "Completed" at bounding box center [506, 409] width 74 height 18
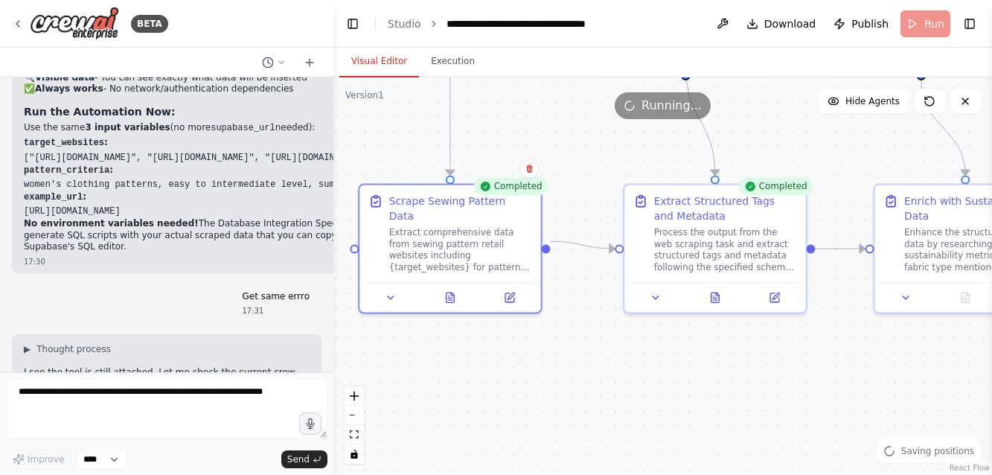
drag, startPoint x: 500, startPoint y: 359, endPoint x: 504, endPoint y: 137, distance: 221.7
click at [504, 137] on div ".deletable-edge-delete-btn { width: 20px; height: 20px; border: 0px solid #ffff…" at bounding box center [662, 275] width 658 height 397
click at [449, 289] on icon at bounding box center [450, 294] width 8 height 10
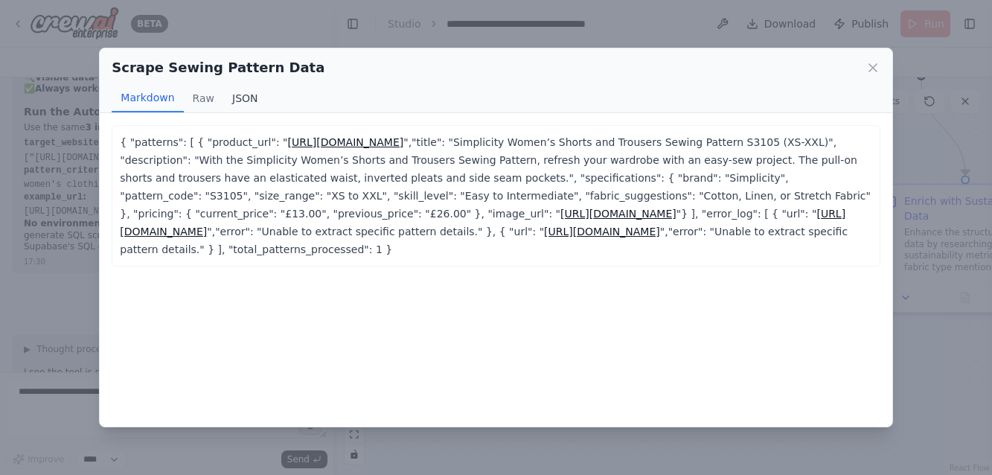
click at [251, 104] on button "JSON" at bounding box center [245, 98] width 44 height 28
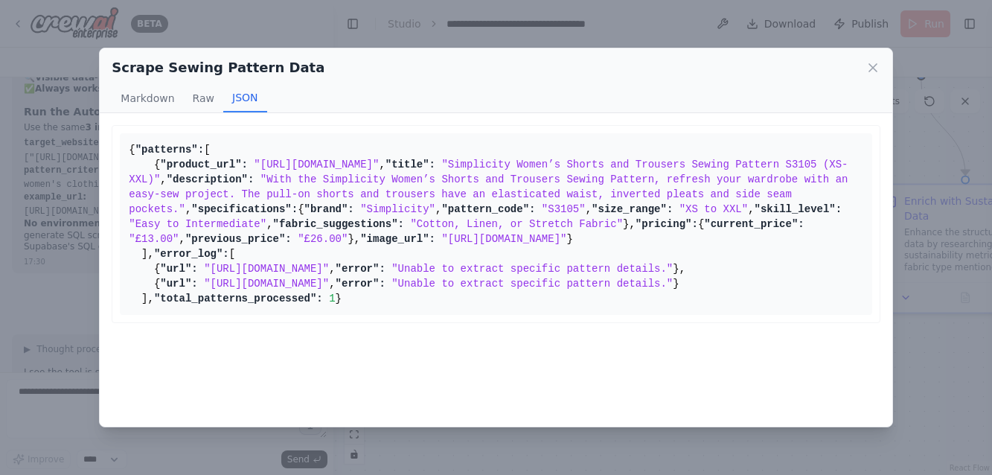
scroll to position [64, 0]
click at [873, 65] on icon at bounding box center [872, 67] width 15 height 15
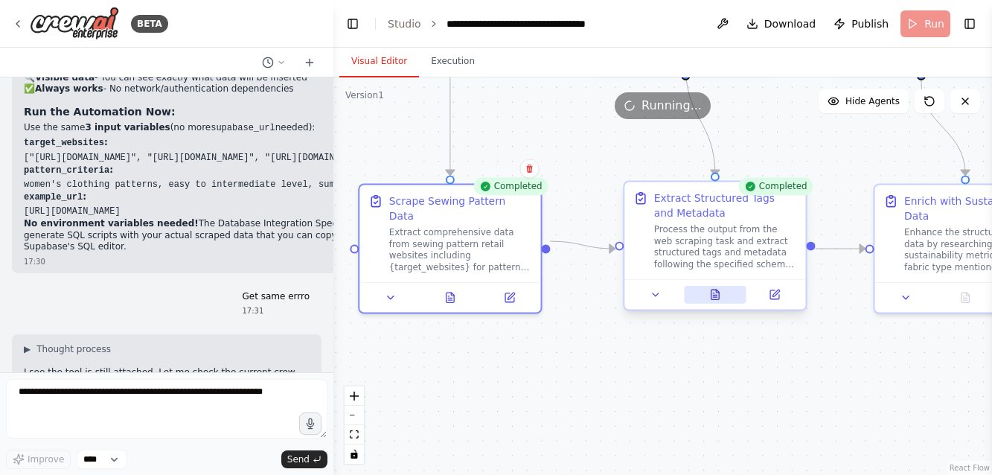
click at [716, 292] on icon at bounding box center [717, 290] width 3 height 3
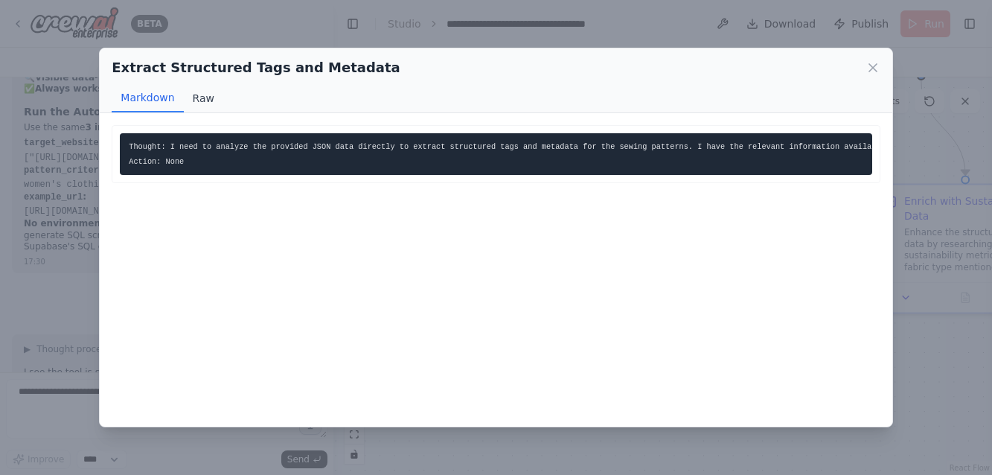
click at [203, 100] on button "Raw" at bounding box center [203, 98] width 39 height 28
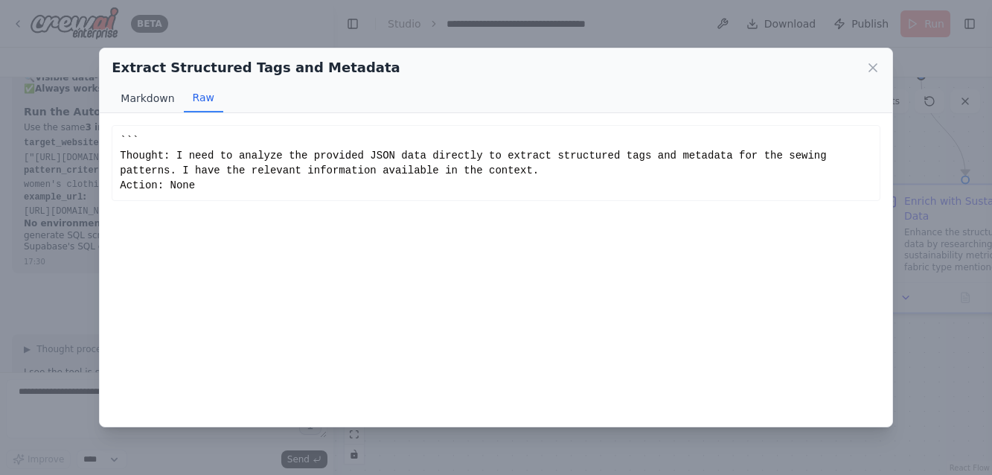
click at [150, 97] on button "Markdown" at bounding box center [147, 98] width 71 height 28
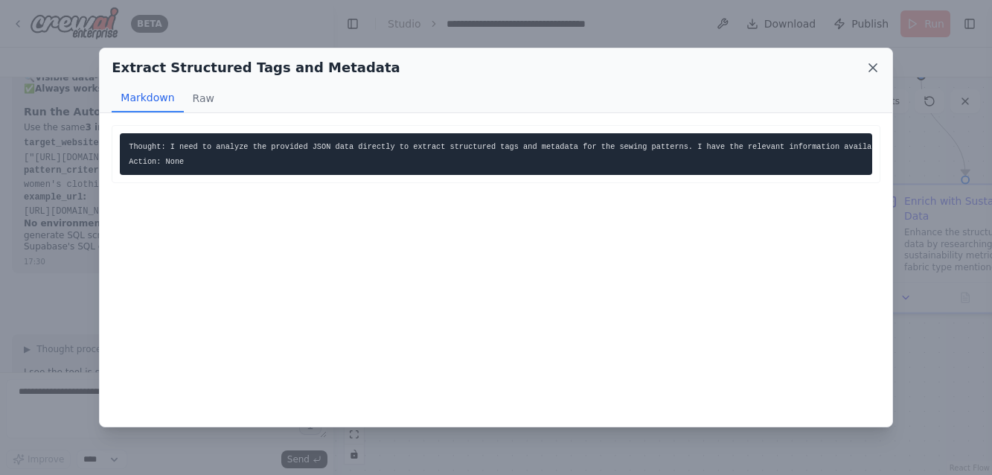
click at [873, 72] on icon at bounding box center [872, 67] width 15 height 15
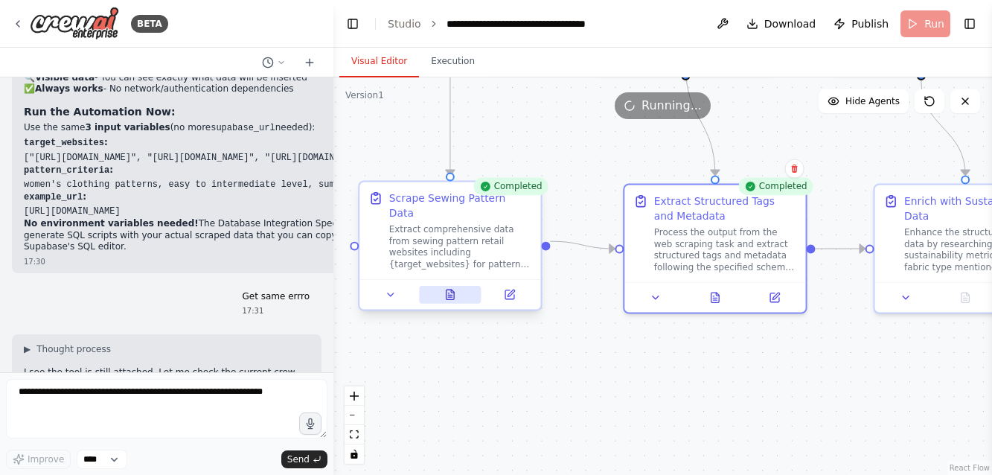
click at [449, 289] on icon at bounding box center [450, 294] width 8 height 10
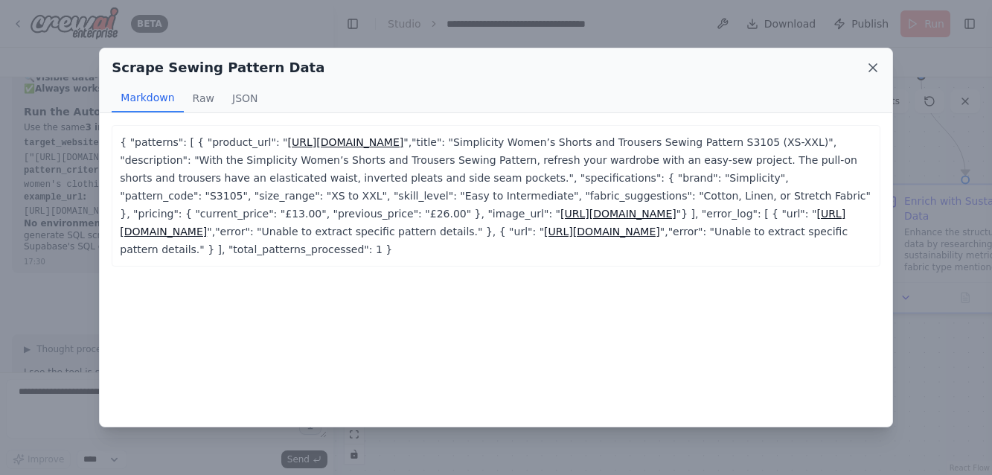
click at [879, 60] on icon at bounding box center [872, 67] width 15 height 15
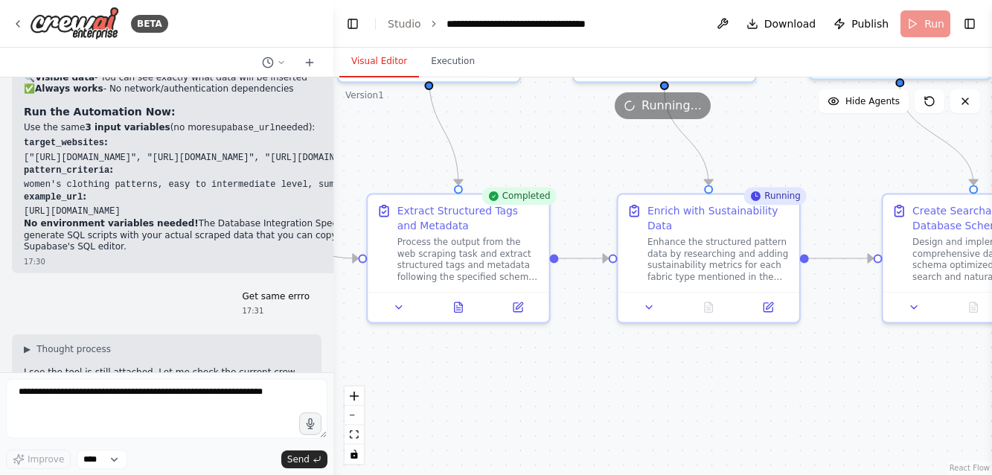
drag, startPoint x: 702, startPoint y: 406, endPoint x: 445, endPoint y: 416, distance: 256.8
click at [445, 416] on div ".deletable-edge-delete-btn { width: 20px; height: 20px; border: 0px solid #ffff…" at bounding box center [662, 275] width 658 height 397
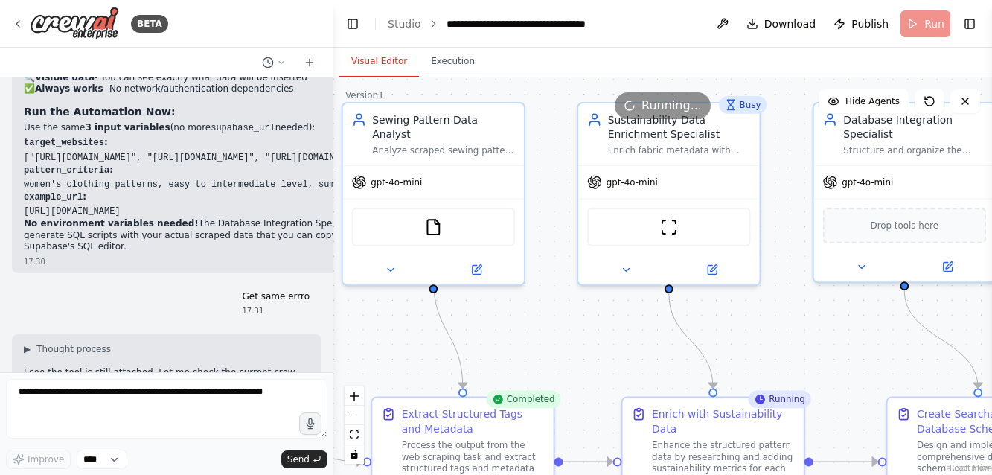
drag, startPoint x: 591, startPoint y: 147, endPoint x: 595, endPoint y: 350, distance: 203.1
click at [595, 350] on div ".deletable-edge-delete-btn { width: 20px; height: 20px; border: 0px solid #ffff…" at bounding box center [662, 275] width 658 height 397
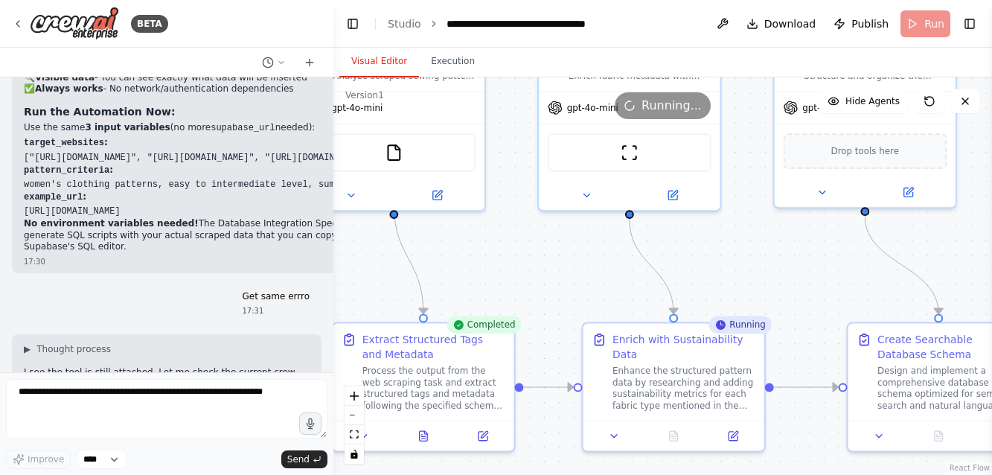
drag, startPoint x: 845, startPoint y: 330, endPoint x: 812, endPoint y: 260, distance: 77.5
click at [812, 260] on div ".deletable-edge-delete-btn { width: 20px; height: 20px; border: 0px solid #ffff…" at bounding box center [662, 275] width 658 height 397
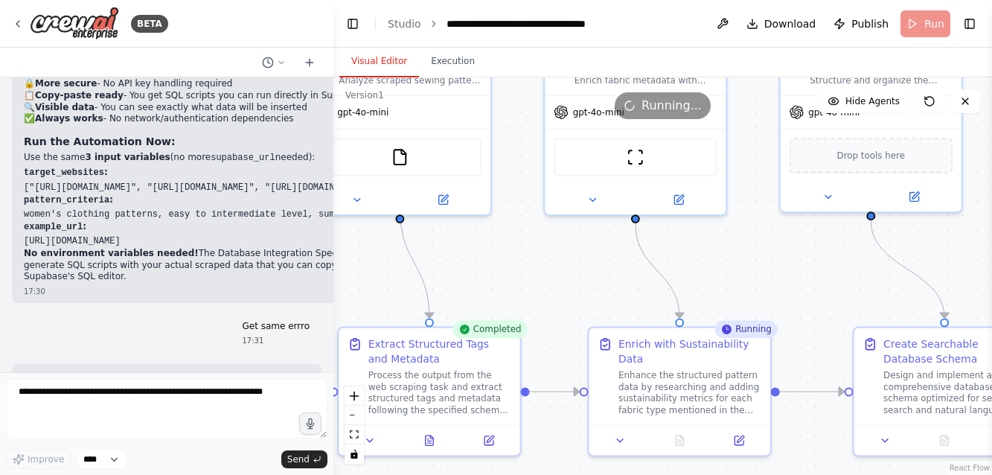
scroll to position [13529, 0]
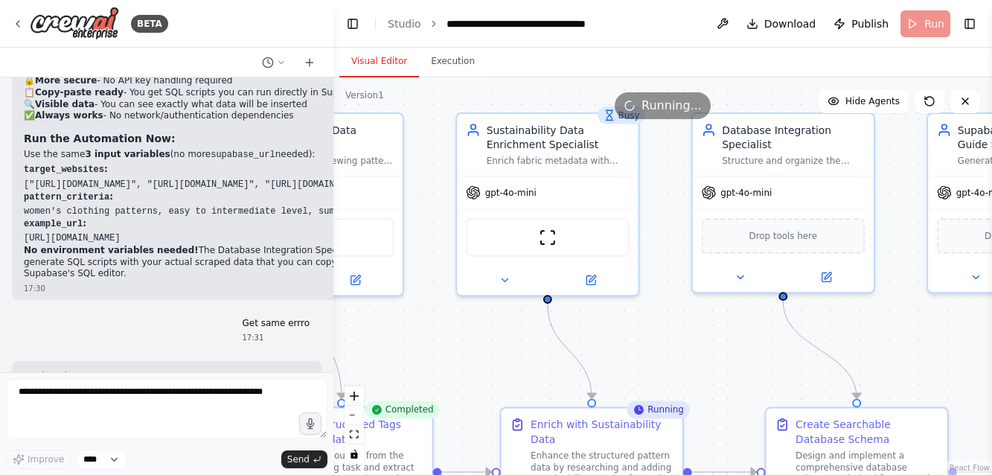
drag, startPoint x: 790, startPoint y: 271, endPoint x: 702, endPoint y: 351, distance: 119.0
click at [702, 351] on div ".deletable-edge-delete-btn { width: 20px; height: 20px; border: 0px solid #ffff…" at bounding box center [662, 275] width 658 height 397
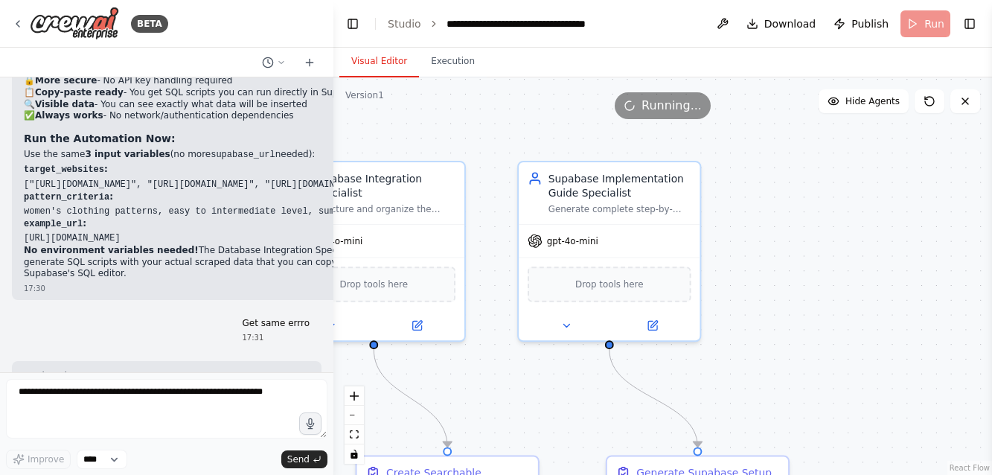
drag, startPoint x: 893, startPoint y: 333, endPoint x: 533, endPoint y: 369, distance: 362.7
click at [533, 369] on div ".deletable-edge-delete-btn { width: 20px; height: 20px; border: 0px solid #ffff…" at bounding box center [662, 275] width 658 height 397
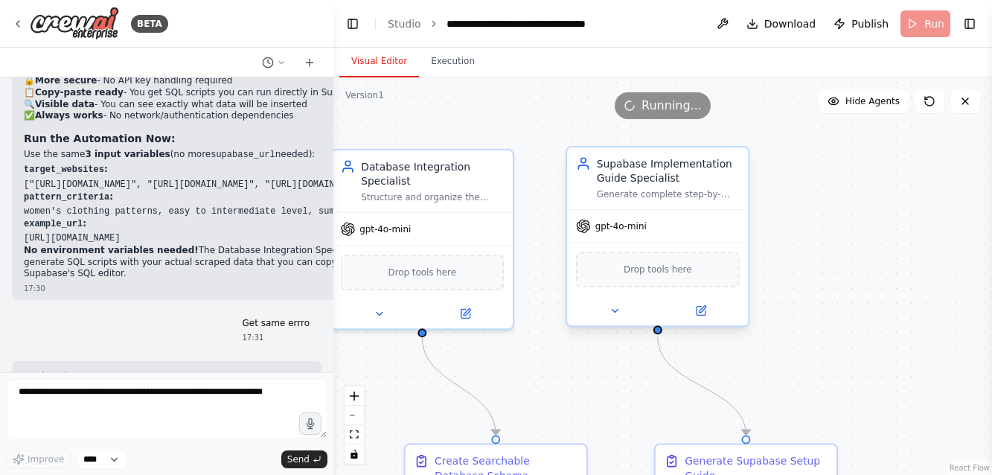
click at [686, 228] on div "gpt-4o-mini" at bounding box center [657, 226] width 181 height 33
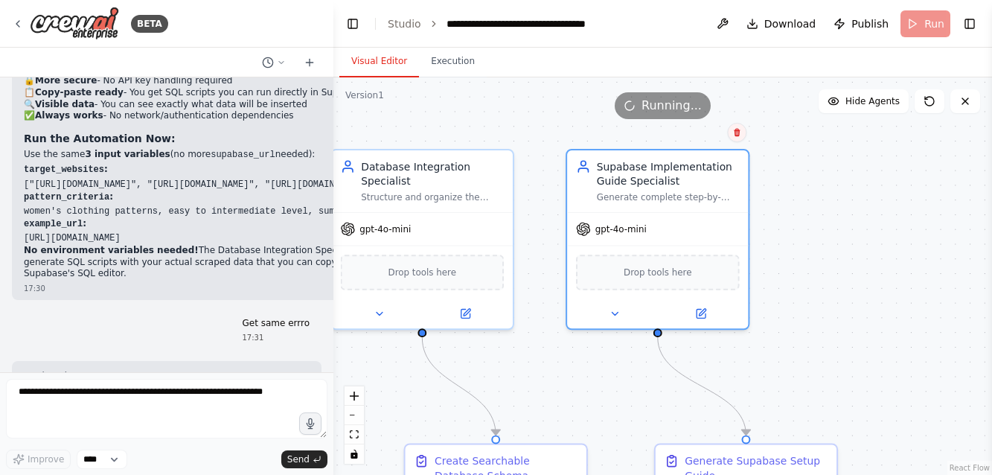
click at [739, 132] on icon at bounding box center [737, 133] width 6 height 8
click at [694, 132] on button "Confirm" at bounding box center [694, 132] width 53 height 18
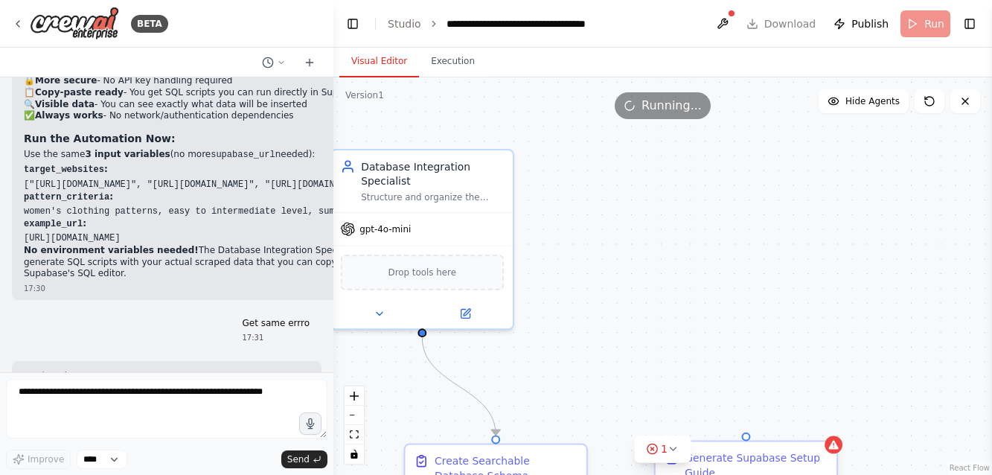
click at [806, 457] on div "Generate Supabase Setup Guide" at bounding box center [755, 465] width 143 height 30
click at [826, 425] on icon at bounding box center [825, 428] width 6 height 8
click at [787, 426] on button "Confirm" at bounding box center [783, 429] width 53 height 18
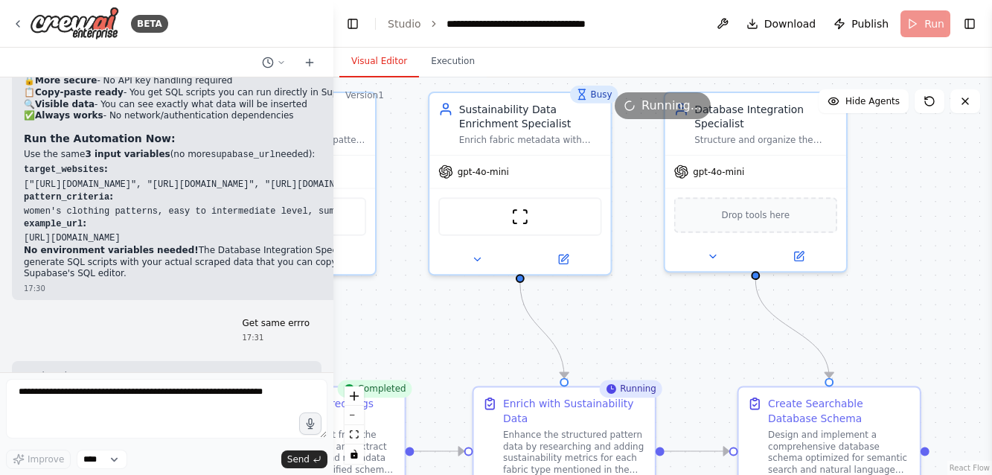
drag, startPoint x: 672, startPoint y: 254, endPoint x: 1005, endPoint y: 214, distance: 335.8
click at [991, 214] on html "BETA Create a crew that will trawl a number of retail websites (like Hobbycraft…" at bounding box center [496, 237] width 992 height 475
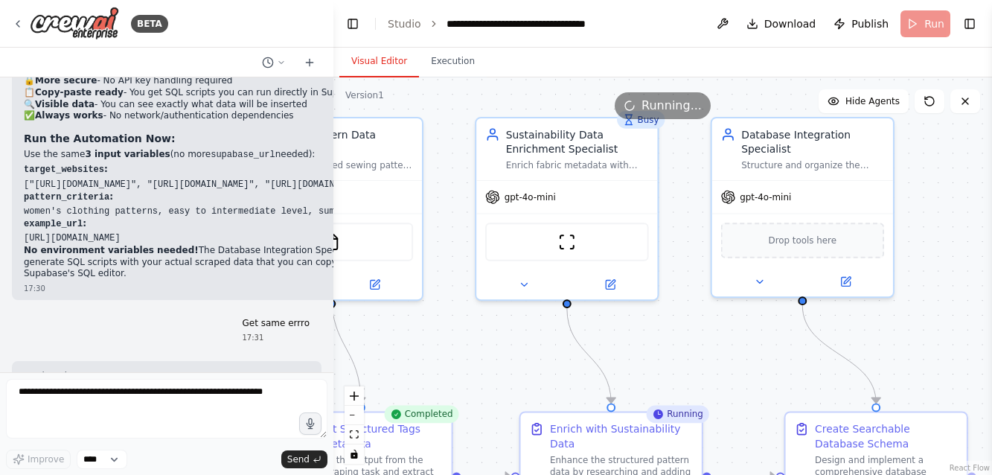
drag, startPoint x: 645, startPoint y: 314, endPoint x: 692, endPoint y: 323, distance: 47.7
click at [692, 323] on div ".deletable-edge-delete-btn { width: 20px; height: 20px; border: 0px solid #ffff…" at bounding box center [662, 275] width 658 height 397
drag, startPoint x: 275, startPoint y: 344, endPoint x: 203, endPoint y: 338, distance: 72.4
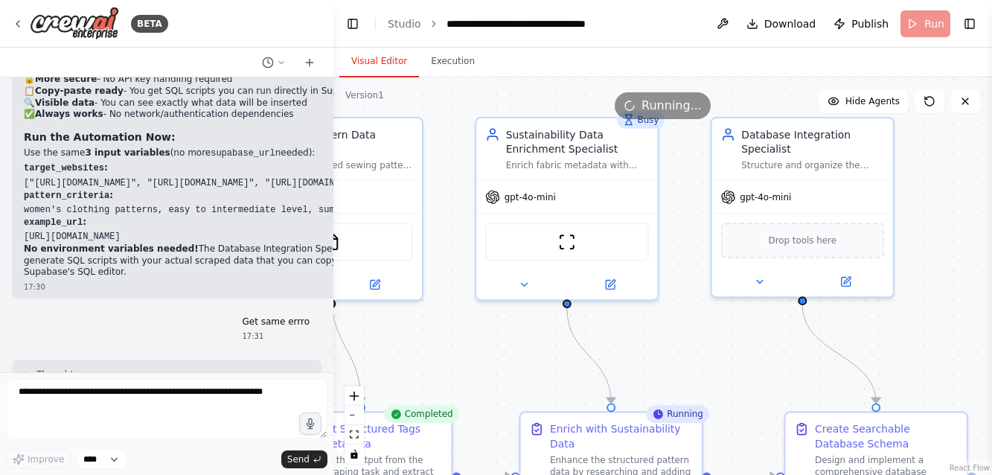
scroll to position [0, 0]
drag, startPoint x: 250, startPoint y: 327, endPoint x: 246, endPoint y: 258, distance: 69.3
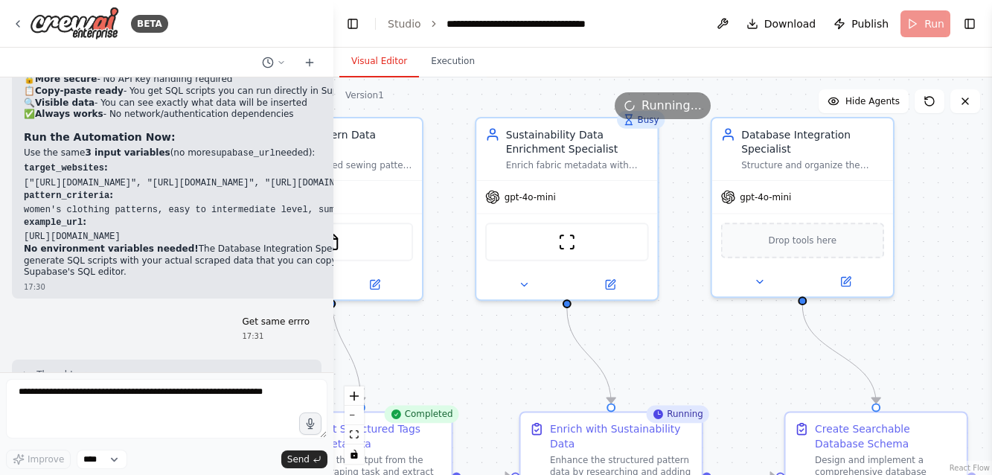
drag, startPoint x: 289, startPoint y: 349, endPoint x: 223, endPoint y: 329, distance: 69.2
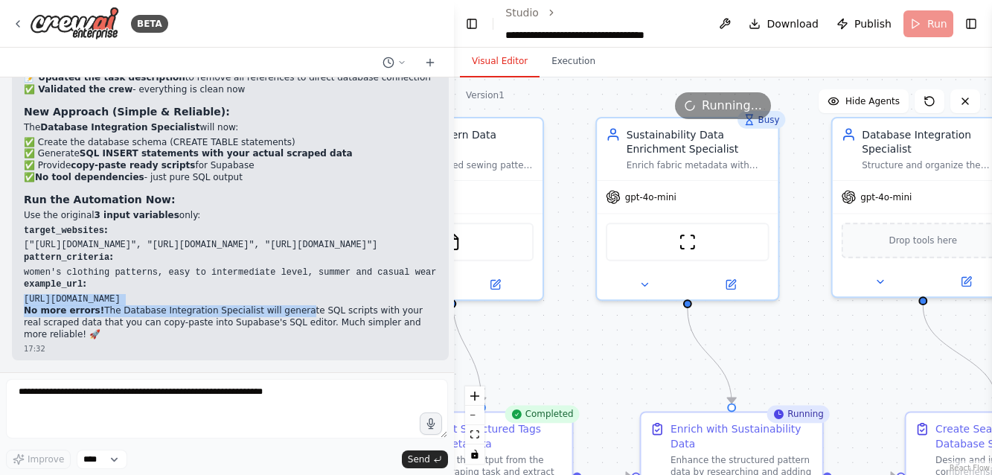
drag, startPoint x: 330, startPoint y: 251, endPoint x: 454, endPoint y: 254, distance: 123.5
click at [454, 254] on div "BETA Create a crew that will trawl a number of retail websites (like Hobbycraft…" at bounding box center [496, 237] width 992 height 475
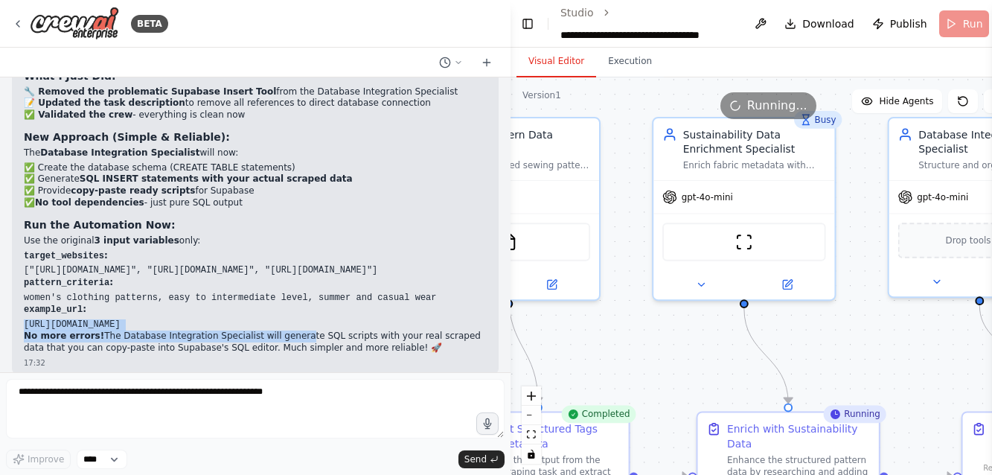
drag, startPoint x: 452, startPoint y: 186, endPoint x: 641, endPoint y: 176, distance: 189.2
click at [641, 176] on div "BETA Create a crew that will trawl a number of retail websites (like Hobbycraft…" at bounding box center [496, 237] width 992 height 475
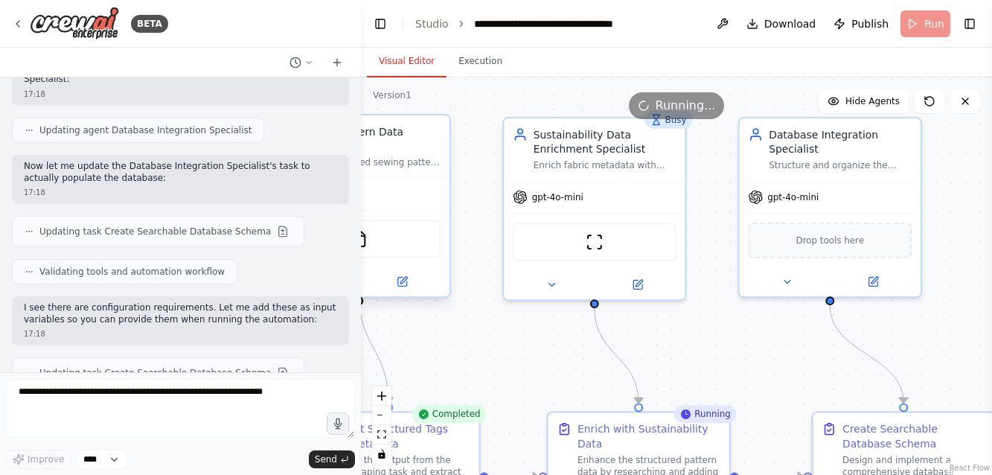
drag, startPoint x: 507, startPoint y: 240, endPoint x: 360, endPoint y: 214, distance: 149.6
click at [360, 214] on div "BETA Create a crew that will trawl a number of retail websites (like Hobbycraft…" at bounding box center [496, 237] width 992 height 475
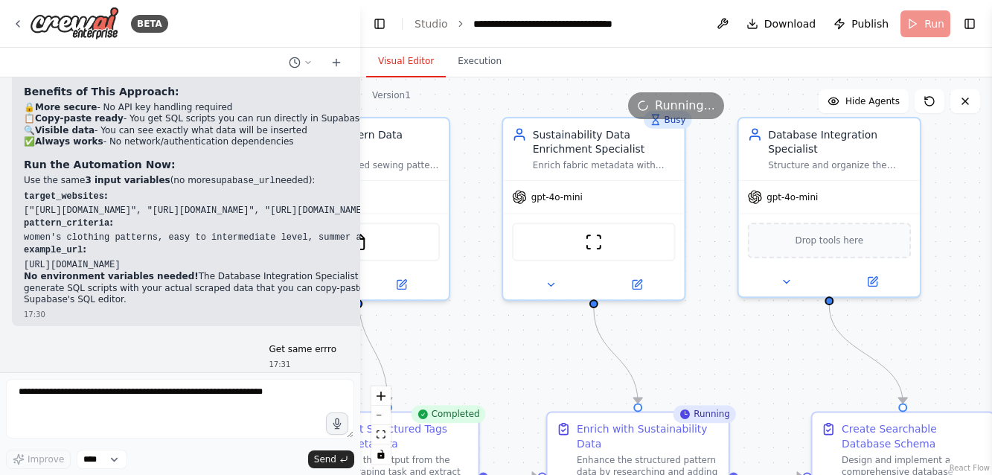
scroll to position [13141, 0]
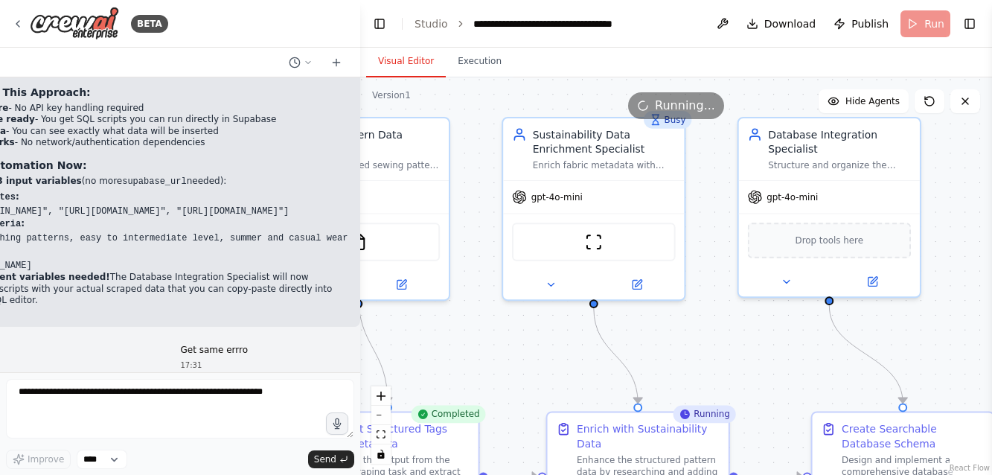
scroll to position [13141, 283]
drag, startPoint x: 330, startPoint y: 313, endPoint x: 165, endPoint y: 307, distance: 165.3
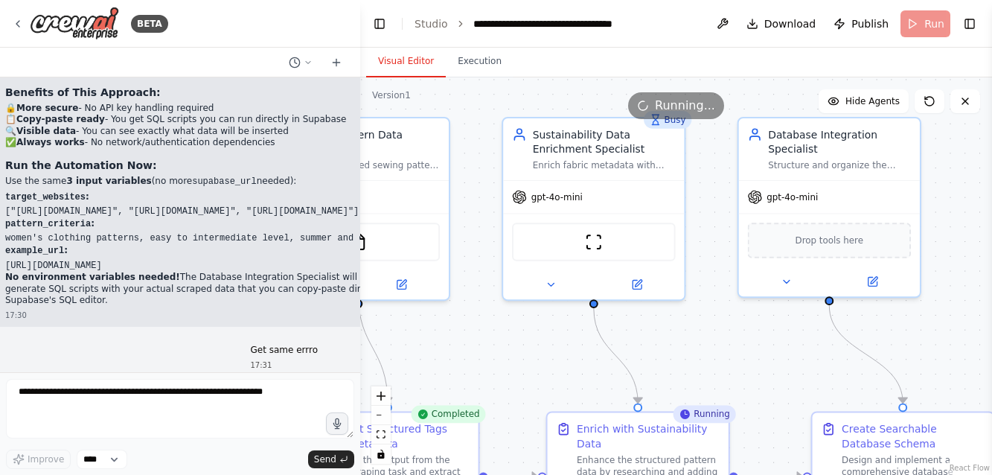
scroll to position [13141, 0]
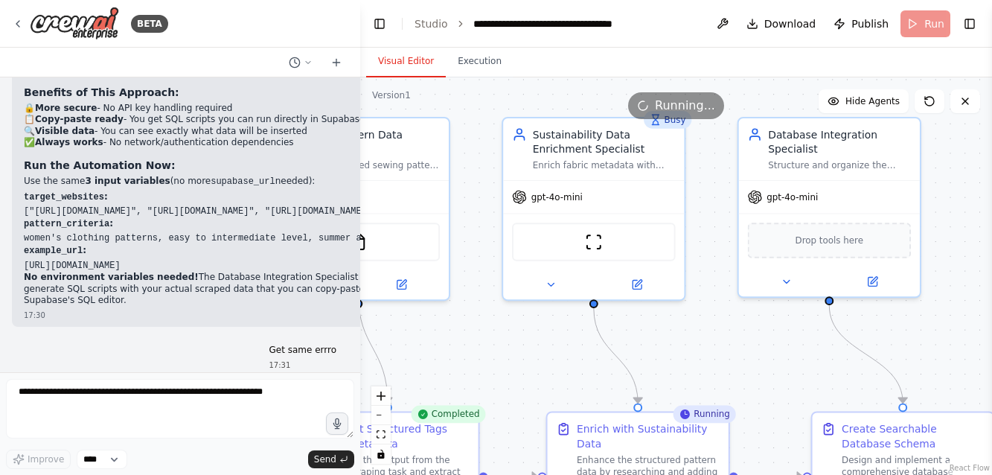
drag, startPoint x: 193, startPoint y: 327, endPoint x: -24, endPoint y: 304, distance: 217.7
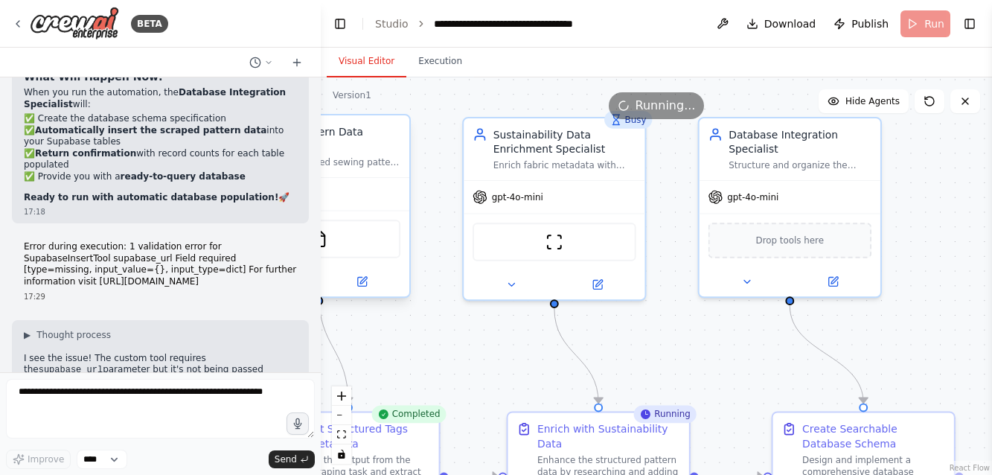
drag, startPoint x: 359, startPoint y: 184, endPoint x: 321, endPoint y: 184, distance: 37.9
click at [321, 184] on div "BETA Create a crew that will trawl a number of retail websites (like Hobbycraft…" at bounding box center [496, 237] width 992 height 475
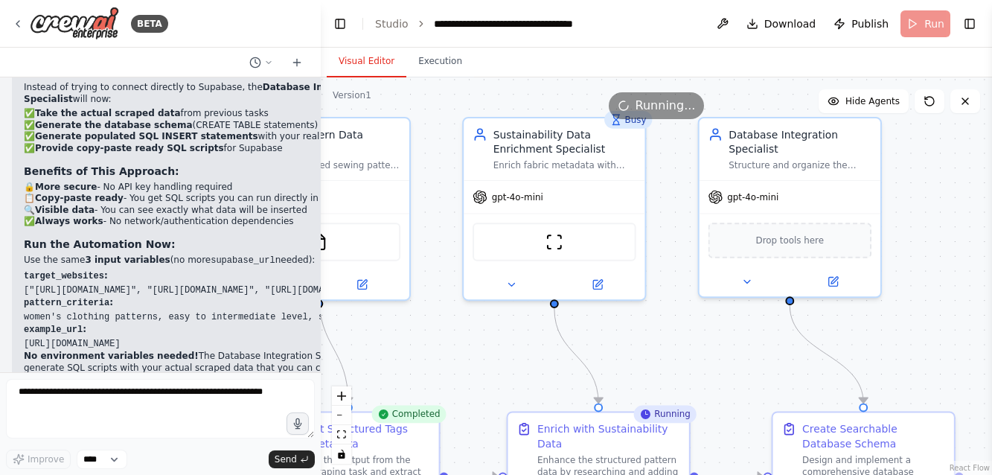
scroll to position [13724, 0]
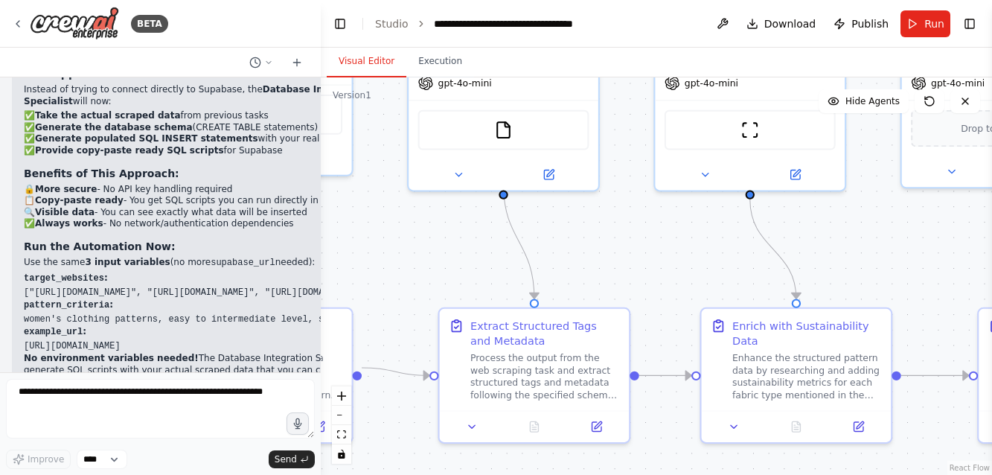
drag, startPoint x: 429, startPoint y: 360, endPoint x: 625, endPoint y: 285, distance: 209.6
click at [625, 285] on div ".deletable-edge-delete-btn { width: 20px; height: 20px; border: 0px solid #ffff…" at bounding box center [656, 275] width 671 height 397
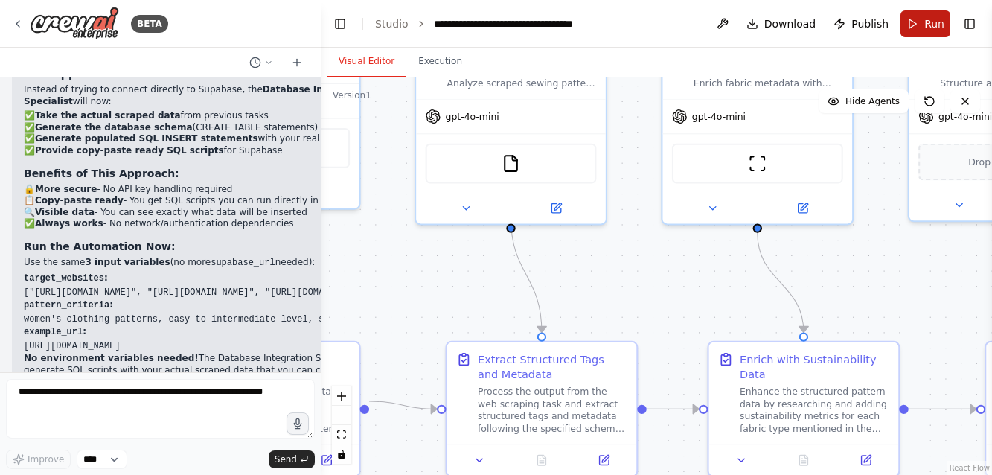
click at [934, 23] on span "Run" at bounding box center [934, 23] width 20 height 15
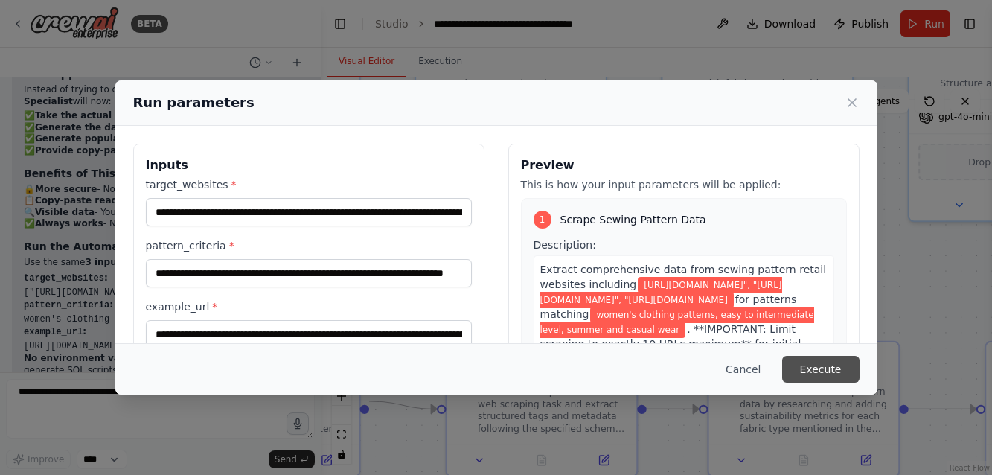
click at [809, 368] on button "Execute" at bounding box center [820, 369] width 77 height 27
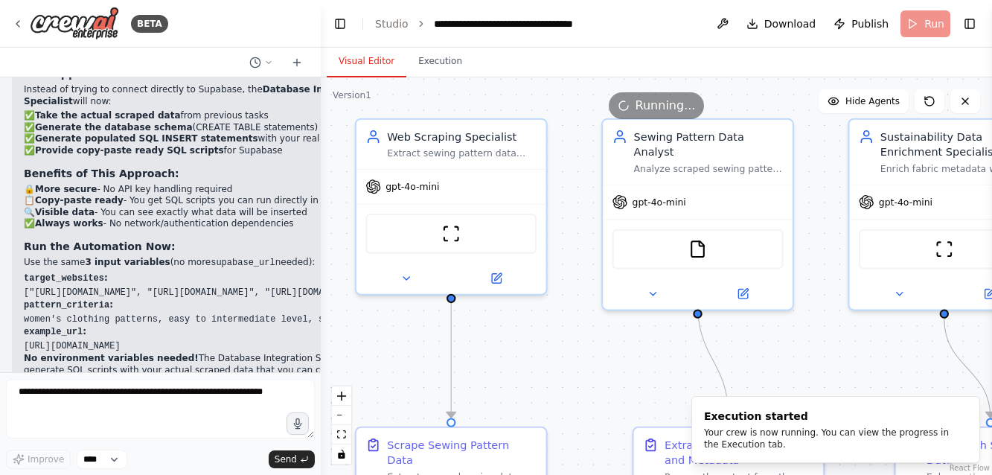
drag, startPoint x: 402, startPoint y: 249, endPoint x: 577, endPoint y: 330, distance: 192.7
click at [577, 330] on div ".deletable-edge-delete-btn { width: 20px; height: 20px; border: 0px solid #ffff…" at bounding box center [656, 275] width 671 height 397
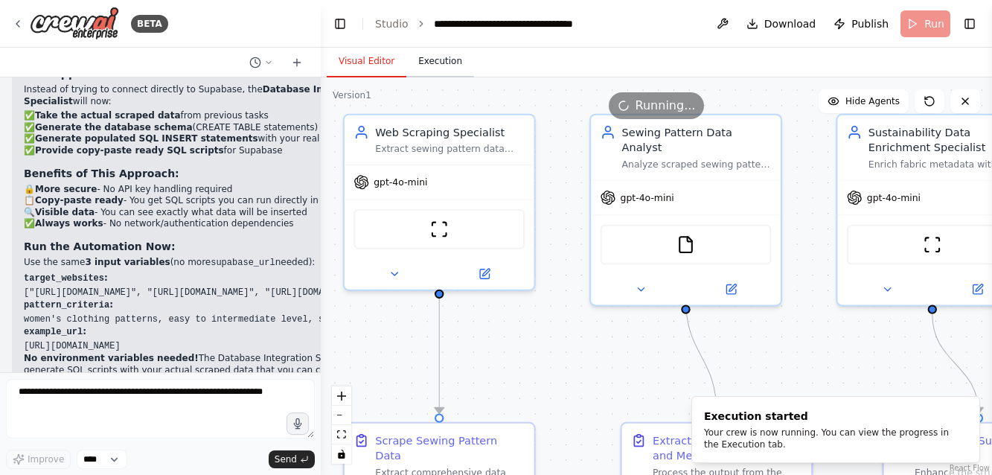
click at [443, 59] on button "Execution" at bounding box center [440, 61] width 68 height 31
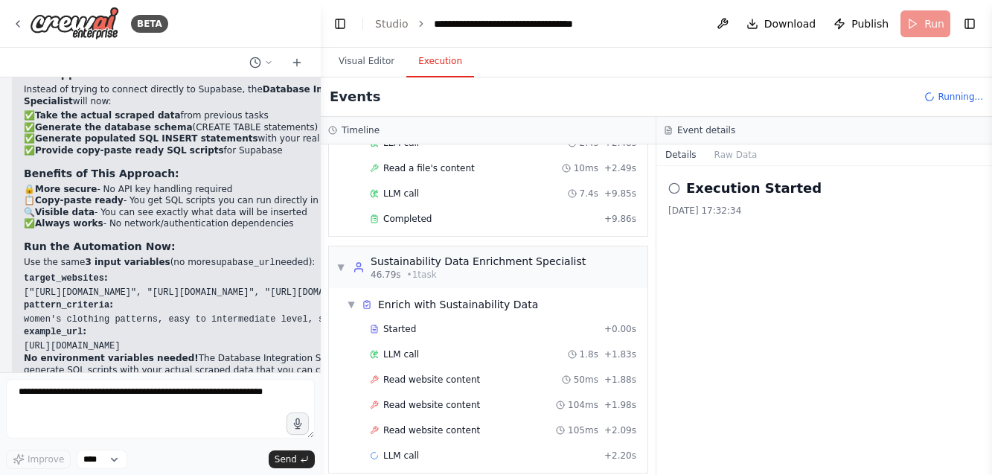
scroll to position [673, 0]
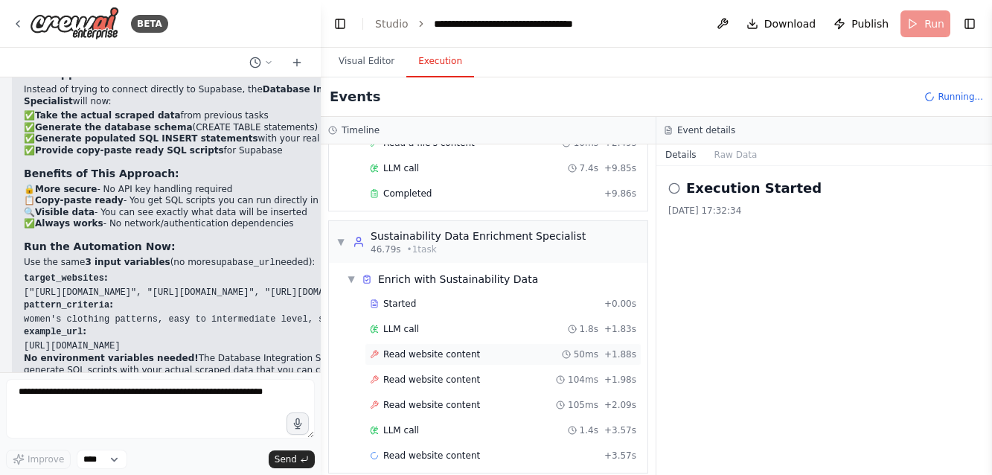
click at [444, 348] on span "Read website content" at bounding box center [431, 354] width 97 height 12
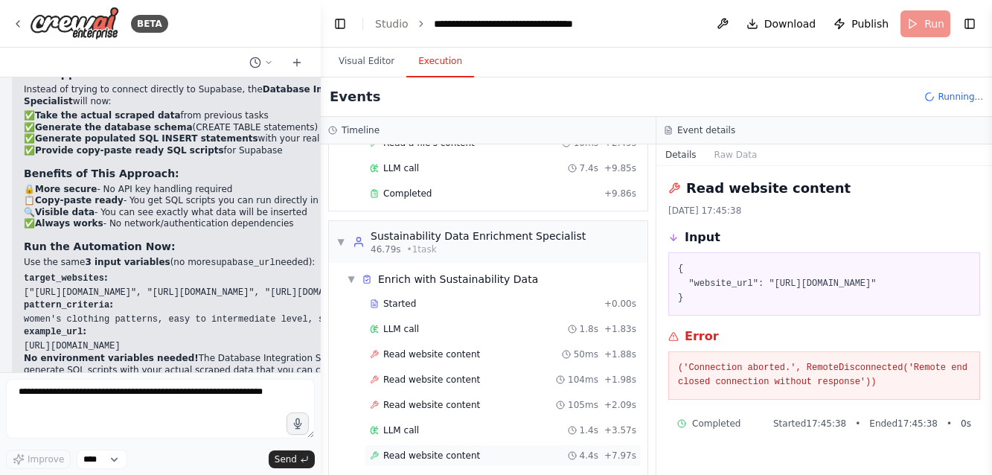
click at [426, 449] on span "Read website content" at bounding box center [431, 455] width 97 height 12
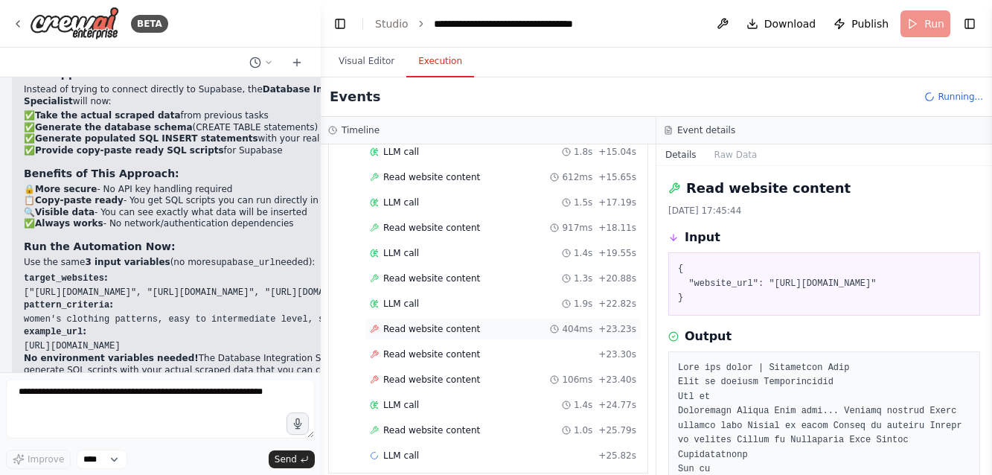
scroll to position [0, 0]
click at [443, 323] on span "Read website content" at bounding box center [431, 329] width 97 height 12
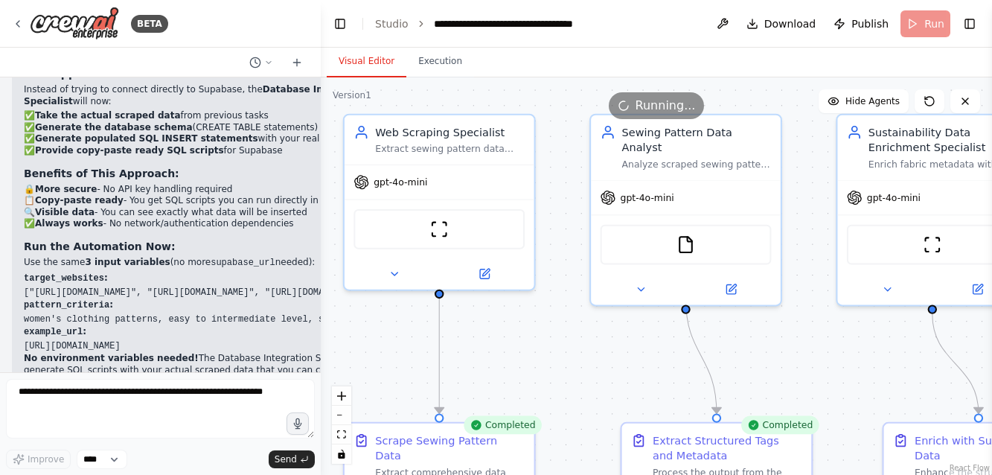
click at [376, 57] on button "Visual Editor" at bounding box center [367, 61] width 80 height 31
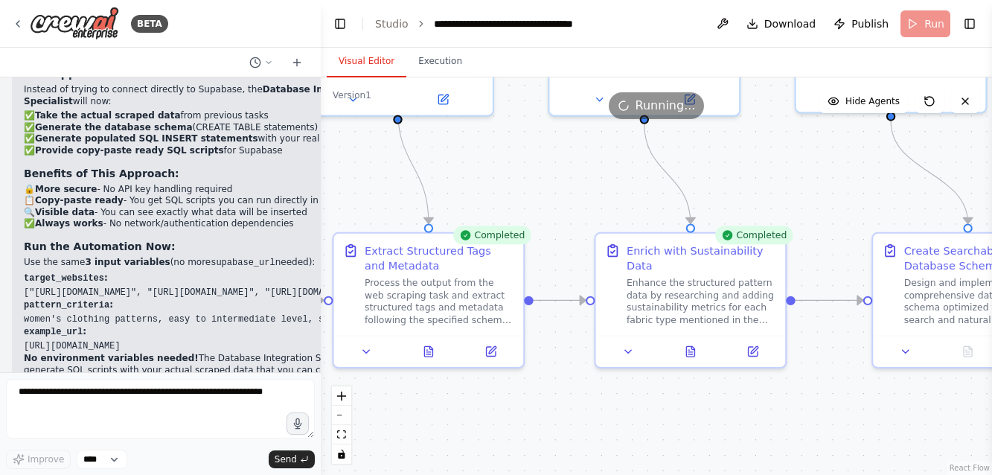
drag, startPoint x: 655, startPoint y: 363, endPoint x: 367, endPoint y: 173, distance: 344.8
click at [367, 173] on div ".deletable-edge-delete-btn { width: 20px; height: 20px; border: 0px solid #ffff…" at bounding box center [656, 275] width 671 height 397
click at [689, 343] on icon at bounding box center [690, 348] width 8 height 10
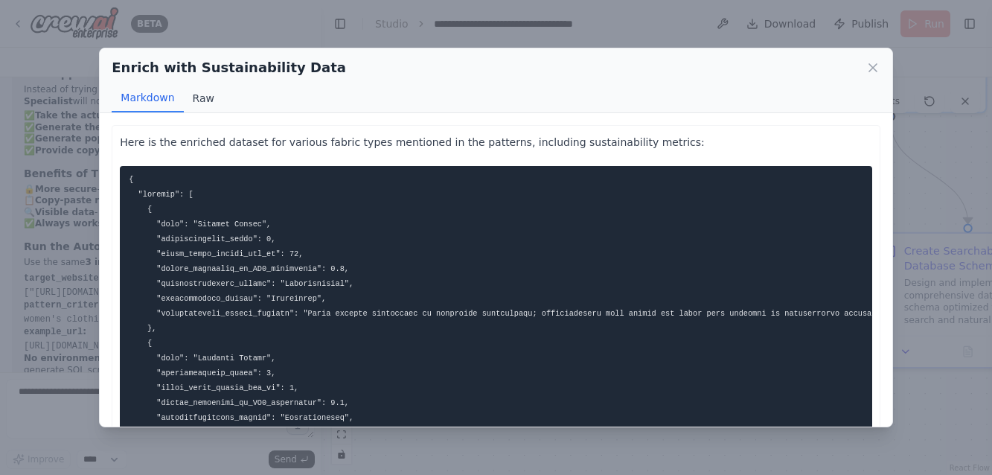
click at [202, 95] on button "Raw" at bounding box center [203, 98] width 39 height 28
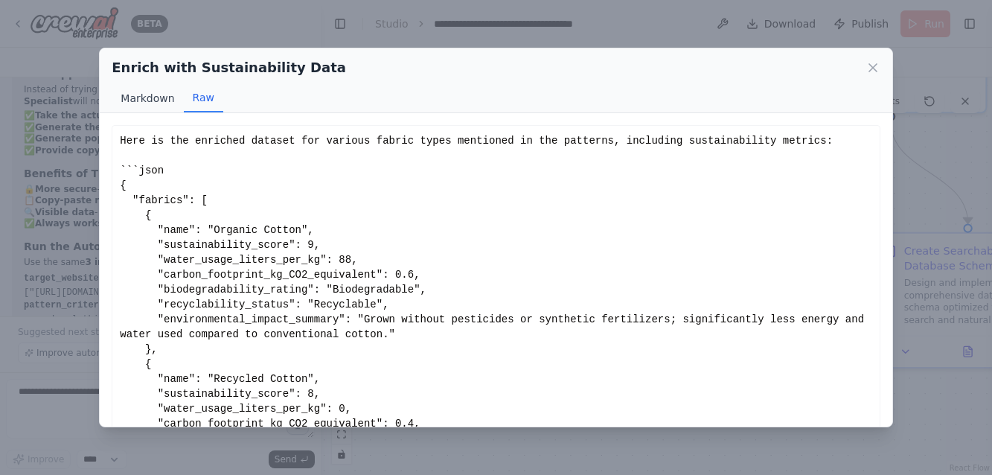
click at [153, 92] on button "Markdown" at bounding box center [147, 98] width 71 height 28
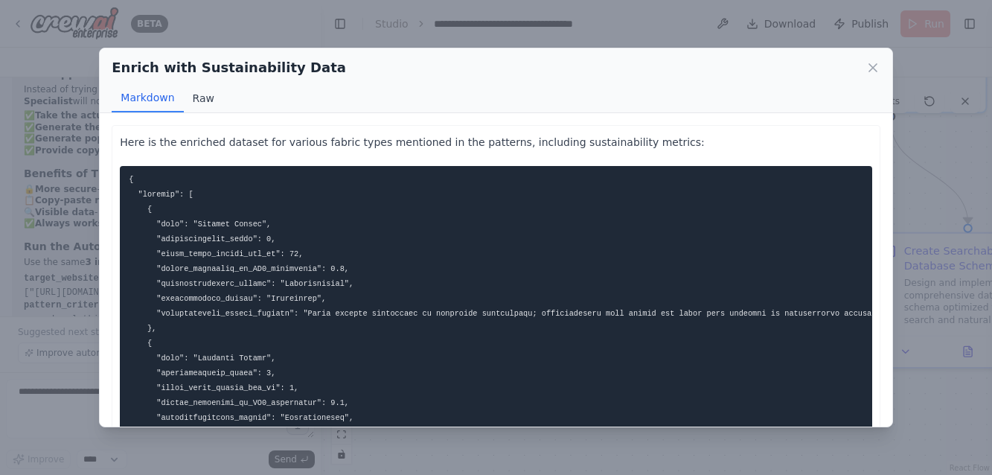
click at [193, 94] on button "Raw" at bounding box center [203, 98] width 39 height 28
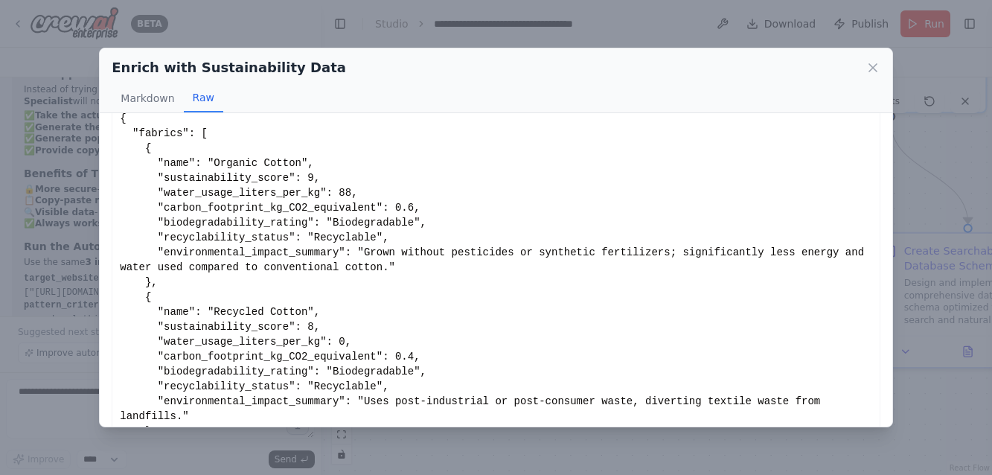
scroll to position [51, 0]
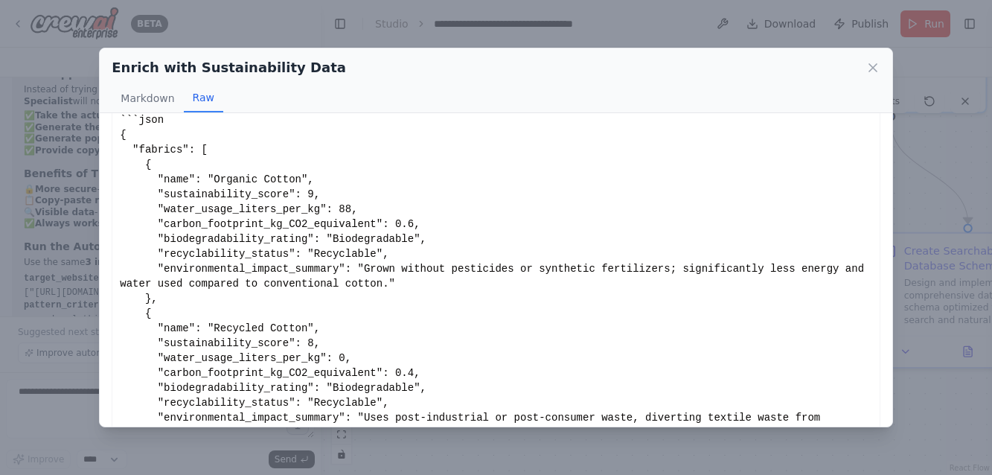
click at [882, 70] on div "Enrich with Sustainability Data Markdown Raw" at bounding box center [496, 80] width 792 height 65
click at [874, 67] on icon at bounding box center [872, 67] width 15 height 15
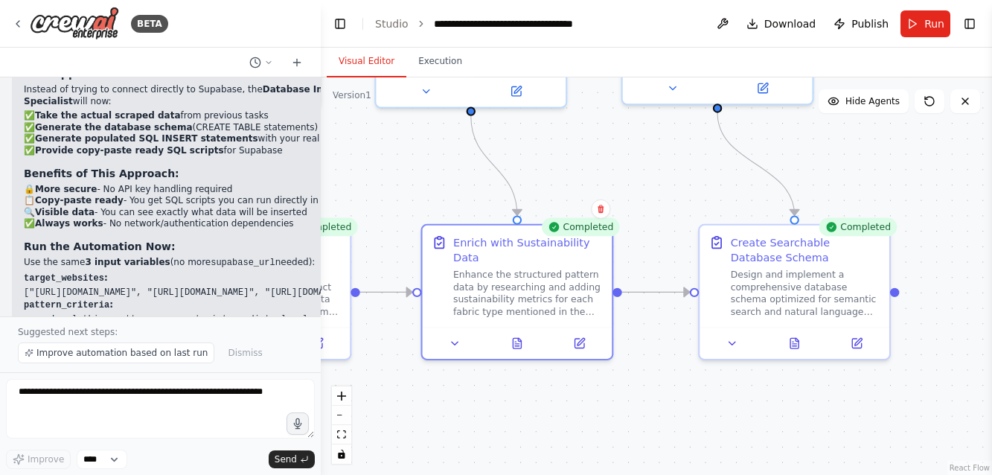
drag, startPoint x: 812, startPoint y: 176, endPoint x: 639, endPoint y: 168, distance: 173.5
click at [639, 168] on div ".deletable-edge-delete-btn { width: 20px; height: 20px; border: 0px solid #ffff…" at bounding box center [656, 275] width 671 height 397
click at [431, 62] on button "Execution" at bounding box center [440, 61] width 68 height 31
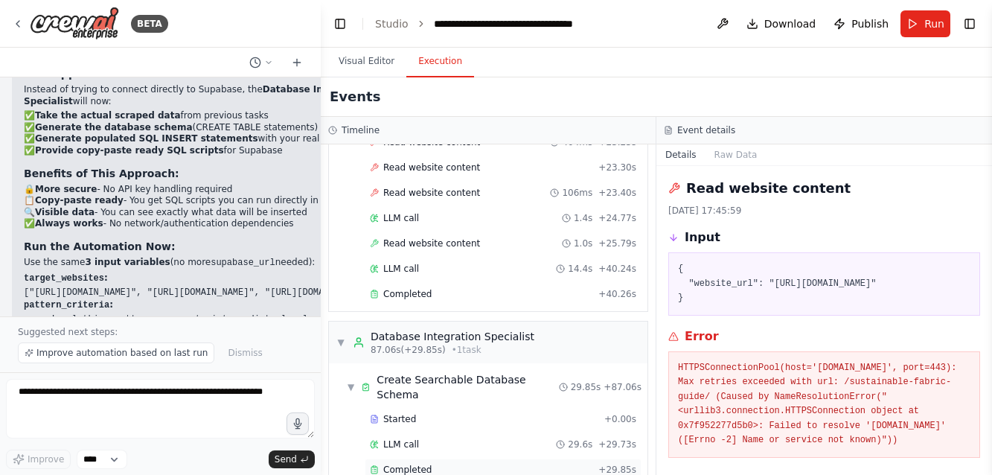
scroll to position [1289, 0]
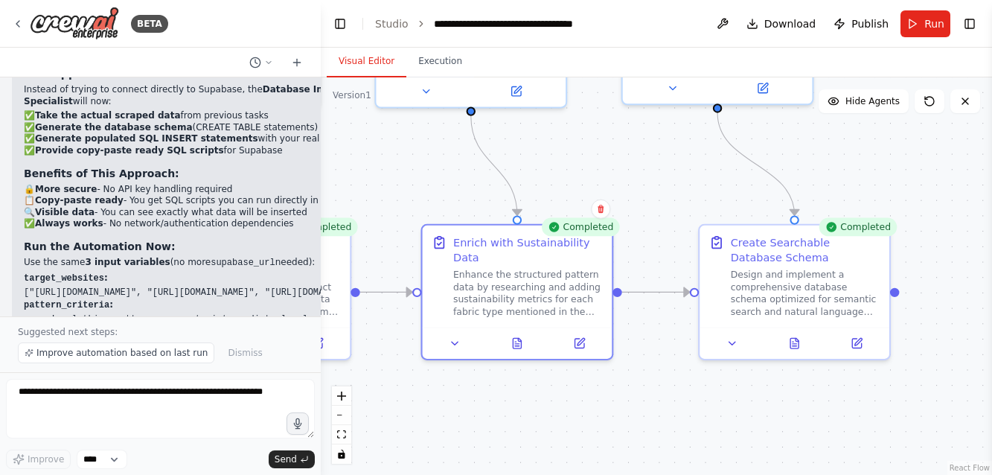
drag, startPoint x: 366, startPoint y: 68, endPoint x: 375, endPoint y: 54, distance: 16.7
click at [366, 68] on button "Visual Editor" at bounding box center [367, 61] width 80 height 31
click at [796, 341] on icon at bounding box center [794, 341] width 4 height 0
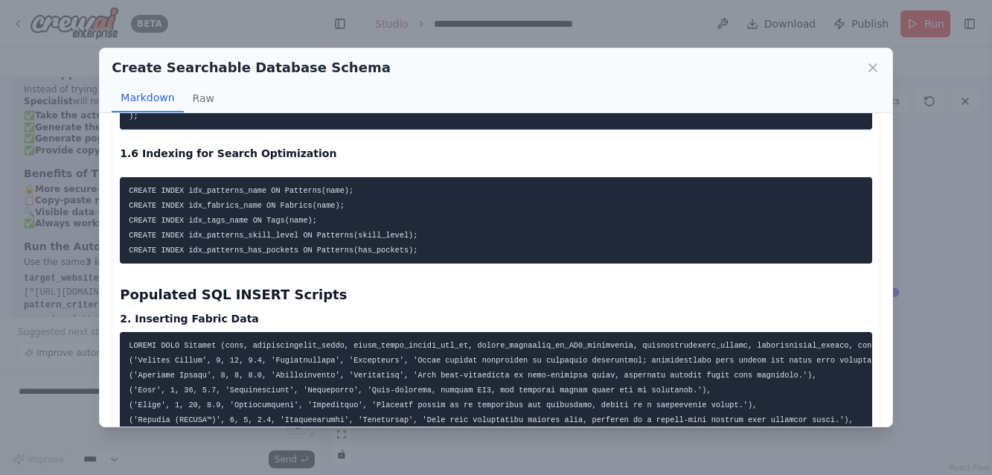
scroll to position [966, 0]
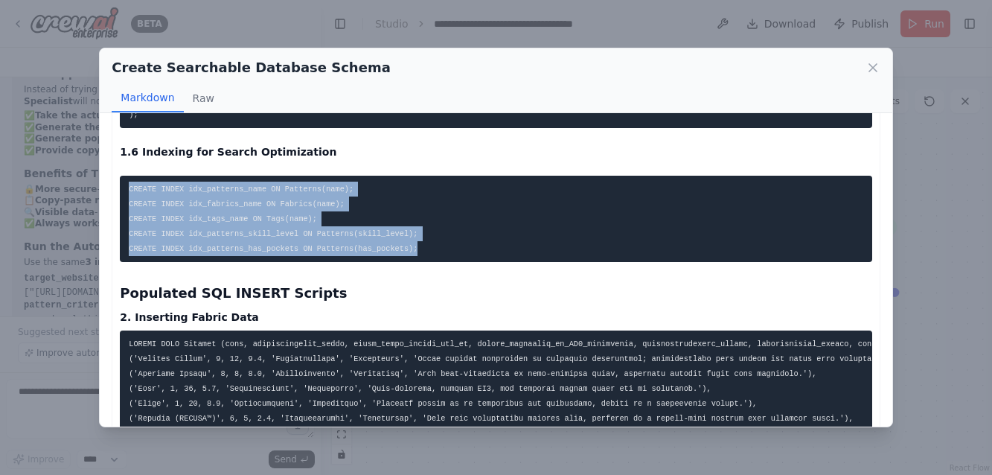
drag, startPoint x: 437, startPoint y: 253, endPoint x: 89, endPoint y: 182, distance: 355.3
click at [89, 182] on div "Create Searchable Database Schema Markdown Raw Database Schema Specification Th…" at bounding box center [496, 237] width 992 height 475
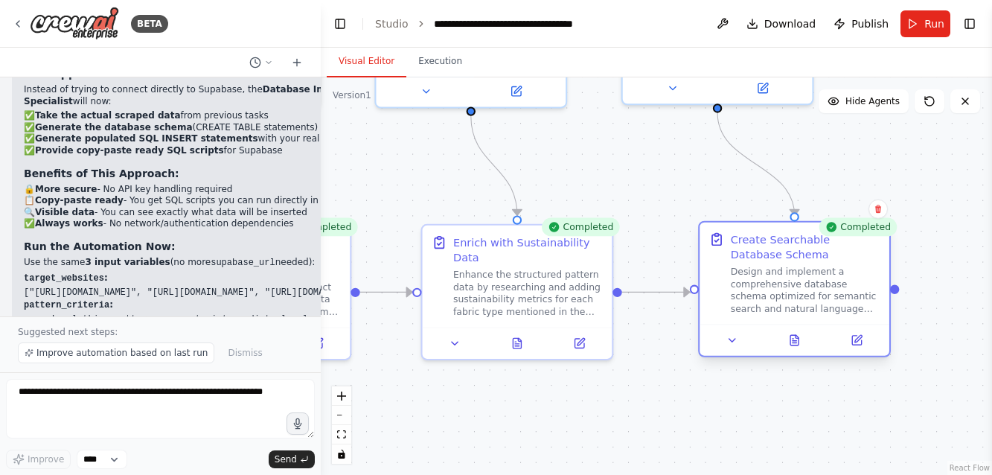
click at [800, 350] on div at bounding box center [794, 339] width 190 height 31
click at [798, 348] on button at bounding box center [794, 340] width 65 height 19
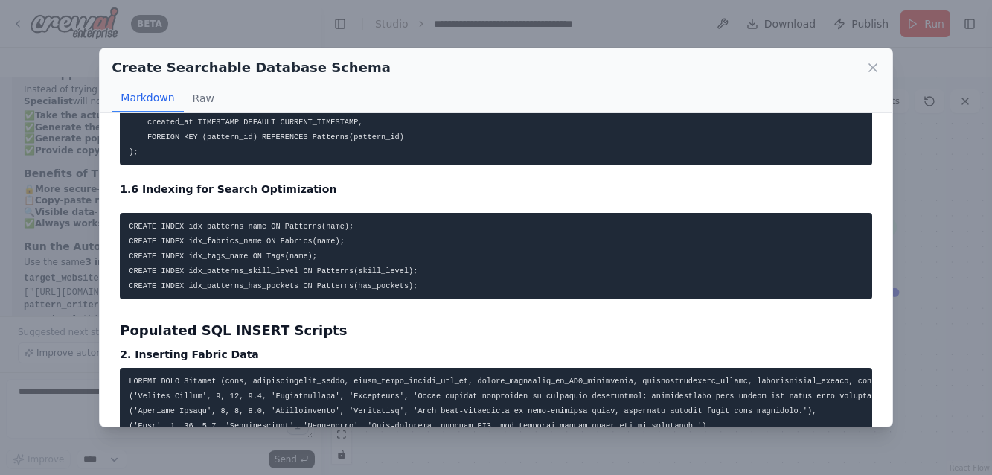
scroll to position [928, 0]
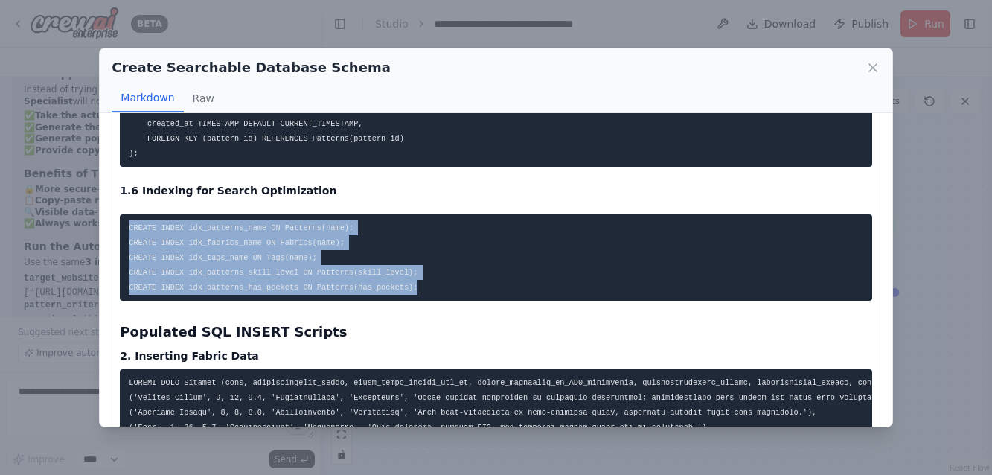
drag, startPoint x: 433, startPoint y: 290, endPoint x: 113, endPoint y: 228, distance: 325.8
click at [113, 228] on div "Database Schema Specification The database schema is designed to support semant…" at bounding box center [496, 453] width 768 height 2513
copy code "CREATE INDEX idx_patterns_name ON Patterns(name); CREATE INDEX idx_fabrics_name…"
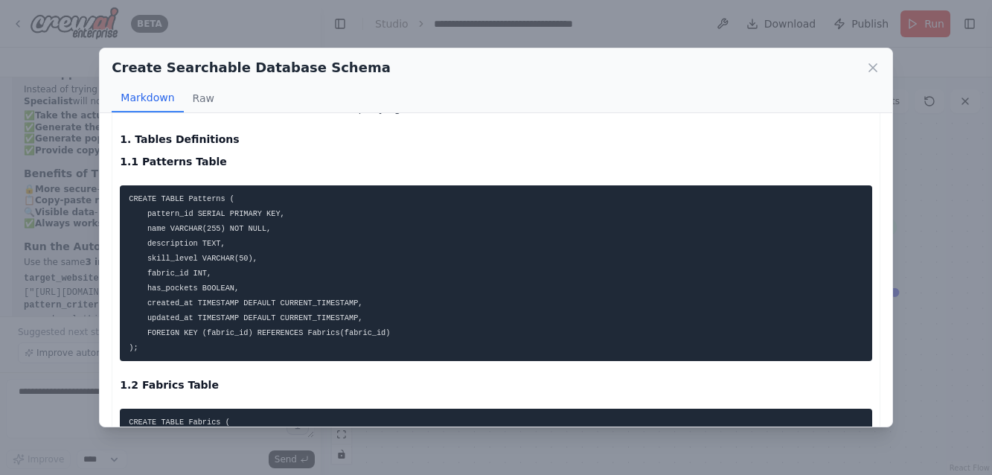
scroll to position [77, 0]
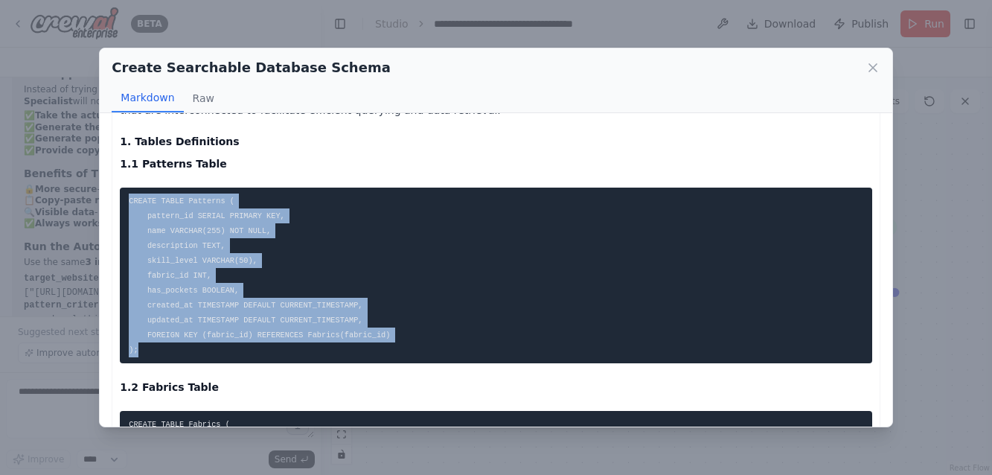
drag, startPoint x: 148, startPoint y: 351, endPoint x: 120, endPoint y: 201, distance: 152.9
click at [120, 201] on pre "CREATE TABLE Patterns ( pattern_id SERIAL PRIMARY KEY, name VARCHAR(255) NOT NU…" at bounding box center [495, 275] width 751 height 176
copy code "CREATE TABLE Patterns ( pattern_id SERIAL PRIMARY KEY, name VARCHAR(255) NOT NU…"
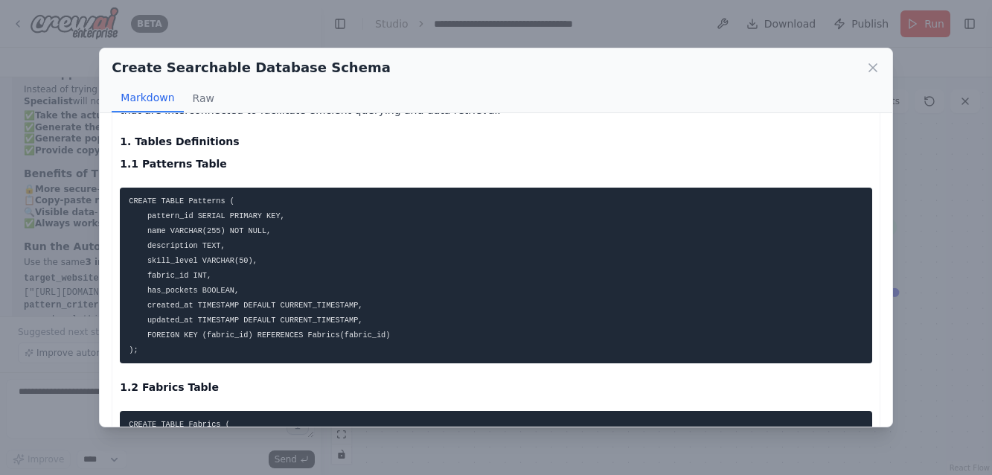
click at [320, 246] on pre "CREATE TABLE Patterns ( pattern_id SERIAL PRIMARY KEY, name VARCHAR(255) NOT NU…" at bounding box center [495, 275] width 751 height 176
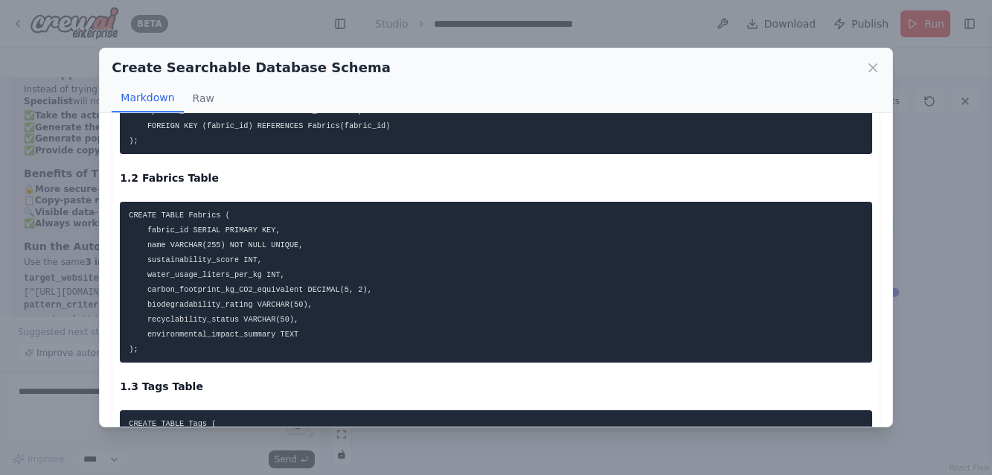
scroll to position [299, 0]
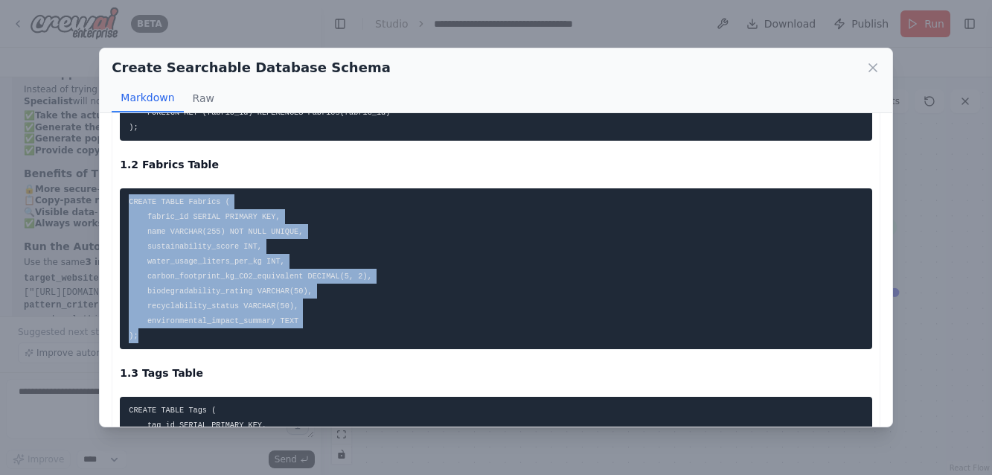
drag, startPoint x: 150, startPoint y: 338, endPoint x: 109, endPoint y: 175, distance: 168.0
click at [109, 175] on div "Database Schema Specification The database schema is designed to support semant…" at bounding box center [496, 269] width 792 height 313
copy code "CREATE TABLE Fabrics ( fabric_id SERIAL PRIMARY KEY, name VARCHAR(255) NOT NULL…"
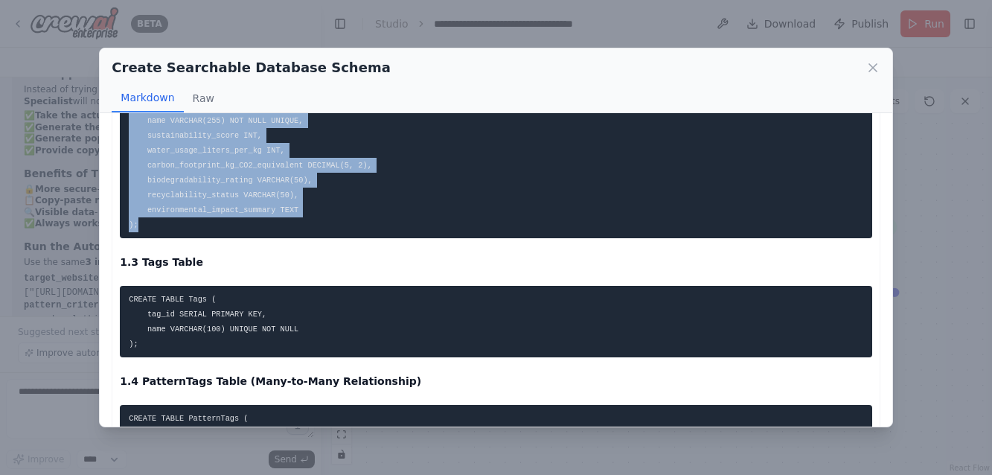
scroll to position [418, 0]
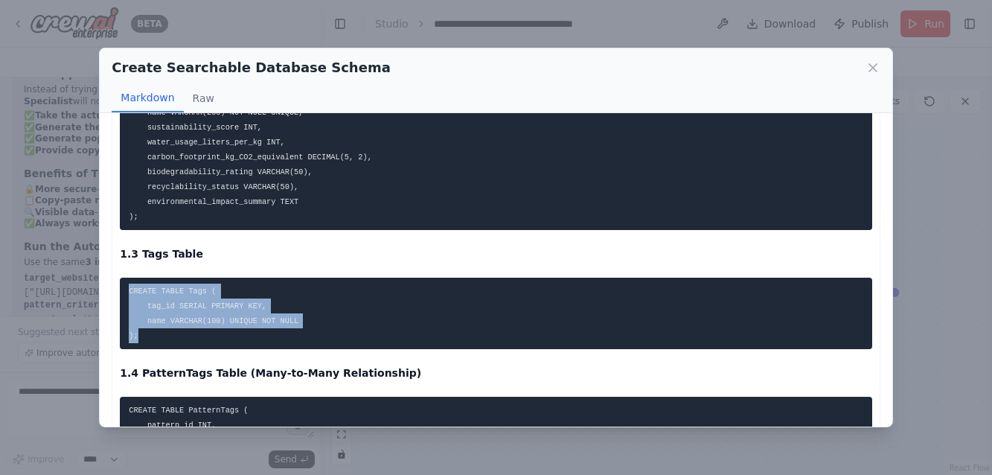
drag, startPoint x: 147, startPoint y: 336, endPoint x: 110, endPoint y: 290, distance: 58.8
click at [110, 290] on div "Database Schema Specification The database schema is designed to support semant…" at bounding box center [496, 269] width 792 height 313
copy code "CREATE TABLE Tags ( tag_id SERIAL PRIMARY KEY, name VARCHAR(100) UNIQUE NOT NUL…"
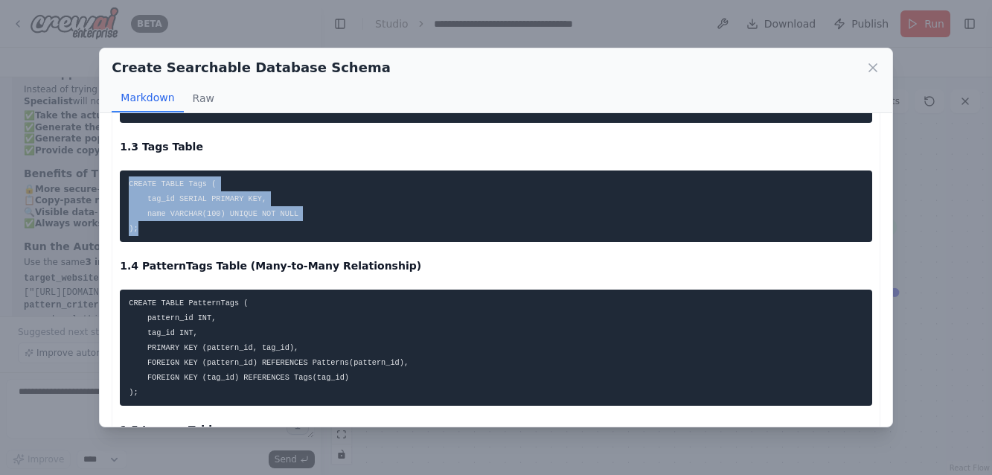
scroll to position [538, 0]
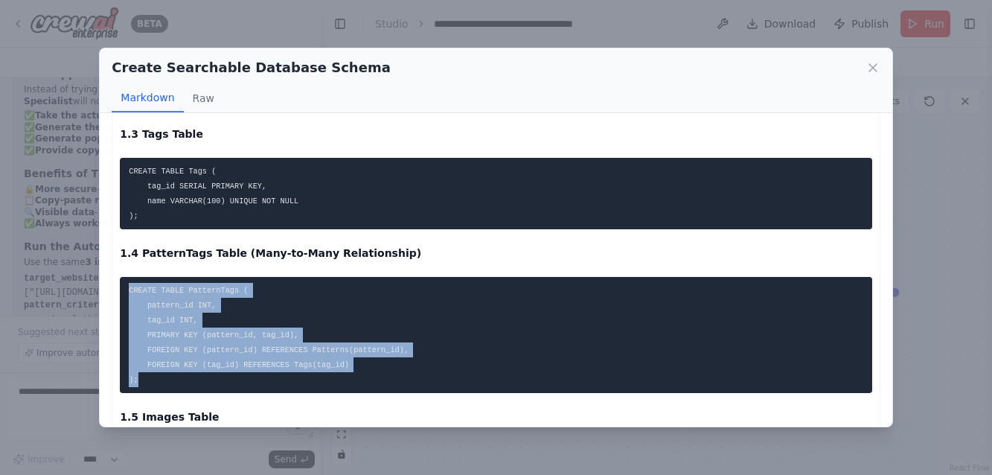
drag, startPoint x: 149, startPoint y: 380, endPoint x: 126, endPoint y: 289, distance: 94.4
click at [126, 289] on pre "CREATE TABLE PatternTags ( pattern_id INT, tag_id INT, PRIMARY KEY (pattern_id,…" at bounding box center [495, 335] width 751 height 116
copy code "CREATE TABLE PatternTags ( pattern_id INT, tag_id INT, PRIMARY KEY (pattern_id,…"
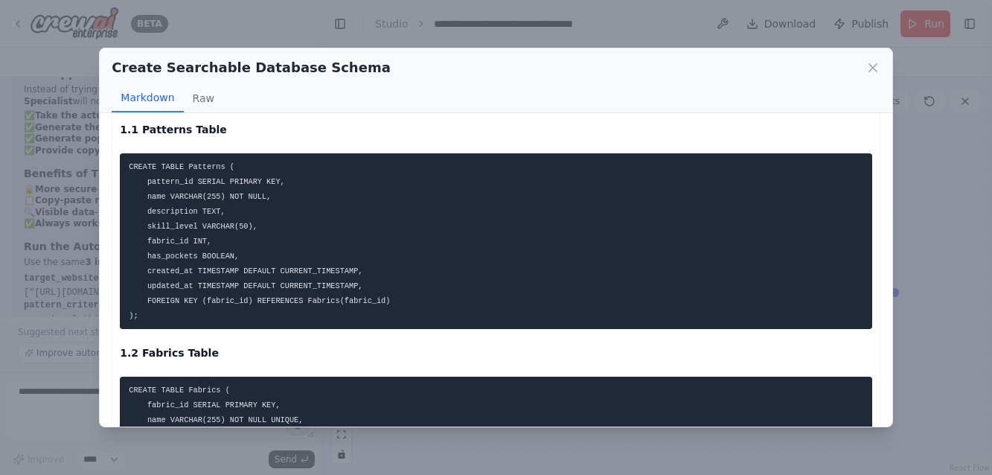
scroll to position [122, 0]
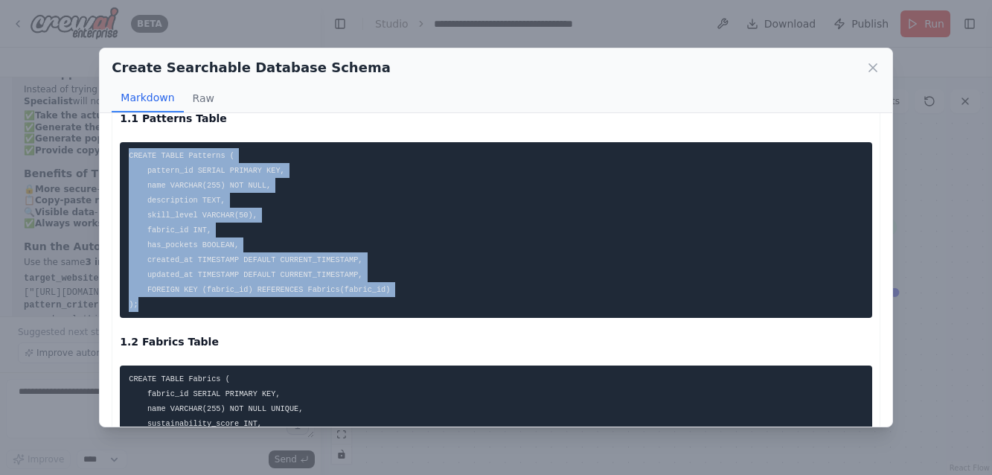
drag, startPoint x: 144, startPoint y: 308, endPoint x: 109, endPoint y: 153, distance: 159.2
click at [109, 153] on div "Database Schema Specification The database schema is designed to support semant…" at bounding box center [496, 269] width 792 height 313
copy code "CREATE TABLE Patterns ( pattern_id SERIAL PRIMARY KEY, name VARCHAR(255) NOT NU…"
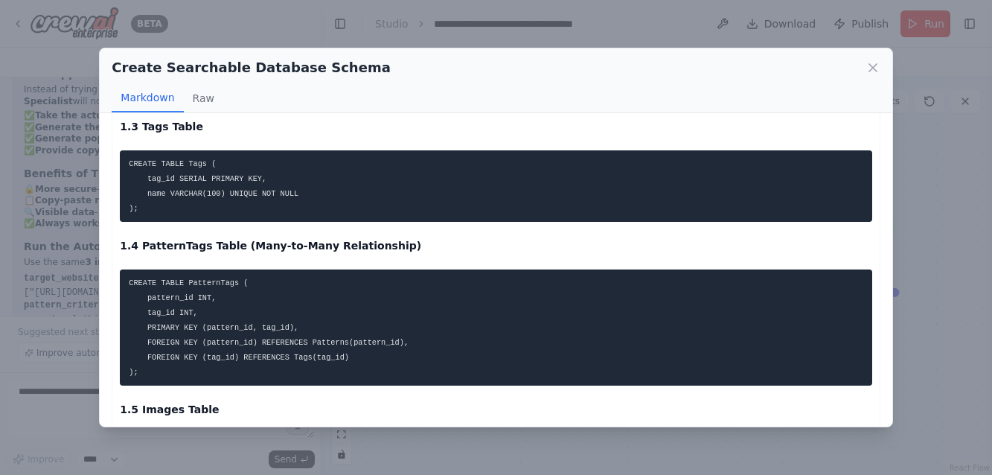
scroll to position [554, 0]
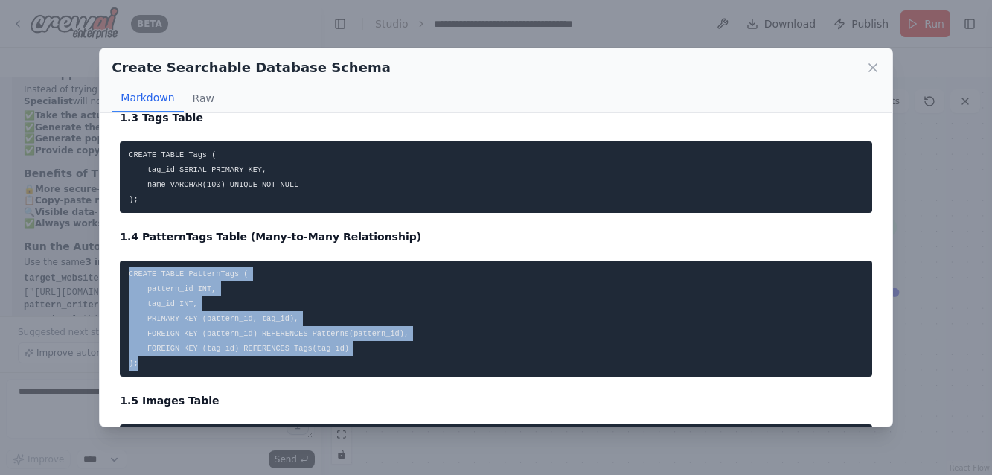
drag, startPoint x: 150, startPoint y: 368, endPoint x: 125, endPoint y: 265, distance: 105.6
click at [125, 265] on pre "CREATE TABLE PatternTags ( pattern_id INT, tag_id INT, PRIMARY KEY (pattern_id,…" at bounding box center [495, 318] width 751 height 116
copy code "CREATE TABLE PatternTags ( pattern_id INT, tag_id INT, PRIMARY KEY (pattern_id,…"
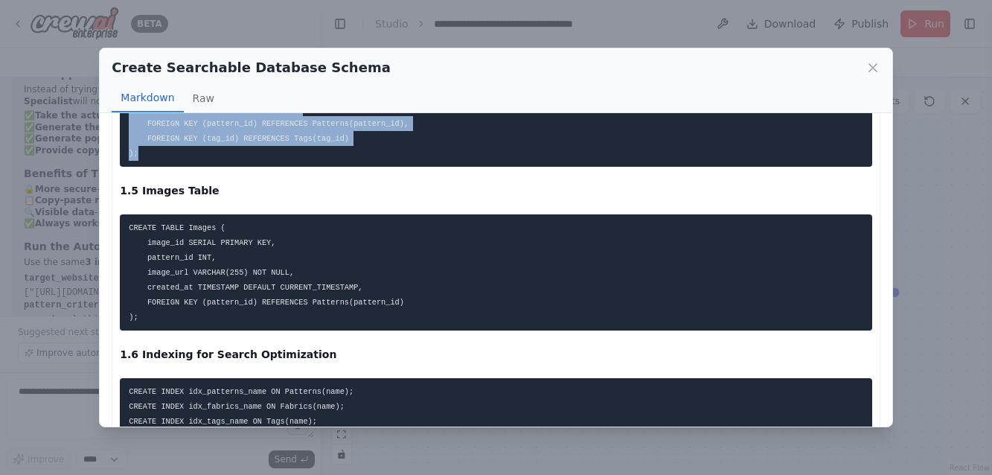
scroll to position [813, 0]
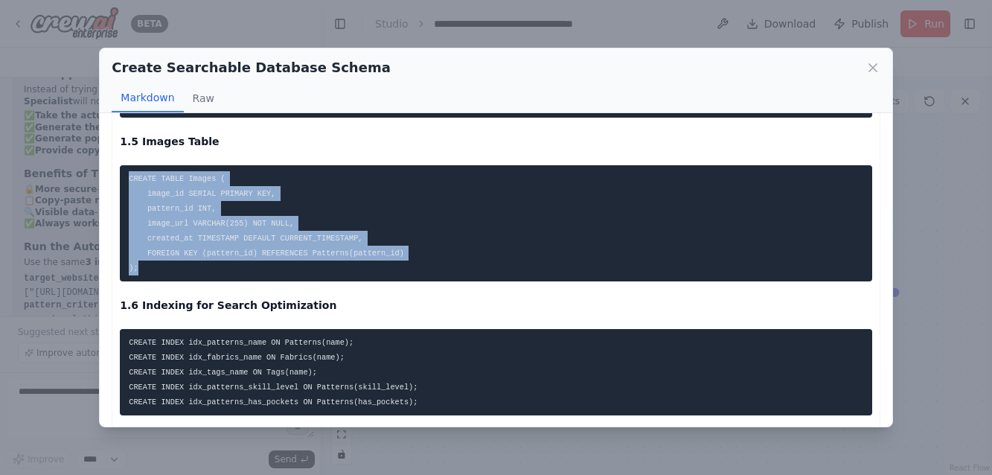
drag, startPoint x: 152, startPoint y: 266, endPoint x: 99, endPoint y: 170, distance: 110.2
click at [99, 170] on div "Create Searchable Database Schema Markdown Raw Database Schema Specification Th…" at bounding box center [495, 237] width 793 height 379
copy code "CREATE TABLE Images ( image_id SERIAL PRIMARY KEY, pattern_id INT, image_url VA…"
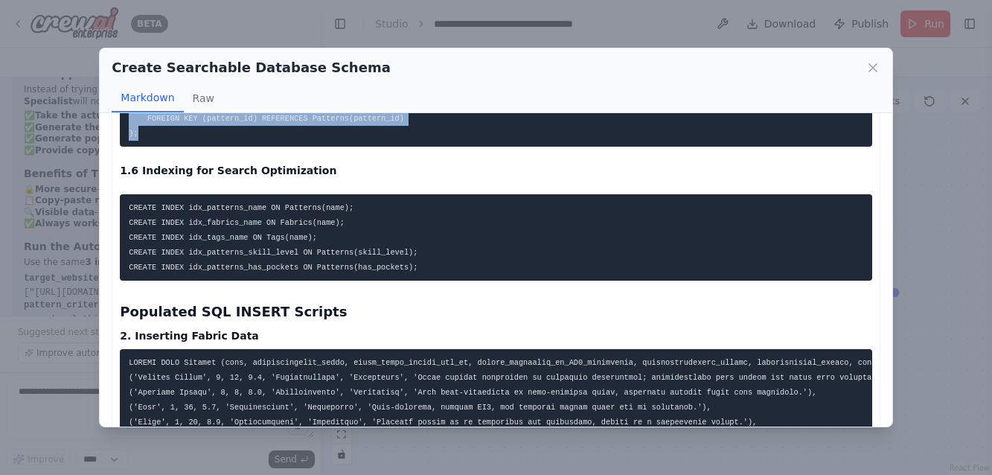
scroll to position [950, 0]
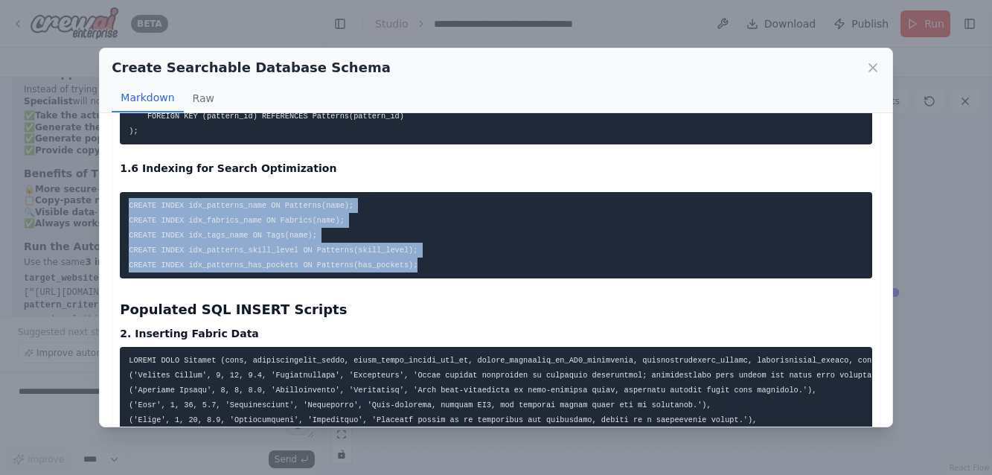
drag, startPoint x: 438, startPoint y: 267, endPoint x: 120, endPoint y: 202, distance: 324.9
click at [120, 202] on pre "CREATE INDEX idx_patterns_name ON Patterns(name); CREATE INDEX idx_fabrics_name…" at bounding box center [495, 235] width 751 height 86
copy code "CREATE INDEX idx_patterns_name ON Patterns(name); CREATE INDEX idx_fabrics_name…"
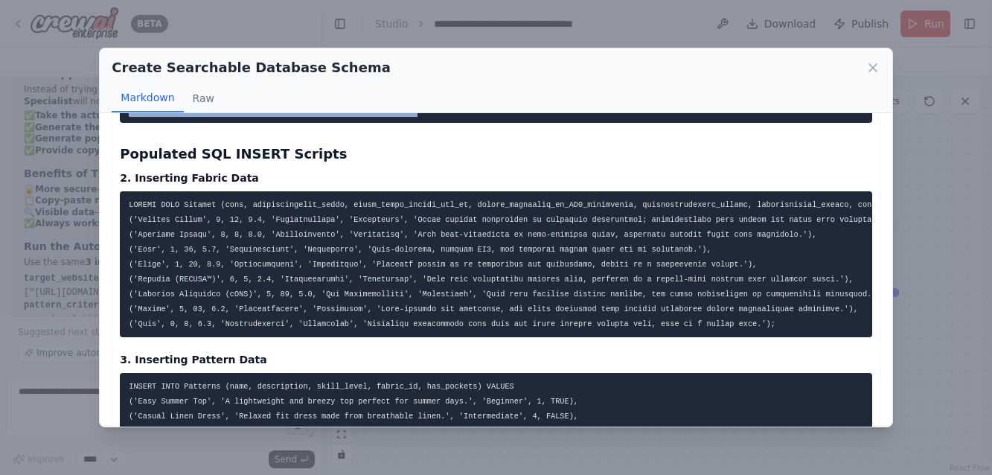
scroll to position [1117, 0]
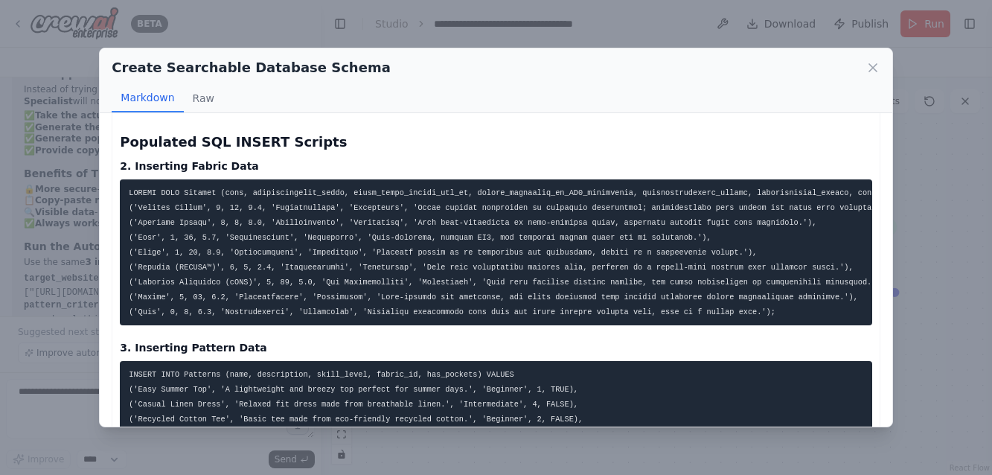
click at [190, 261] on pre at bounding box center [495, 252] width 751 height 146
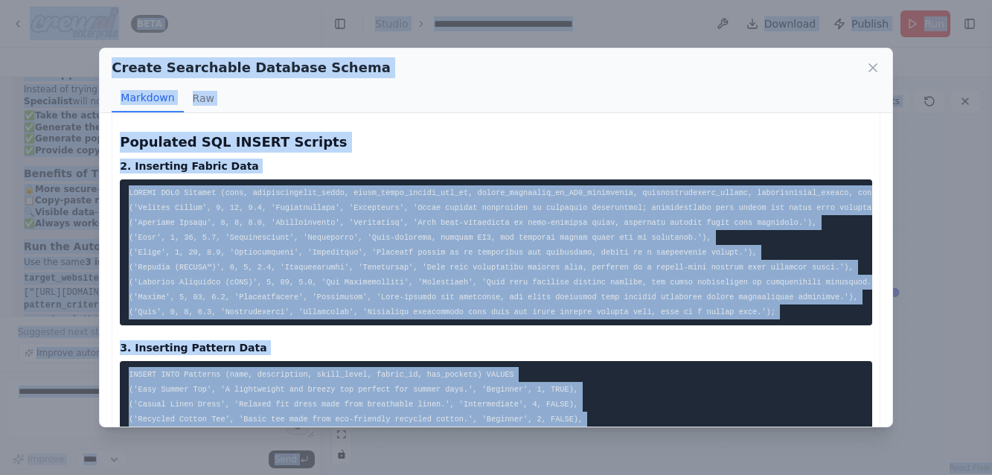
click at [190, 261] on pre at bounding box center [495, 252] width 751 height 146
click at [153, 197] on pre at bounding box center [495, 252] width 751 height 146
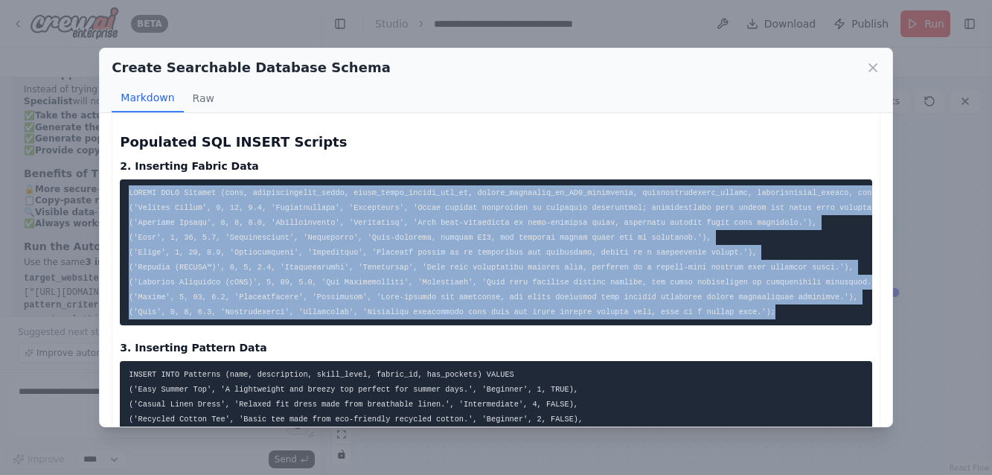
drag, startPoint x: 130, startPoint y: 191, endPoint x: 806, endPoint y: 318, distance: 687.4
click at [806, 318] on pre at bounding box center [495, 252] width 751 height 146
copy code "INSERT INTO Fabrics (name, sustainability_score, water_usage_liters_per_kg, car…"
click at [463, 200] on pre at bounding box center [495, 252] width 751 height 146
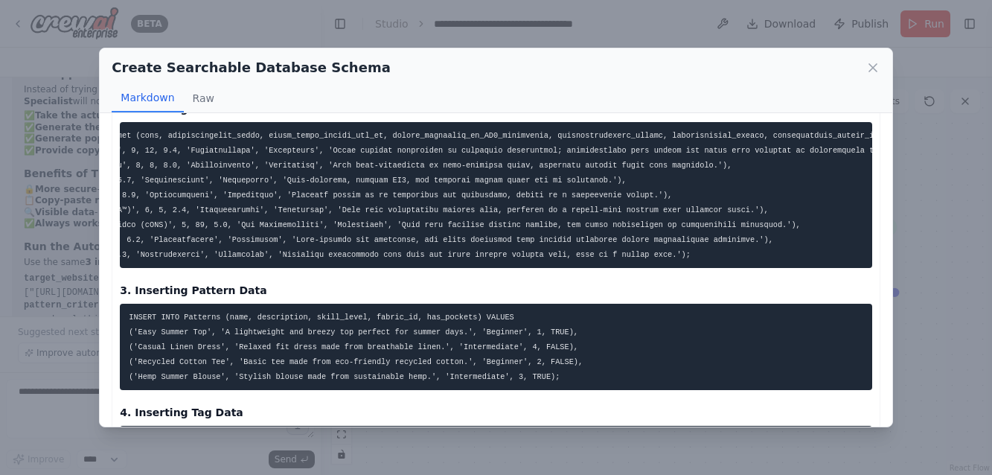
scroll to position [0, 86]
drag, startPoint x: 437, startPoint y: 206, endPoint x: 239, endPoint y: 206, distance: 198.6
click at [239, 206] on code at bounding box center [489, 195] width 893 height 128
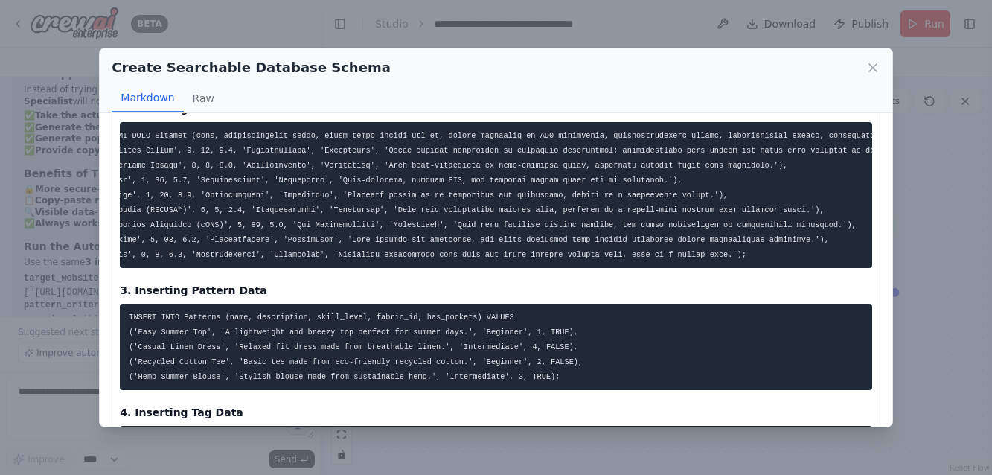
scroll to position [0, 0]
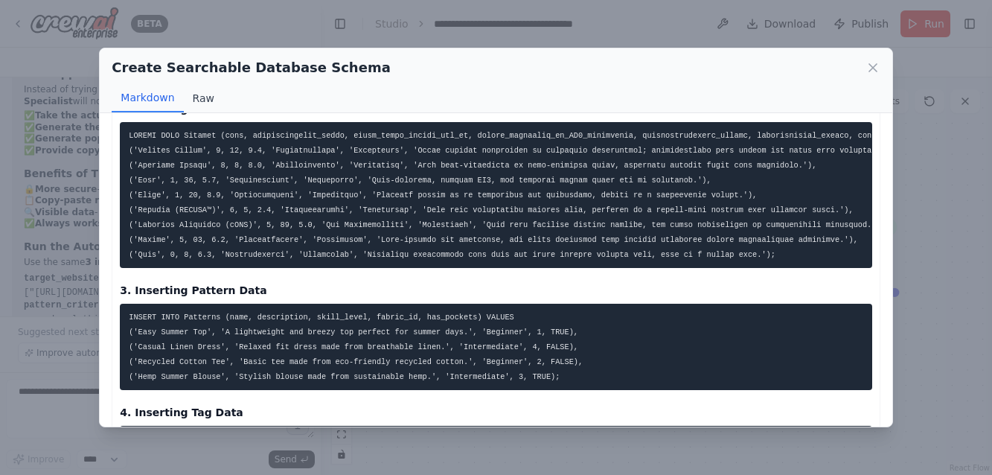
click at [208, 94] on button "Raw" at bounding box center [203, 98] width 39 height 28
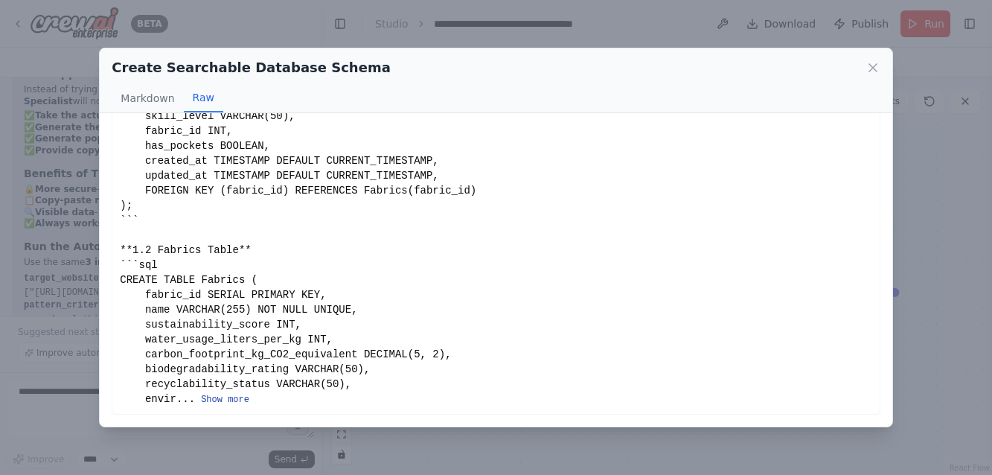
click at [236, 400] on button "Show more" at bounding box center [225, 400] width 48 height 12
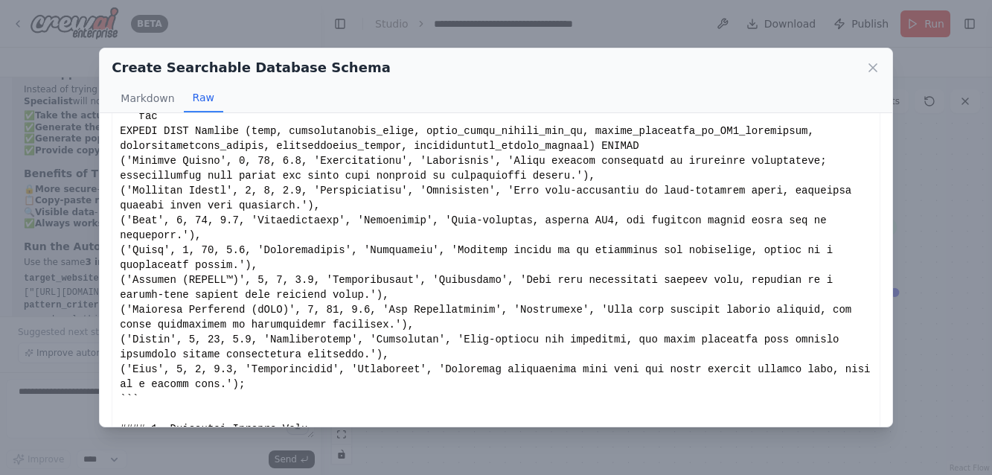
scroll to position [1209, 0]
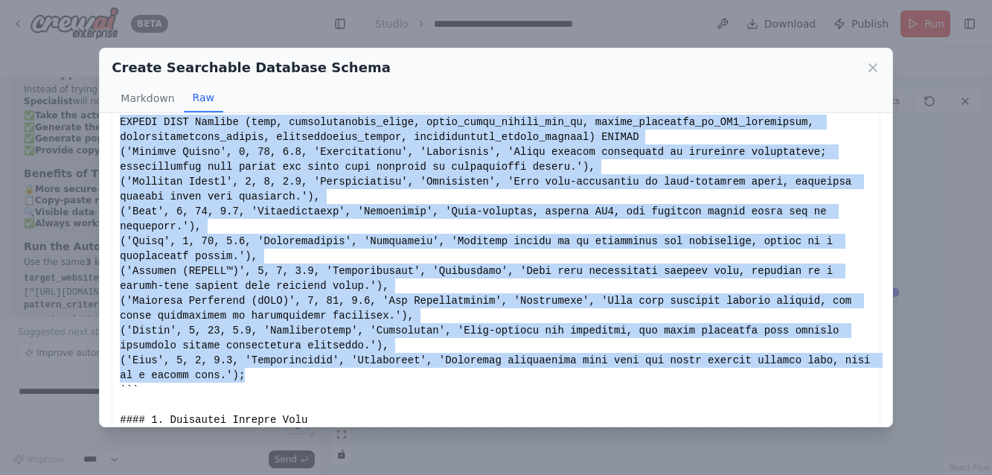
drag, startPoint x: 118, startPoint y: 118, endPoint x: 295, endPoint y: 375, distance: 311.8
click at [295, 375] on div "Show less" at bounding box center [496, 293] width 768 height 2754
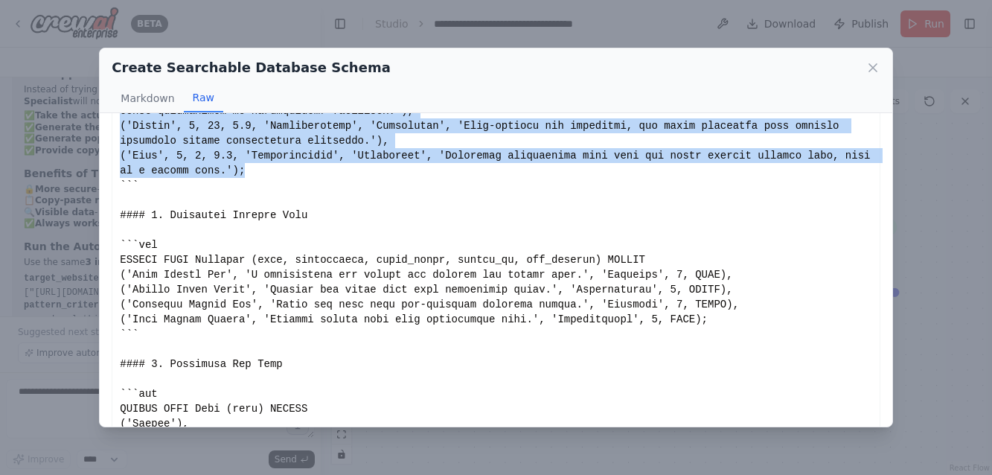
scroll to position [1424, 0]
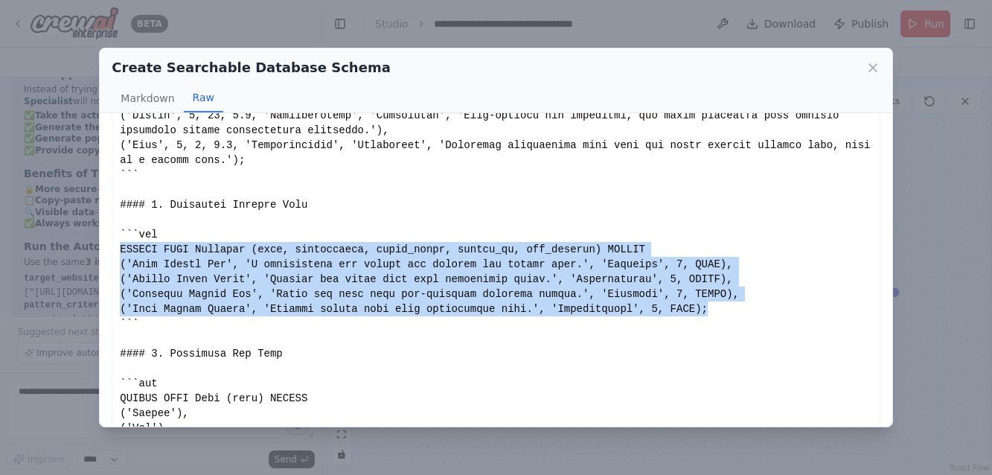
drag, startPoint x: 121, startPoint y: 243, endPoint x: 739, endPoint y: 312, distance: 622.0
click at [739, 312] on div "Show less" at bounding box center [495, 78] width 751 height 2738
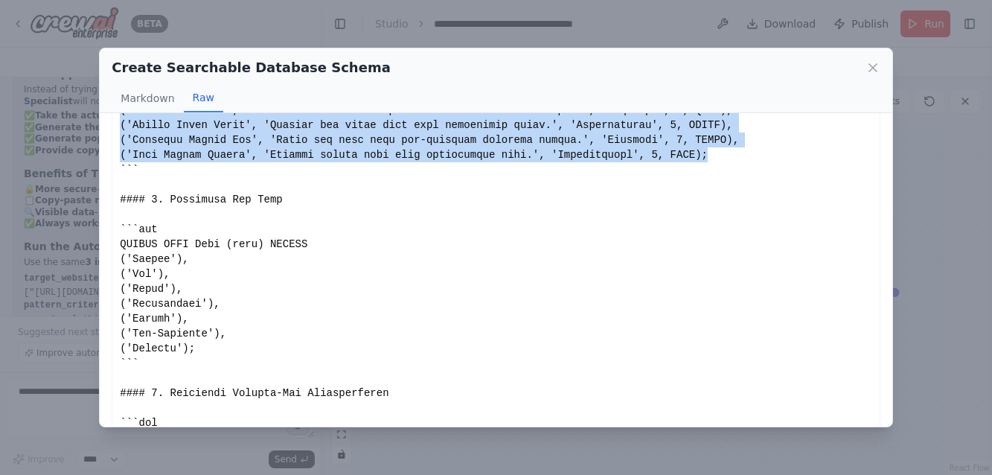
scroll to position [1579, 0]
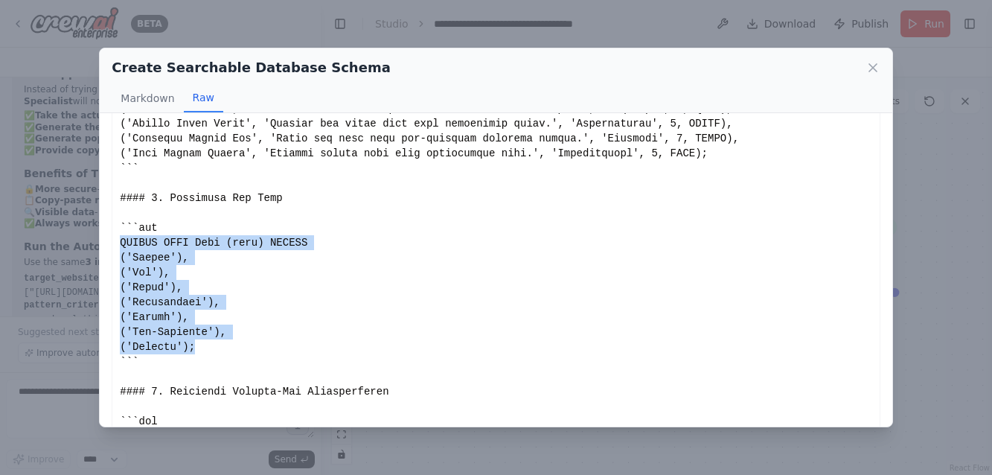
drag, startPoint x: 197, startPoint y: 344, endPoint x: 114, endPoint y: 239, distance: 134.5
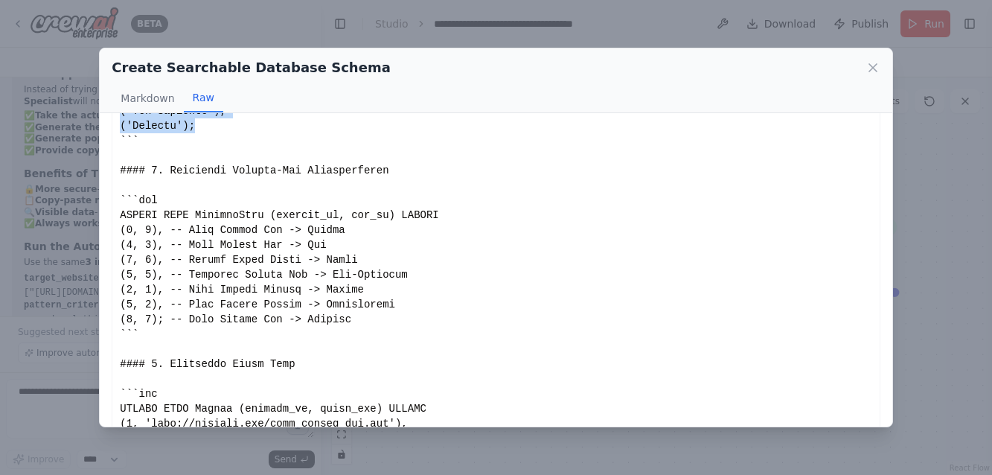
scroll to position [1816, 0]
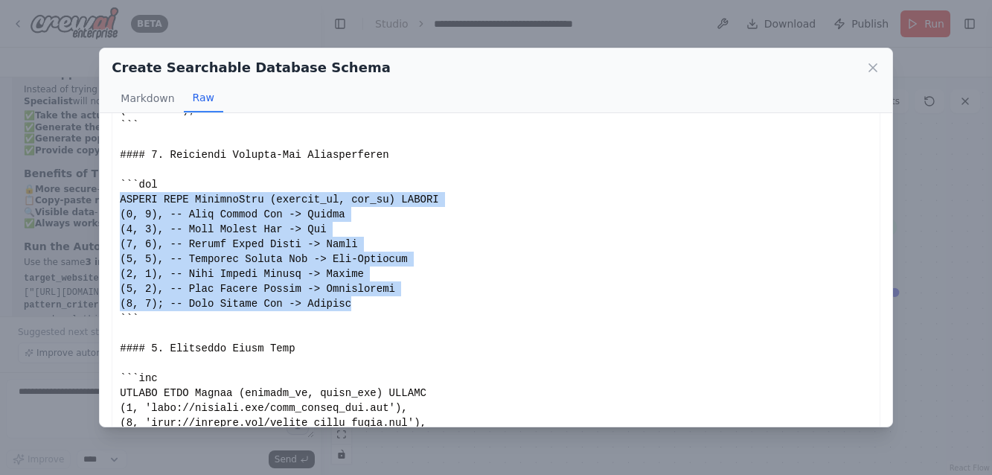
drag, startPoint x: 371, startPoint y: 304, endPoint x: 109, endPoint y: 199, distance: 283.1
click at [109, 199] on div "Database Schema Specification The database schema is designed to support semant…" at bounding box center [496, 269] width 792 height 313
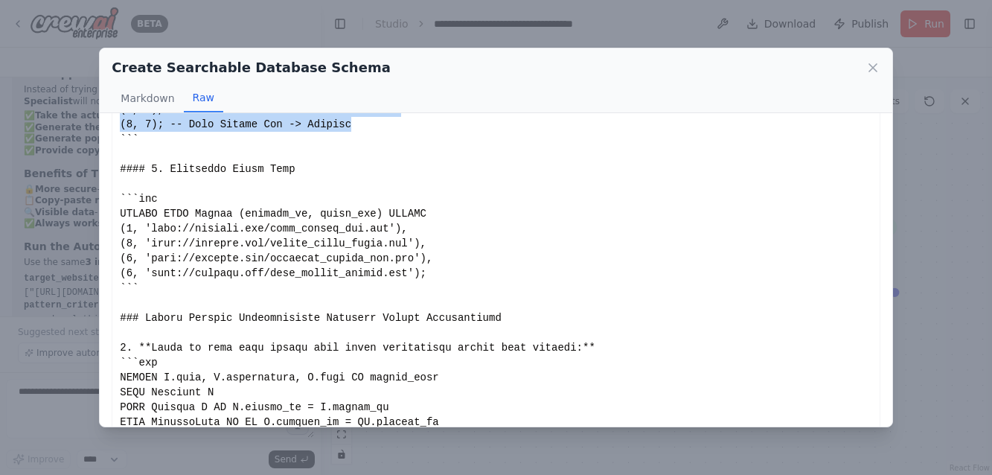
scroll to position [1997, 0]
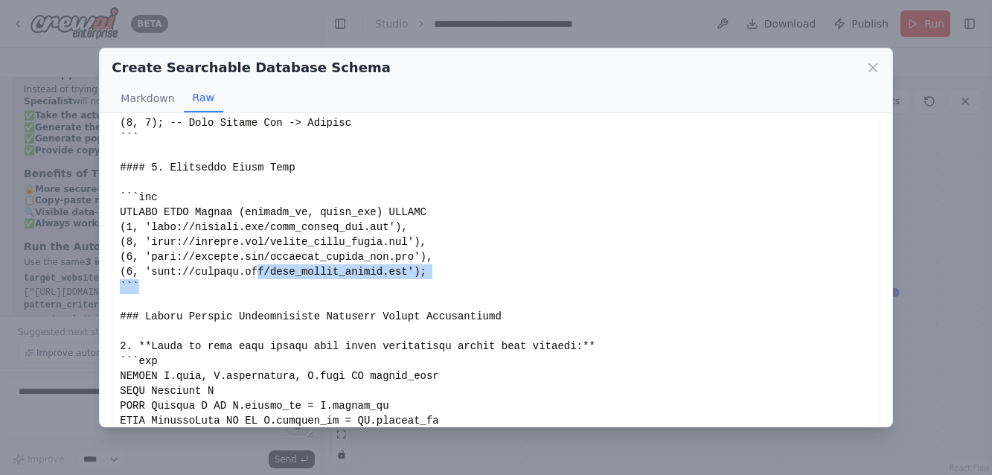
drag, startPoint x: 443, startPoint y: 279, endPoint x: 287, endPoint y: 275, distance: 156.3
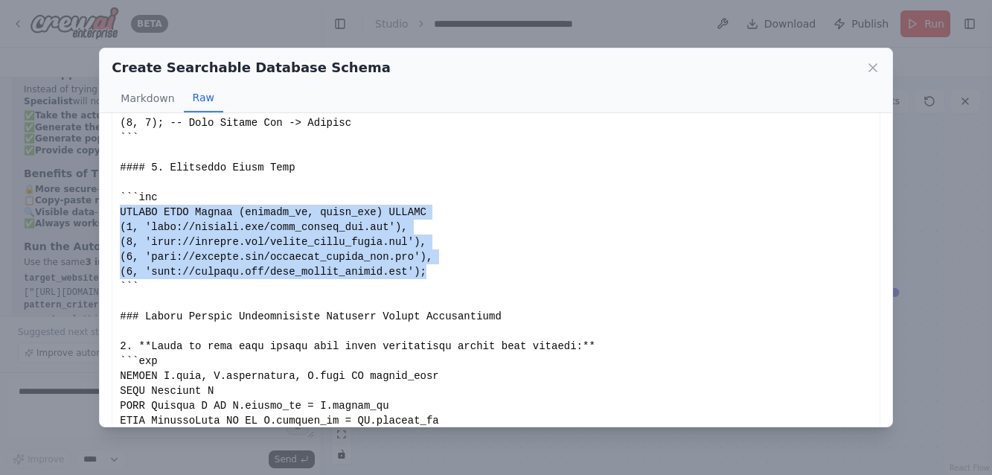
drag, startPoint x: 445, startPoint y: 272, endPoint x: 113, endPoint y: 209, distance: 337.8
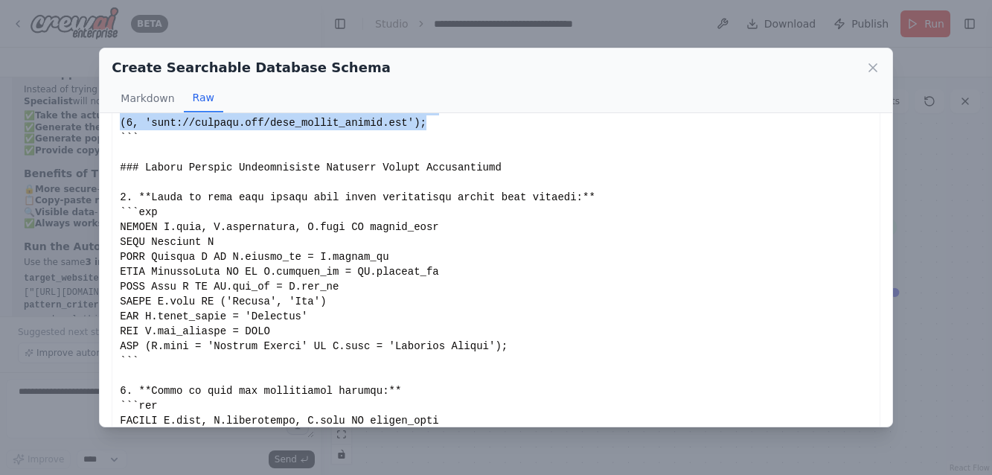
scroll to position [2147, 0]
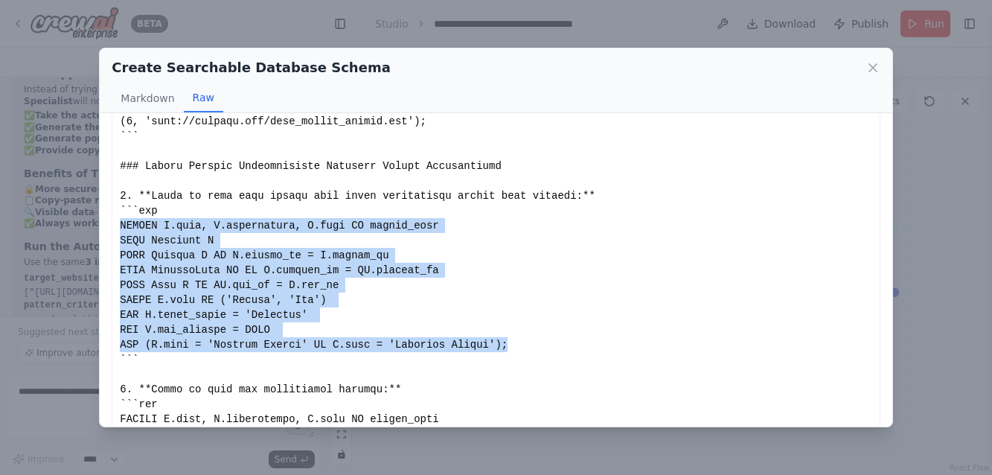
drag, startPoint x: 120, startPoint y: 223, endPoint x: 582, endPoint y: 346, distance: 478.0
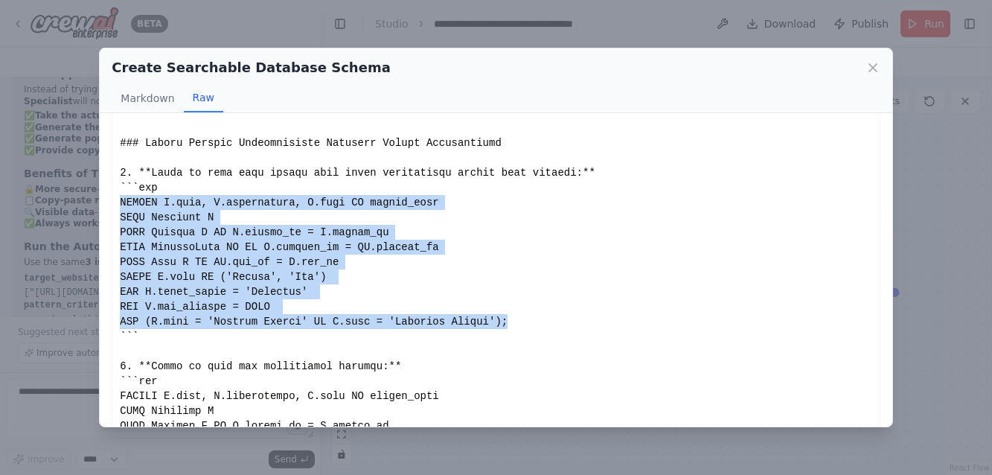
scroll to position [2103, 0]
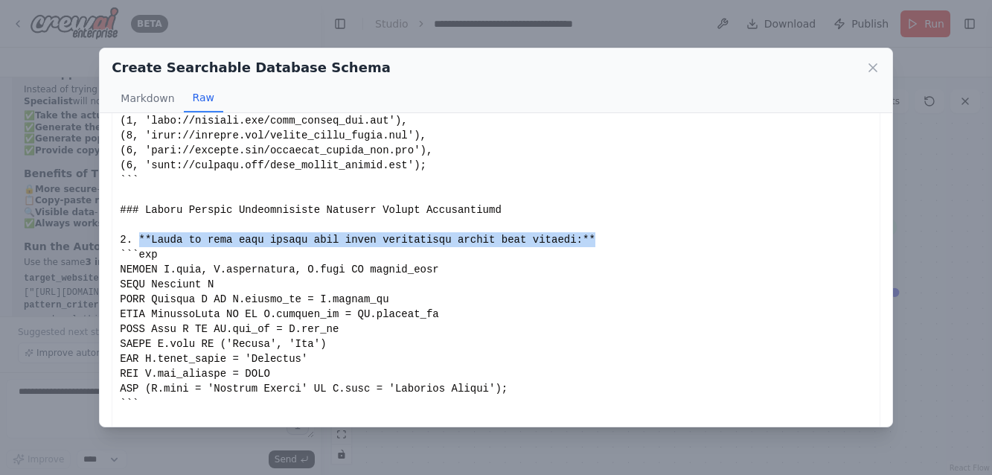
drag, startPoint x: 631, startPoint y: 234, endPoint x: 140, endPoint y: 242, distance: 491.1
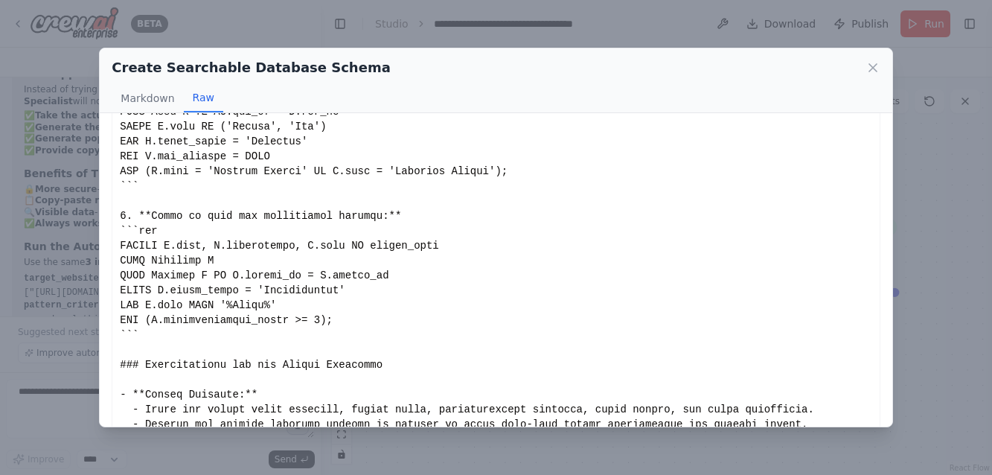
scroll to position [2330, 0]
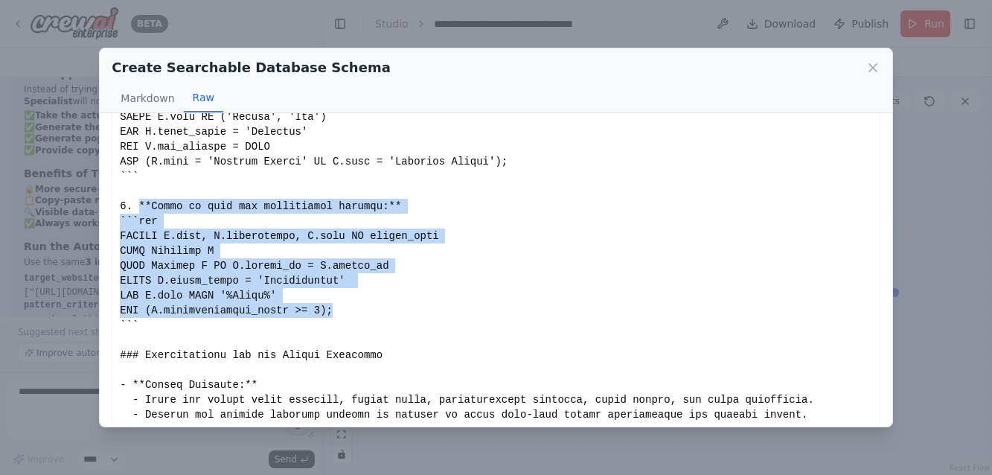
drag, startPoint x: 350, startPoint y: 315, endPoint x: 138, endPoint y: 205, distance: 239.6
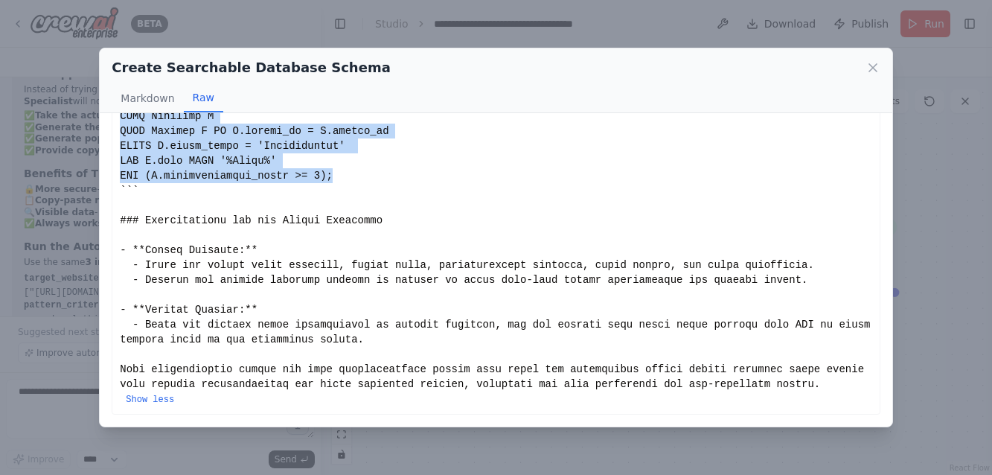
scroll to position [2465, 0]
click at [873, 60] on icon at bounding box center [872, 67] width 15 height 15
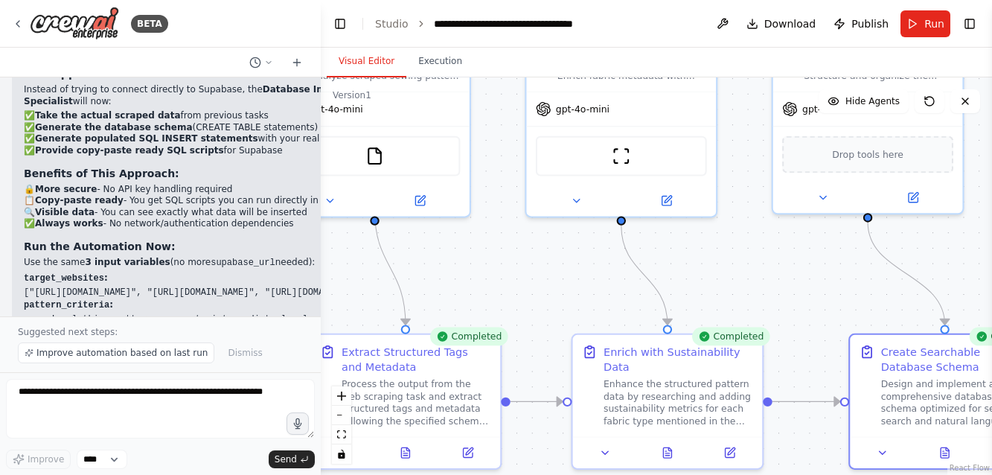
drag, startPoint x: 675, startPoint y: 185, endPoint x: 825, endPoint y: 295, distance: 185.9
click at [825, 295] on div ".deletable-edge-delete-btn { width: 20px; height: 20px; border: 0px solid #ffff…" at bounding box center [656, 275] width 671 height 397
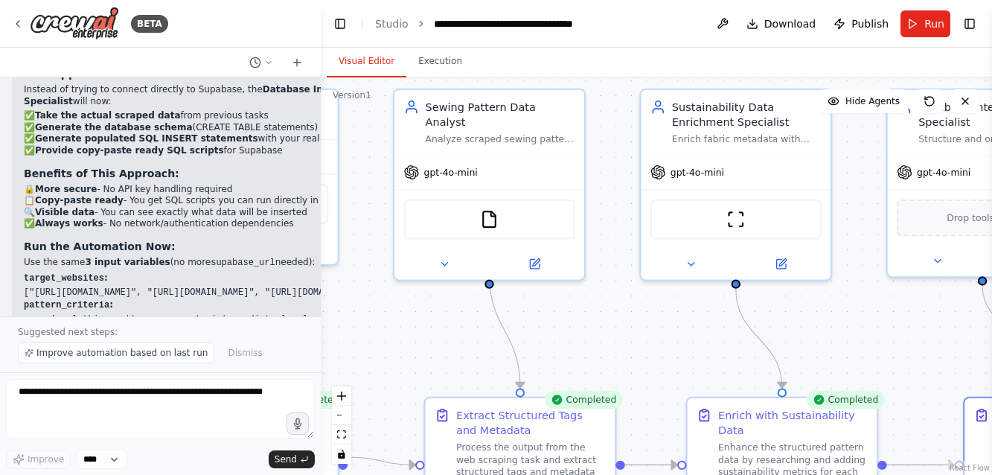
drag, startPoint x: 551, startPoint y: 272, endPoint x: 666, endPoint y: 336, distance: 131.2
click at [666, 336] on div ".deletable-edge-delete-btn { width: 20px; height: 20px; border: 0px solid #ffff…" at bounding box center [656, 275] width 671 height 397
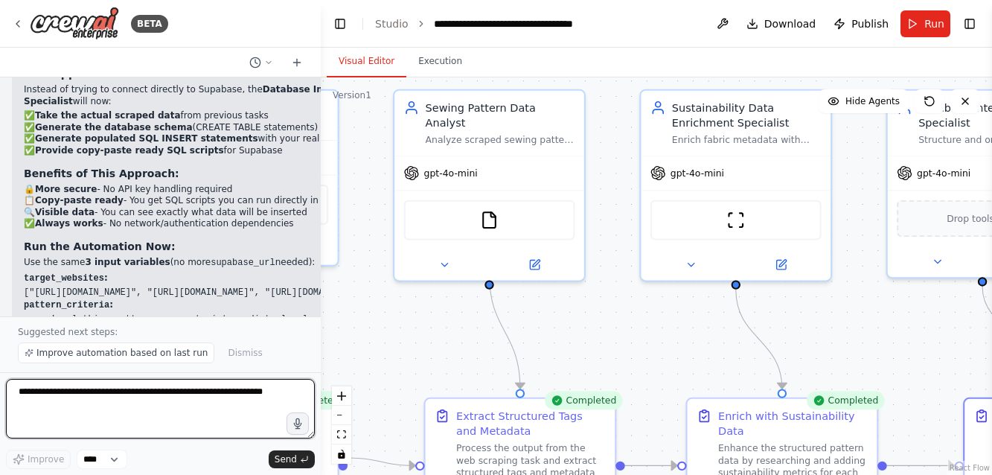
click at [74, 394] on textarea at bounding box center [160, 409] width 309 height 60
type textarea "**********"
drag, startPoint x: 246, startPoint y: 398, endPoint x: -65, endPoint y: 359, distance: 313.5
click at [0, 359] on html "BETA Create a crew that will trawl a number of retail websites (like Hobbycraft…" at bounding box center [496, 237] width 992 height 475
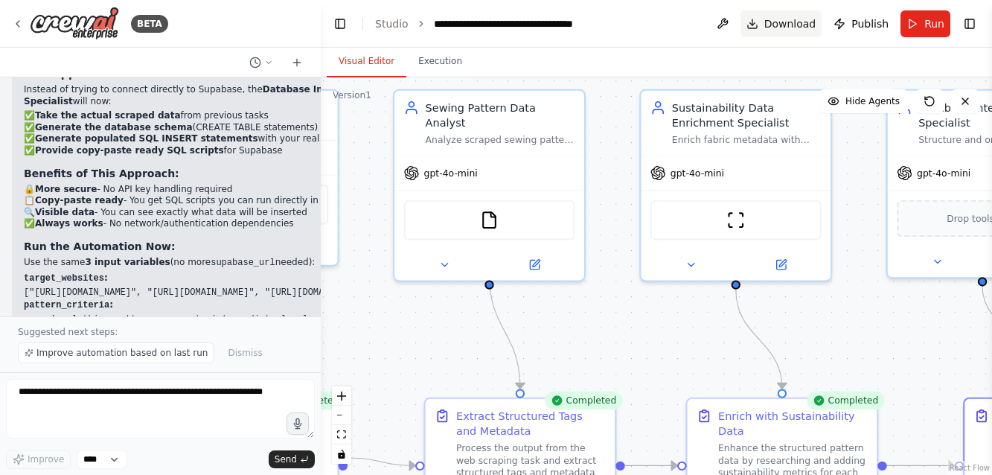
click at [781, 23] on span "Download" at bounding box center [790, 23] width 52 height 15
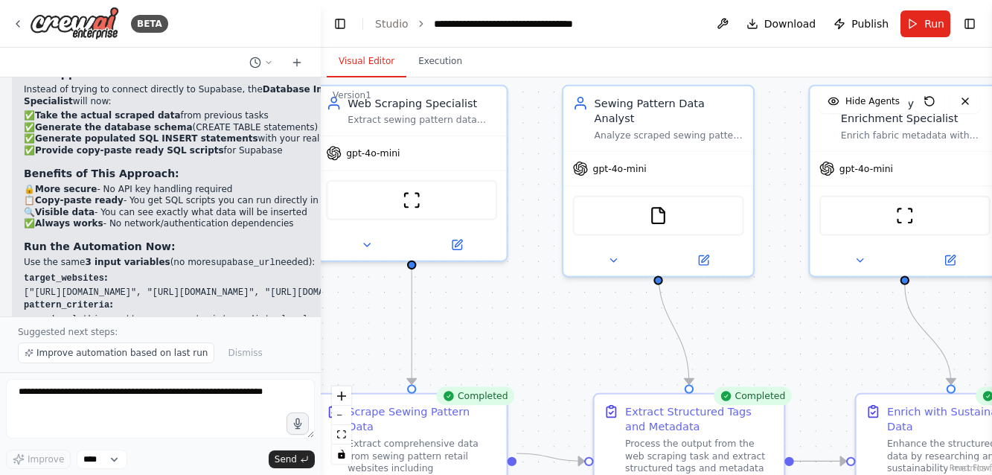
drag, startPoint x: 608, startPoint y: 339, endPoint x: 780, endPoint y: 332, distance: 172.8
click at [780, 332] on div ".deletable-edge-delete-btn { width: 20px; height: 20px; border: 0px solid #ffff…" at bounding box center [656, 275] width 671 height 397
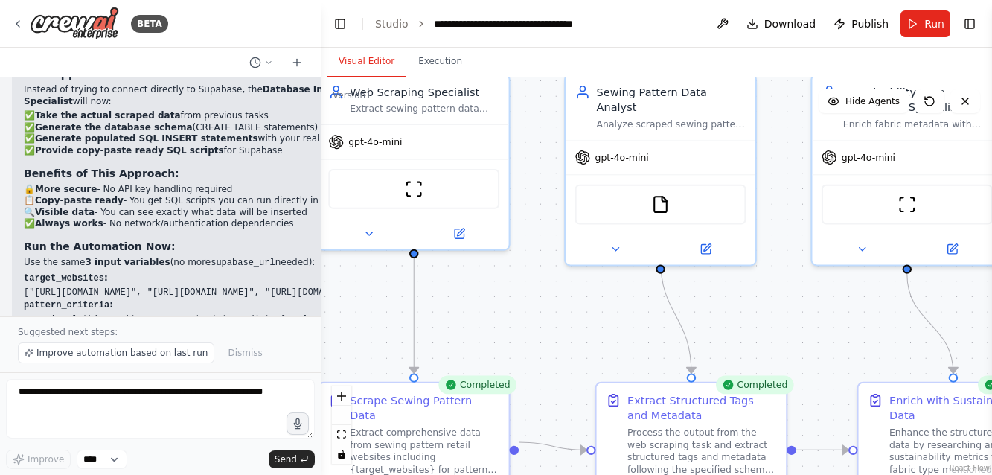
drag, startPoint x: 519, startPoint y: 311, endPoint x: 516, endPoint y: 302, distance: 9.4
click at [516, 302] on div ".deletable-edge-delete-btn { width: 20px; height: 20px; border: 0px solid #ffff…" at bounding box center [656, 275] width 671 height 397
click at [865, 22] on span "Publish" at bounding box center [869, 23] width 37 height 15
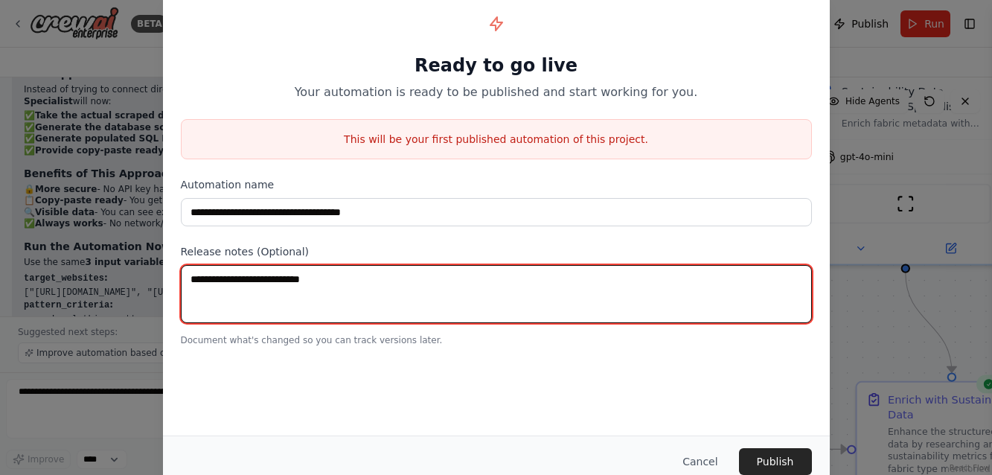
drag, startPoint x: 339, startPoint y: 280, endPoint x: 140, endPoint y: 279, distance: 199.4
click at [140, 279] on div "**********" at bounding box center [496, 237] width 992 height 475
type textarea "*********"
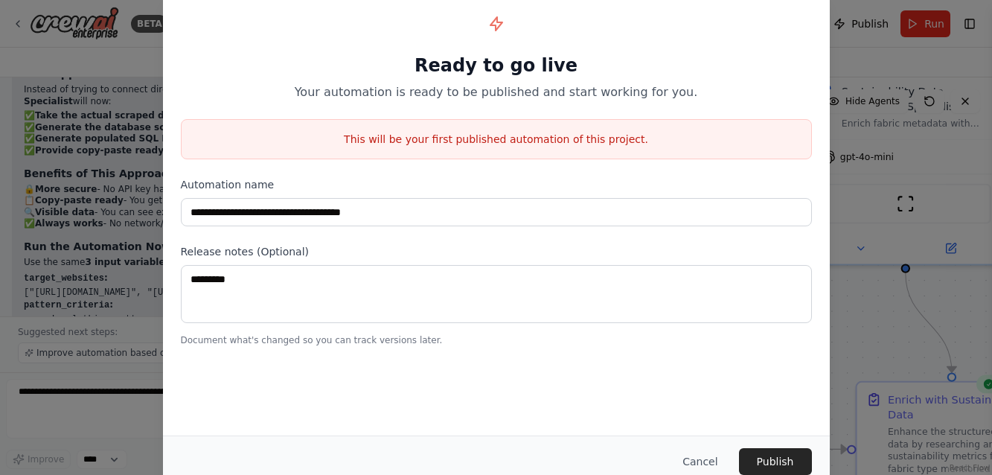
click at [448, 262] on div "Release notes (Optional) ********* Document what's changed so you can track ver…" at bounding box center [496, 295] width 631 height 102
click at [707, 463] on button "Cancel" at bounding box center [699, 461] width 59 height 27
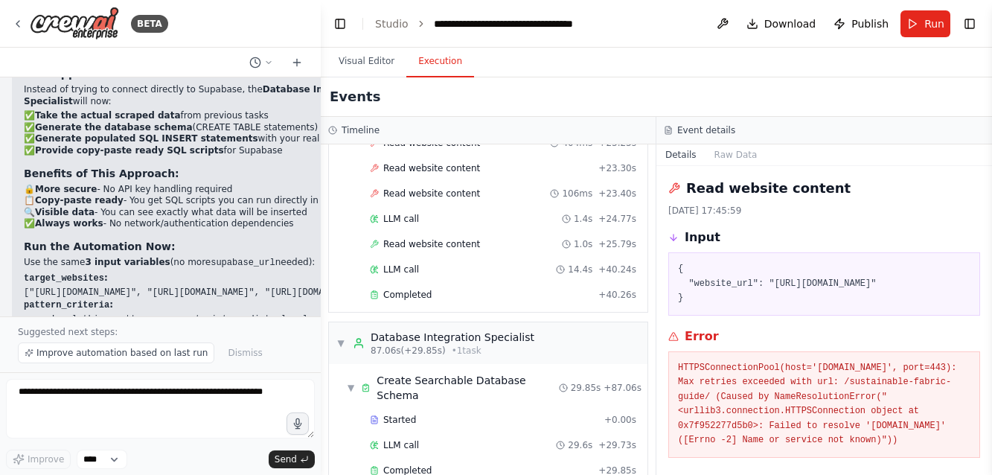
click at [438, 61] on button "Execution" at bounding box center [440, 61] width 68 height 31
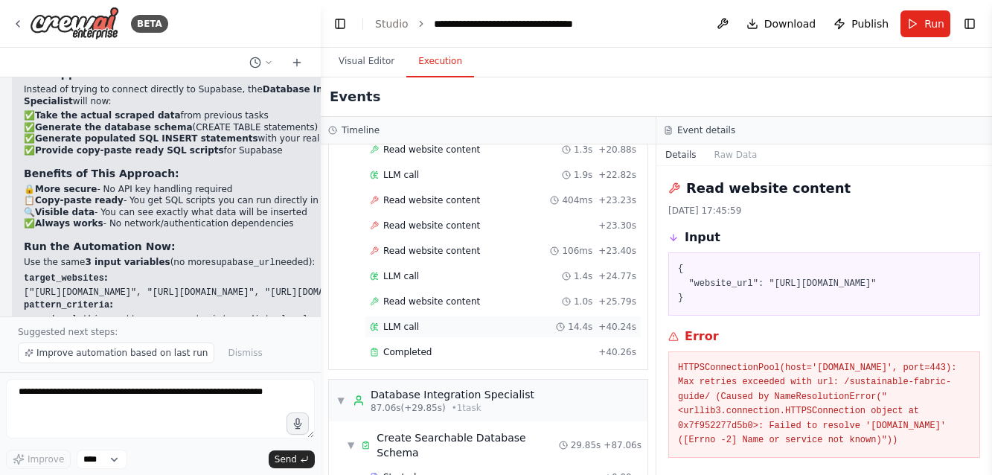
scroll to position [1230, 0]
click at [452, 246] on span "Read website content" at bounding box center [431, 252] width 97 height 12
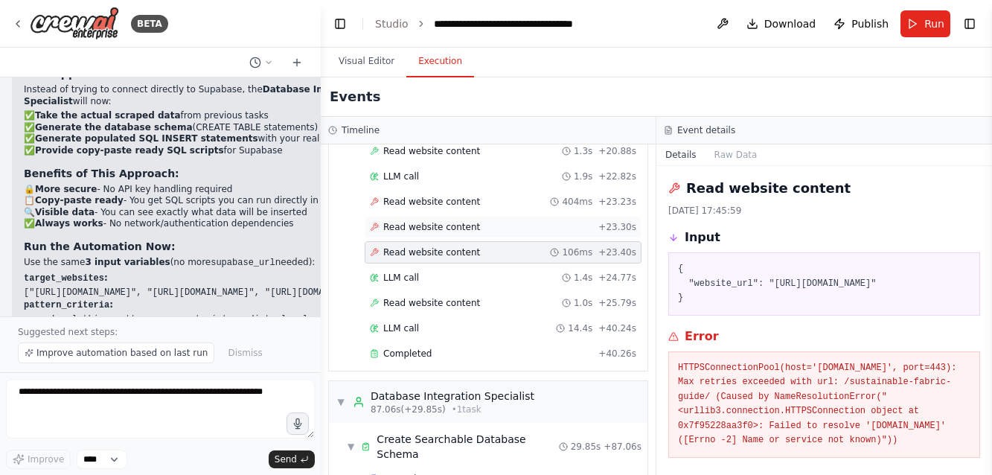
click at [445, 221] on span "Read website content" at bounding box center [431, 227] width 97 height 12
click at [442, 196] on span "Read website content" at bounding box center [431, 202] width 97 height 12
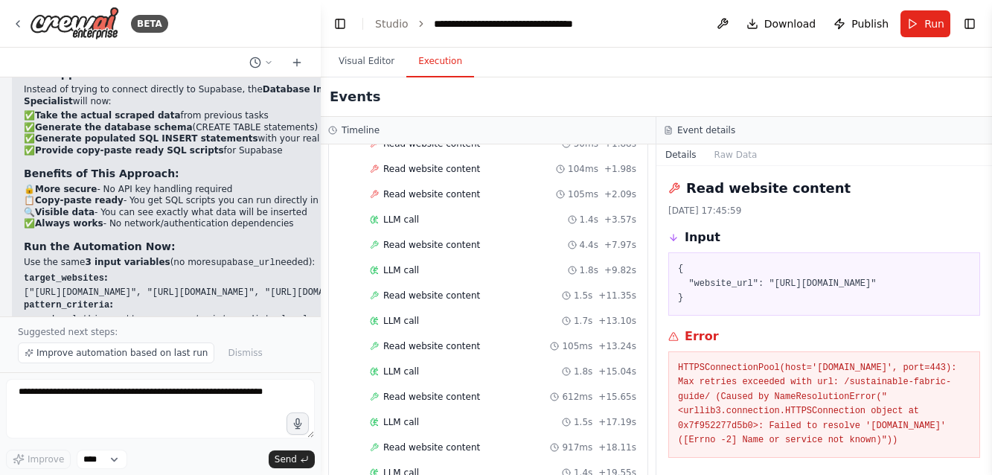
scroll to position [883, 0]
click at [423, 289] on span "Read website content" at bounding box center [431, 295] width 97 height 12
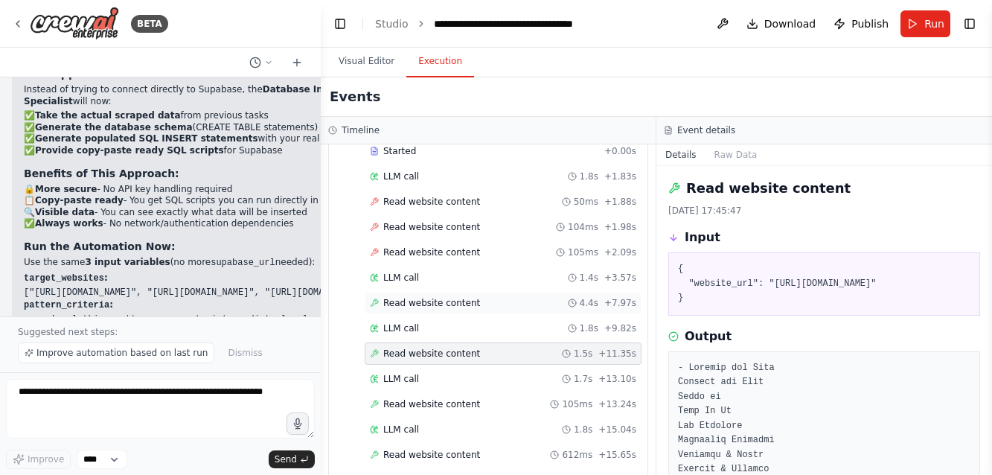
scroll to position [683, 0]
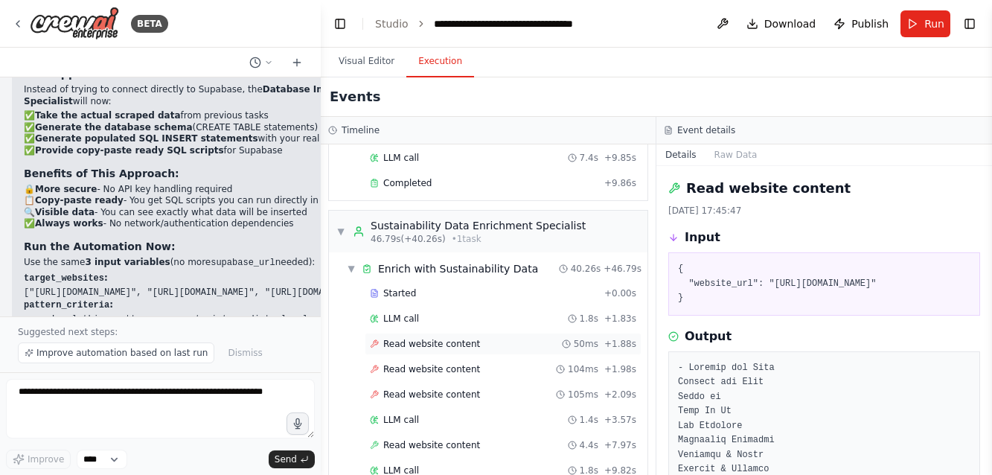
click at [442, 338] on span "Read website content" at bounding box center [431, 344] width 97 height 12
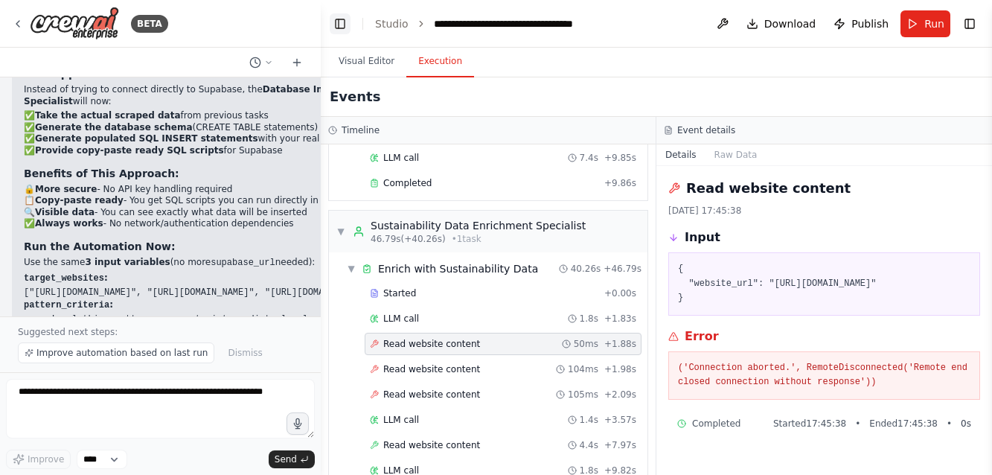
click at [341, 25] on button "Toggle Left Sidebar" at bounding box center [340, 23] width 21 height 21
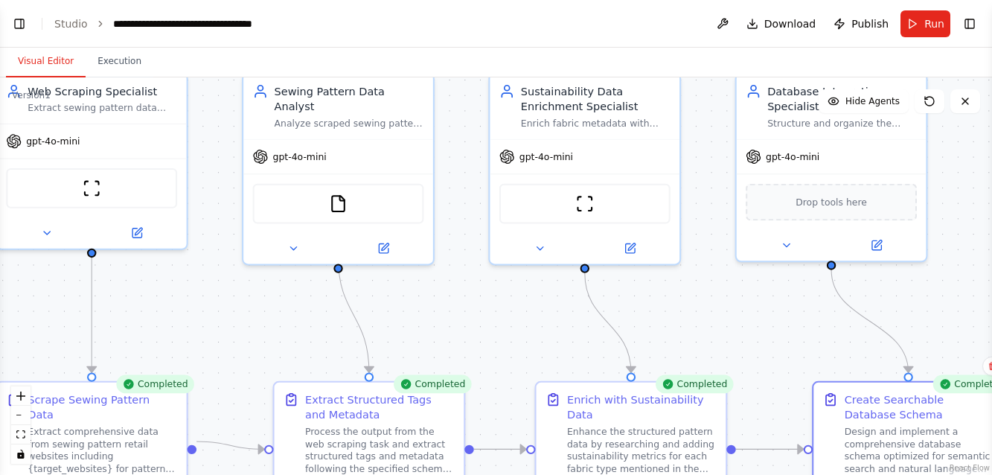
click at [56, 57] on button "Visual Editor" at bounding box center [46, 61] width 80 height 31
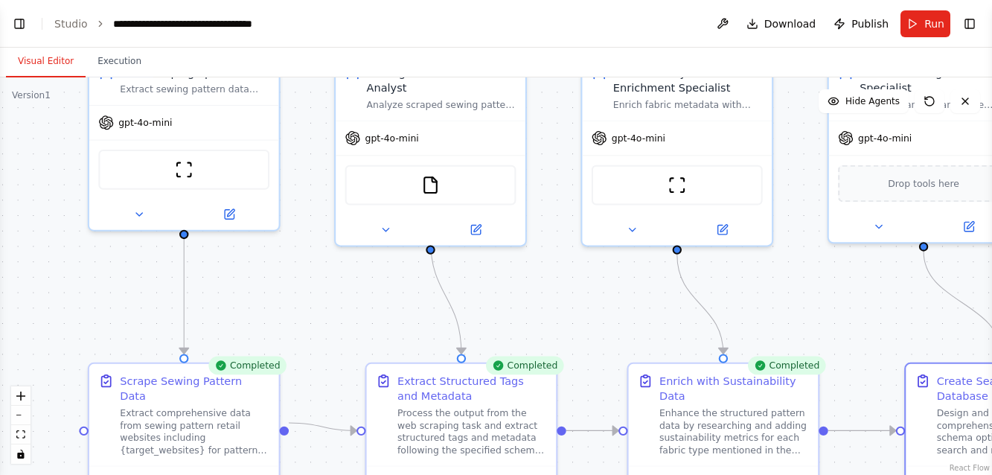
drag, startPoint x: 239, startPoint y: 300, endPoint x: 324, endPoint y: 286, distance: 85.9
click at [324, 286] on div ".deletable-edge-delete-btn { width: 20px; height: 20px; border: 0px solid #ffff…" at bounding box center [496, 275] width 992 height 397
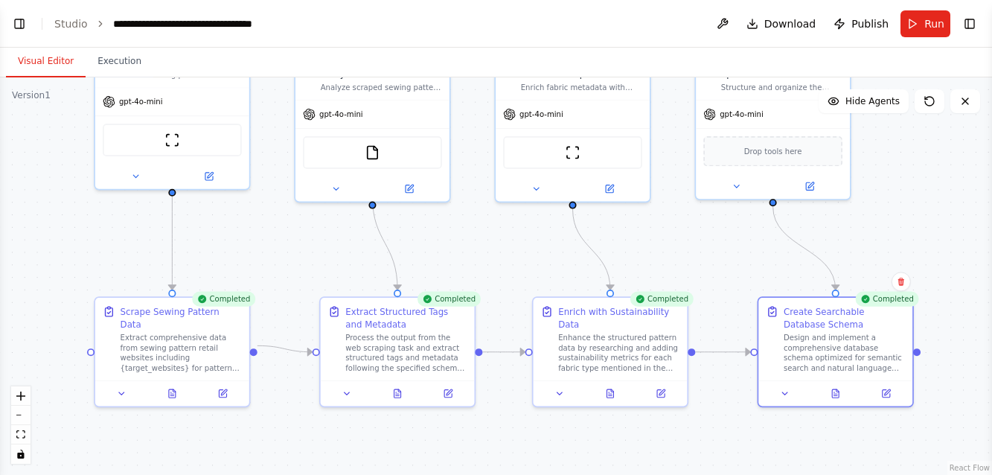
drag, startPoint x: 324, startPoint y: 314, endPoint x: 293, endPoint y: 259, distance: 63.3
click at [293, 259] on div ".deletable-edge-delete-btn { width: 20px; height: 20px; border: 0px solid #ffff…" at bounding box center [496, 275] width 992 height 397
click at [954, 204] on div ".deletable-edge-delete-btn { width: 20px; height: 20px; border: 0px solid #ffff…" at bounding box center [496, 275] width 992 height 397
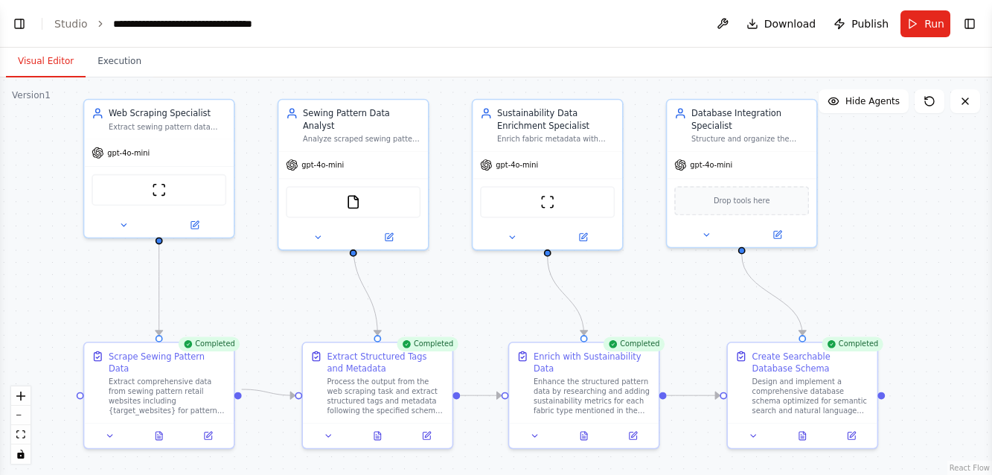
drag, startPoint x: 82, startPoint y: 214, endPoint x: 71, endPoint y: 260, distance: 48.2
click at [71, 260] on div ".deletable-edge-delete-btn { width: 20px; height: 20px; border: 0px solid #ffff…" at bounding box center [496, 275] width 992 height 397
click at [161, 429] on icon at bounding box center [158, 433] width 7 height 8
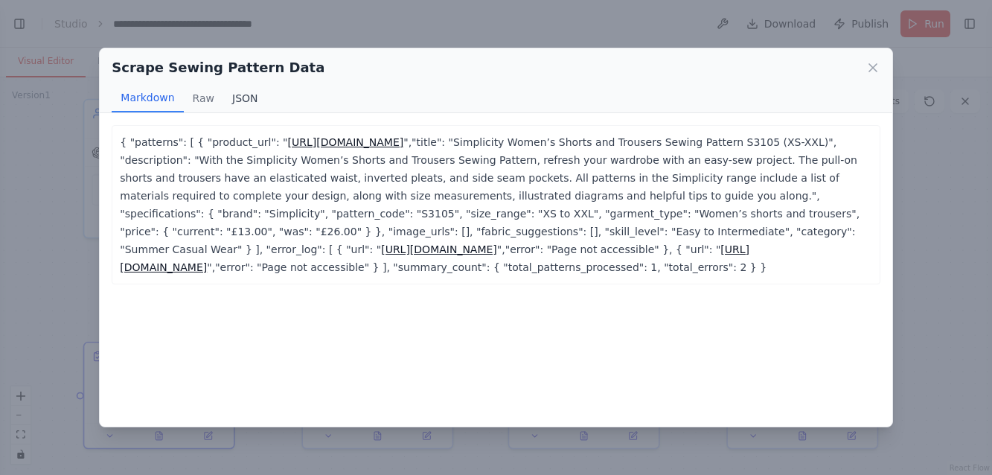
click at [236, 97] on button "JSON" at bounding box center [245, 98] width 44 height 28
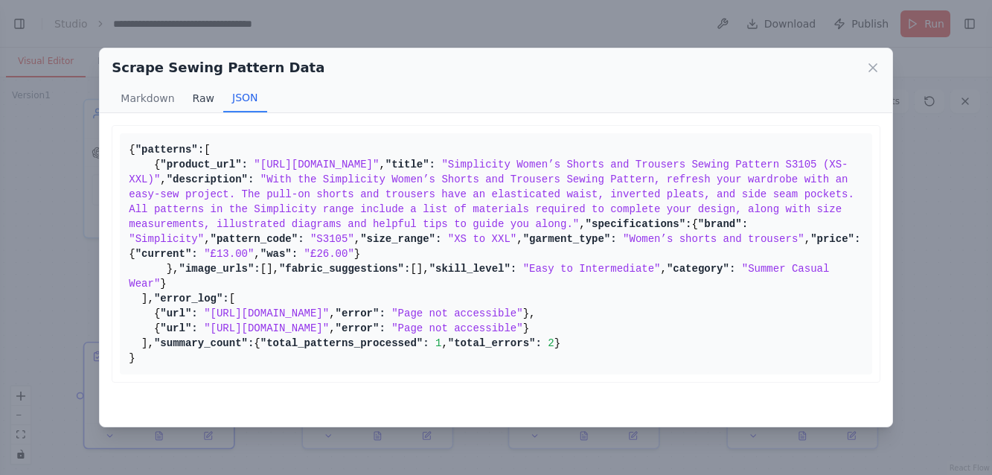
click at [202, 96] on button "Raw" at bounding box center [203, 98] width 39 height 28
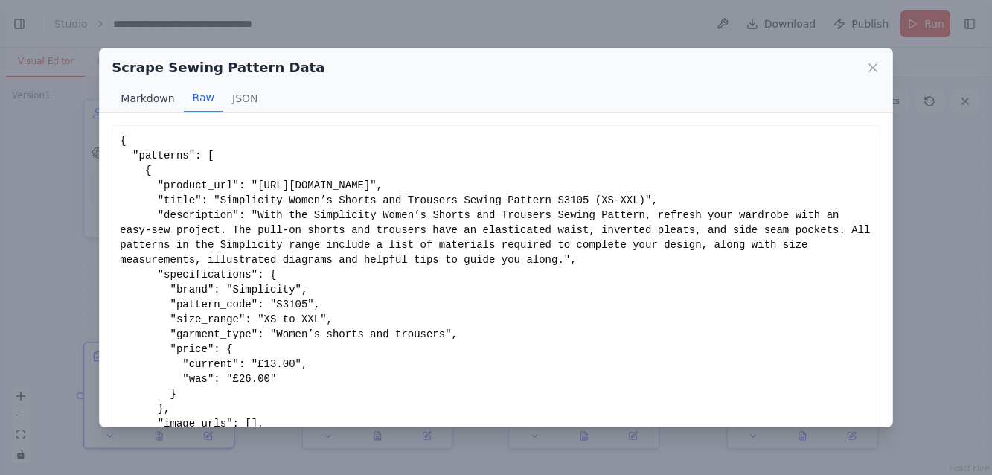
click at [155, 97] on button "Markdown" at bounding box center [147, 98] width 71 height 28
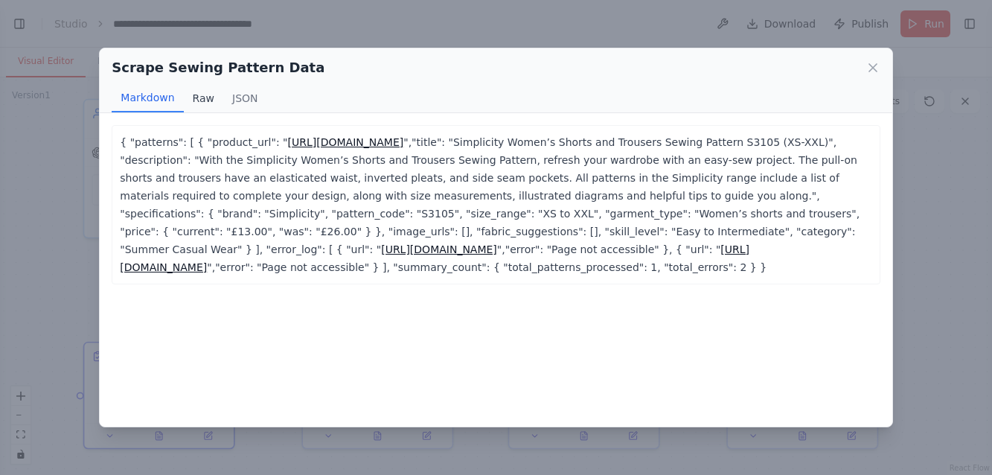
click at [193, 97] on button "Raw" at bounding box center [203, 98] width 39 height 28
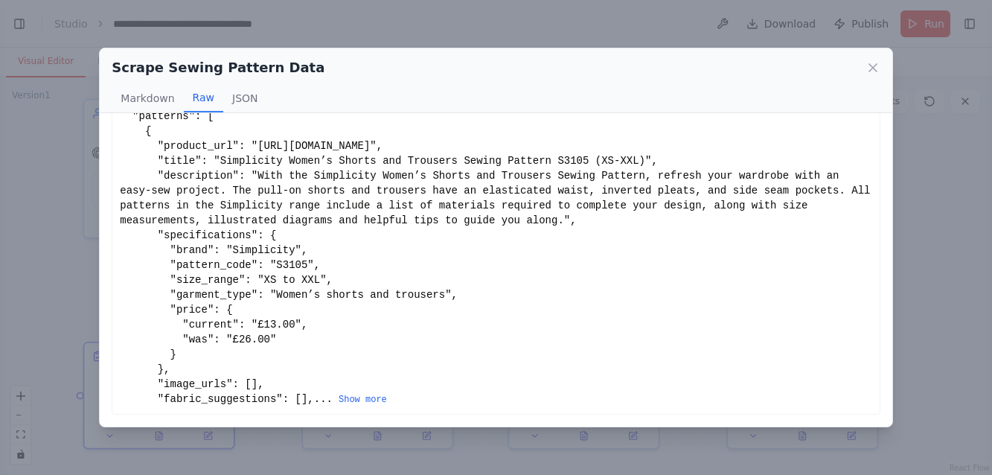
scroll to position [0, 0]
click at [338, 397] on button "Show more" at bounding box center [362, 400] width 48 height 12
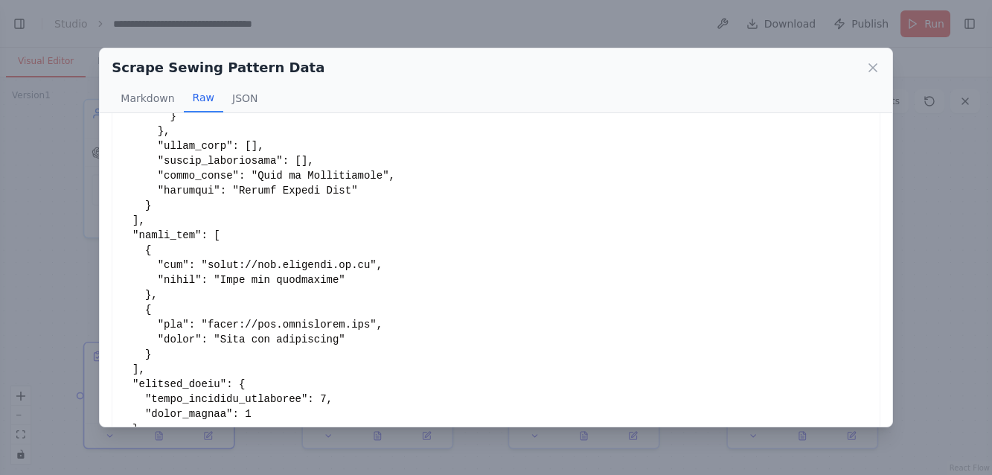
scroll to position [291, 0]
click at [251, 96] on button "JSON" at bounding box center [245, 98] width 44 height 28
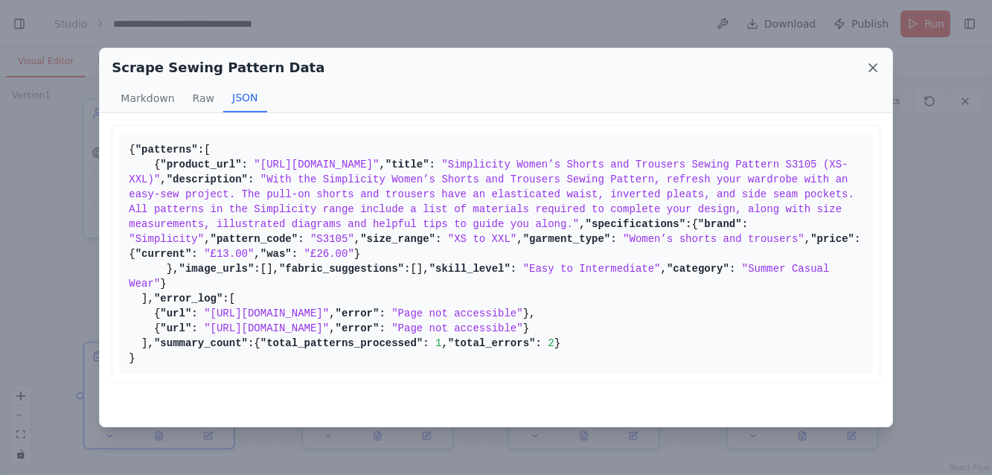
click at [876, 66] on icon at bounding box center [872, 67] width 15 height 15
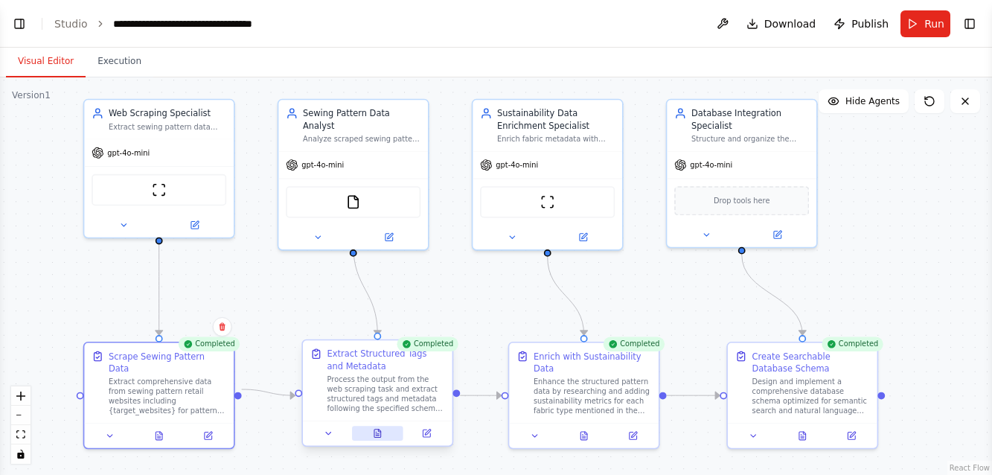
click at [377, 432] on icon at bounding box center [377, 433] width 7 height 8
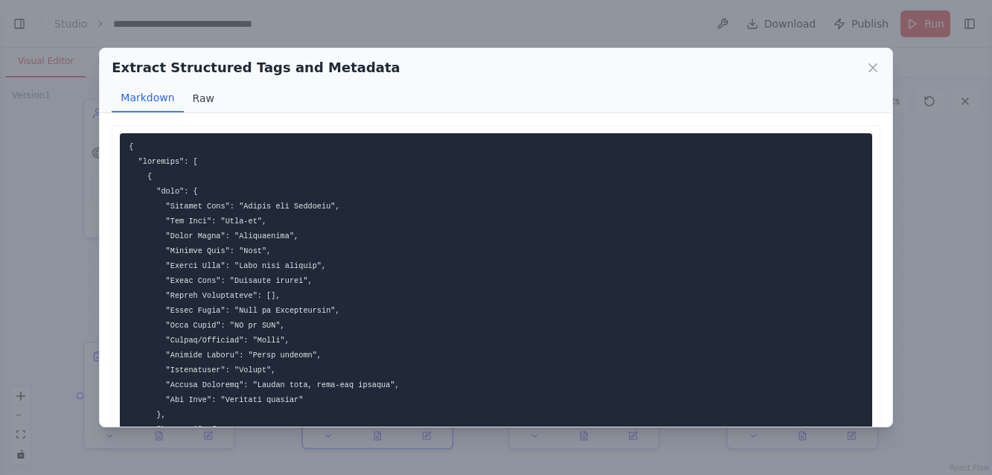
click at [198, 98] on button "Raw" at bounding box center [203, 98] width 39 height 28
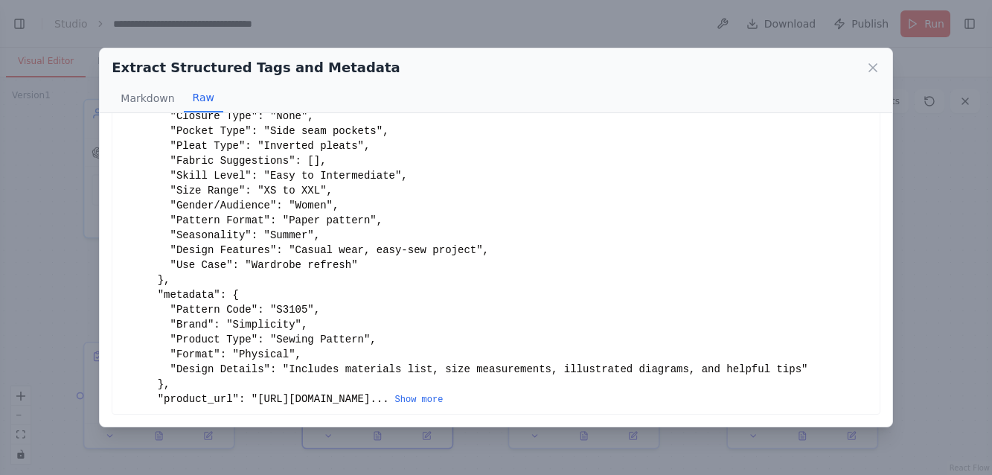
scroll to position [158, 0]
click at [395, 398] on button "Show more" at bounding box center [419, 400] width 48 height 12
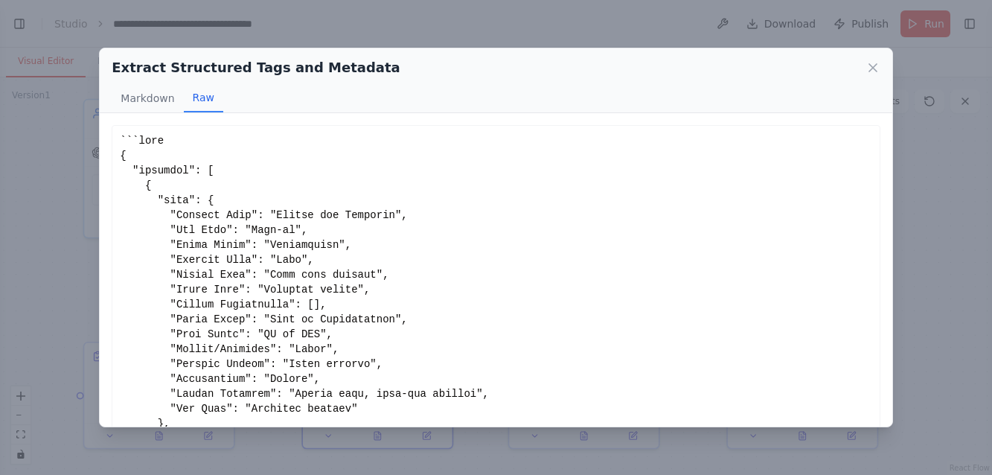
scroll to position [0, 0]
click at [872, 68] on icon at bounding box center [872, 67] width 7 height 7
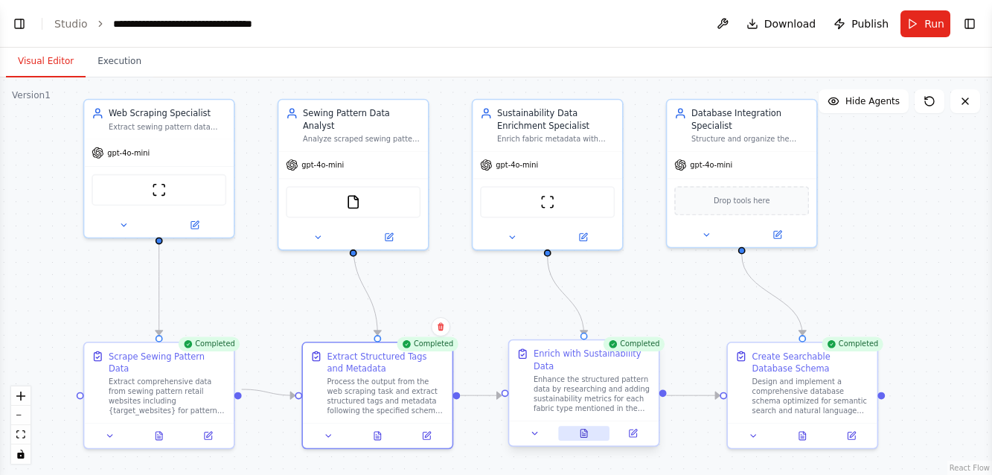
click at [585, 431] on icon at bounding box center [586, 430] width 2 height 2
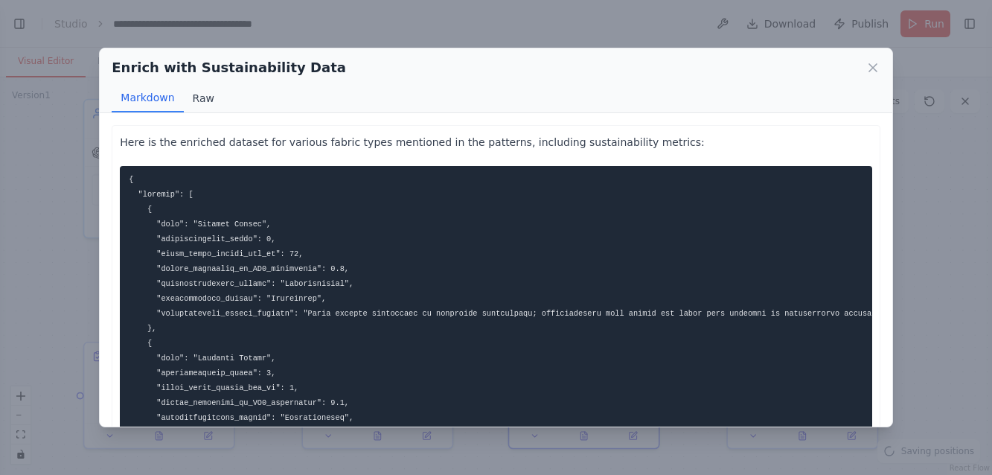
click at [208, 99] on button "Raw" at bounding box center [203, 98] width 39 height 28
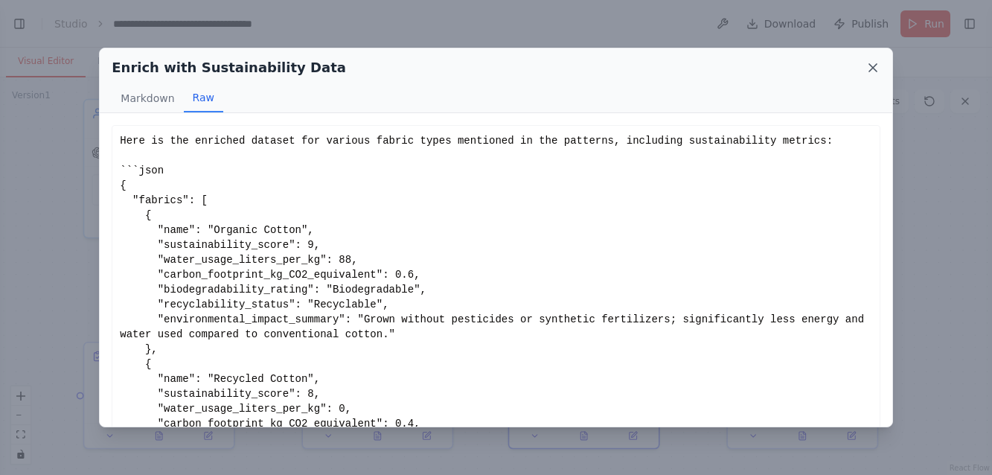
click at [876, 65] on icon at bounding box center [872, 67] width 7 height 7
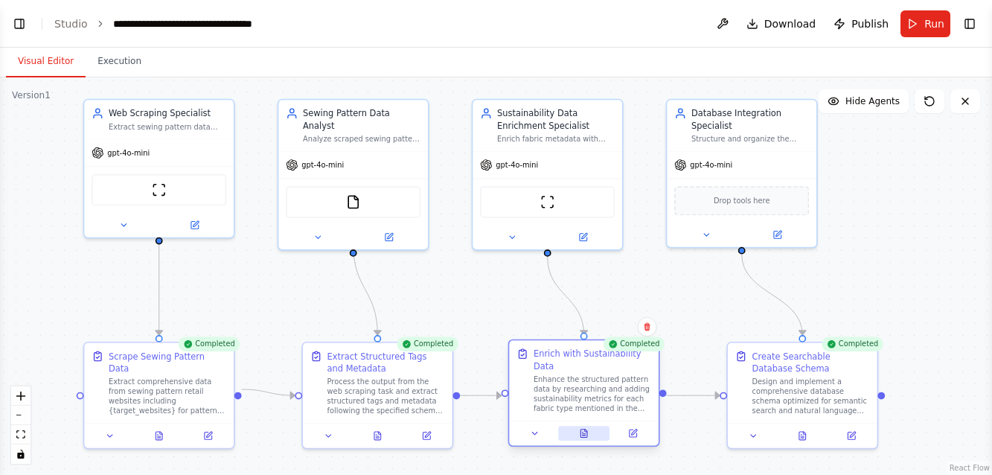
click at [581, 437] on icon at bounding box center [583, 433] width 7 height 8
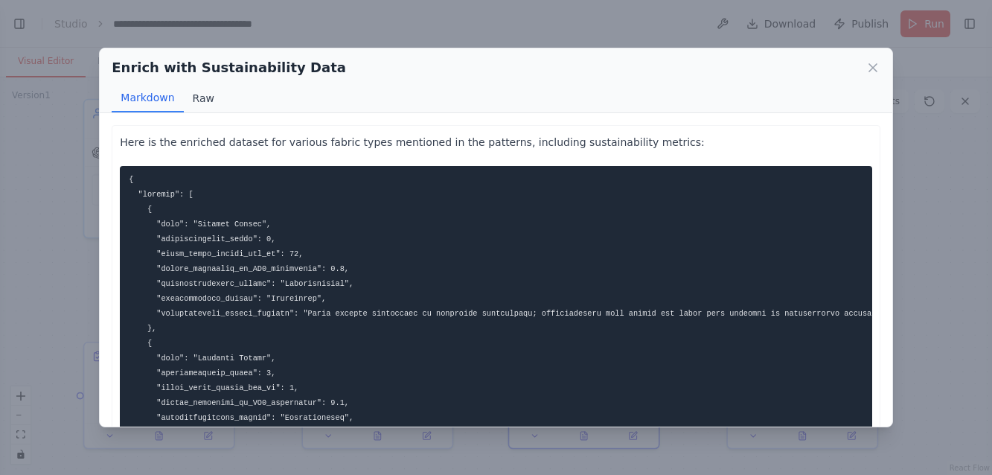
click at [205, 102] on button "Raw" at bounding box center [203, 98] width 39 height 28
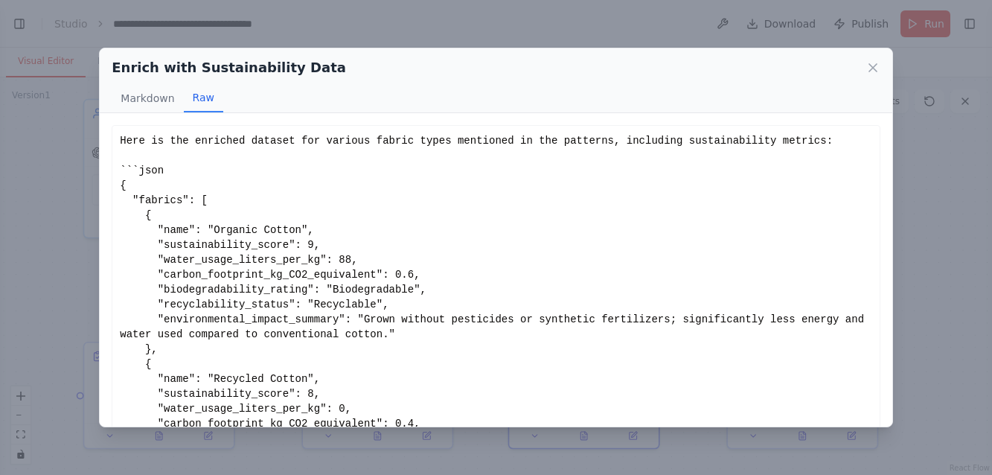
scroll to position [13780, 0]
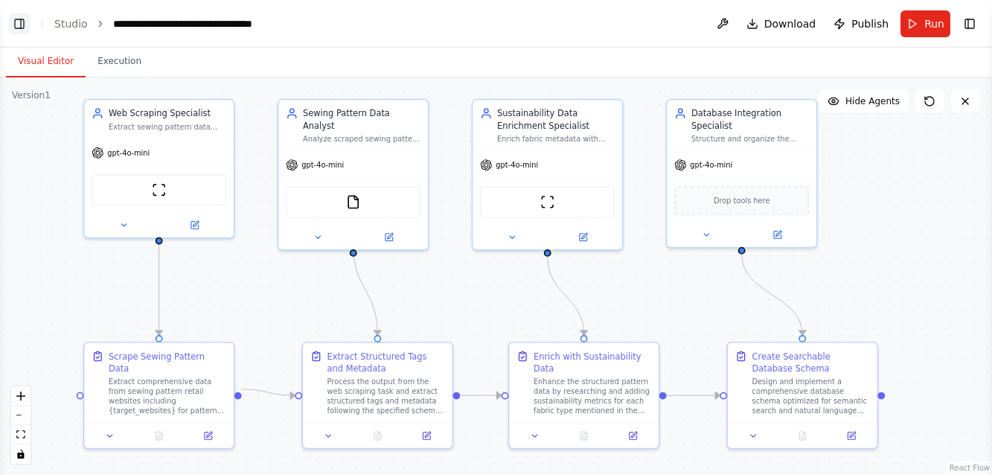
click at [22, 23] on button "Toggle Left Sidebar" at bounding box center [19, 23] width 21 height 21
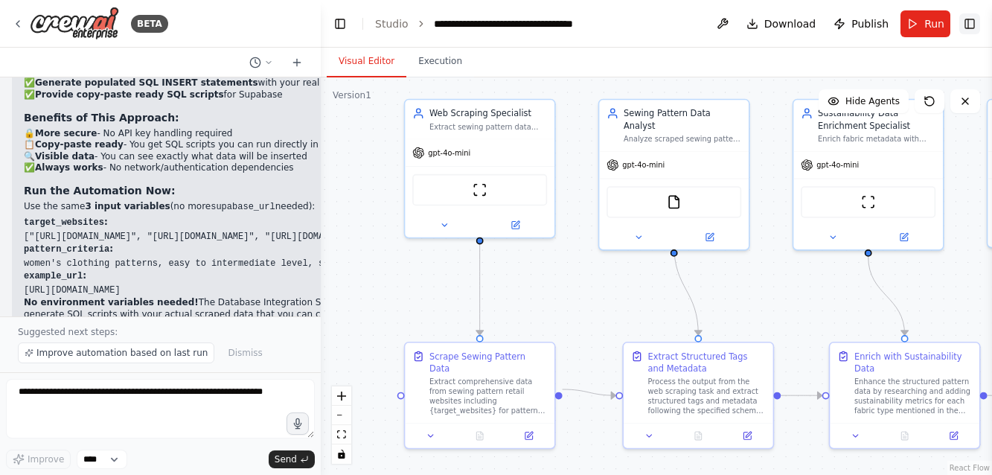
click at [968, 16] on button "Toggle Right Sidebar" at bounding box center [969, 23] width 21 height 21
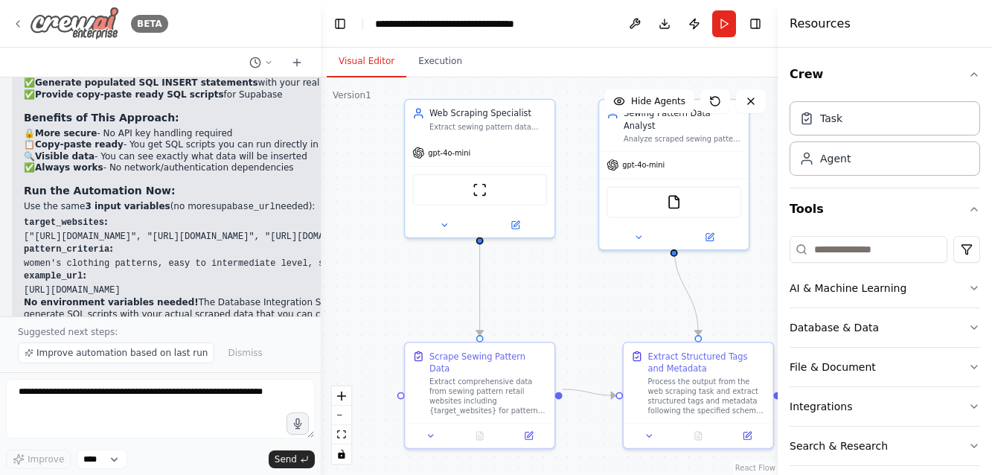
click at [18, 21] on icon at bounding box center [17, 24] width 3 height 6
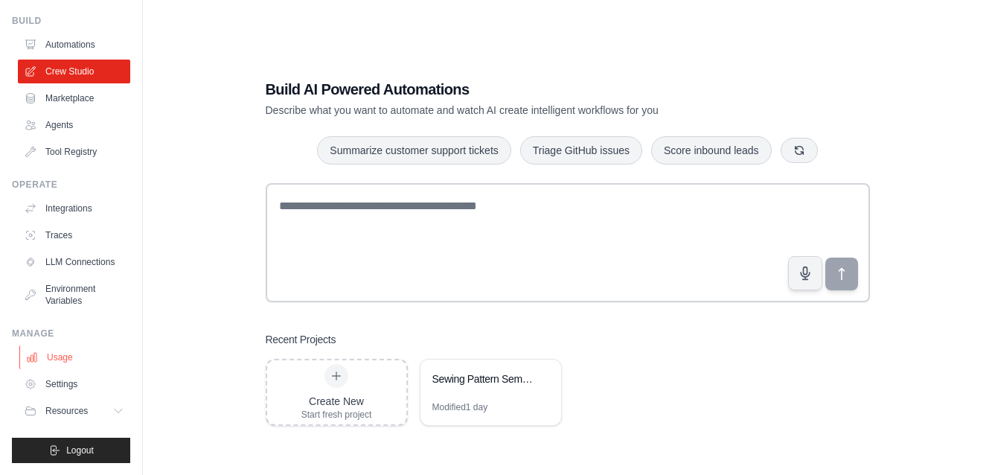
scroll to position [48, 0]
click at [77, 449] on span "Logout" at bounding box center [80, 450] width 28 height 12
